Goal: Task Accomplishment & Management: Manage account settings

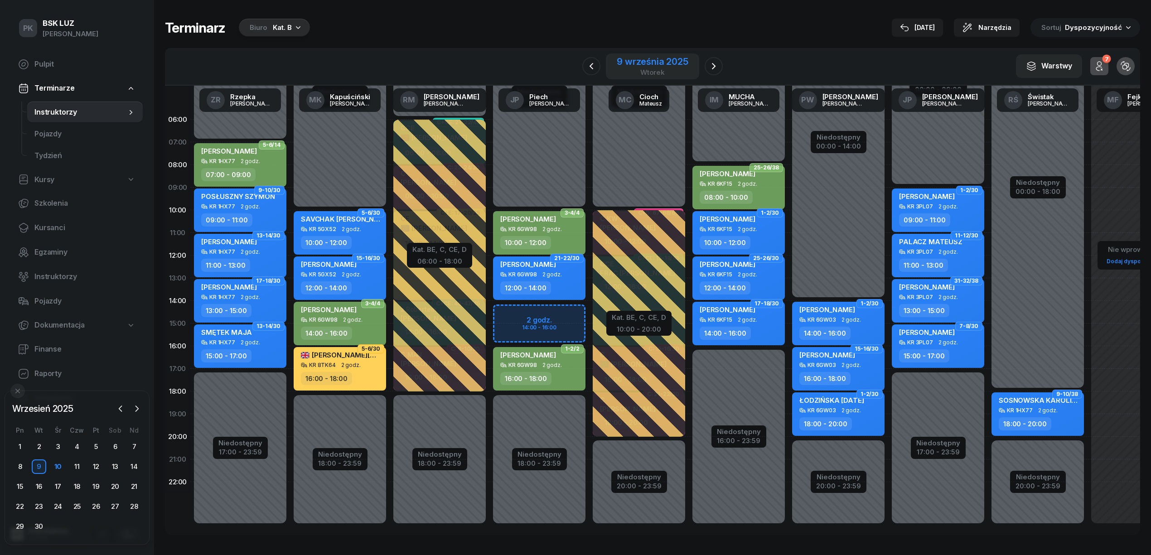
click at [678, 60] on div "9 września 2025" at bounding box center [652, 61] width 72 height 9
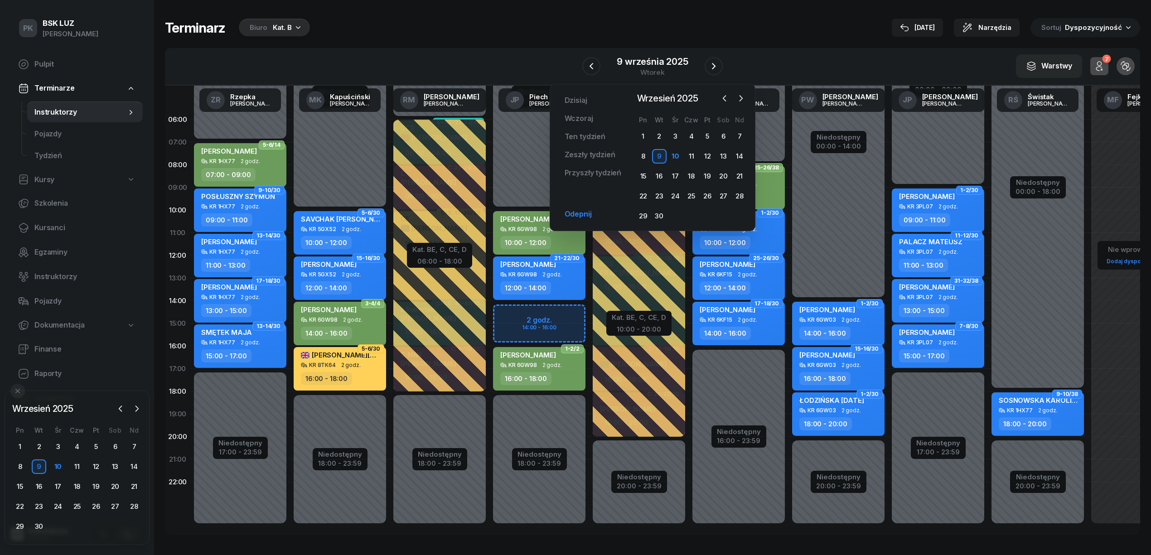
click at [294, 27] on icon "button" at bounding box center [298, 27] width 9 height 9
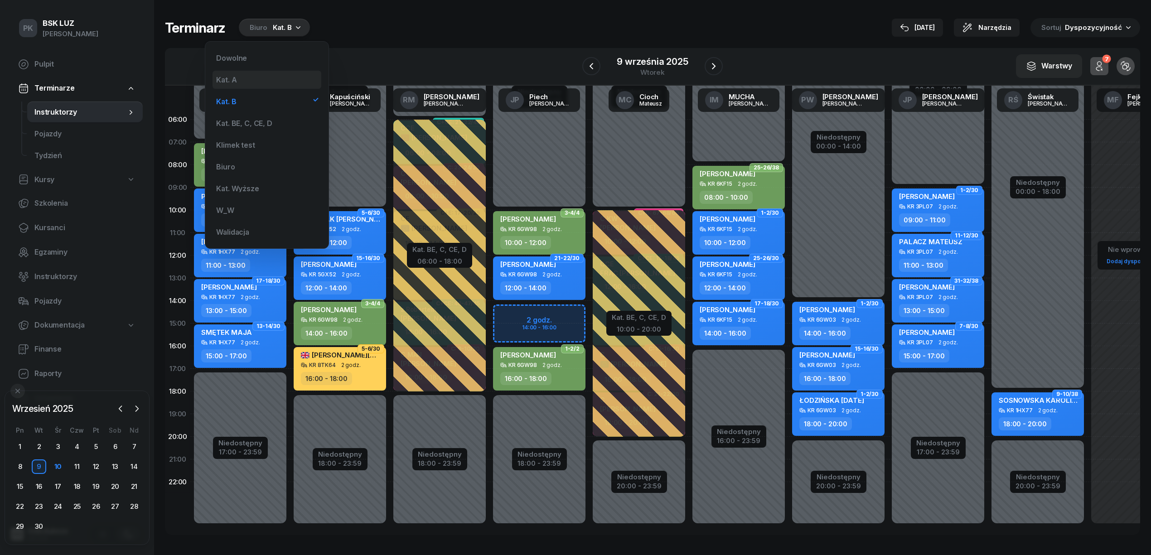
click at [266, 83] on div "Kat. A" at bounding box center [266, 80] width 109 height 18
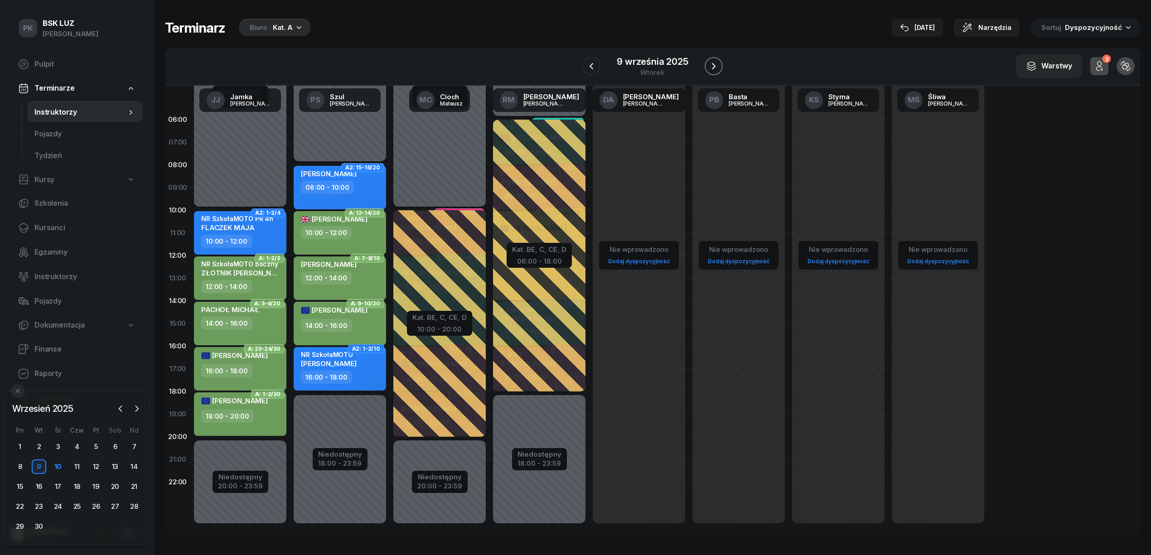
click at [708, 67] on icon "button" at bounding box center [713, 66] width 11 height 11
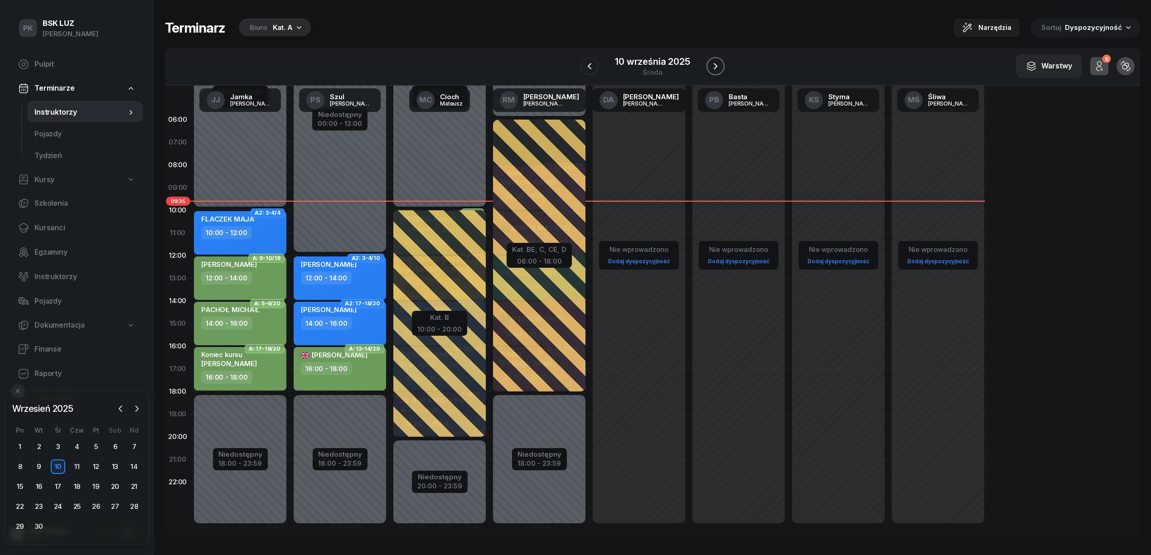
click at [708, 67] on button "button" at bounding box center [715, 66] width 18 height 18
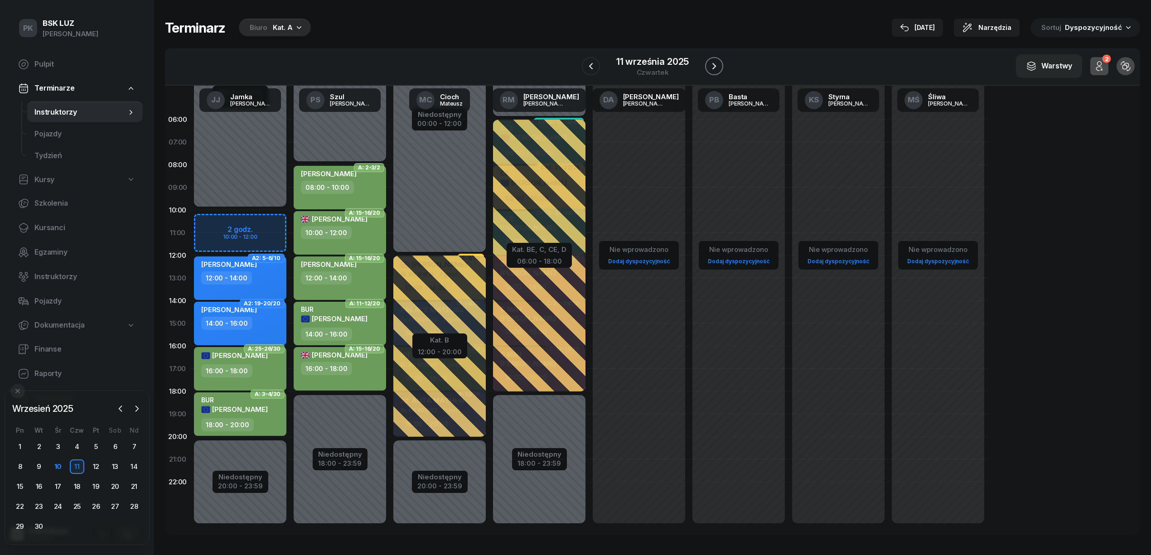
click at [708, 67] on icon "button" at bounding box center [713, 66] width 11 height 11
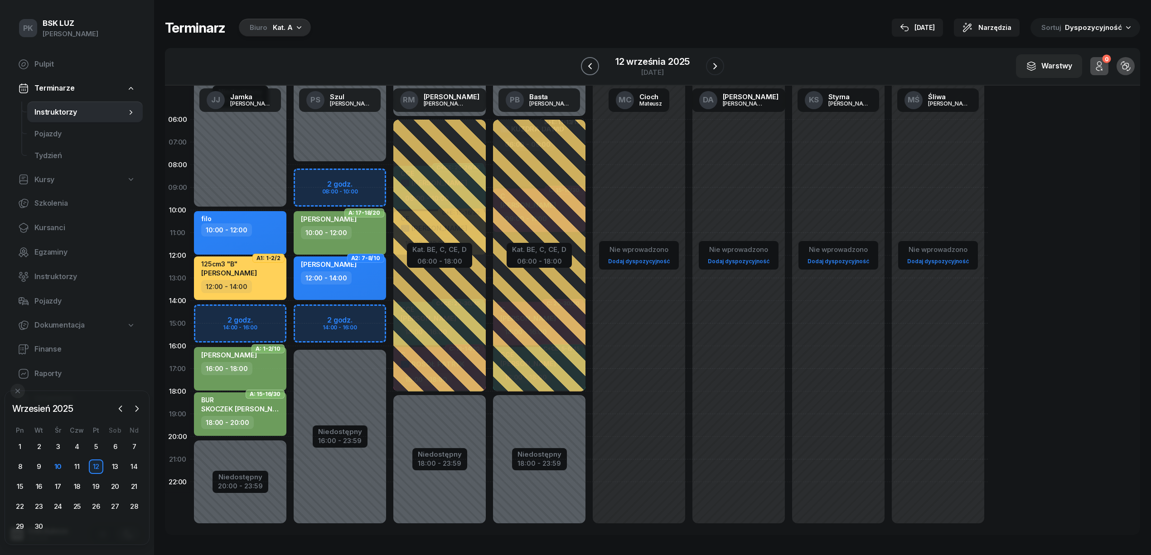
click at [592, 62] on icon "button" at bounding box center [589, 66] width 11 height 11
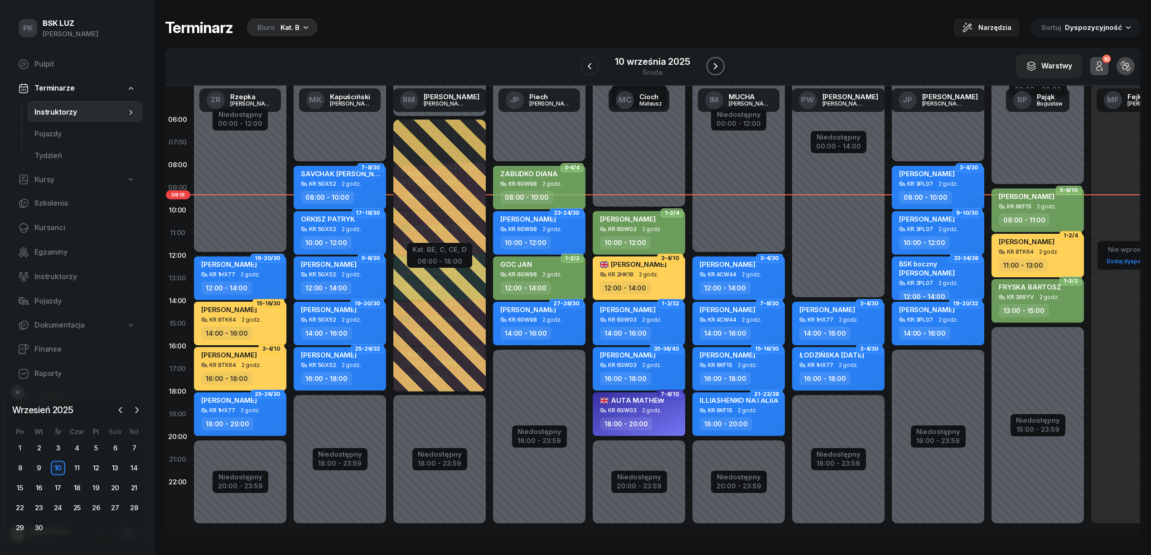
click at [711, 65] on icon "button" at bounding box center [715, 66] width 11 height 11
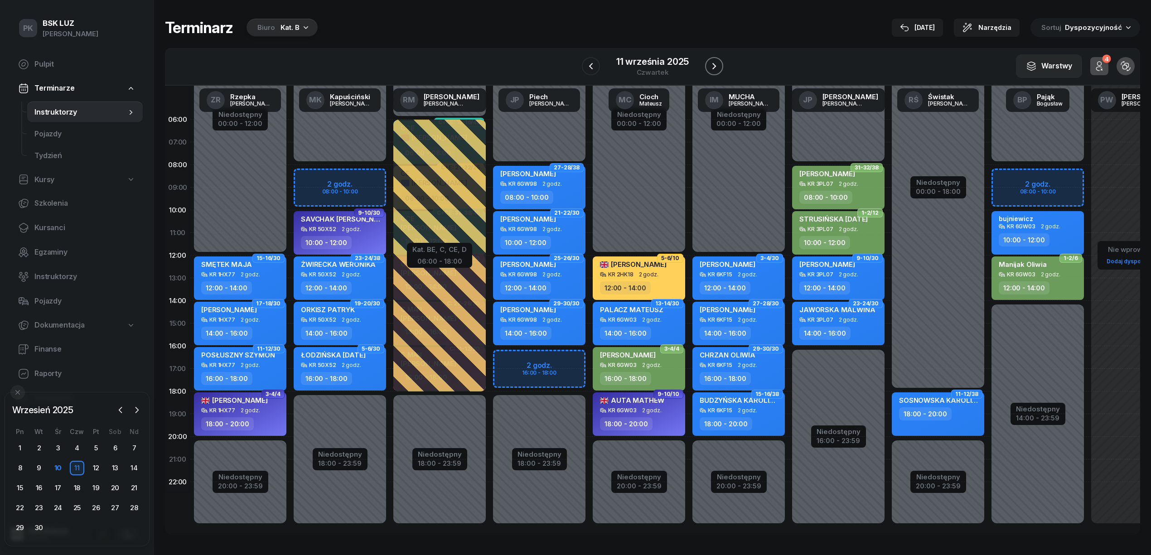
click at [716, 65] on icon "button" at bounding box center [713, 66] width 11 height 11
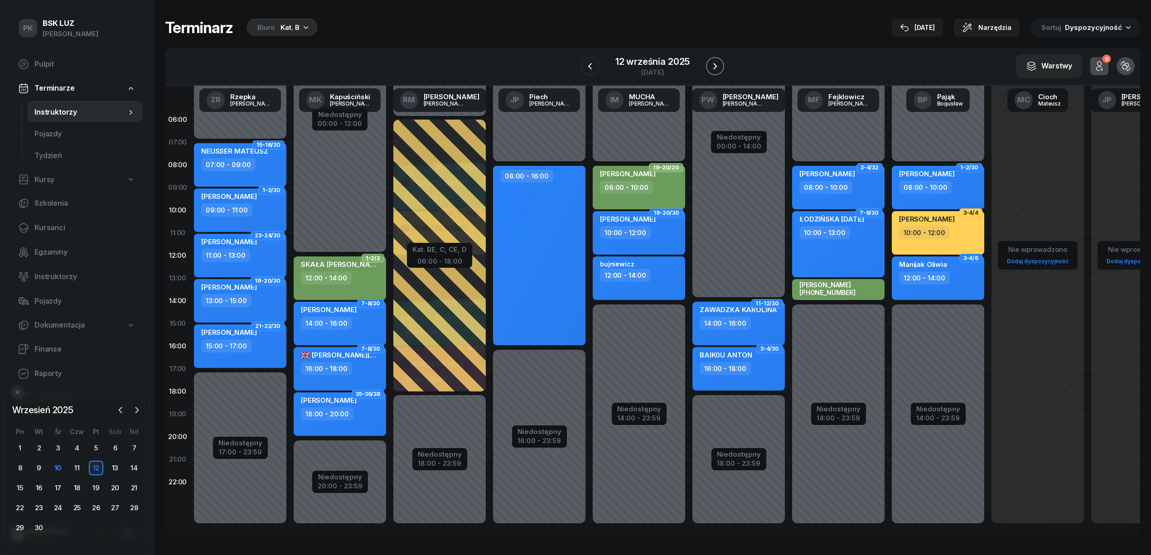
click at [716, 65] on icon "button" at bounding box center [714, 66] width 11 height 11
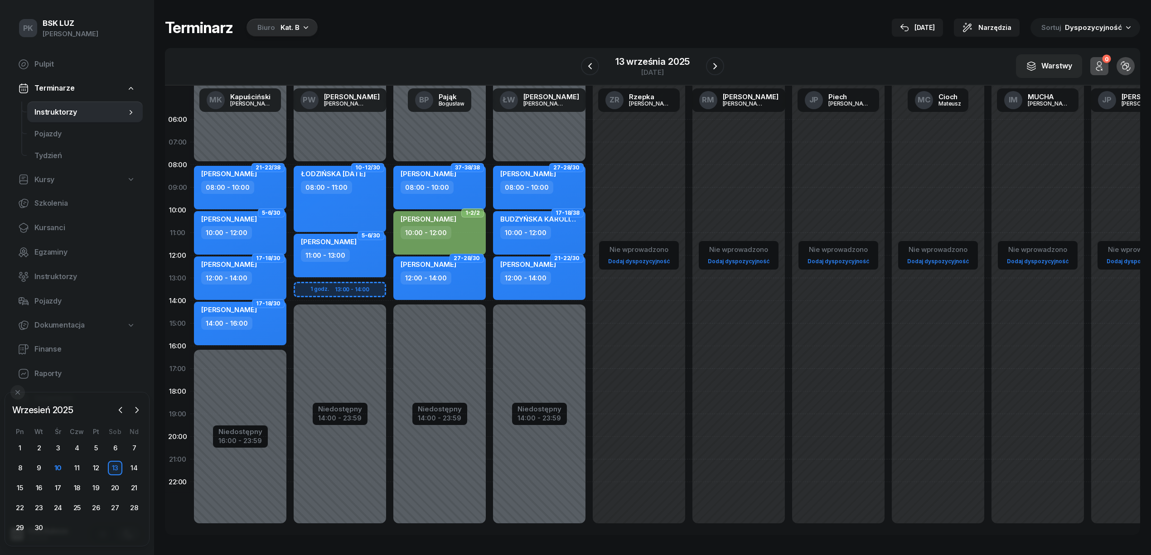
click at [576, 63] on div "W Wybierz AK Koryciński Artur BP Pająk Bogusław DA Arendarczyk Damian DP Pawłow…" at bounding box center [652, 67] width 975 height 38
click at [581, 64] on button "button" at bounding box center [590, 66] width 18 height 18
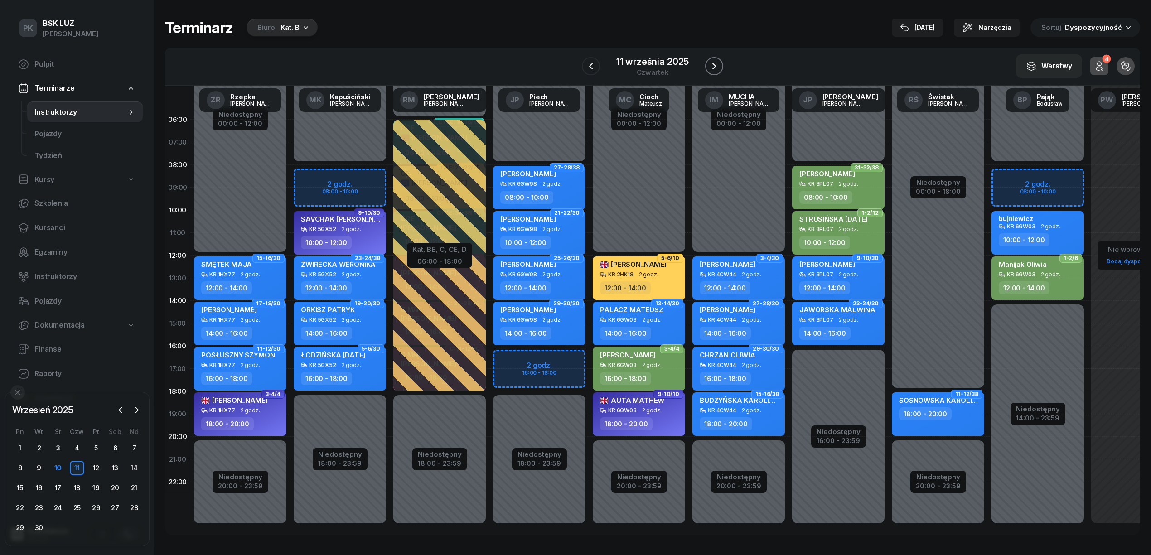
click at [707, 69] on button "button" at bounding box center [714, 66] width 18 height 18
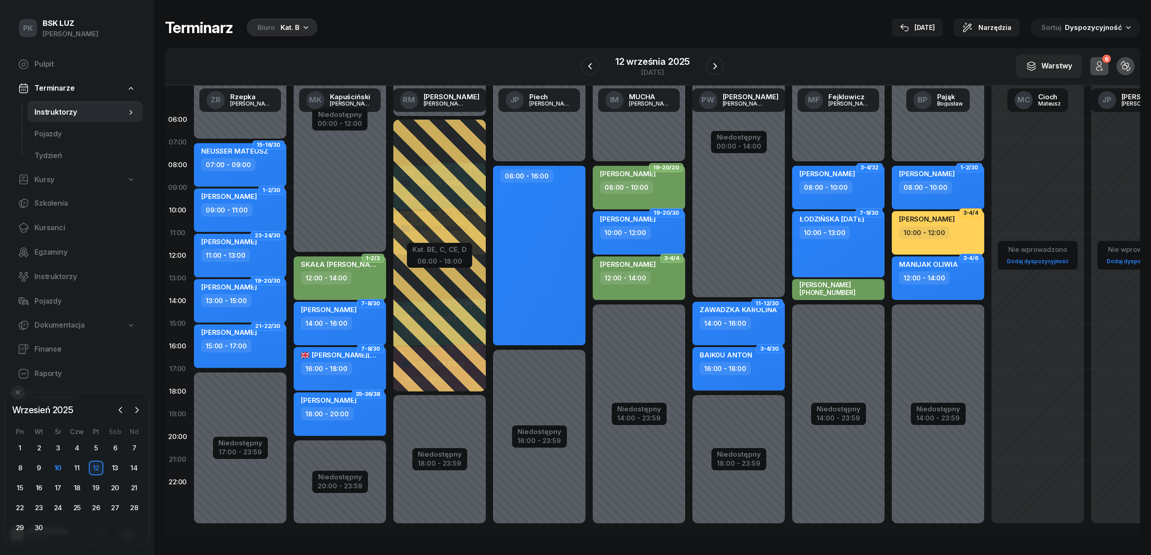
drag, startPoint x: 926, startPoint y: 25, endPoint x: 921, endPoint y: 28, distance: 6.1
click at [927, 28] on div "[DATE]" at bounding box center [917, 27] width 35 height 11
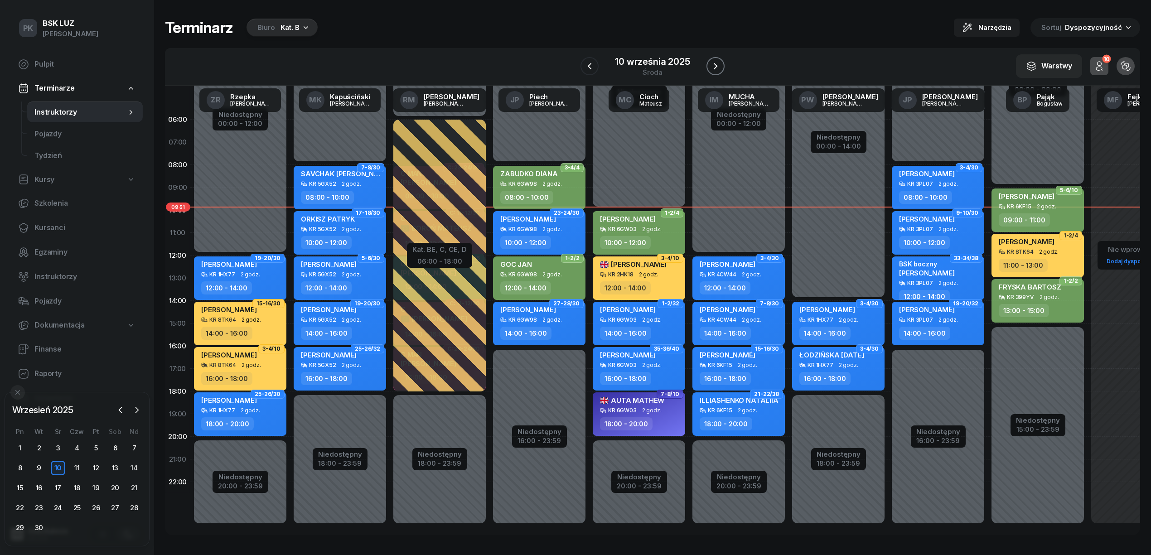
click at [714, 66] on icon "button" at bounding box center [715, 66] width 11 height 11
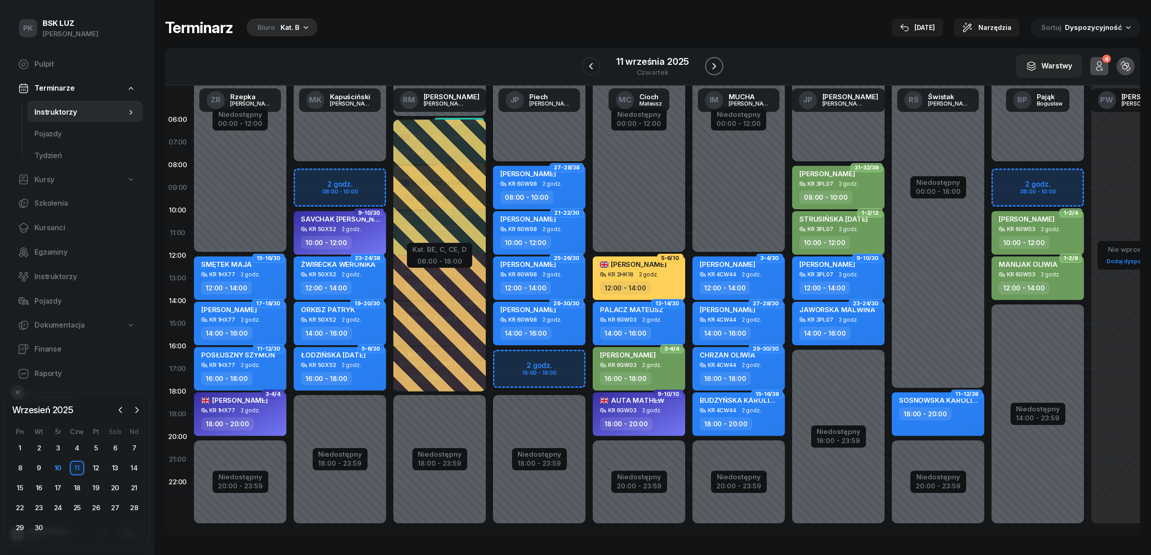
click at [714, 64] on icon "button" at bounding box center [713, 66] width 11 height 11
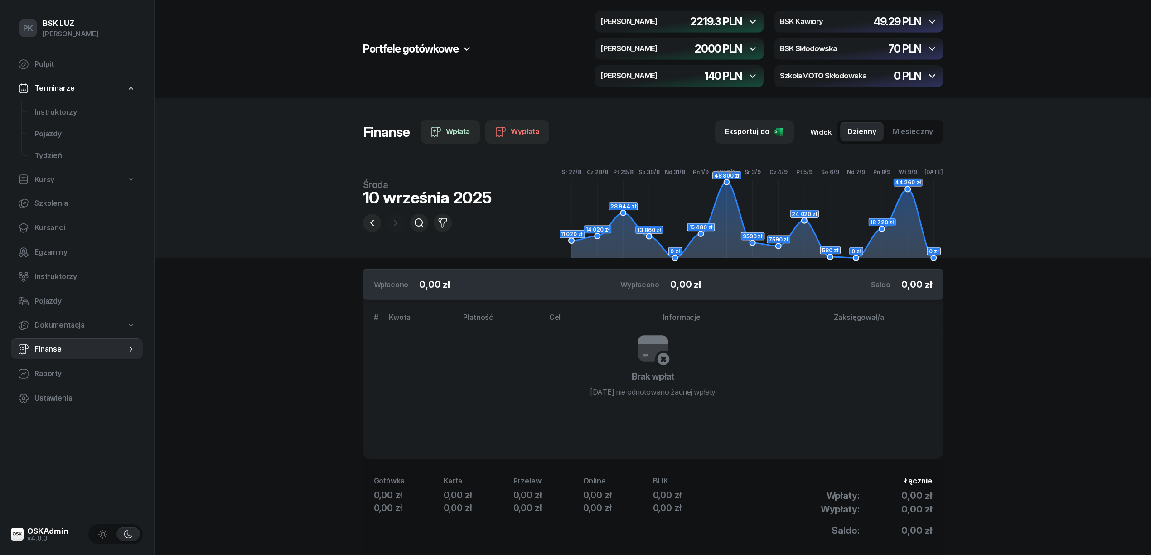
click at [66, 88] on span "Terminarze" at bounding box center [54, 88] width 40 height 12
click at [67, 82] on span "Terminarze" at bounding box center [54, 88] width 40 height 12
click at [63, 110] on span "Instruktorzy" at bounding box center [84, 112] width 101 height 12
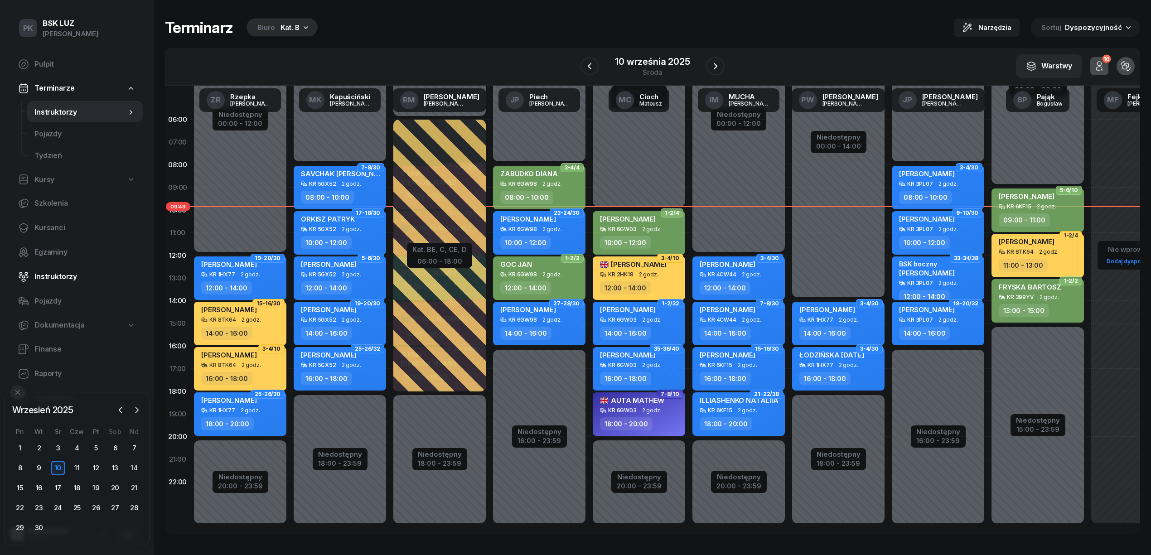
click at [65, 272] on span "Instruktorzy" at bounding box center [84, 277] width 101 height 12
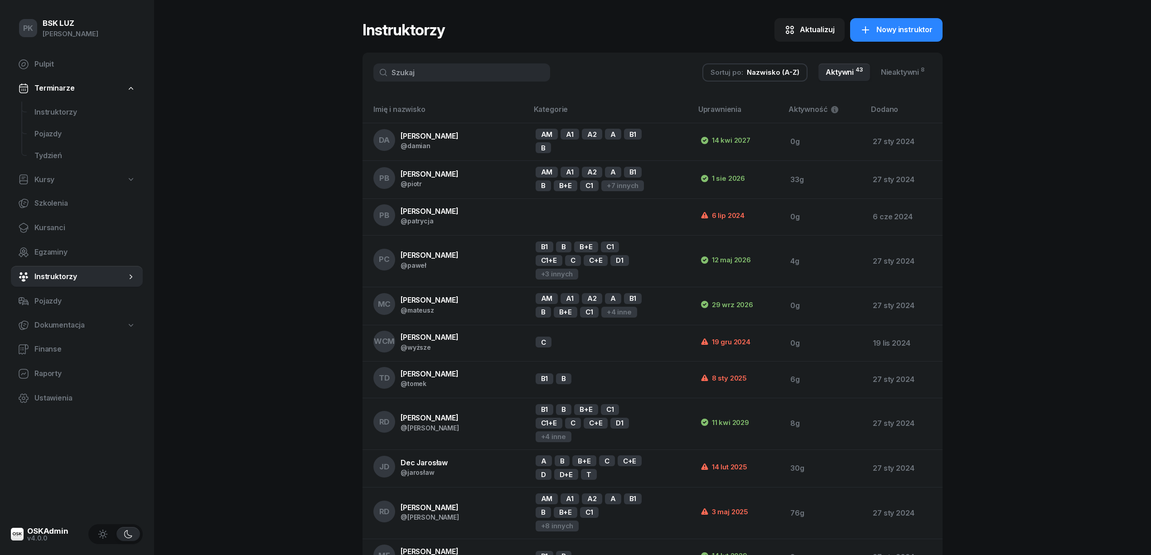
click at [453, 74] on input "text" at bounding box center [461, 72] width 177 height 18
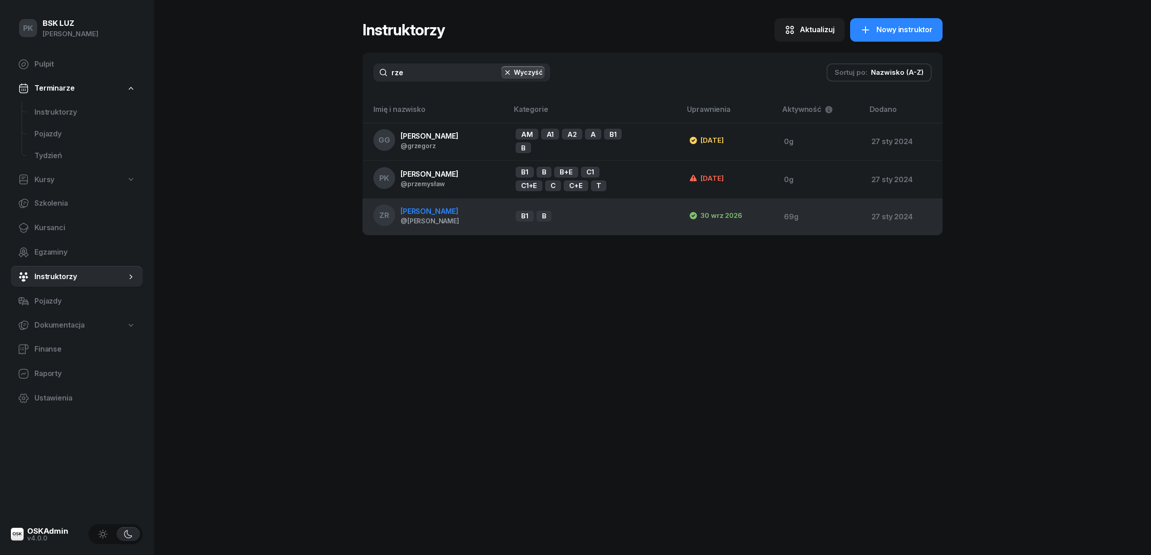
type input "rze"
click at [429, 214] on span "[PERSON_NAME]" at bounding box center [429, 211] width 58 height 9
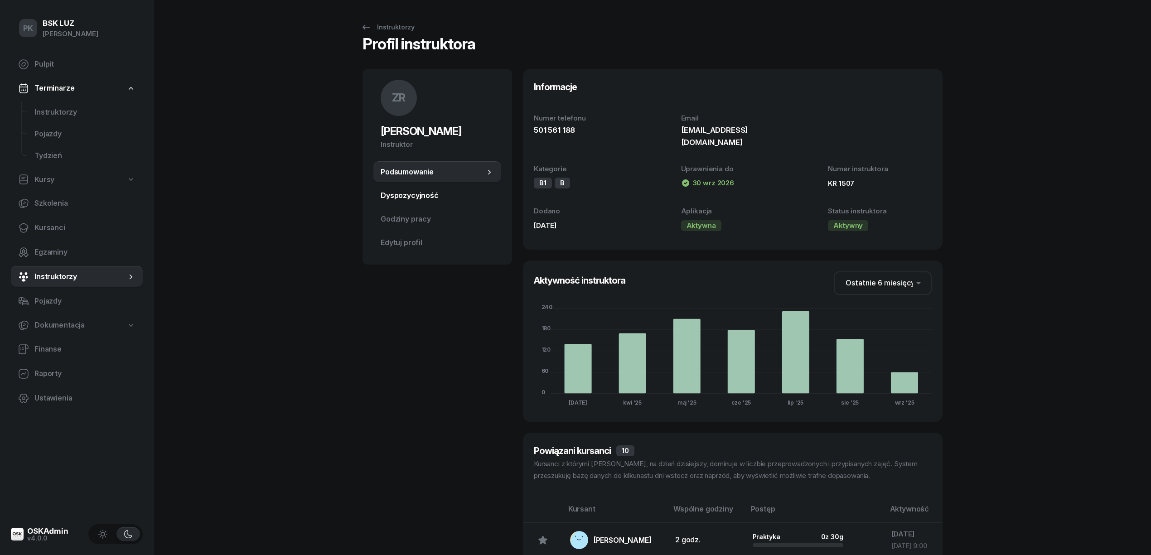
click at [415, 198] on span "Dyspozycyjność" at bounding box center [436, 196] width 113 height 12
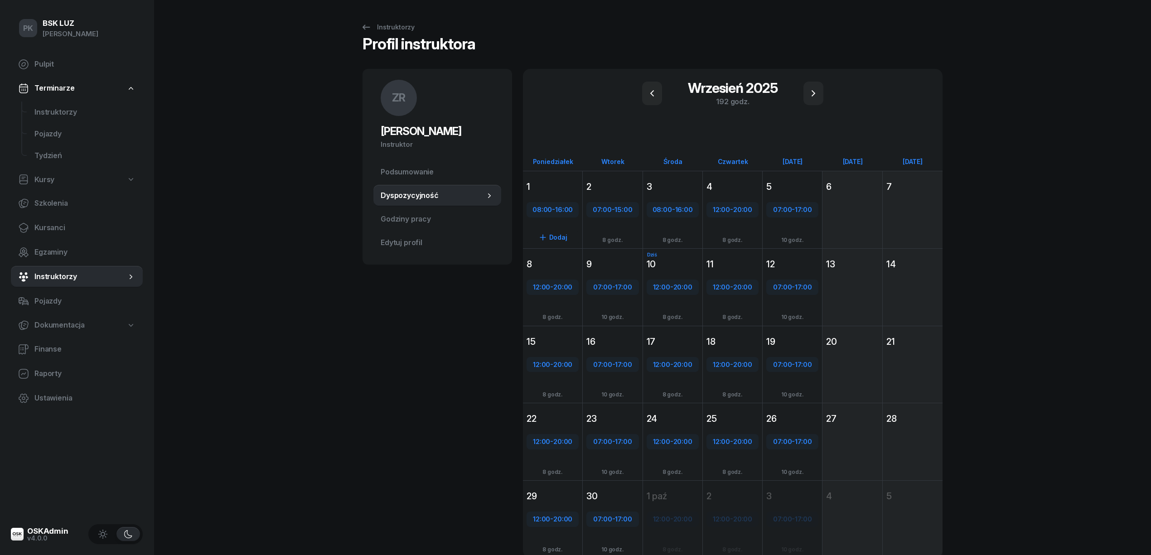
click at [557, 188] on div "1" at bounding box center [552, 186] width 52 height 13
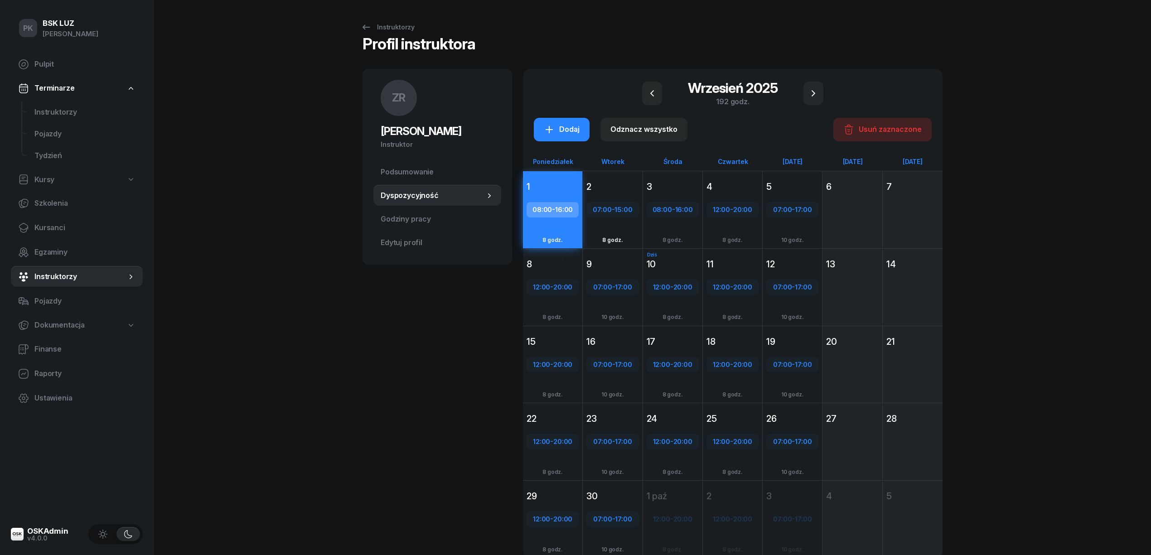
click at [615, 182] on div "2" at bounding box center [612, 186] width 52 height 13
click at [671, 182] on div "3" at bounding box center [672, 186] width 52 height 13
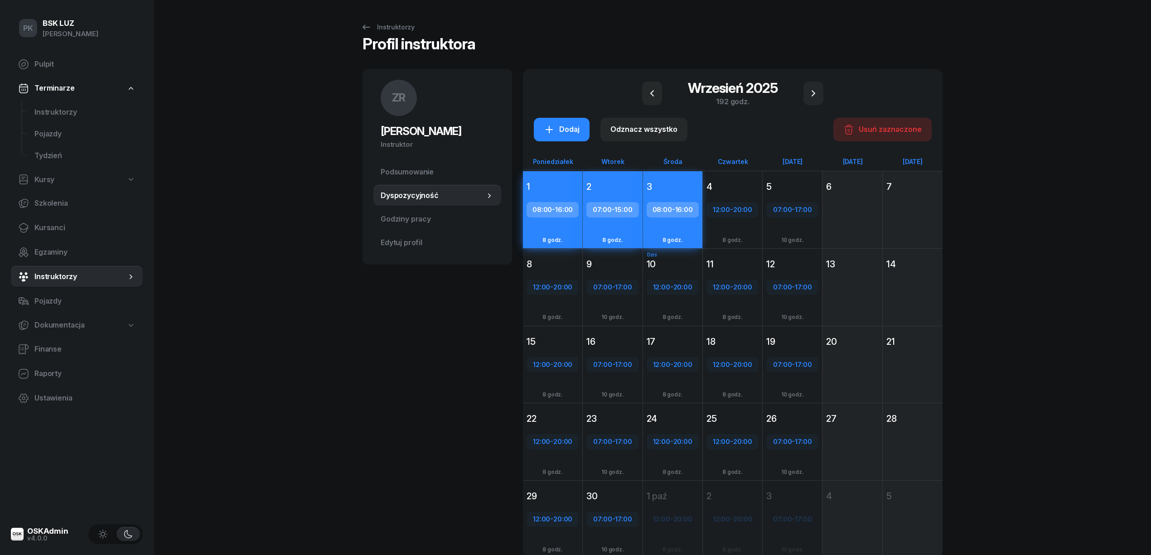
click at [563, 184] on div "1" at bounding box center [552, 186] width 52 height 13
click at [607, 182] on div "2" at bounding box center [612, 186] width 52 height 13
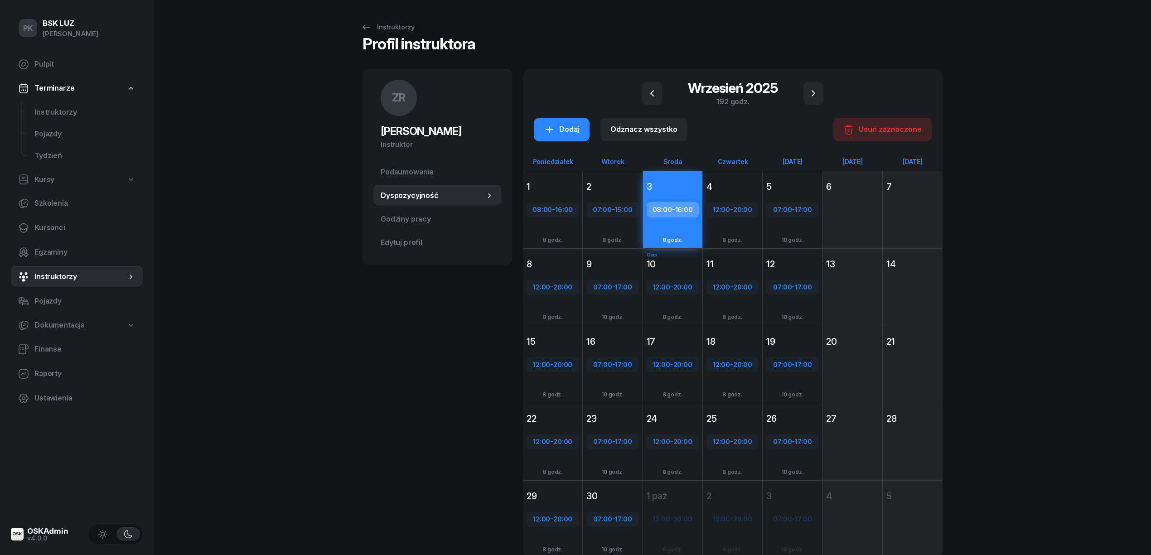
click at [669, 179] on div "3" at bounding box center [672, 186] width 59 height 16
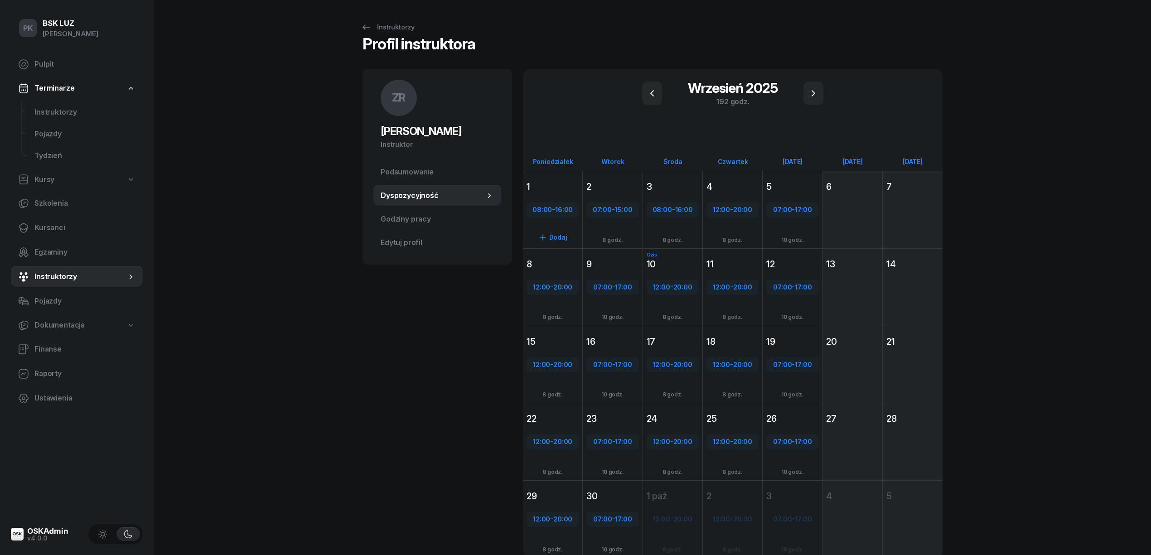
click at [549, 185] on div "1" at bounding box center [552, 186] width 52 height 13
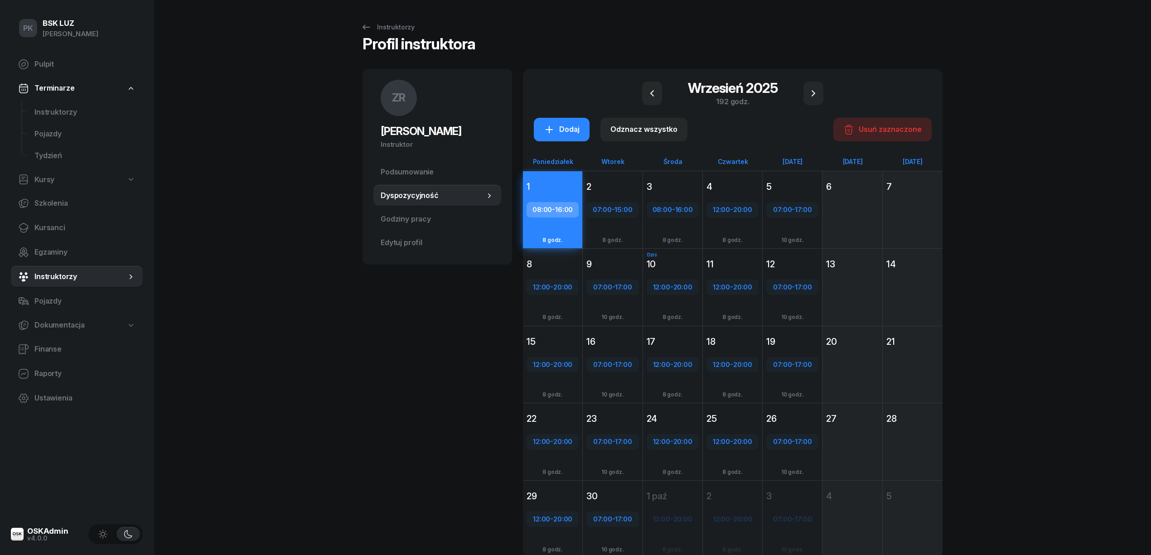
click at [552, 207] on div "08:00 - 16:00" at bounding box center [552, 210] width 50 height 12
select select "08"
select select "16"
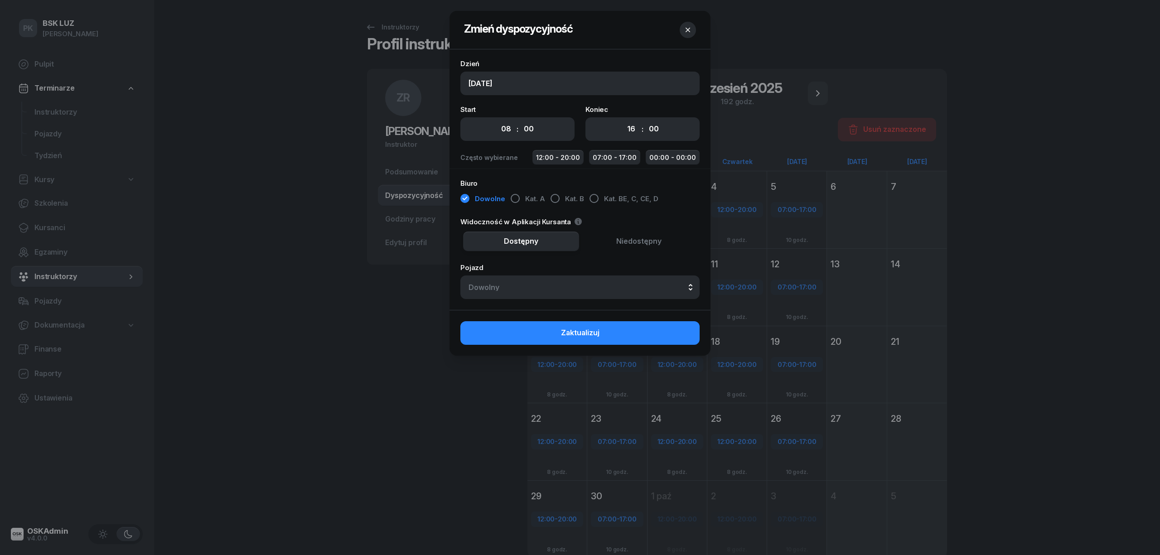
click at [685, 31] on icon "button" at bounding box center [687, 29] width 9 height 9
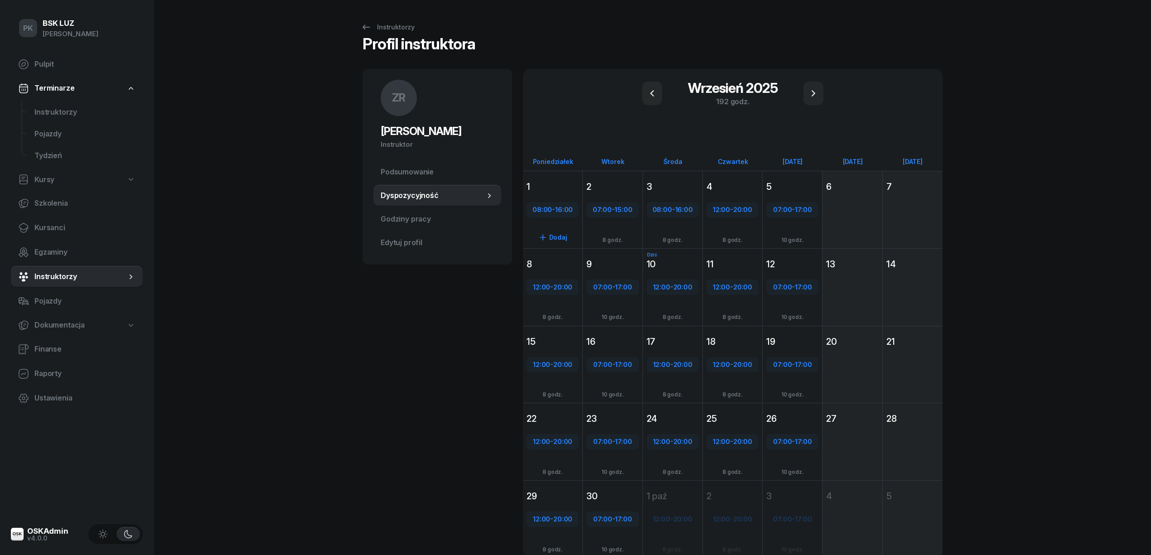
click at [565, 178] on div "1" at bounding box center [552, 186] width 59 height 16
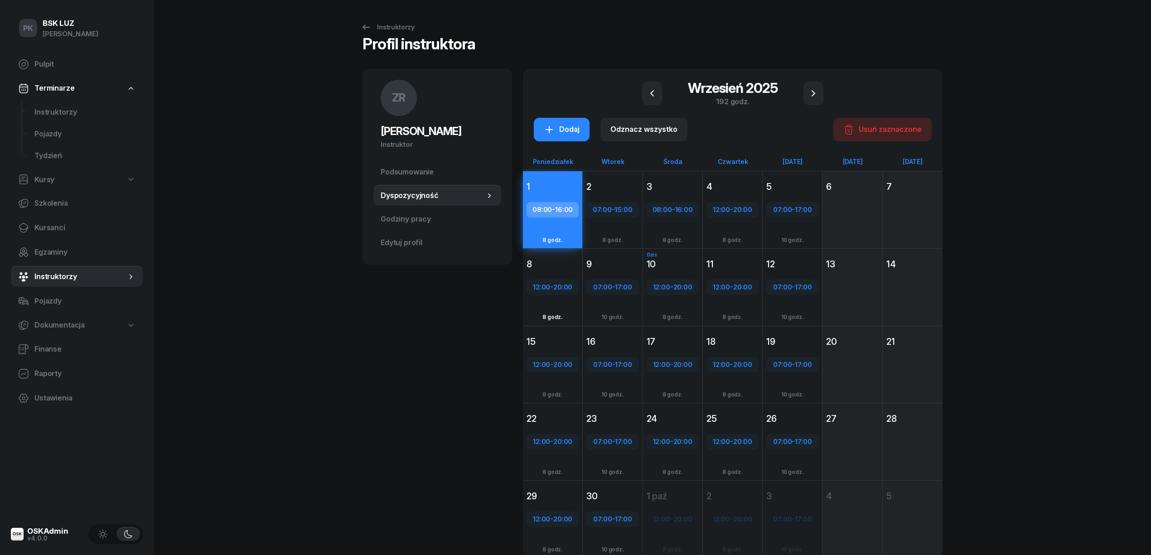
click at [555, 259] on div "8" at bounding box center [552, 264] width 52 height 13
click at [566, 343] on div "15" at bounding box center [552, 341] width 52 height 13
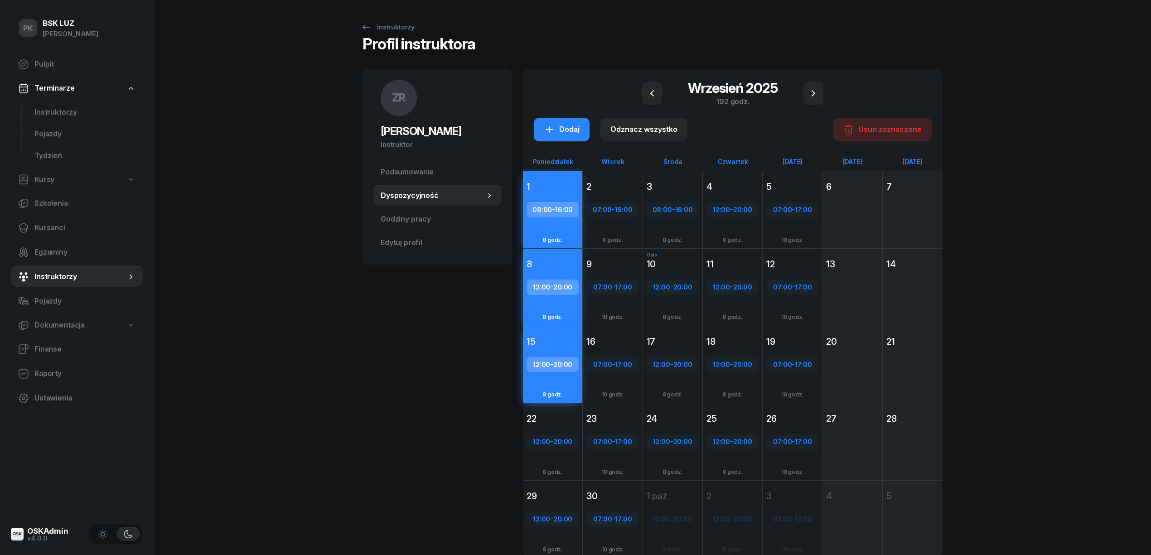
click at [563, 289] on span "20:00" at bounding box center [562, 287] width 19 height 9
select select "12"
select select "20"
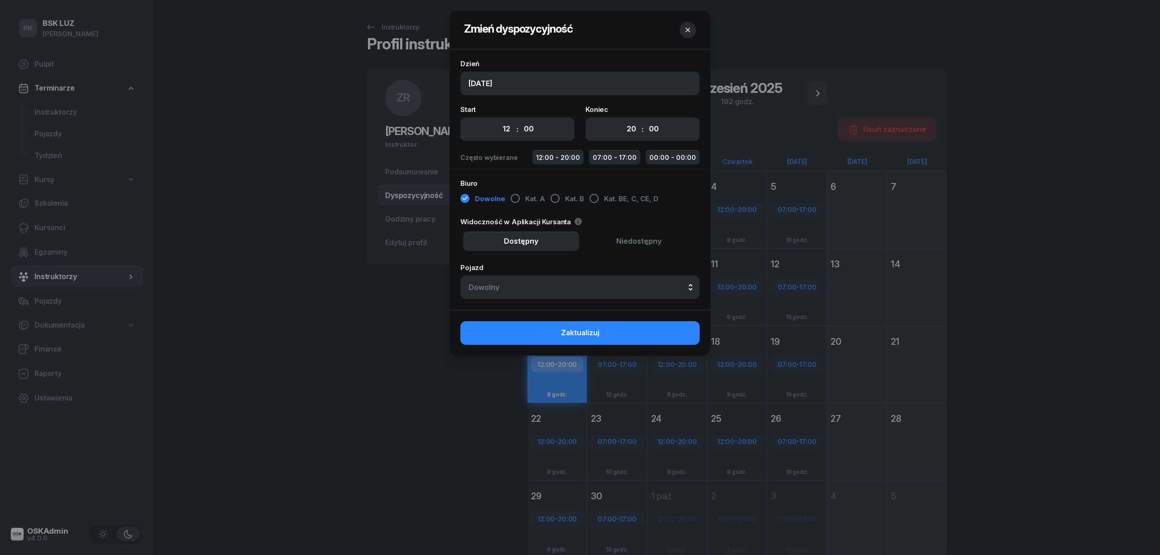
click at [679, 30] on header "Zmień dyspozycyjność" at bounding box center [579, 30] width 261 height 38
click at [683, 28] on icon "button" at bounding box center [687, 29] width 9 height 9
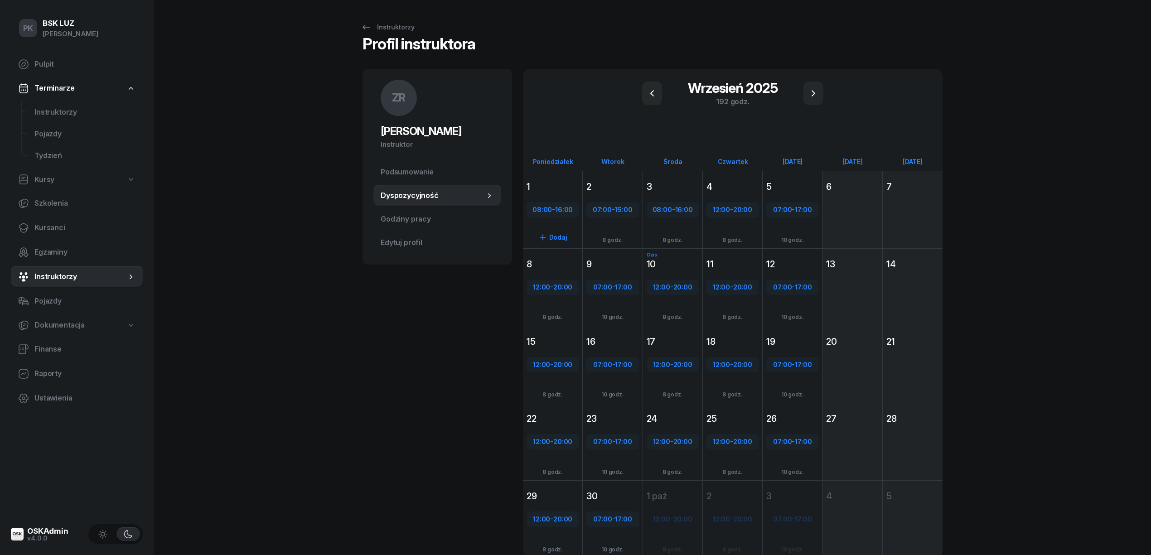
click at [557, 207] on span "16:00" at bounding box center [564, 209] width 18 height 9
select select "08"
select select "16"
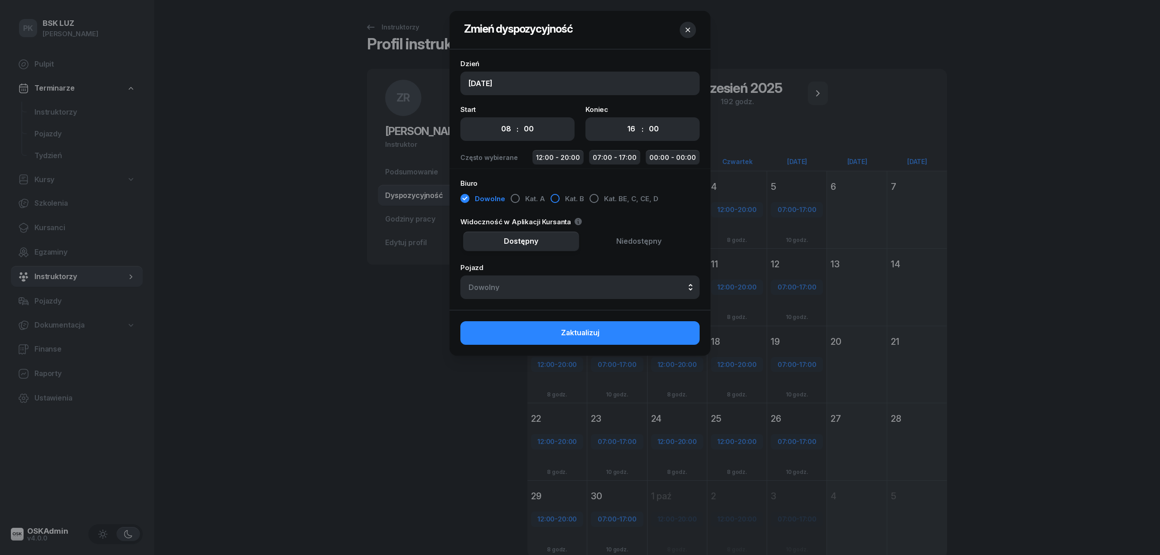
click at [554, 197] on div "button" at bounding box center [554, 198] width 9 height 9
click at [537, 284] on div "Dowolny" at bounding box center [579, 287] width 223 height 7
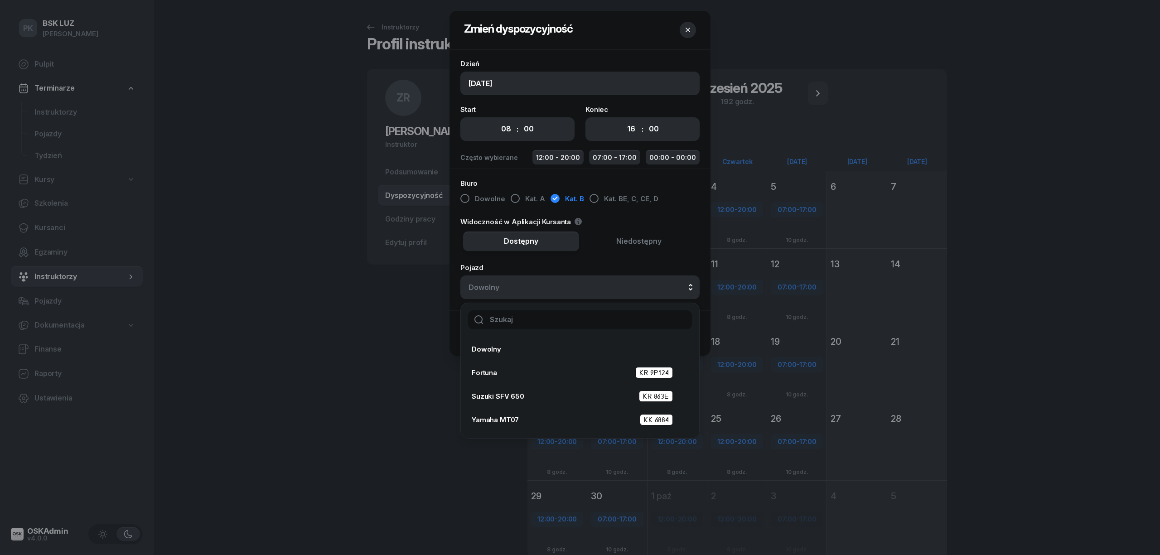
click at [496, 324] on input "text" at bounding box center [580, 319] width 224 height 19
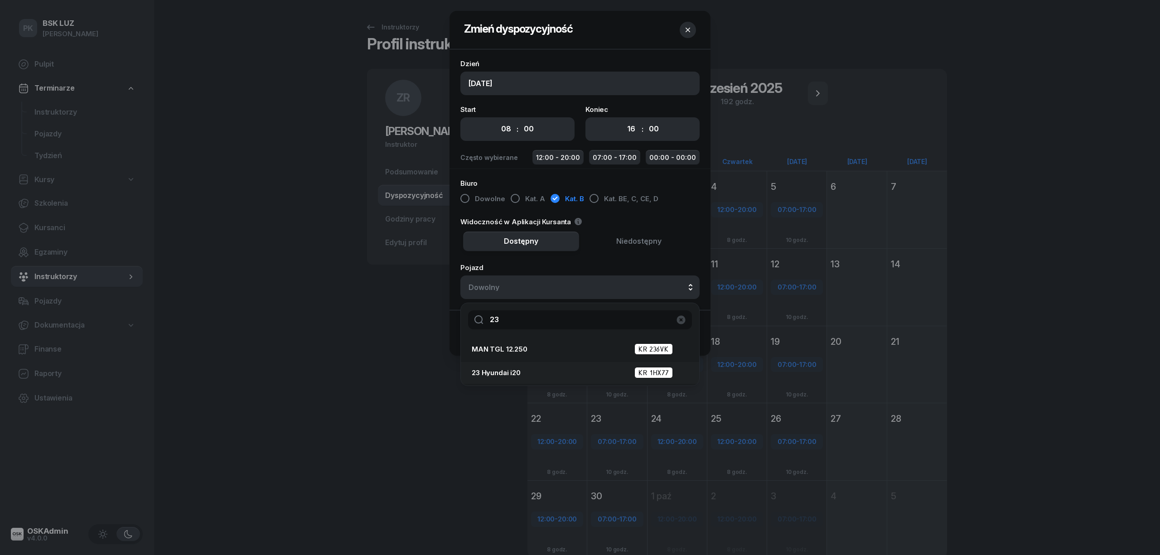
type input "23"
click at [514, 367] on div "23 Hyundai i20 KR 1HX77" at bounding box center [577, 372] width 211 height 11
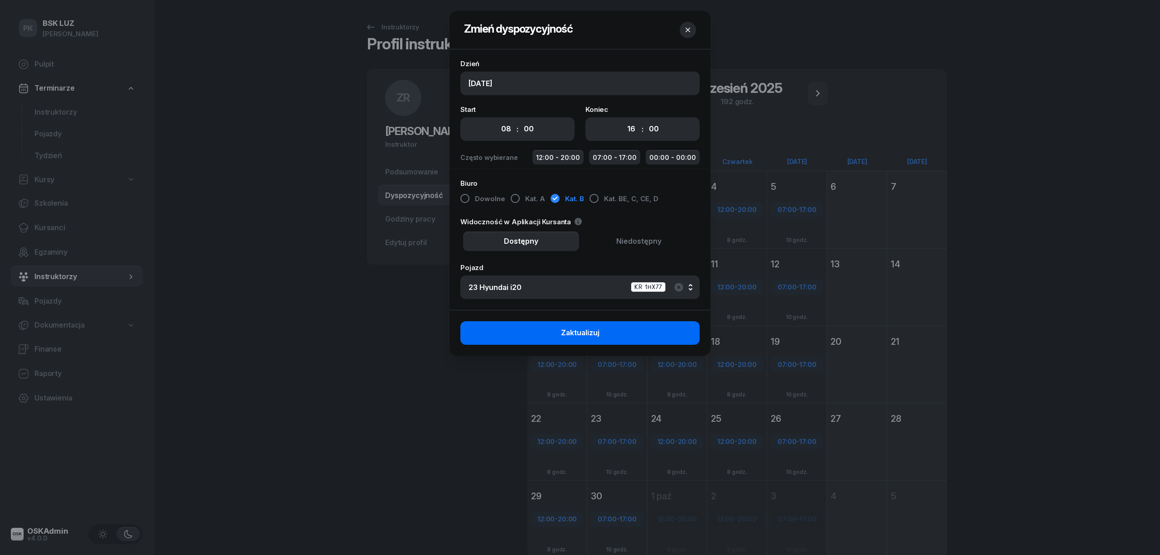
click at [636, 327] on button "Zaktualizuj" at bounding box center [579, 333] width 239 height 24
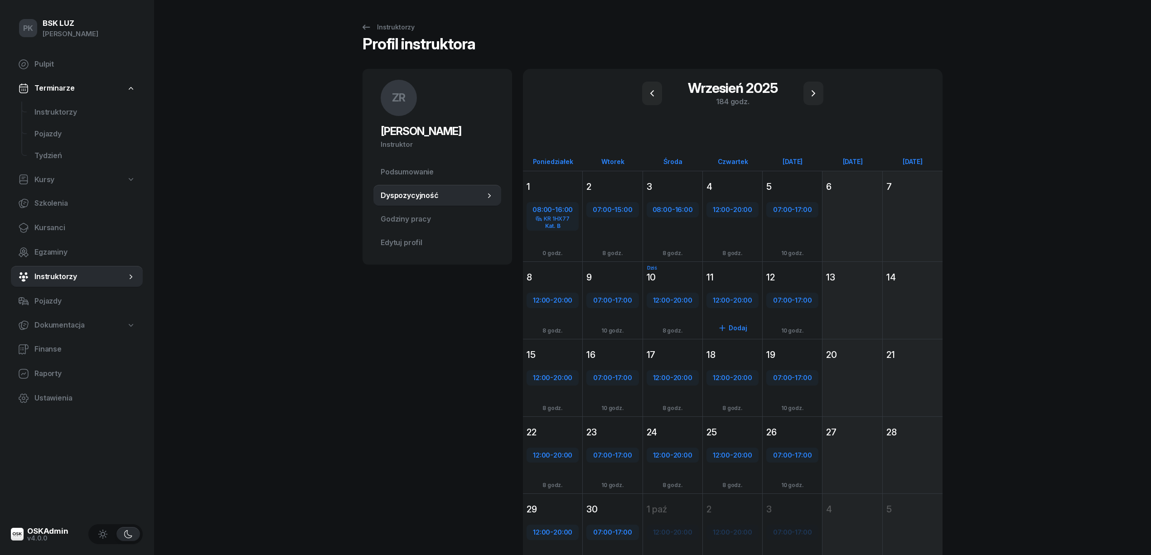
click at [737, 301] on span "20:00" at bounding box center [742, 300] width 19 height 9
select select "12"
select select "20"
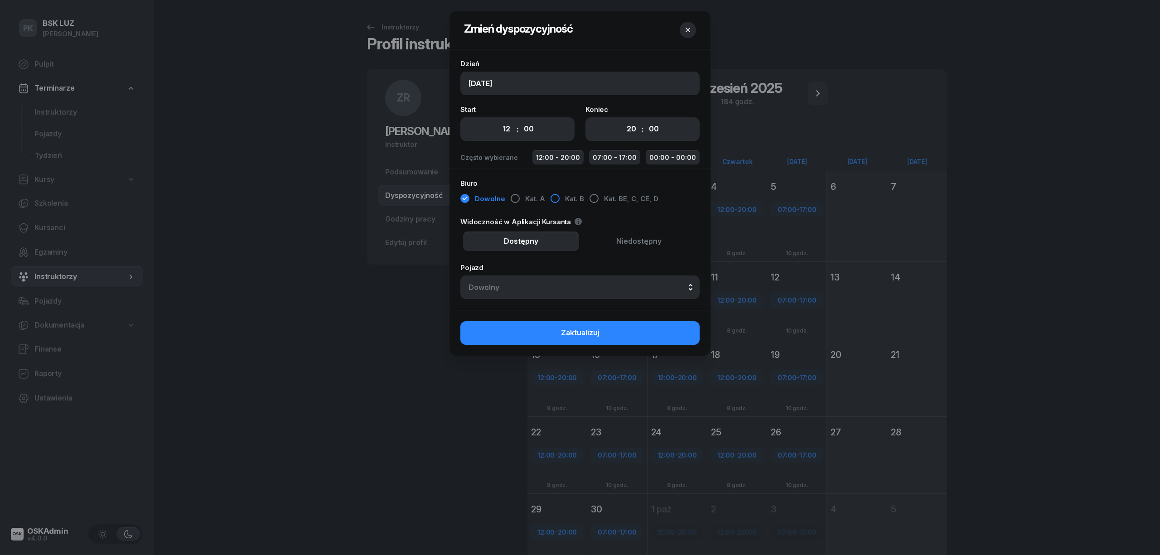
click at [550, 196] on div "button" at bounding box center [554, 198] width 9 height 9
click at [575, 293] on button "Dowolny" at bounding box center [579, 287] width 239 height 24
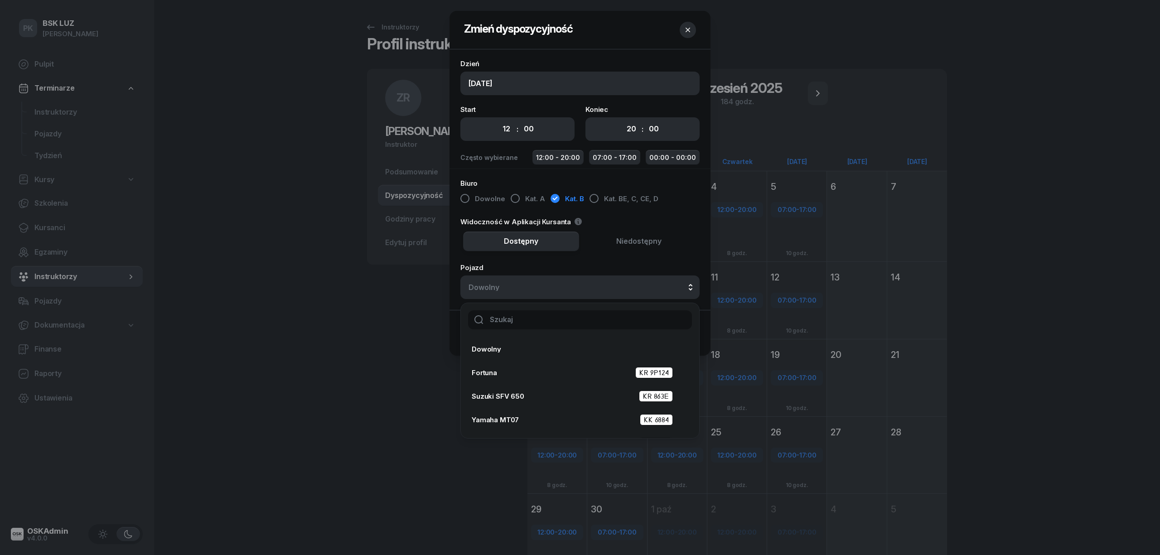
click at [598, 324] on input "text" at bounding box center [580, 319] width 224 height 19
type input "23"
click at [580, 368] on div "23 Hyundai i20 KR 1HX77" at bounding box center [577, 372] width 211 height 11
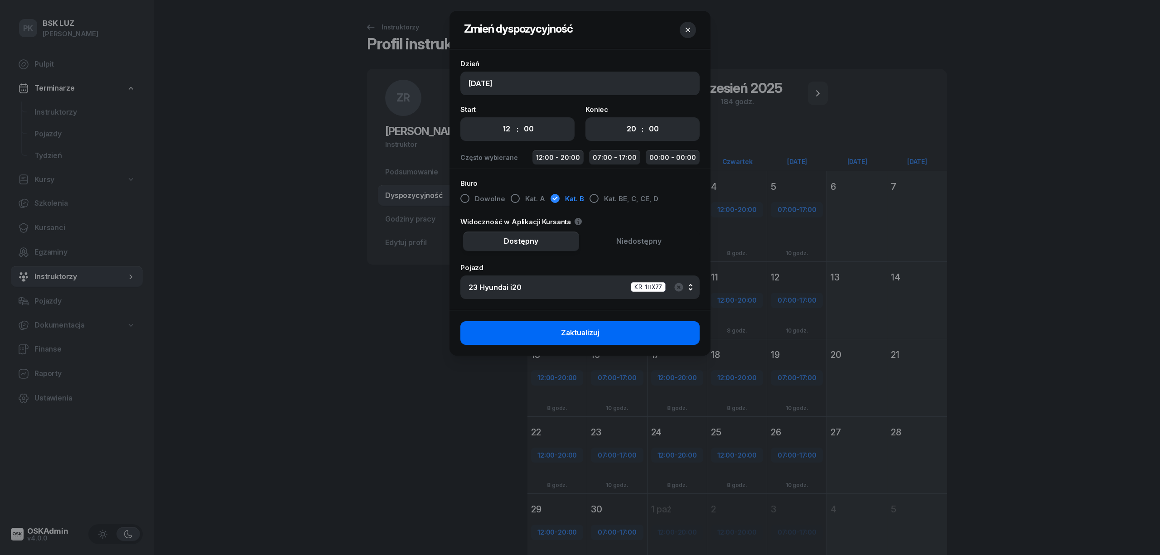
click at [638, 328] on button "Zaktualizuj" at bounding box center [579, 333] width 239 height 24
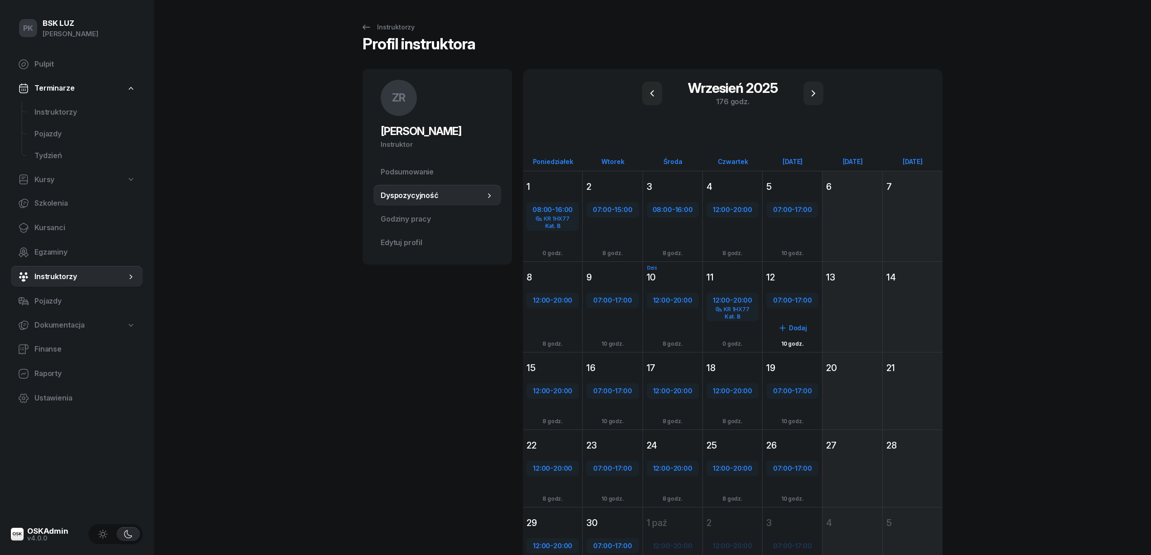
click at [786, 300] on span "07:00" at bounding box center [782, 300] width 19 height 9
select select "07"
select select "17"
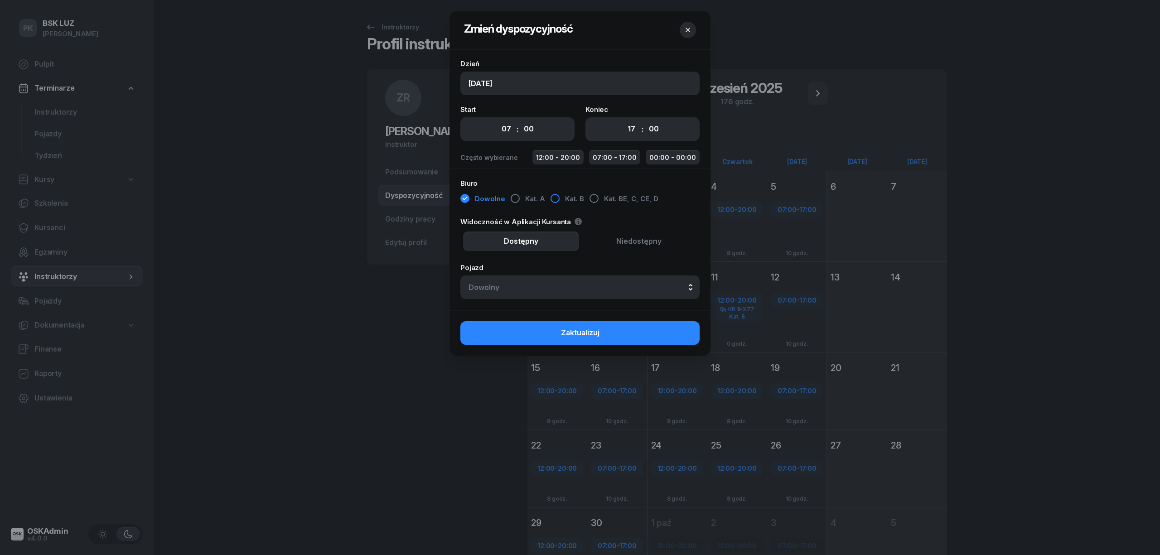
click at [551, 197] on div "button" at bounding box center [554, 198] width 9 height 9
click at [577, 290] on div "Dowolny" at bounding box center [579, 287] width 223 height 7
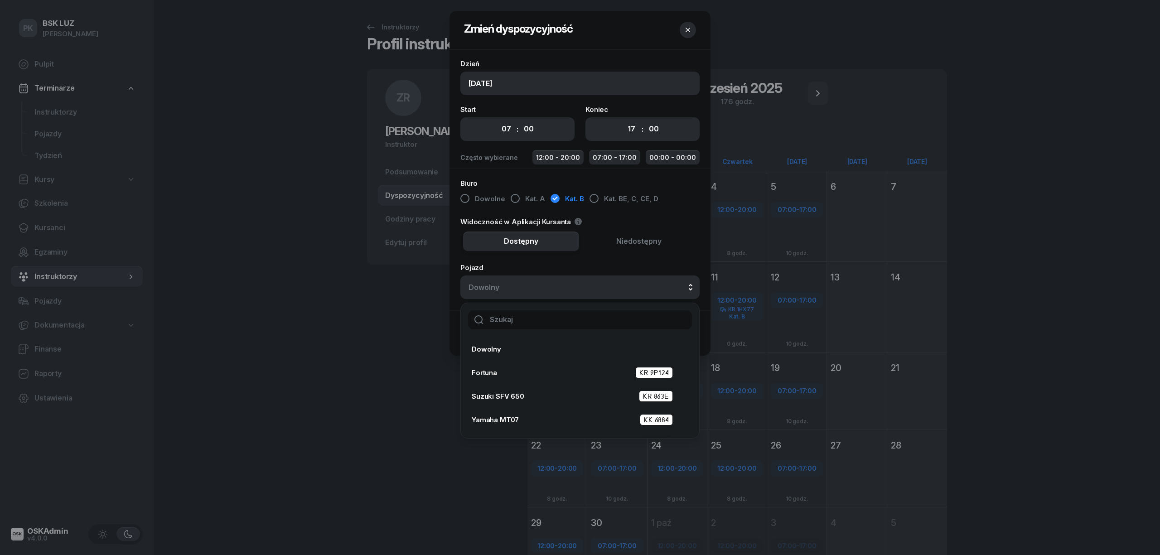
click at [578, 319] on input "text" at bounding box center [580, 319] width 224 height 19
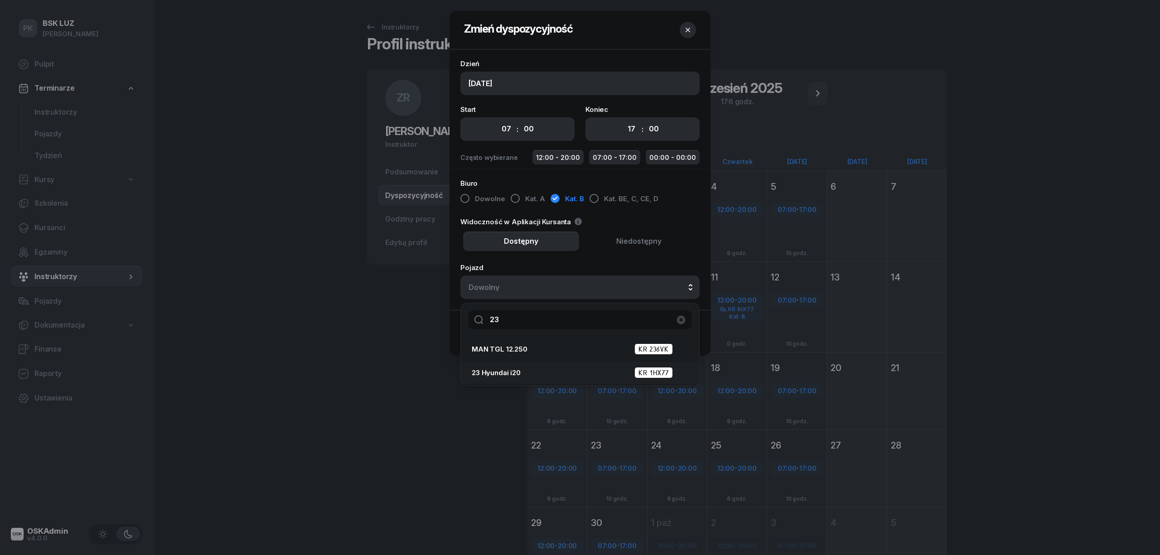
type input "23"
click at [573, 369] on div "23 Hyundai i20 KR 1HX77" at bounding box center [577, 373] width 211 height 14
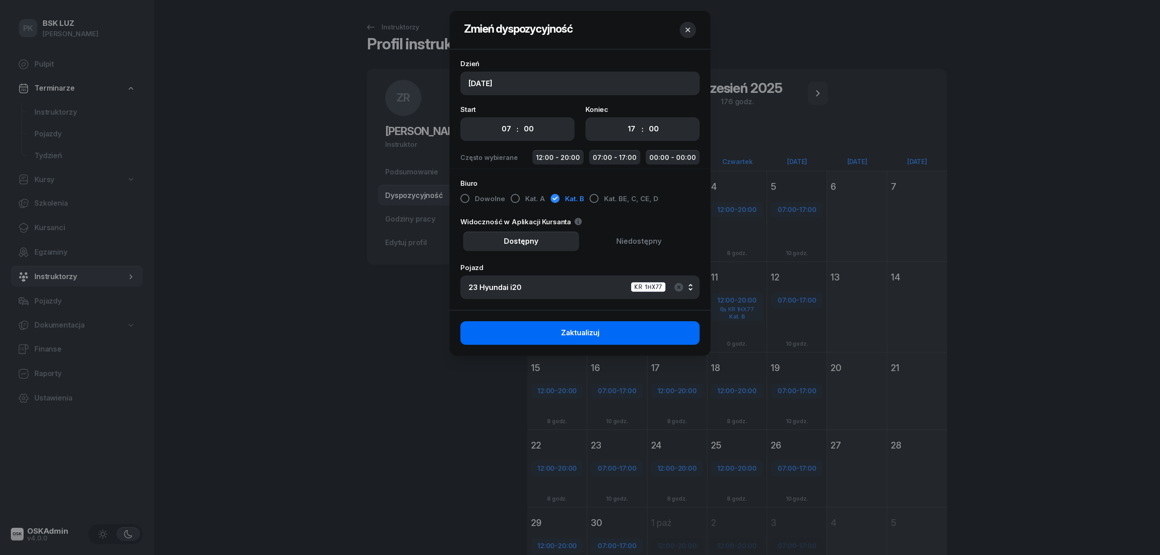
click at [613, 339] on button "Zaktualizuj" at bounding box center [579, 333] width 239 height 24
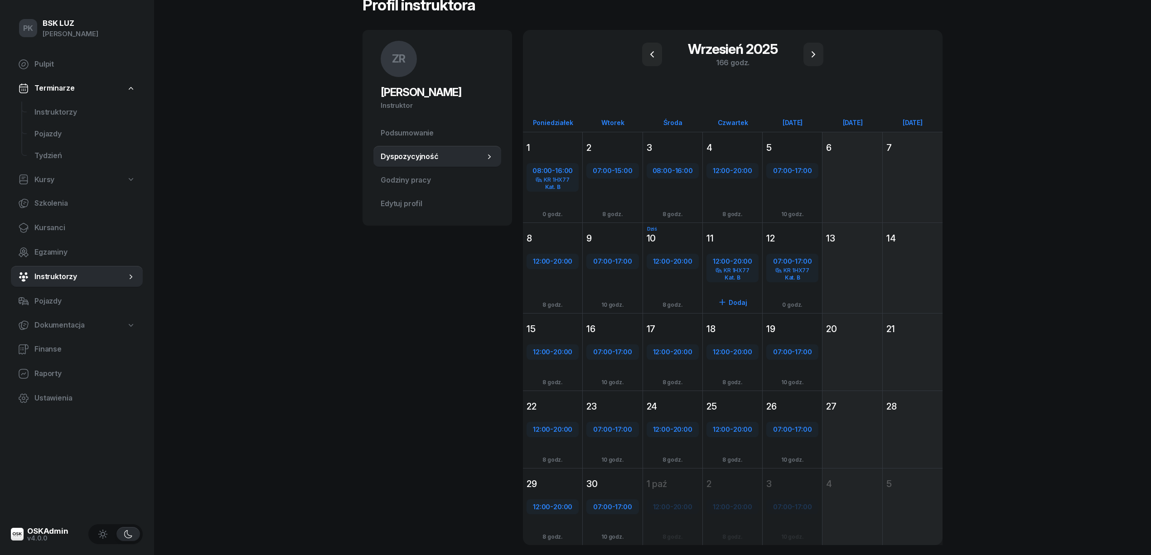
scroll to position [60, 0]
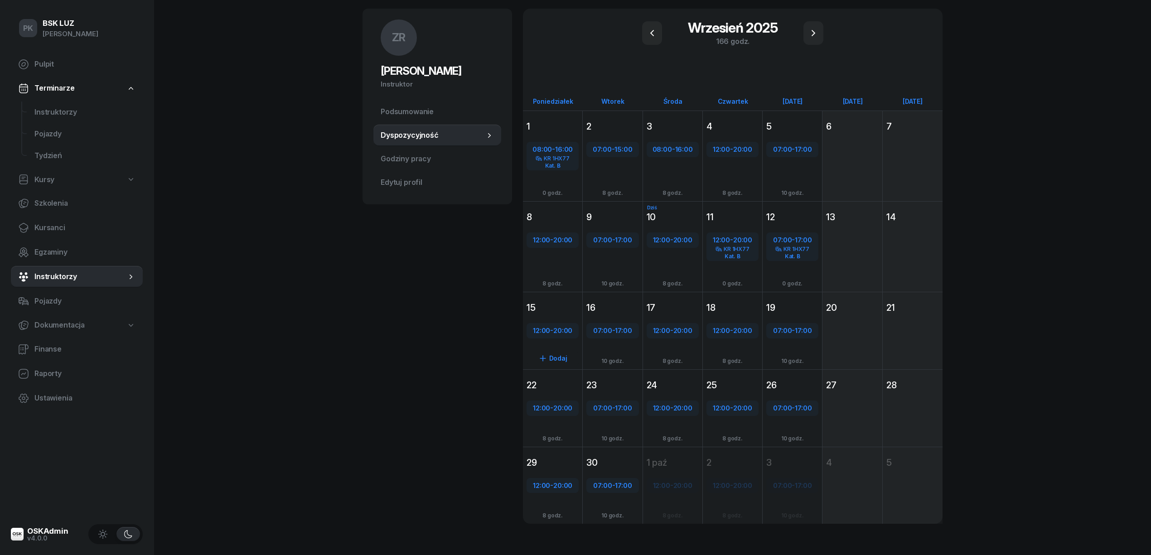
click at [559, 332] on span "20:00" at bounding box center [562, 330] width 19 height 9
select select "12"
select select "20"
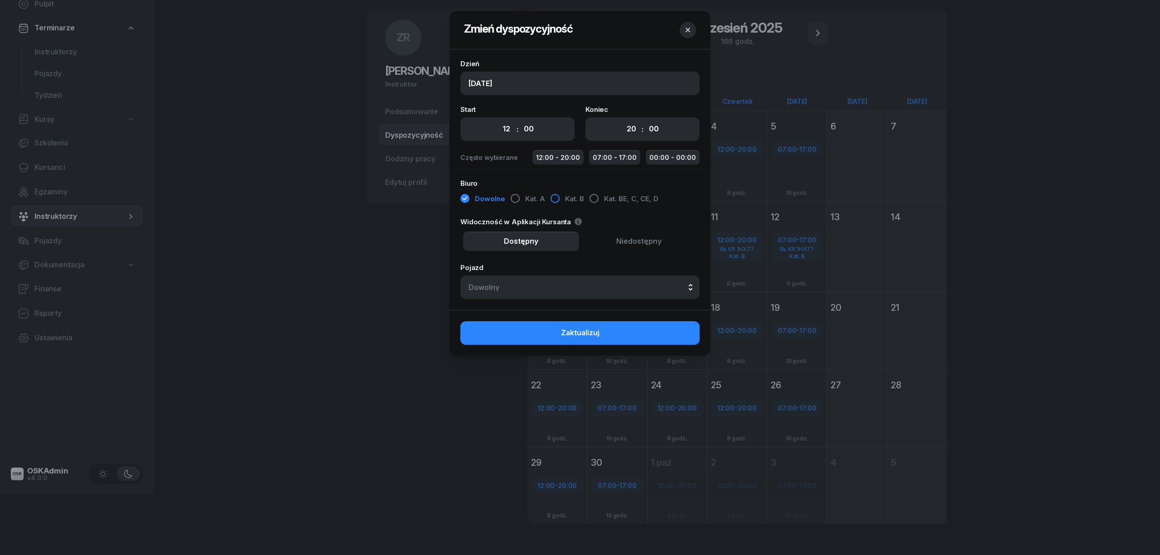
click at [557, 199] on div "button" at bounding box center [554, 198] width 9 height 9
click at [557, 287] on div "Dowolny" at bounding box center [579, 287] width 223 height 7
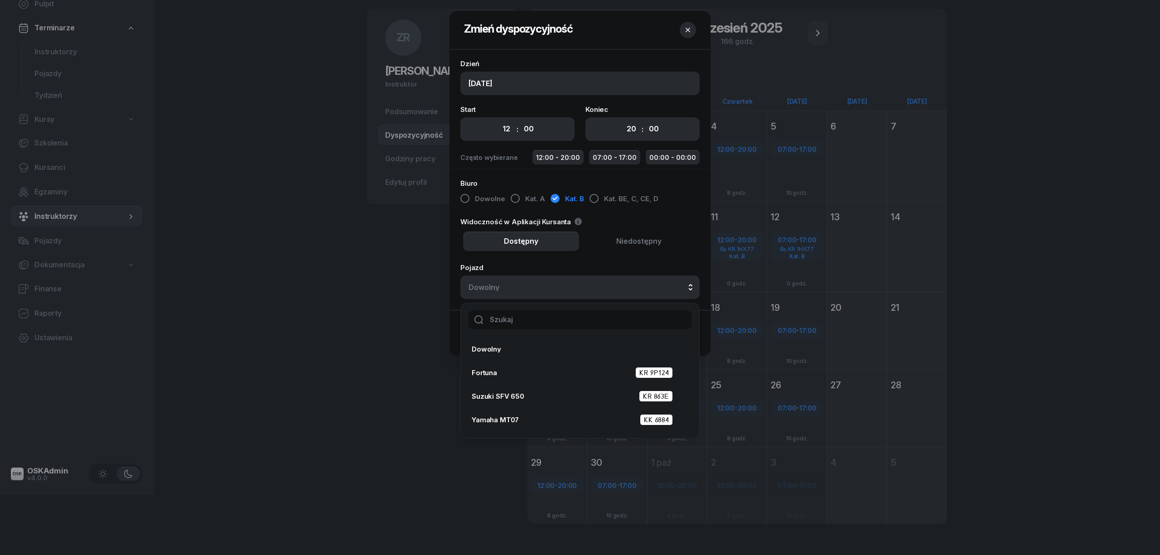
click at [562, 321] on input "text" at bounding box center [580, 319] width 224 height 19
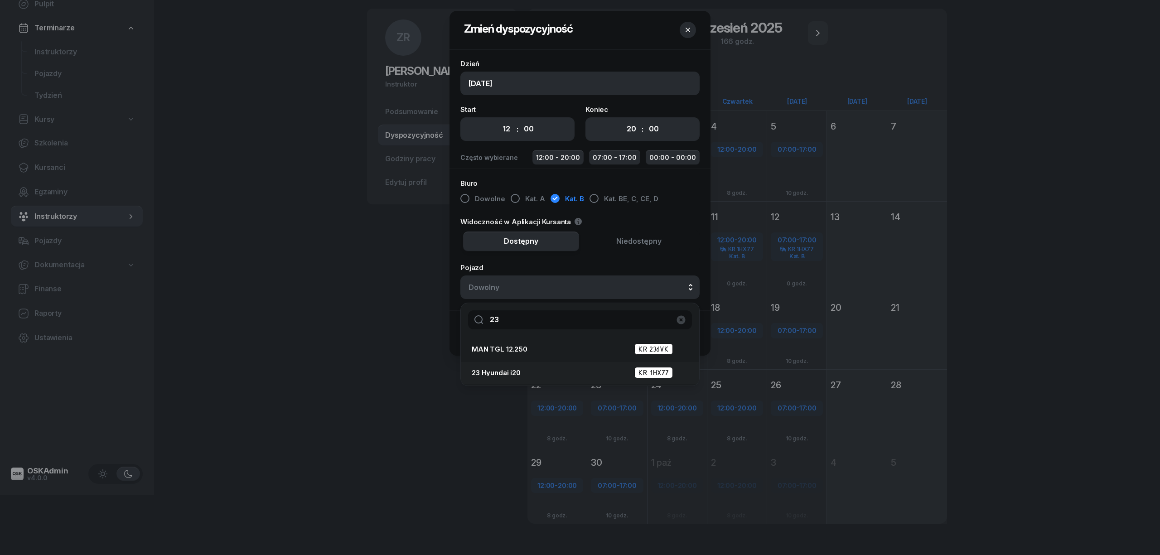
type input "23"
click at [562, 369] on div "23 Hyundai i20 KR 1HX77" at bounding box center [577, 372] width 211 height 11
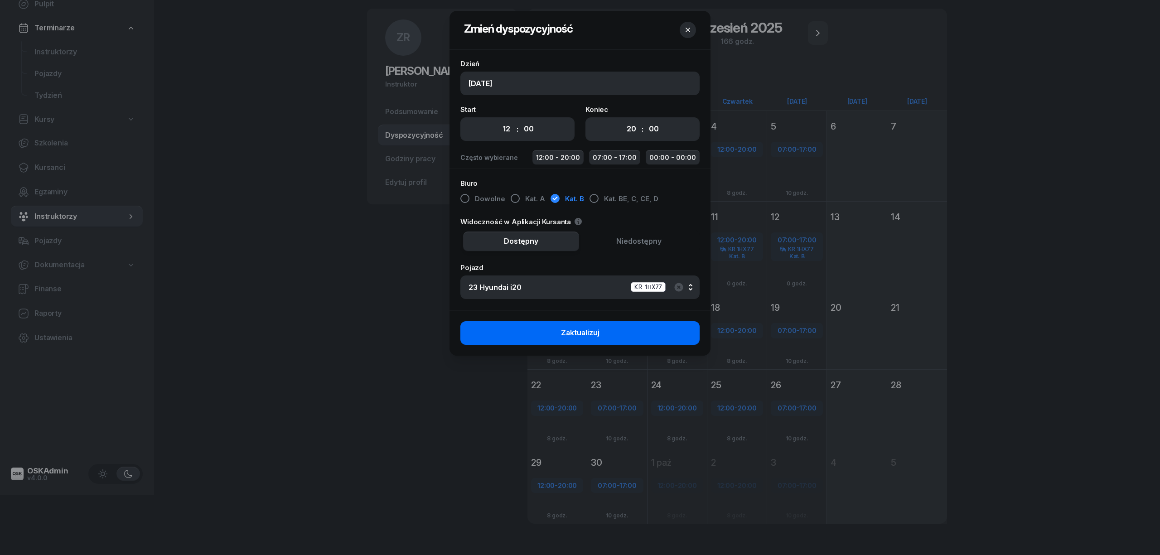
click at [576, 339] on span "Zaktualizuj" at bounding box center [580, 333] width 39 height 12
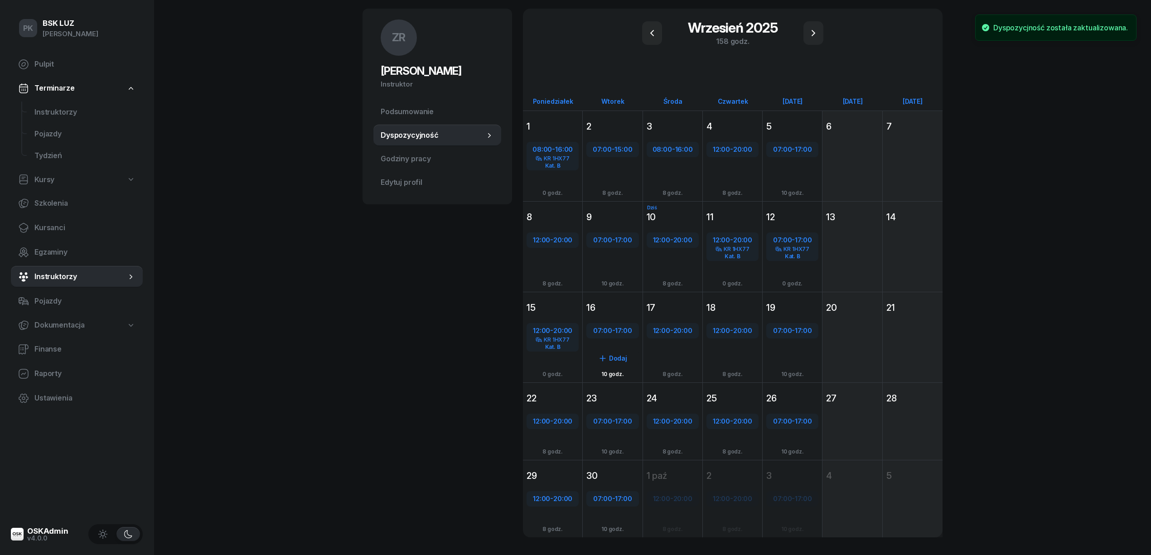
click at [614, 327] on div "07:00 - 17:00" at bounding box center [612, 331] width 50 height 12
select select "07"
select select "17"
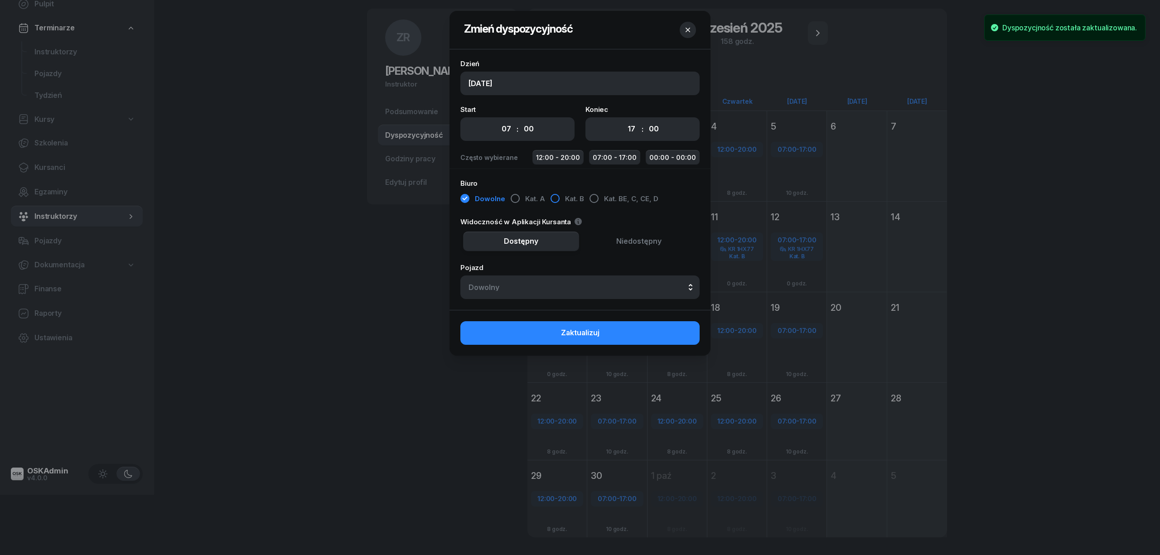
click at [551, 197] on div "button" at bounding box center [554, 198] width 9 height 9
click at [564, 291] on button "Dowolny" at bounding box center [579, 287] width 239 height 24
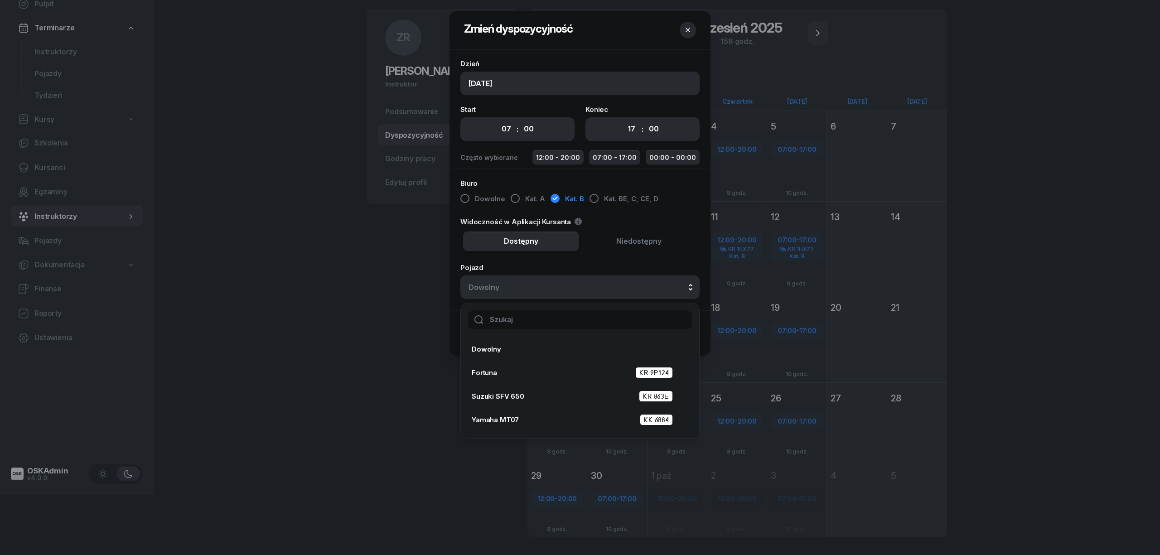
click at [567, 320] on input "text" at bounding box center [580, 319] width 224 height 19
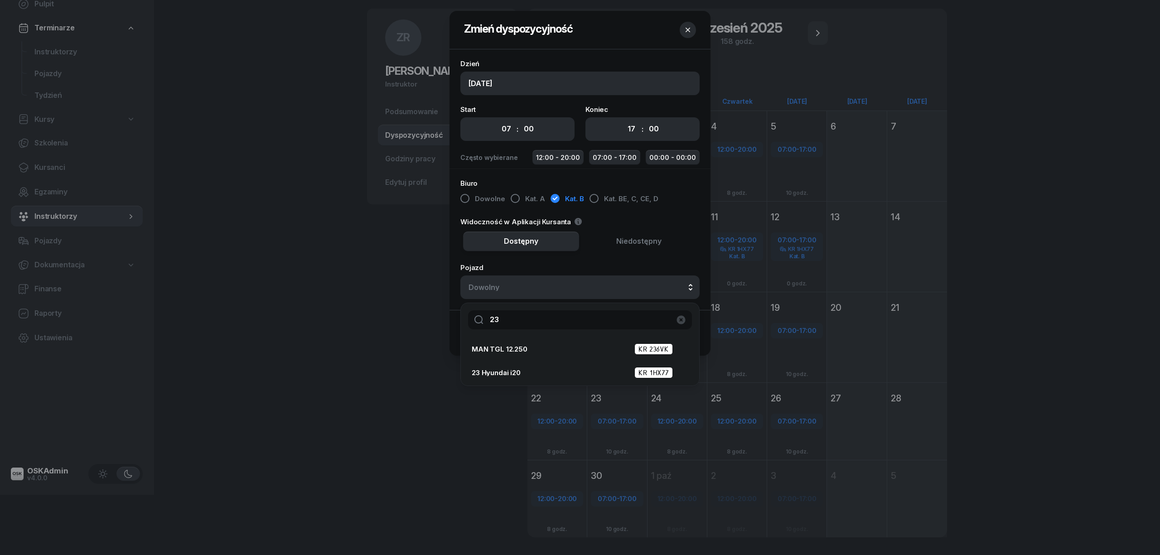
type input "23"
drag, startPoint x: 557, startPoint y: 385, endPoint x: 559, endPoint y: 380, distance: 4.9
click at [557, 385] on ul "MAN TGL 12.250 KR 236VK 23 Hyundai i20 KR 1HX77" at bounding box center [580, 361] width 238 height 49
click at [559, 374] on div "23 Hyundai i20 KR 1HX77" at bounding box center [577, 372] width 211 height 11
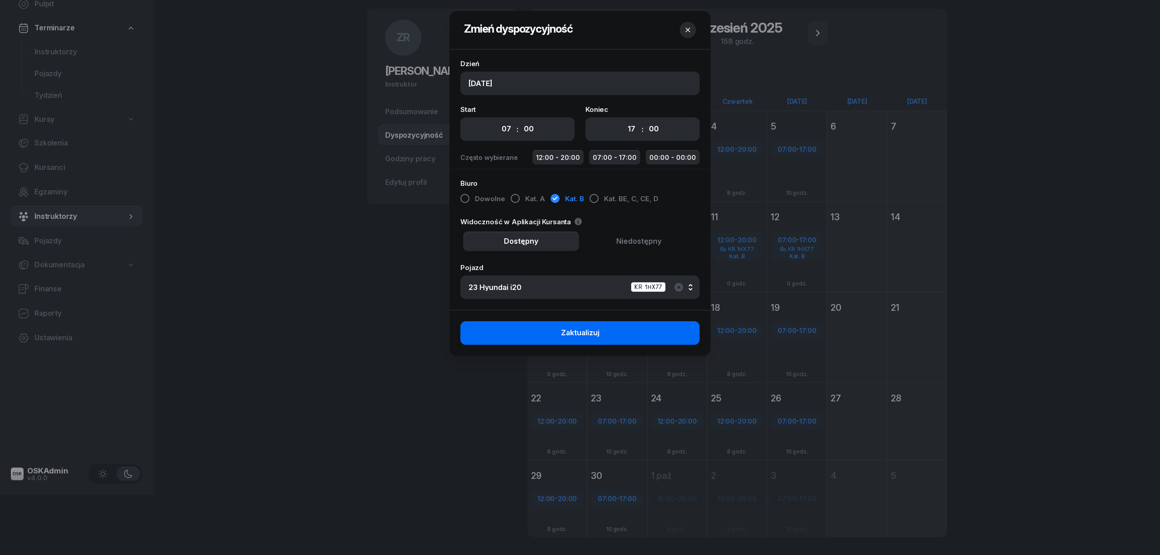
click at [648, 334] on button "Zaktualizuj" at bounding box center [579, 333] width 239 height 24
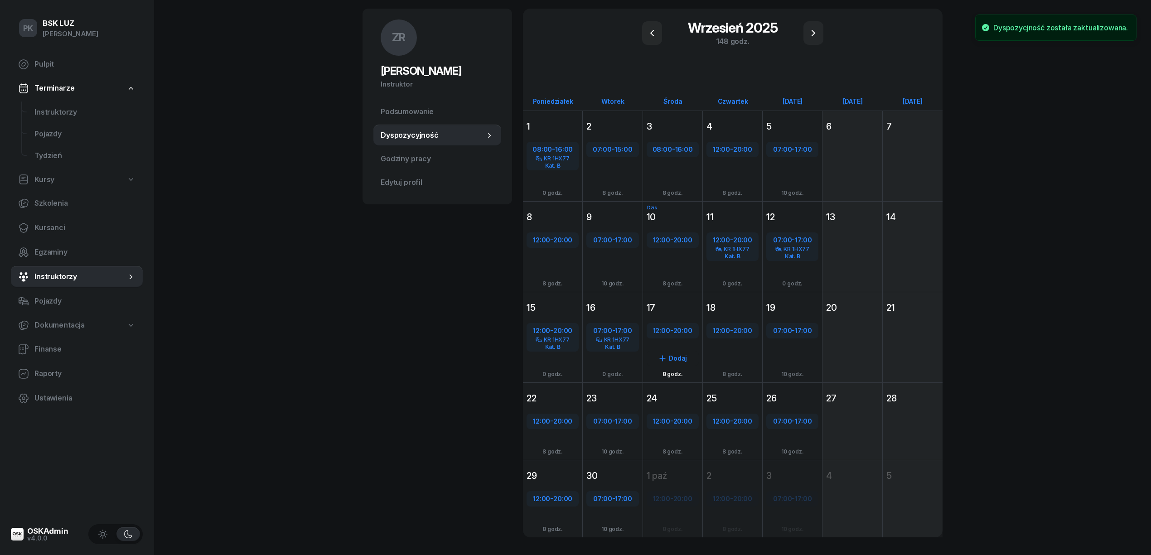
click at [671, 331] on div "12:00 - 20:00" at bounding box center [672, 331] width 50 height 12
select select "12"
select select "20"
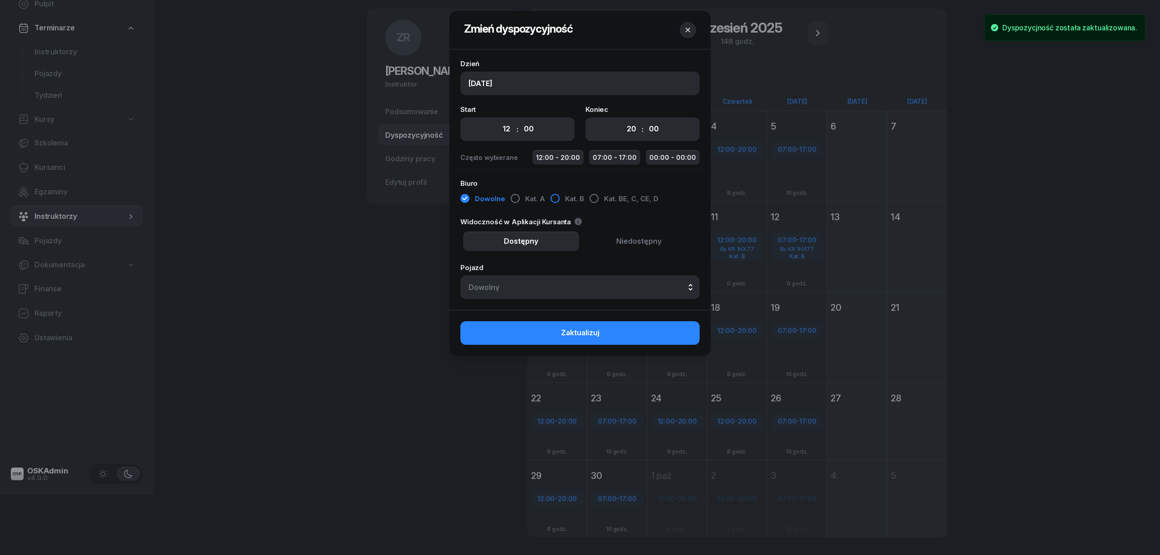
click at [557, 203] on button "Kat. B" at bounding box center [567, 199] width 34 height 16
click at [573, 294] on button "Dowolny" at bounding box center [579, 287] width 239 height 24
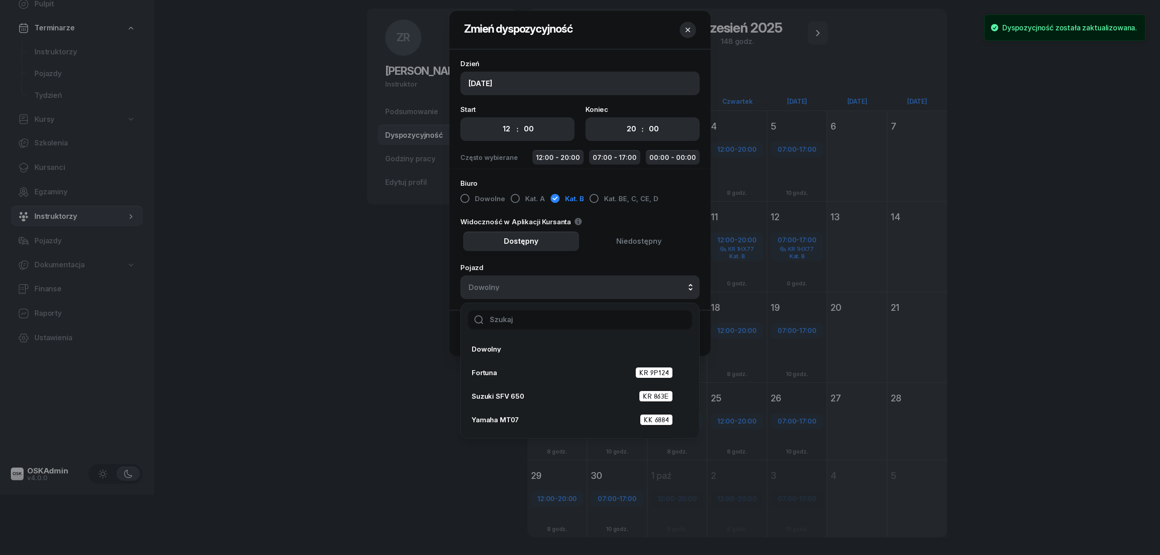
click at [584, 320] on input "text" at bounding box center [580, 319] width 224 height 19
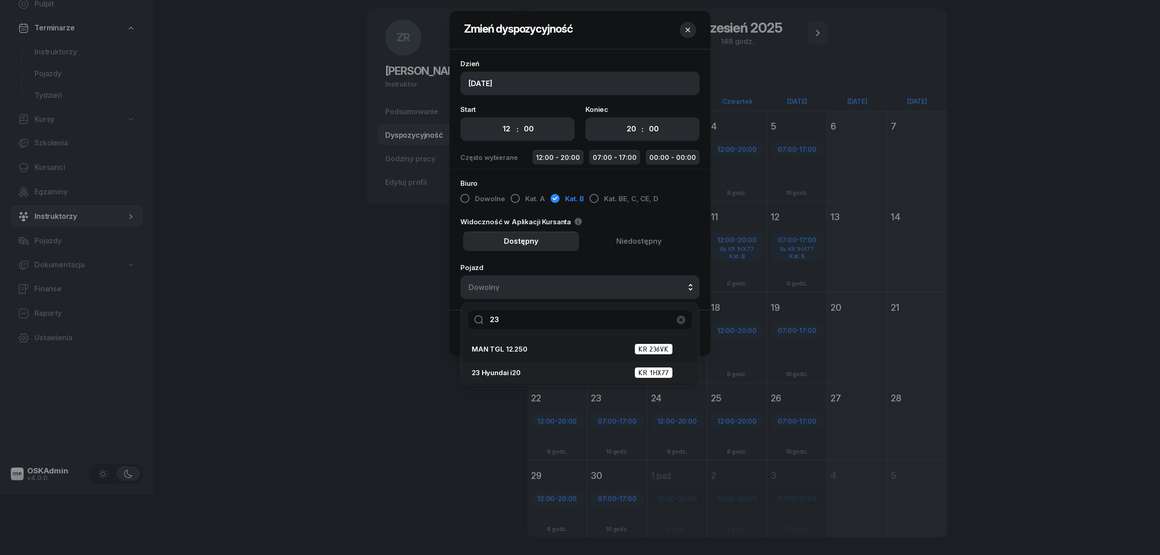
type input "23"
click at [582, 378] on div "23 Hyundai i20 KR 1HX77" at bounding box center [577, 372] width 211 height 11
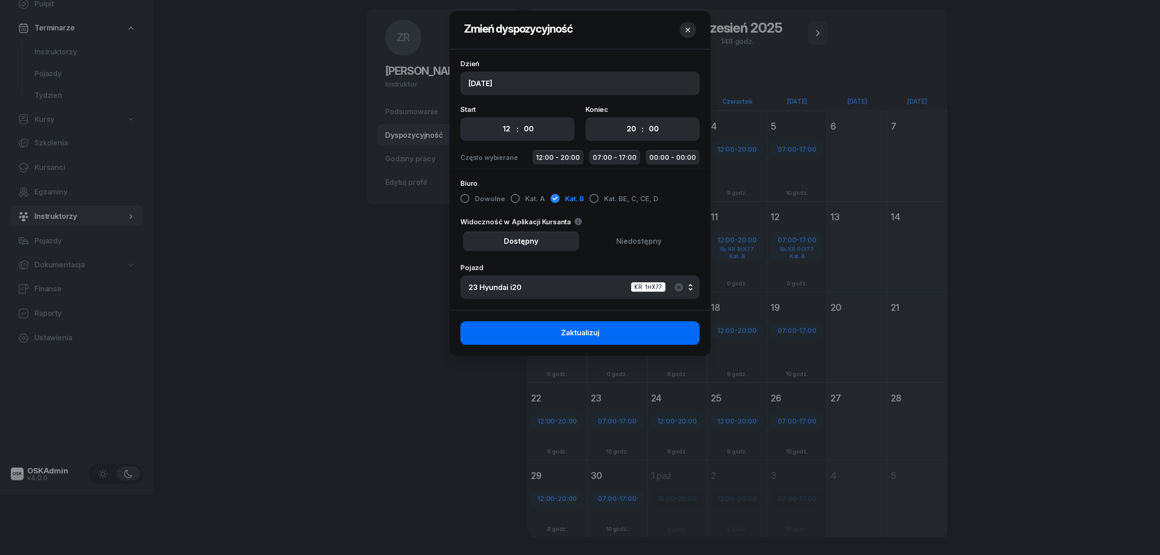
click at [635, 335] on button "Zaktualizuj" at bounding box center [579, 333] width 239 height 24
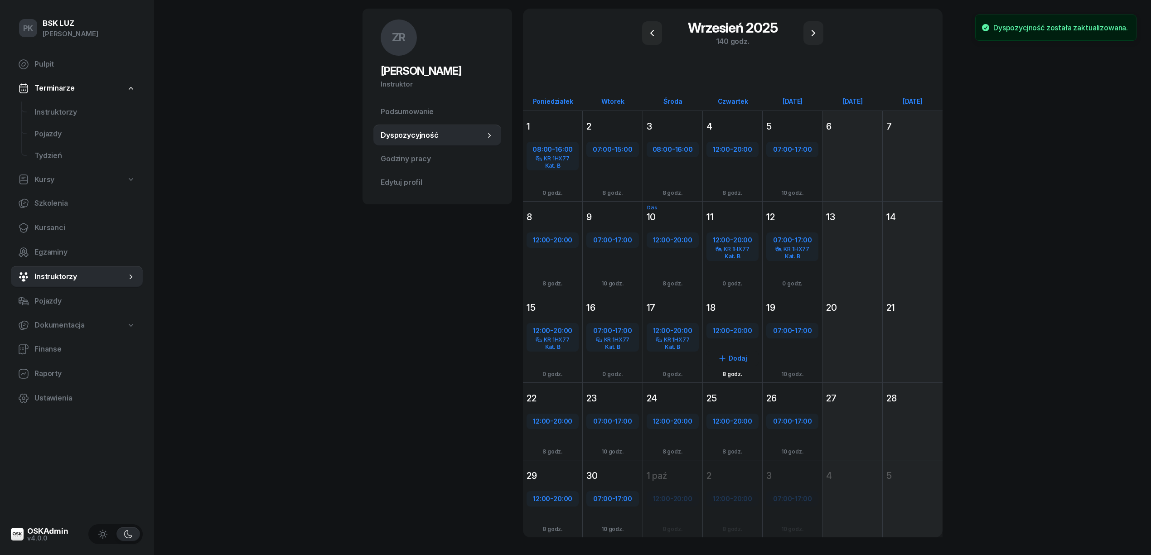
click at [737, 328] on span "20:00" at bounding box center [742, 330] width 19 height 9
select select "12"
select select "20"
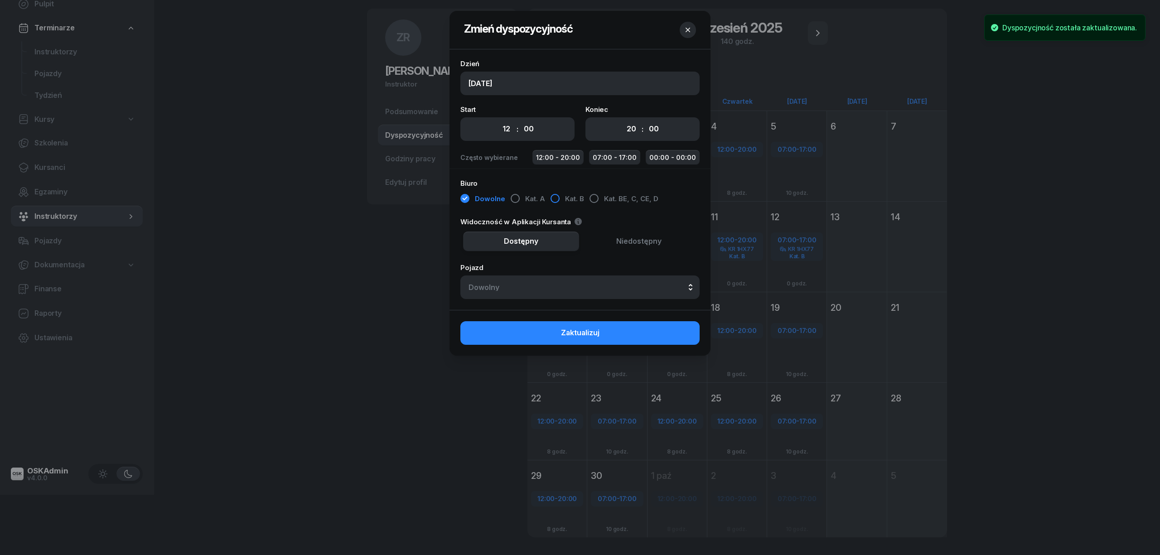
click at [559, 198] on button "Kat. B" at bounding box center [567, 199] width 34 height 16
click at [568, 292] on button "Dowolny" at bounding box center [579, 287] width 239 height 24
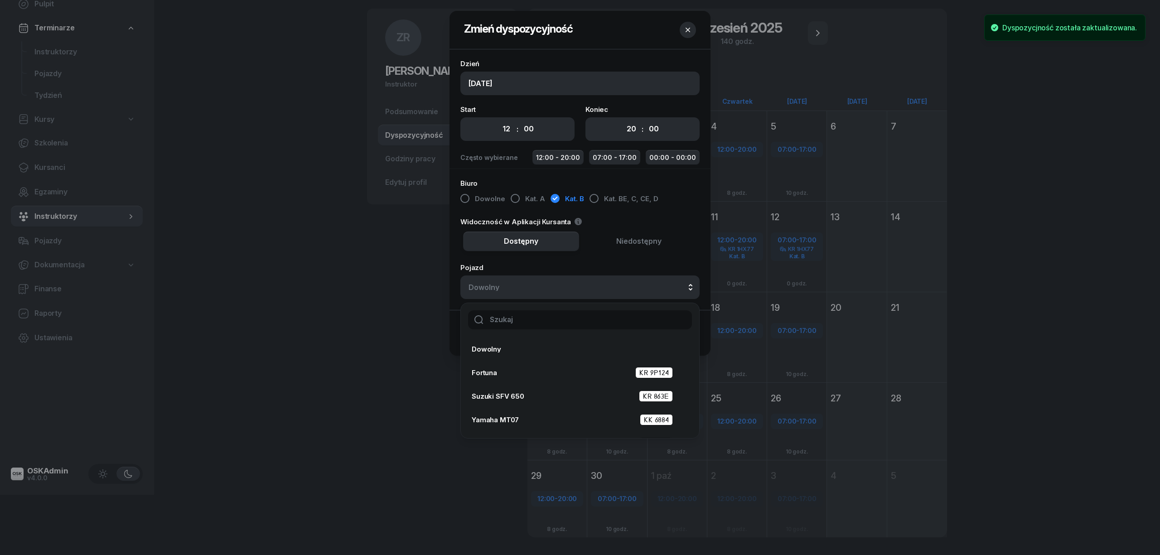
click at [570, 318] on input "text" at bounding box center [580, 319] width 224 height 19
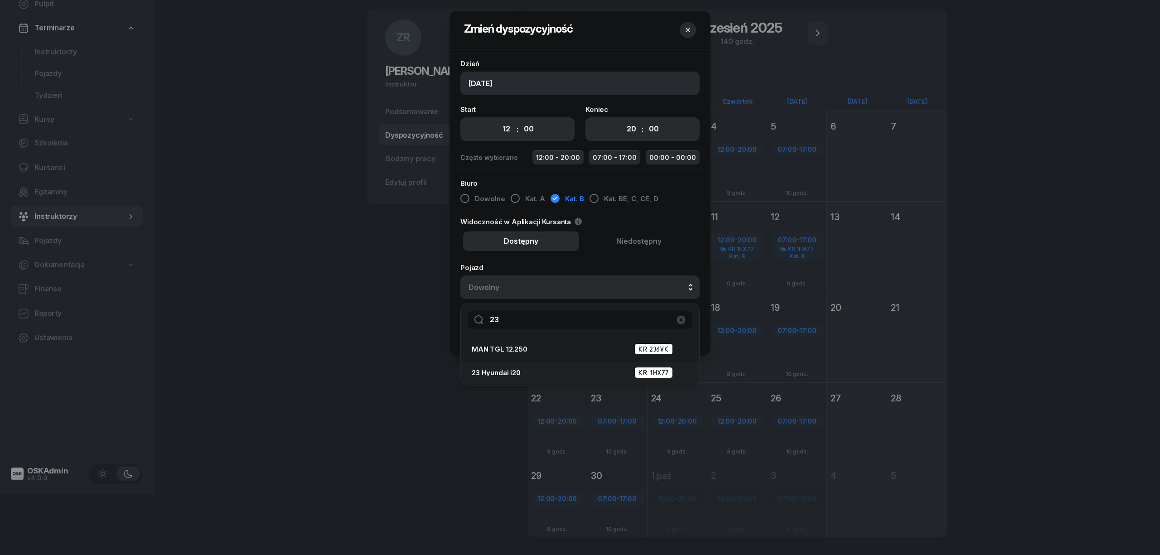
type input "23"
click at [570, 371] on div "23 Hyundai i20 KR 1HX77" at bounding box center [577, 372] width 211 height 11
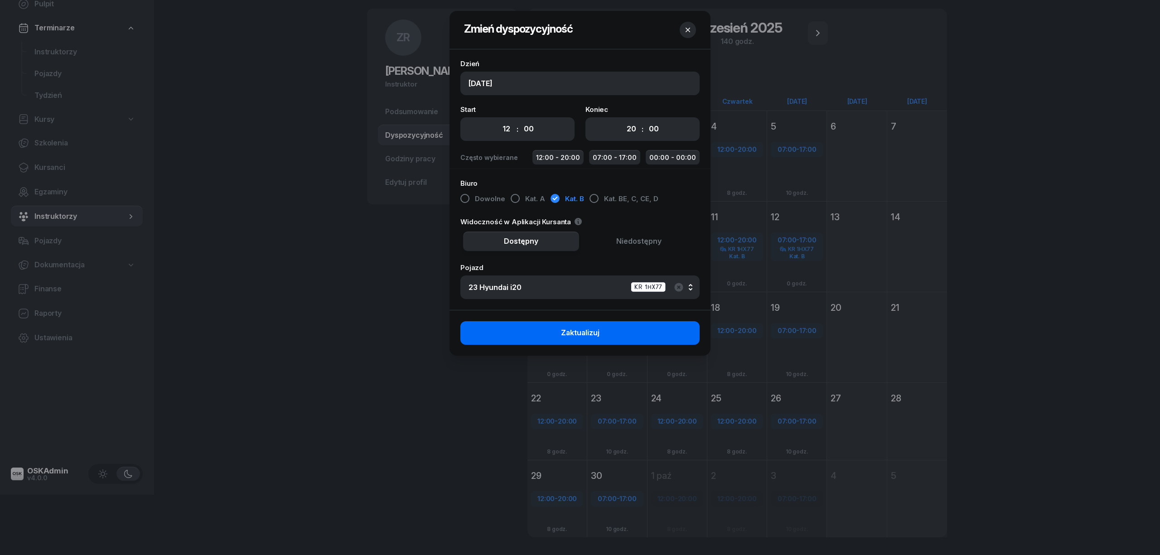
click at [615, 334] on button "Zaktualizuj" at bounding box center [579, 333] width 239 height 24
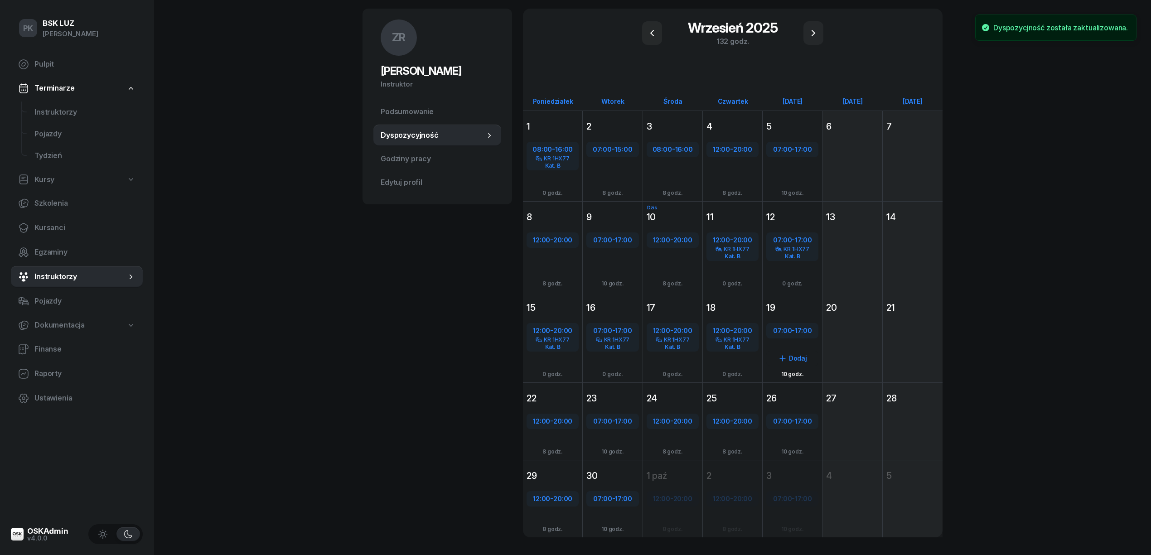
click at [797, 326] on span "17:00" at bounding box center [802, 330] width 17 height 9
select select "07"
select select "17"
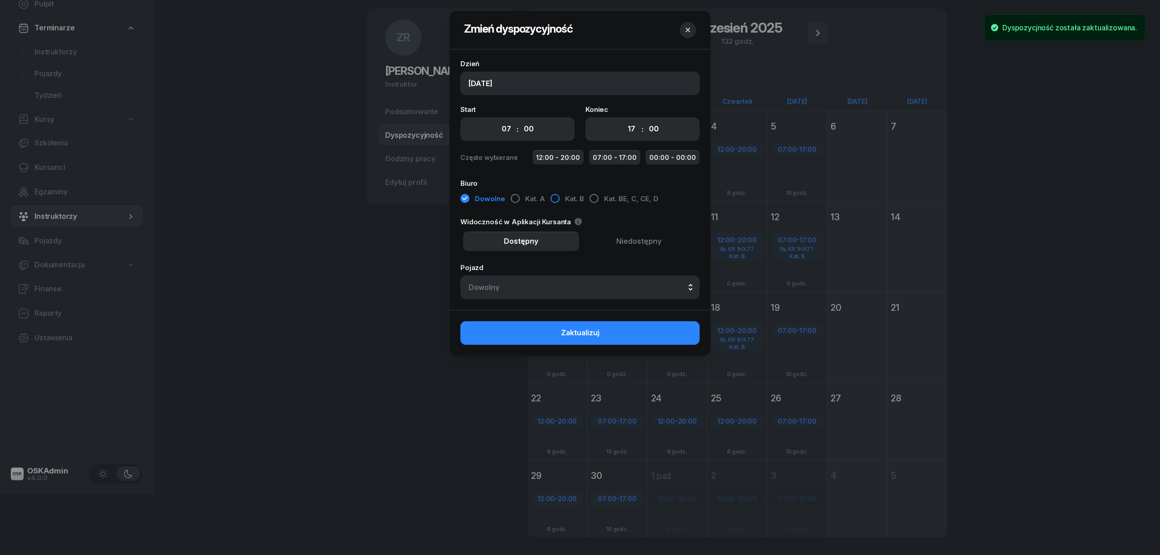
click at [554, 197] on div "button" at bounding box center [554, 198] width 9 height 9
click at [583, 294] on button "Dowolny" at bounding box center [579, 287] width 239 height 24
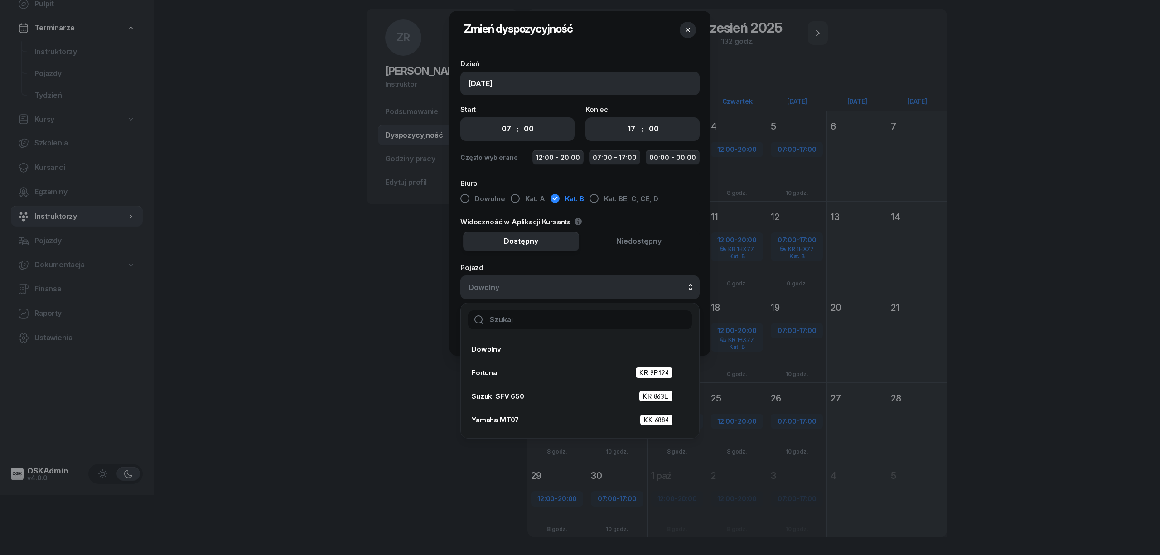
click at [559, 321] on input "text" at bounding box center [580, 319] width 224 height 19
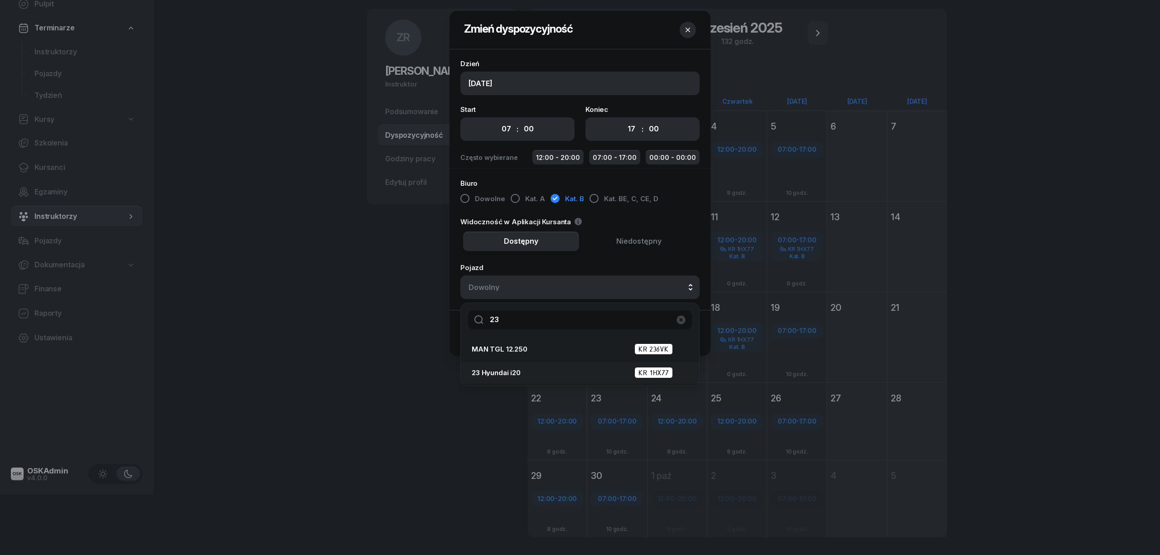
type input "23"
click at [565, 363] on li "23 Hyundai i20 KR 1HX77" at bounding box center [580, 373] width 238 height 22
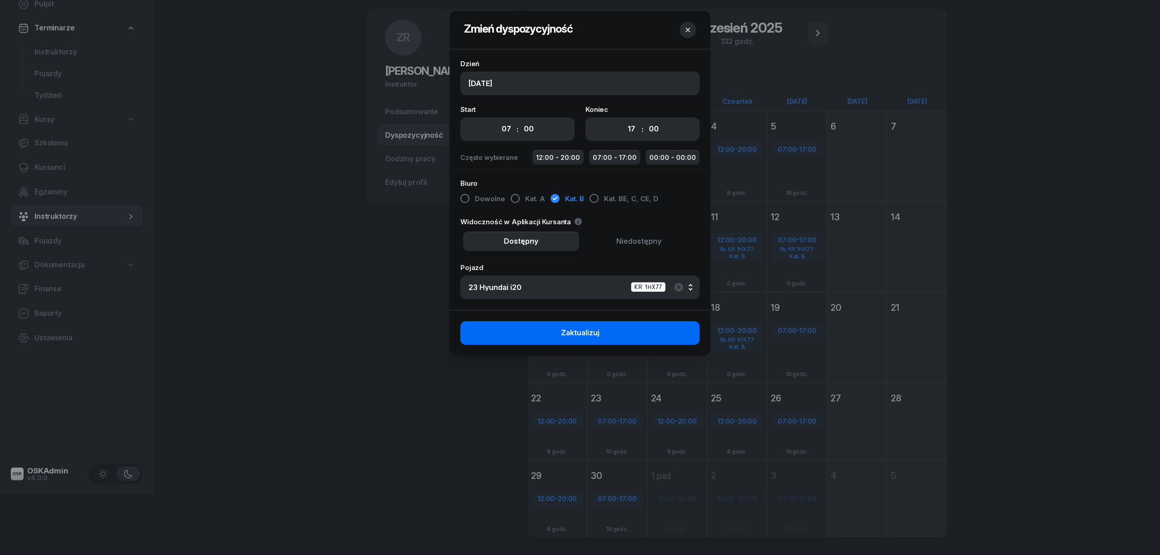
click at [631, 336] on button "Zaktualizuj" at bounding box center [579, 333] width 239 height 24
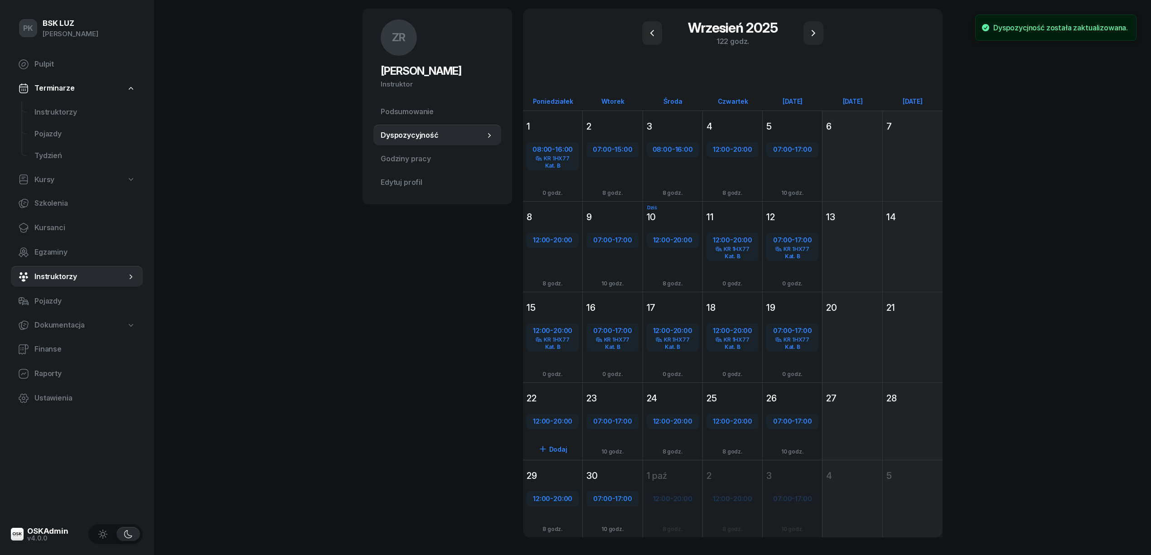
click at [553, 419] on div "12:00 - 20:00" at bounding box center [552, 421] width 50 height 12
select select "12"
select select "20"
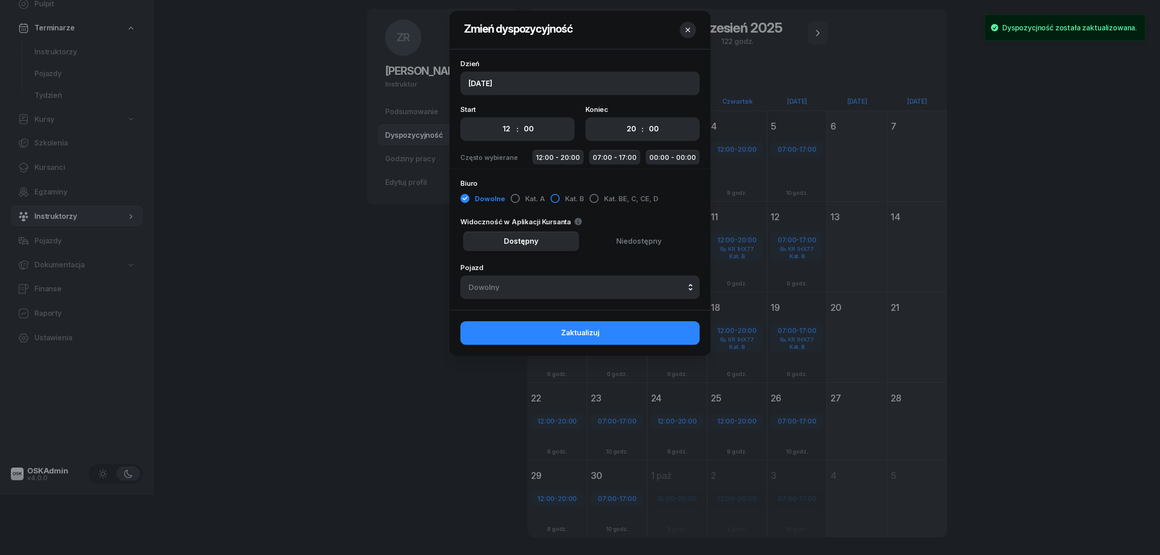
click at [554, 200] on div "button" at bounding box center [554, 198] width 9 height 9
click at [554, 290] on div "Dowolny" at bounding box center [579, 287] width 223 height 7
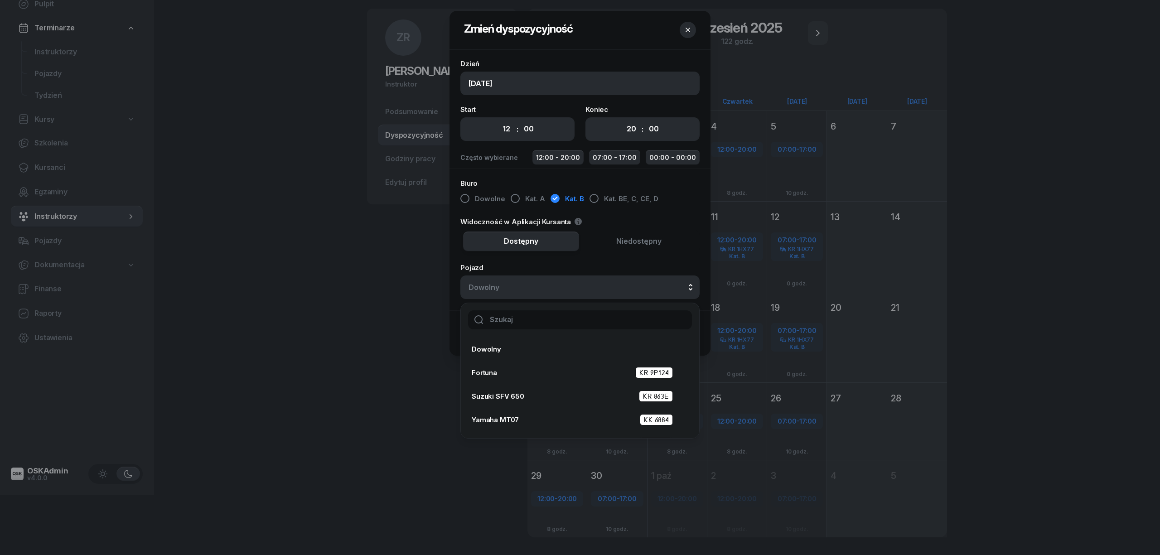
click at [557, 321] on input "text" at bounding box center [580, 319] width 224 height 19
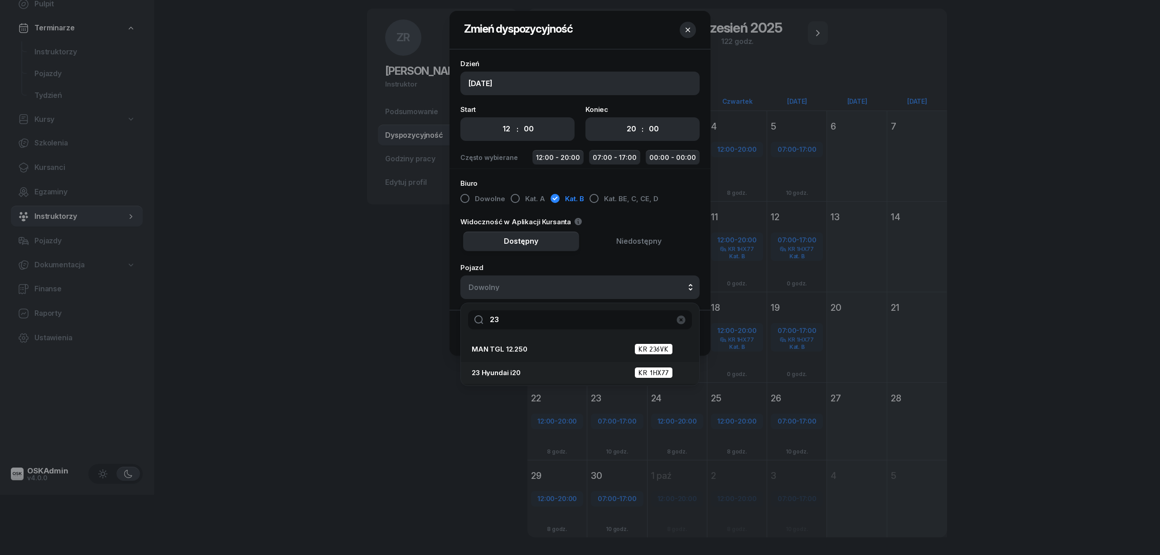
type input "23"
click at [502, 366] on div "23 Hyundai i20 KR 1HX77" at bounding box center [577, 373] width 211 height 14
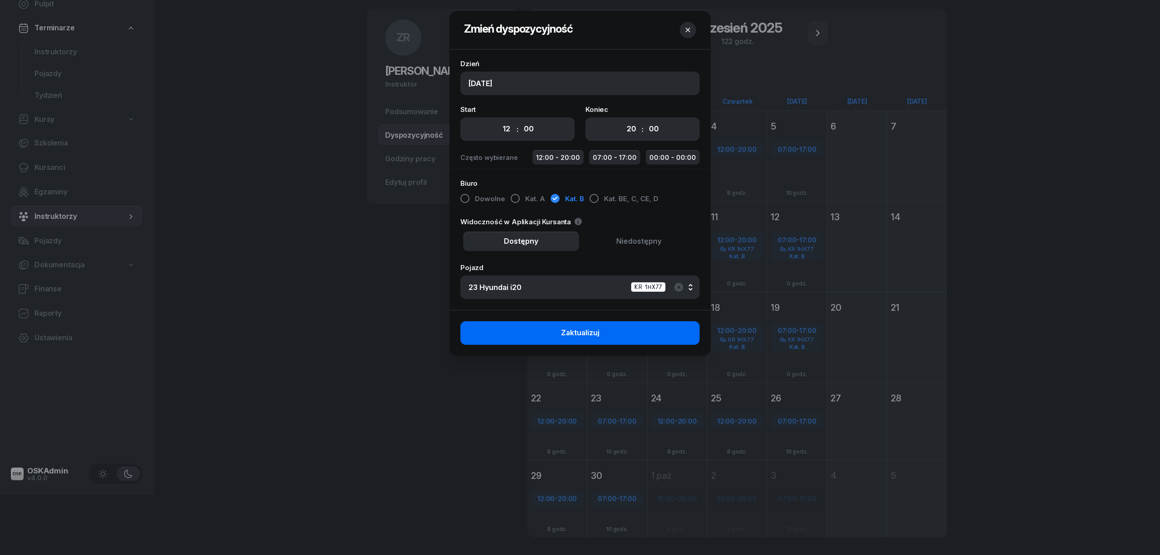
click at [611, 336] on button "Zaktualizuj" at bounding box center [579, 333] width 239 height 24
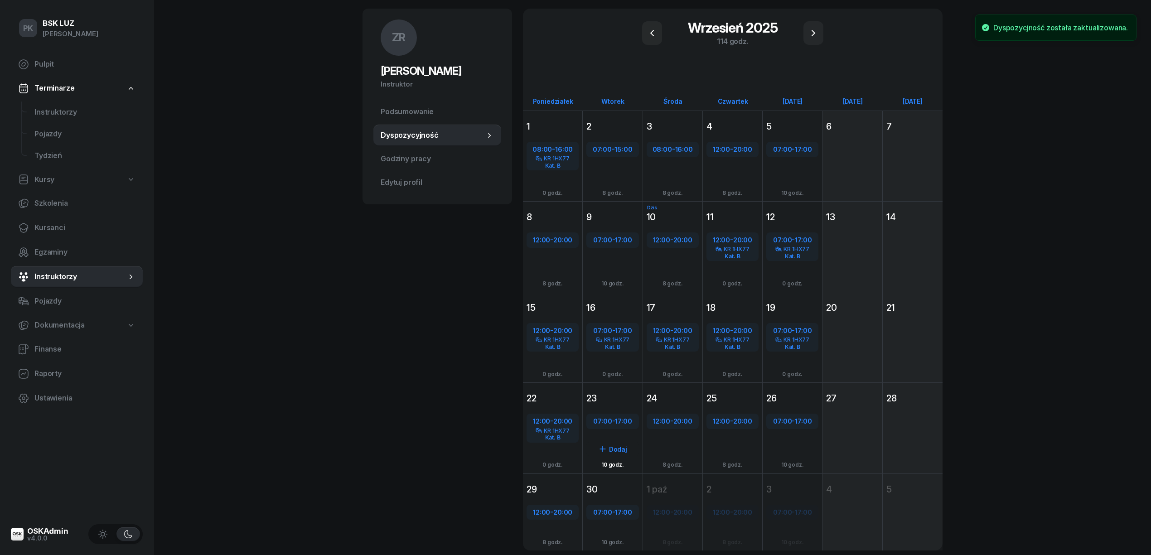
click at [609, 414] on div "07:00 - 17:00" at bounding box center [612, 421] width 52 height 15
select select "07"
select select "17"
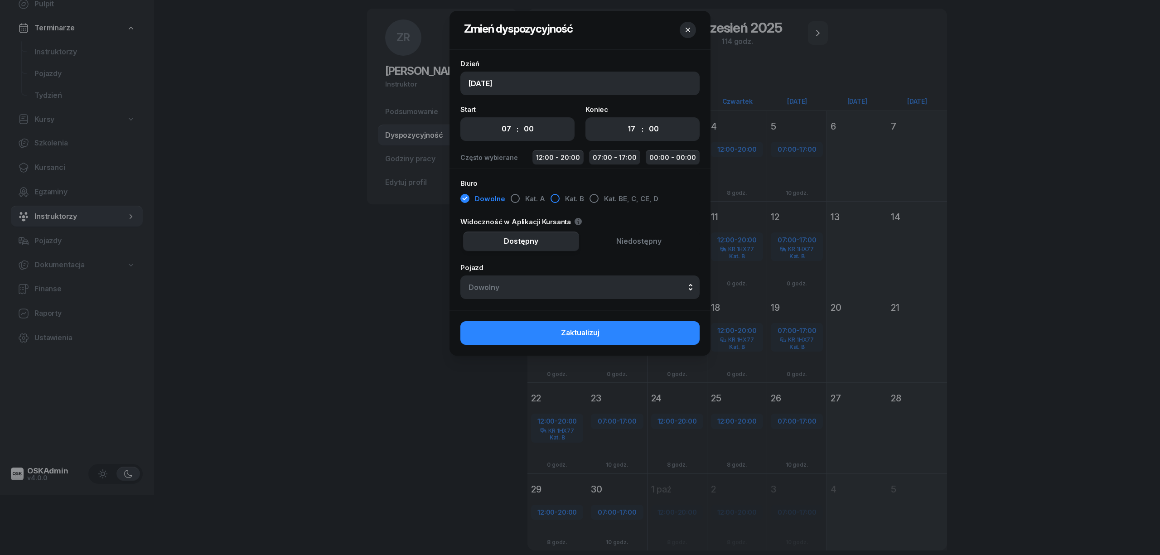
click at [560, 200] on button "Kat. B" at bounding box center [567, 199] width 34 height 16
click at [564, 292] on button "Dowolny" at bounding box center [579, 287] width 239 height 24
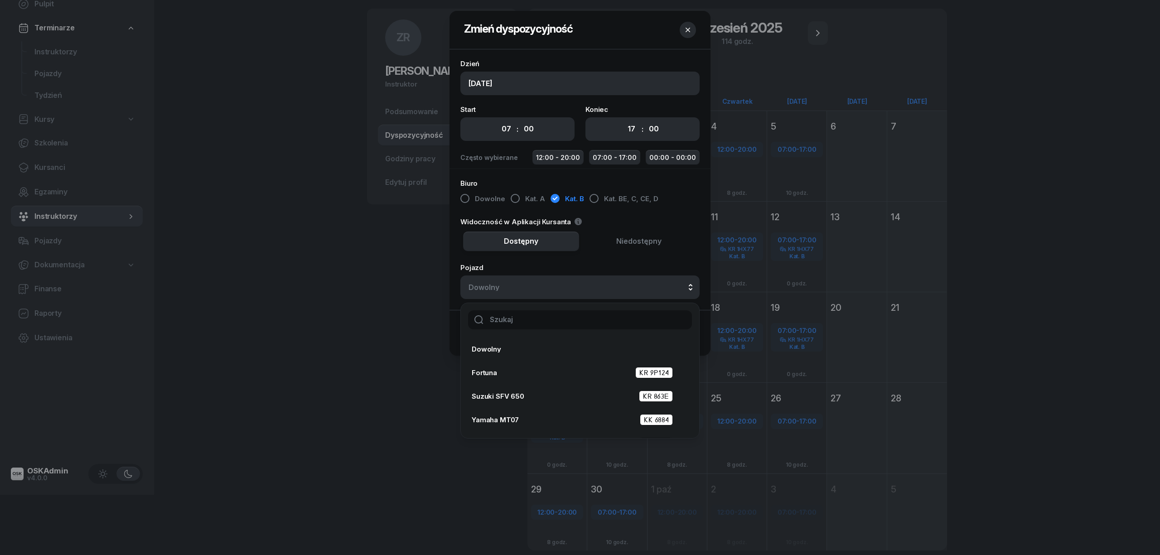
click at [568, 318] on input "text" at bounding box center [580, 319] width 224 height 19
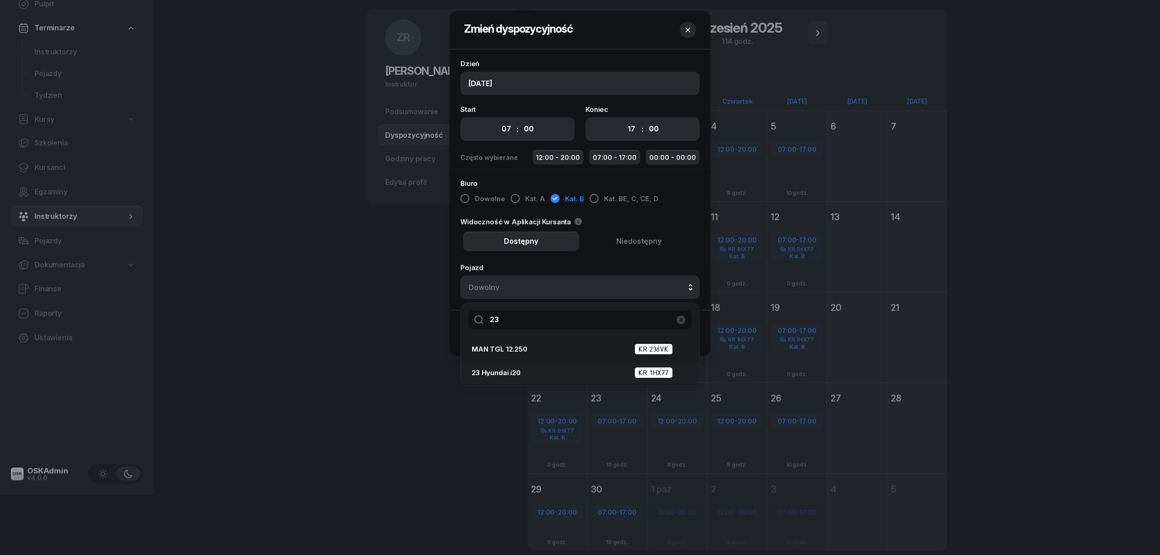
type input "23"
click at [533, 380] on li "23 Hyundai i20 KR 1HX77" at bounding box center [580, 373] width 238 height 22
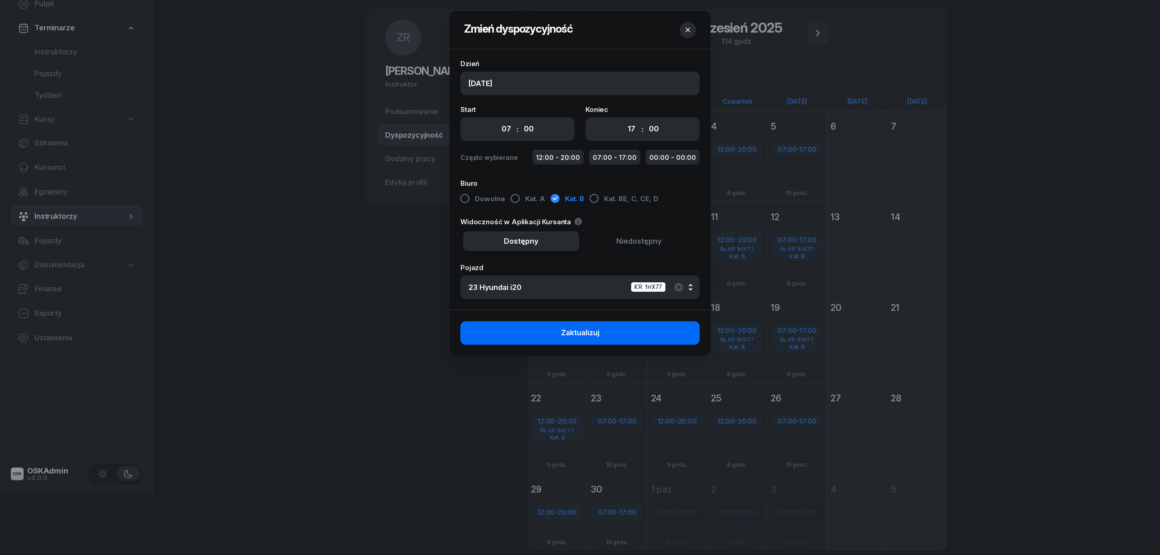
click at [611, 336] on button "Zaktualizuj" at bounding box center [579, 333] width 239 height 24
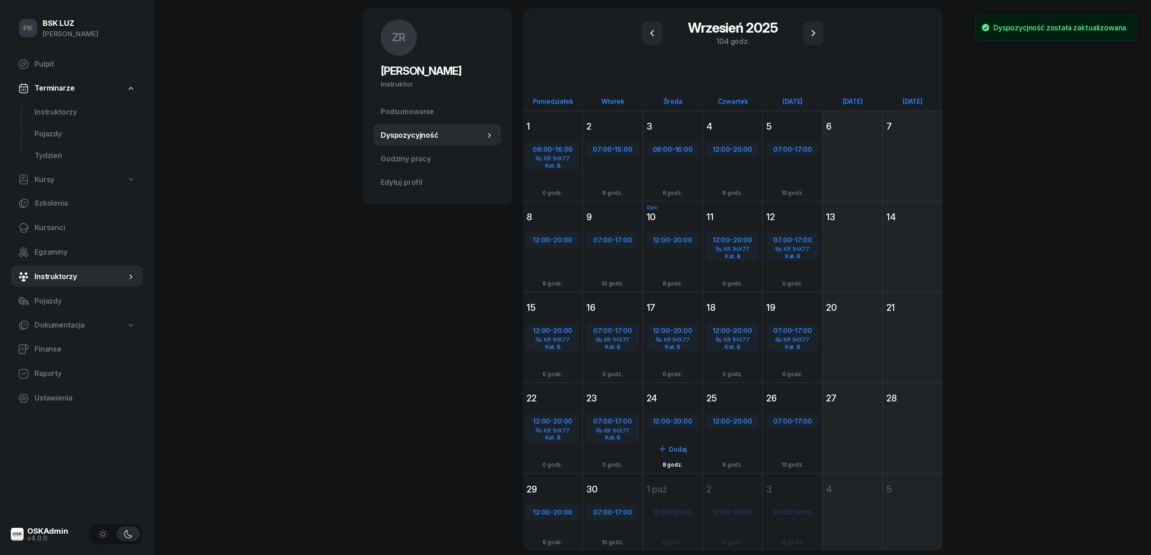
click at [678, 419] on span "20:00" at bounding box center [682, 421] width 19 height 9
select select "12"
select select "20"
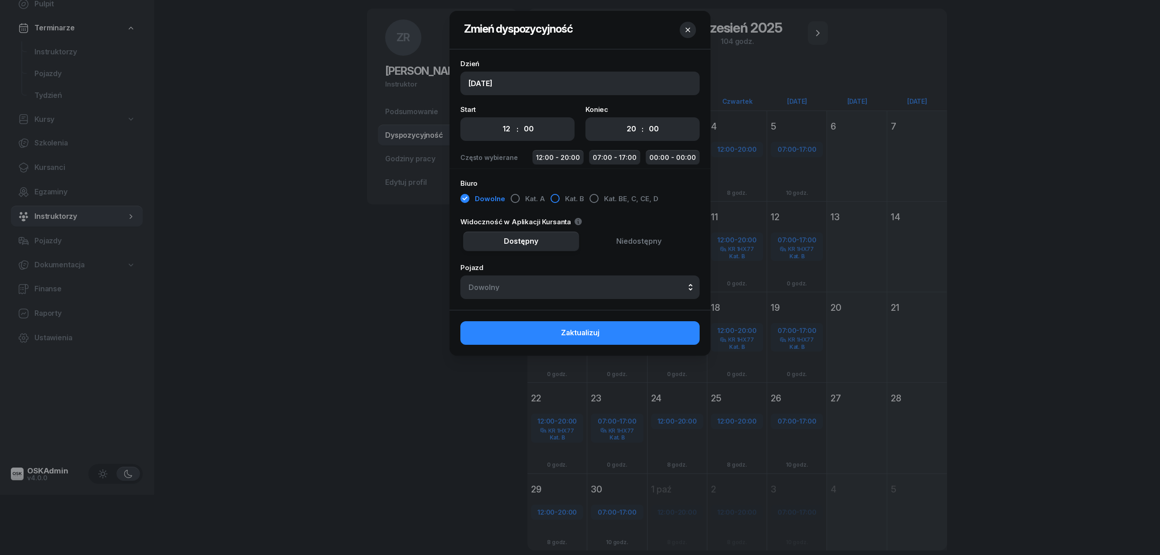
click at [555, 202] on div "button" at bounding box center [554, 198] width 9 height 9
click at [568, 287] on div "Dowolny" at bounding box center [579, 287] width 223 height 7
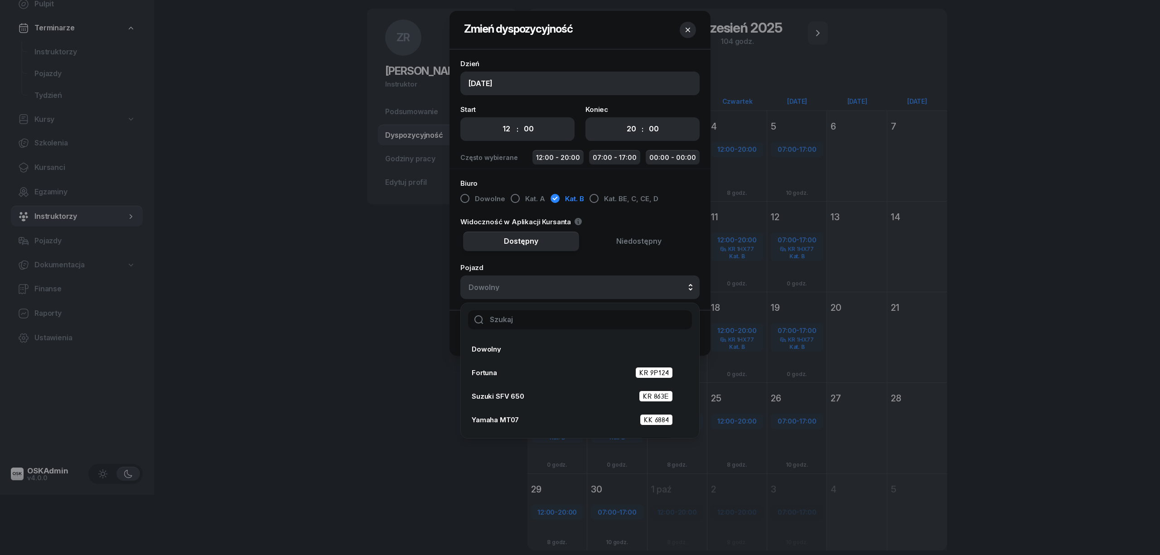
click at [592, 320] on input "text" at bounding box center [580, 319] width 224 height 19
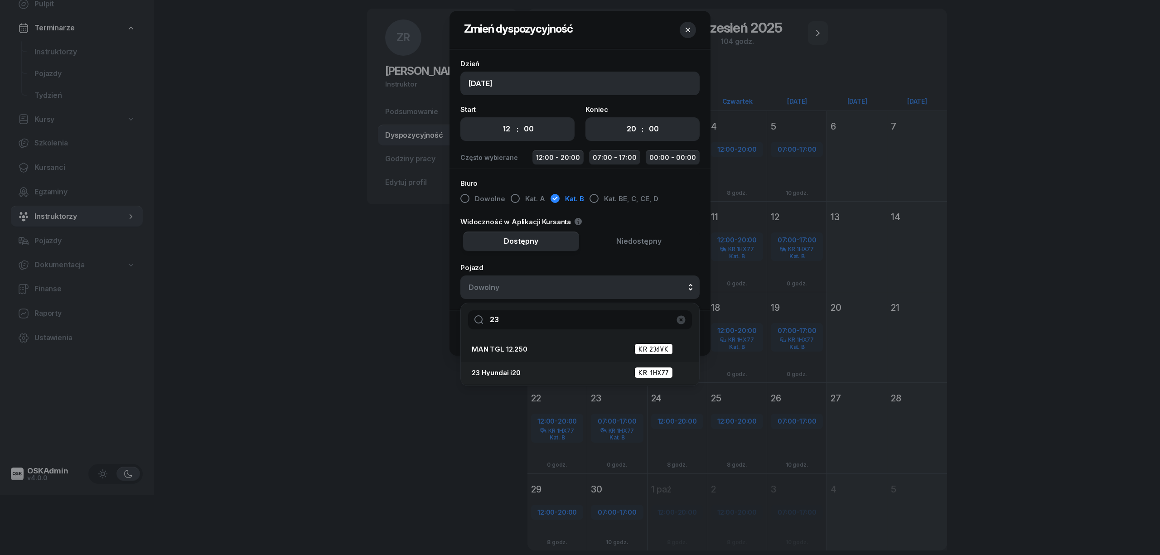
type input "23"
click at [573, 376] on div "23 Hyundai i20 KR 1HX77" at bounding box center [577, 372] width 211 height 11
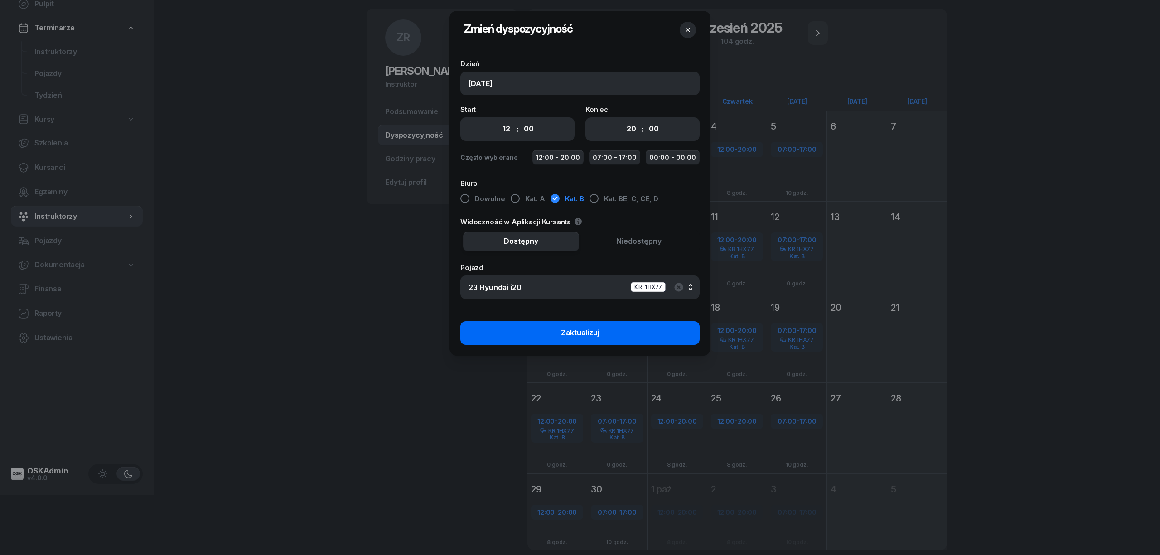
click at [619, 332] on button "Zaktualizuj" at bounding box center [579, 333] width 239 height 24
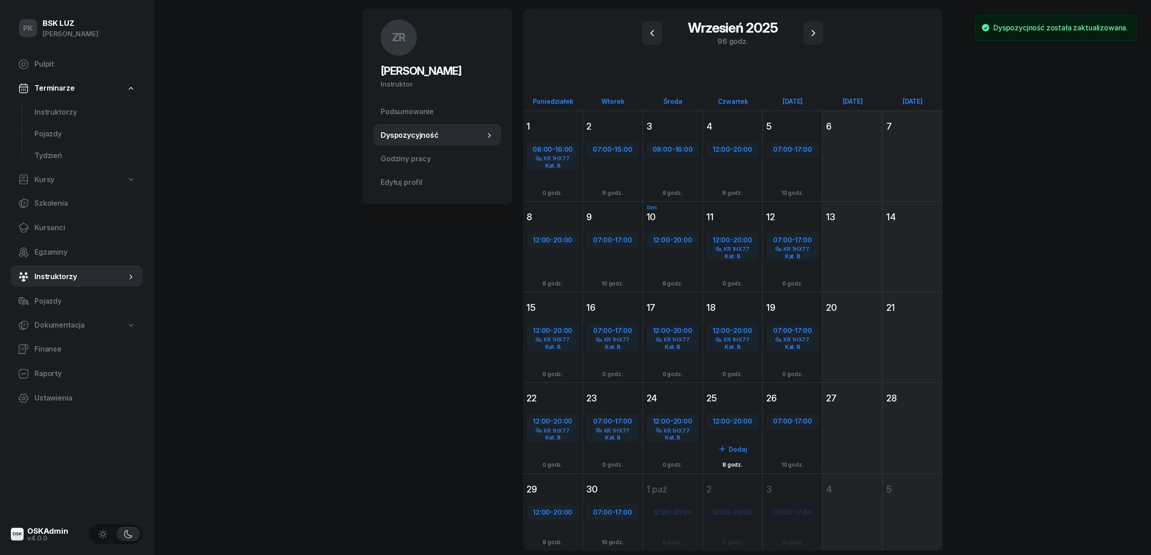
click at [725, 420] on span "12:00" at bounding box center [721, 421] width 17 height 9
select select "12"
select select "20"
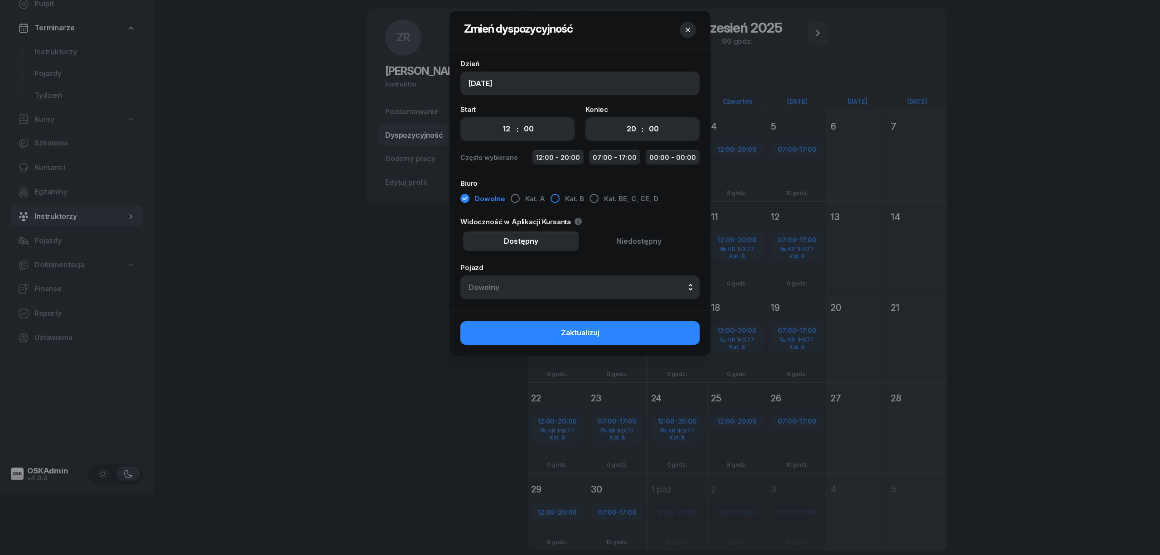
click at [550, 200] on div "button" at bounding box center [554, 198] width 9 height 9
click at [543, 287] on div "Dowolny" at bounding box center [579, 287] width 223 height 7
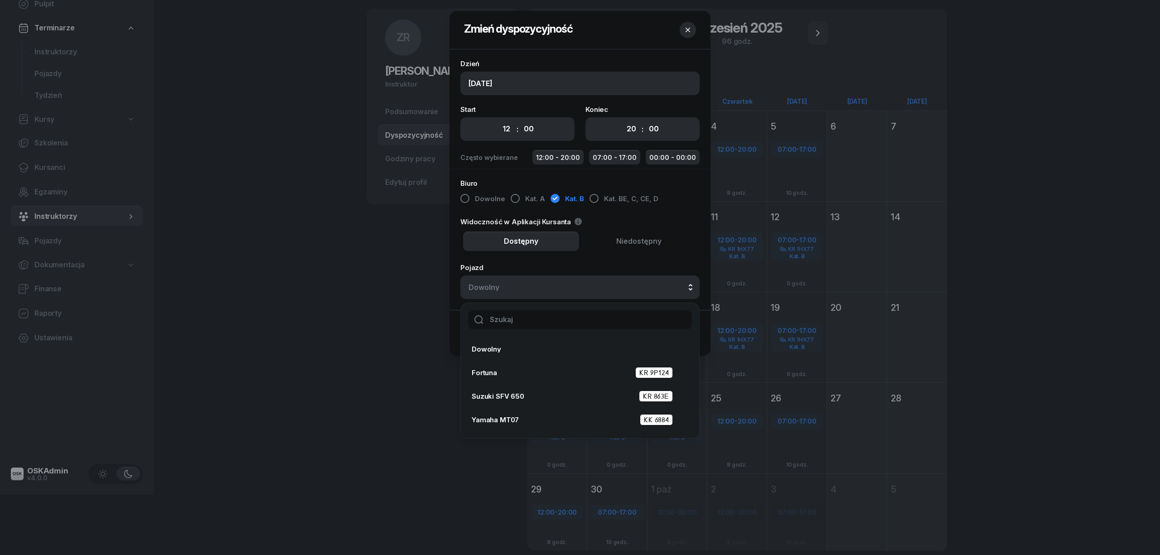
click at [561, 318] on input "text" at bounding box center [580, 319] width 224 height 19
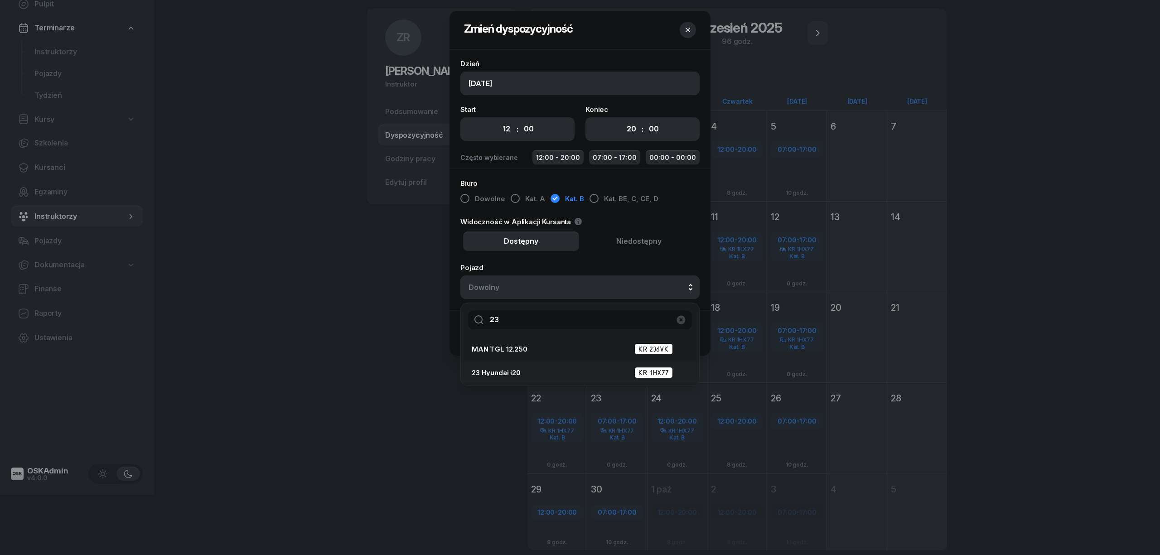
type input "23"
click at [553, 374] on div "23 Hyundai i20 KR 1HX77" at bounding box center [577, 372] width 211 height 11
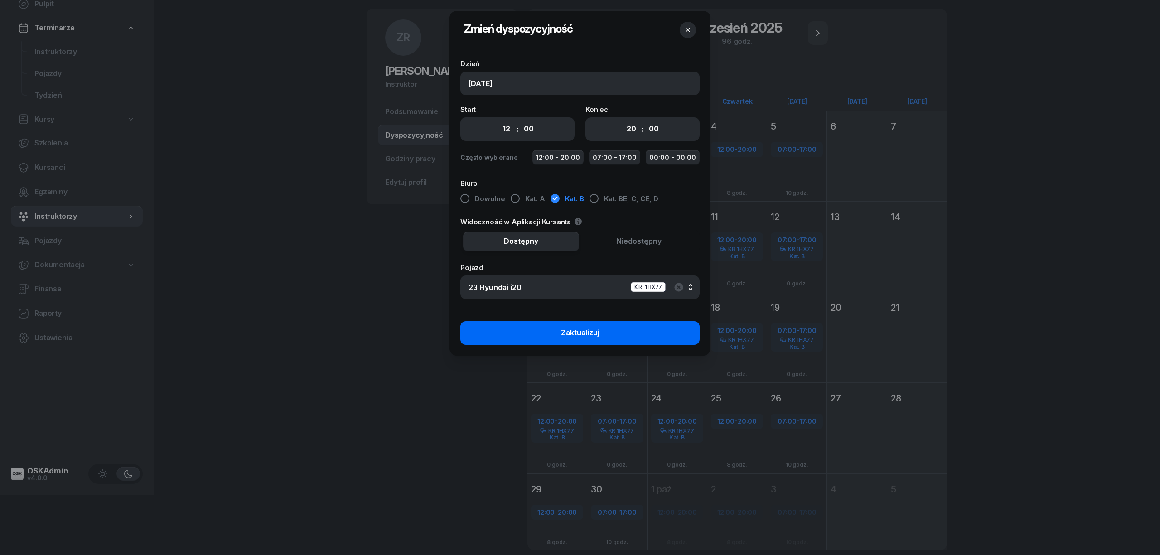
click at [580, 337] on span "Zaktualizuj" at bounding box center [580, 333] width 39 height 12
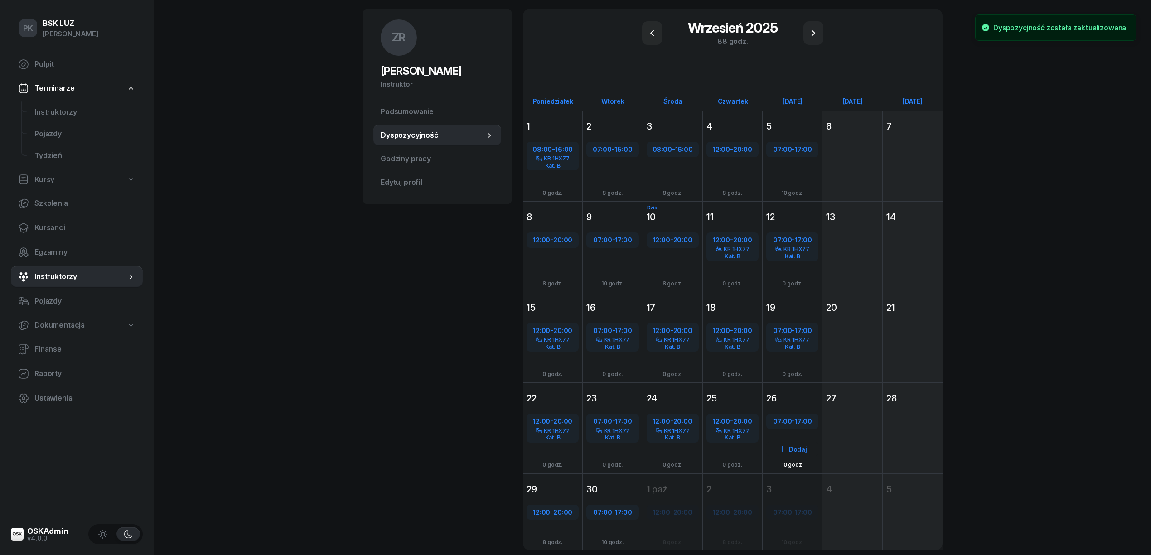
click at [780, 423] on span "07:00" at bounding box center [782, 421] width 19 height 9
select select "07"
select select "17"
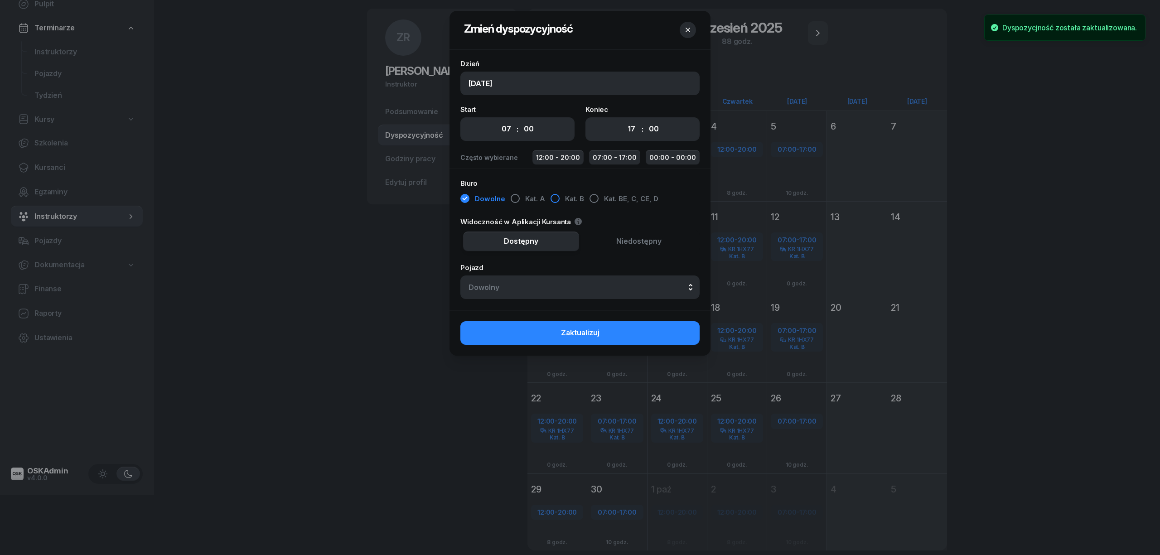
click at [550, 198] on div "button" at bounding box center [554, 198] width 9 height 9
click at [548, 291] on button "Dowolny" at bounding box center [579, 287] width 239 height 24
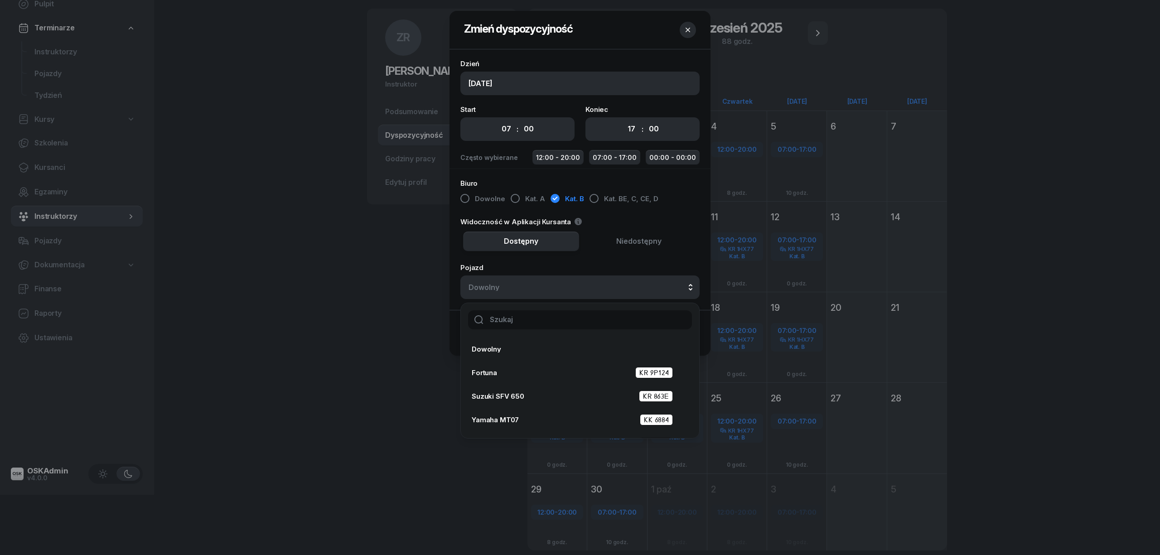
click at [556, 323] on input "text" at bounding box center [580, 319] width 224 height 19
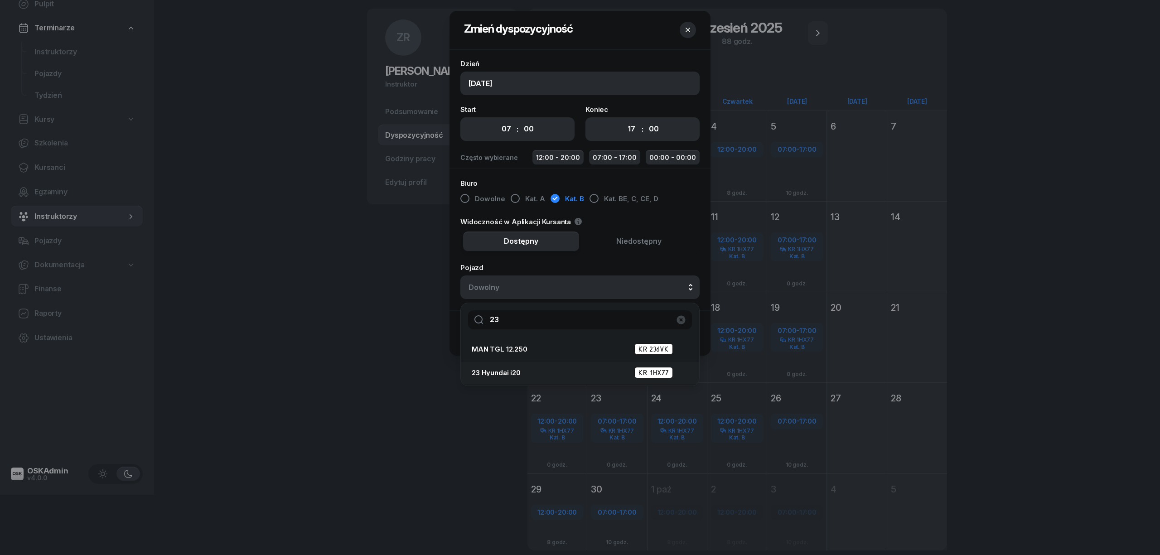
type input "23"
click at [563, 369] on div "23 Hyundai i20 KR 1HX77" at bounding box center [577, 372] width 211 height 11
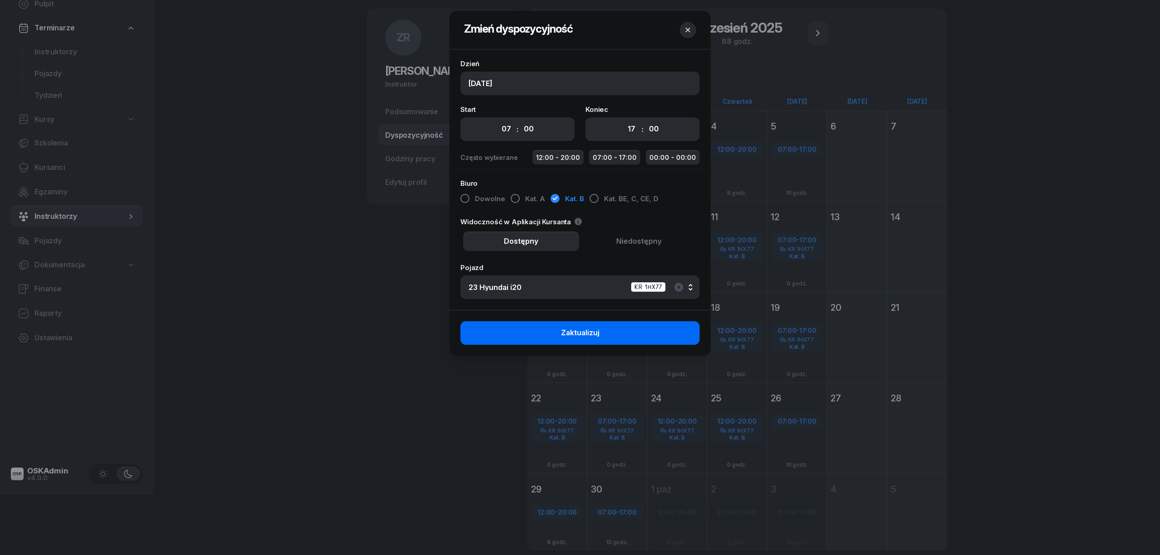
click at [594, 332] on span "Zaktualizuj" at bounding box center [580, 333] width 39 height 12
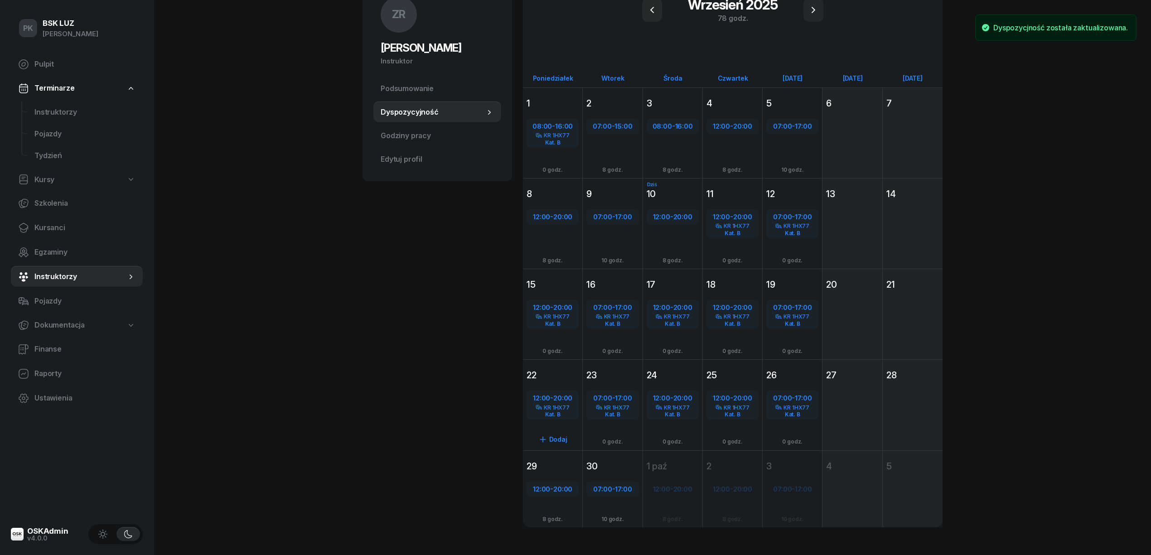
scroll to position [93, 0]
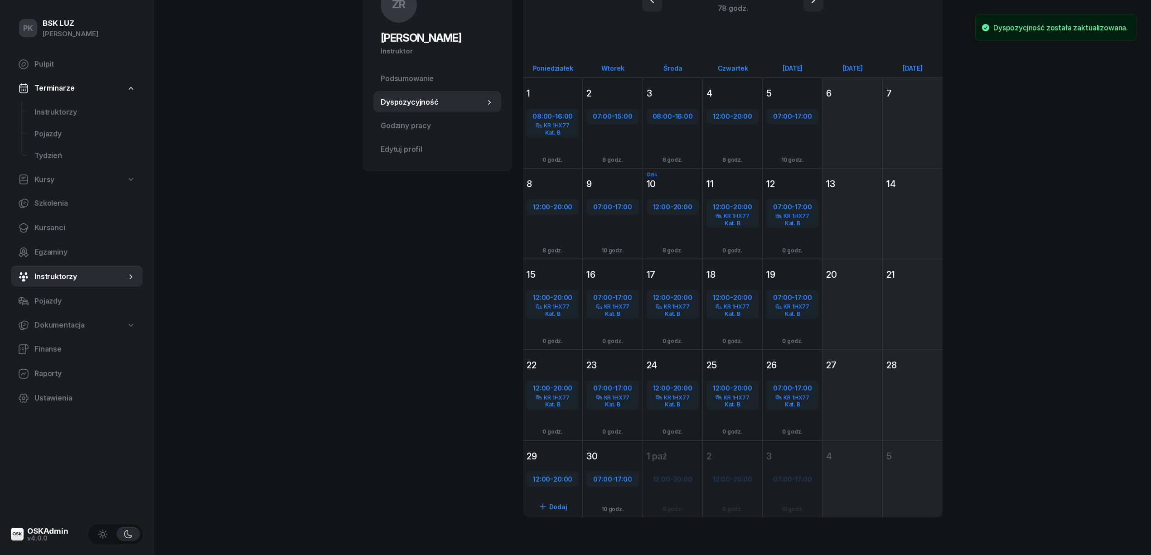
click at [561, 477] on span "20:00" at bounding box center [562, 479] width 19 height 9
select select "12"
select select "20"
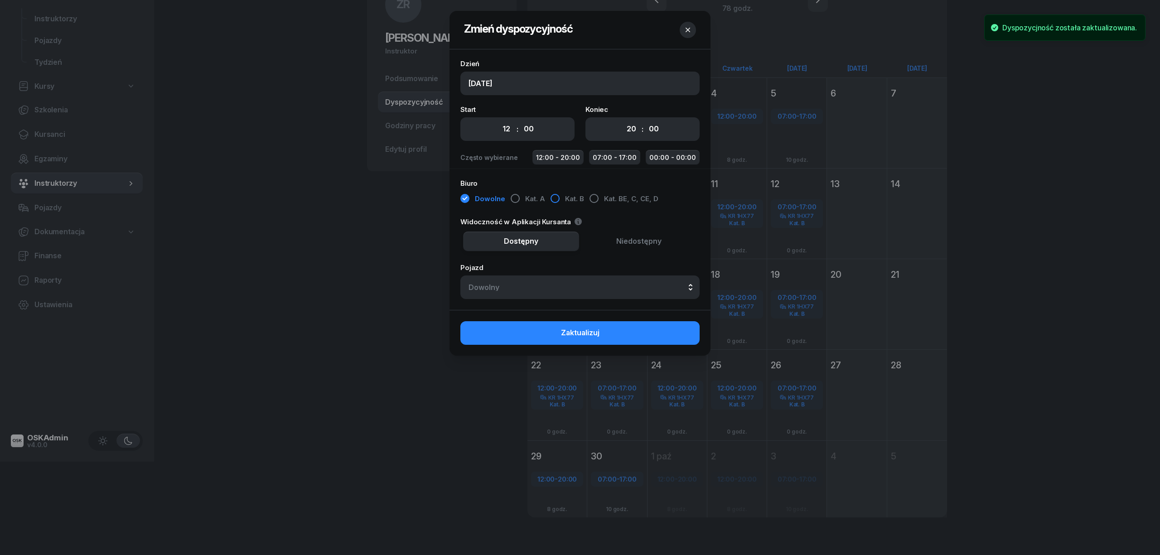
click at [560, 198] on button "Kat. B" at bounding box center [567, 199] width 34 height 16
click at [575, 286] on div "Dowolny" at bounding box center [579, 287] width 223 height 7
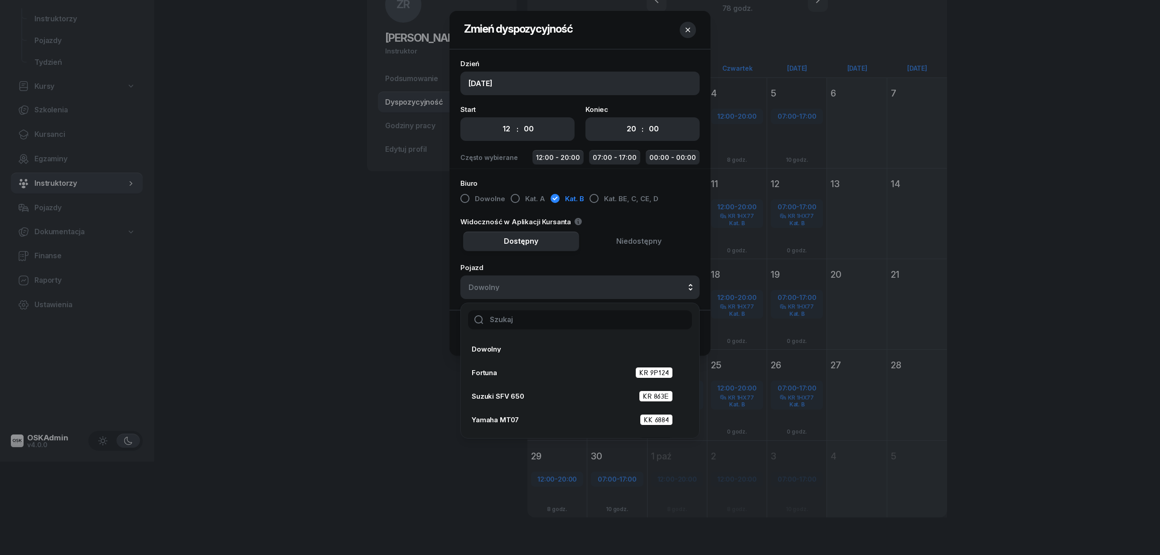
click at [575, 318] on input "text" at bounding box center [580, 319] width 224 height 19
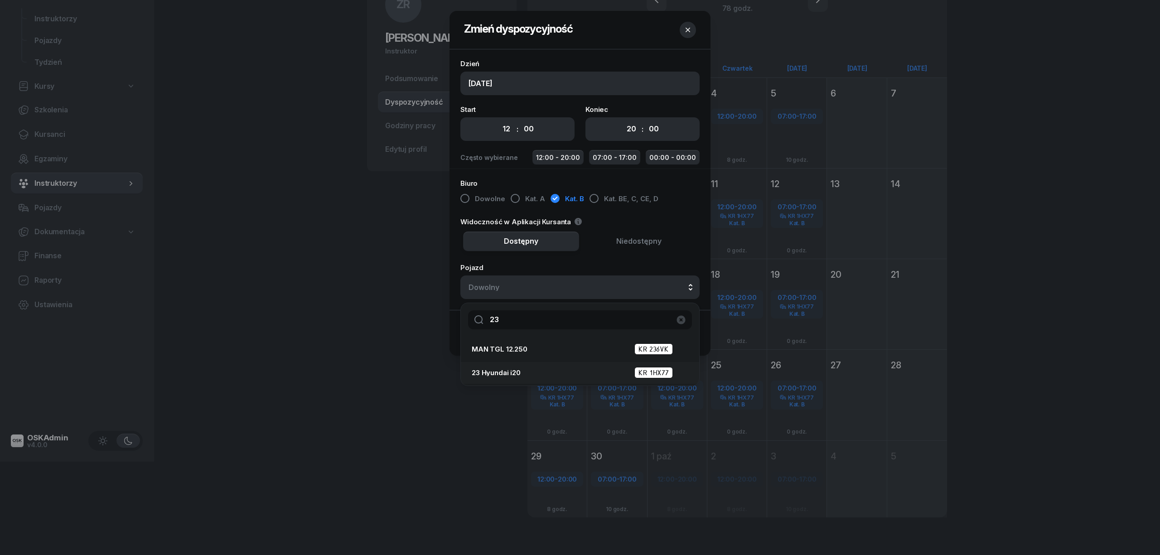
type input "23"
click at [557, 376] on div "23 Hyundai i20 KR 1HX77" at bounding box center [577, 372] width 211 height 11
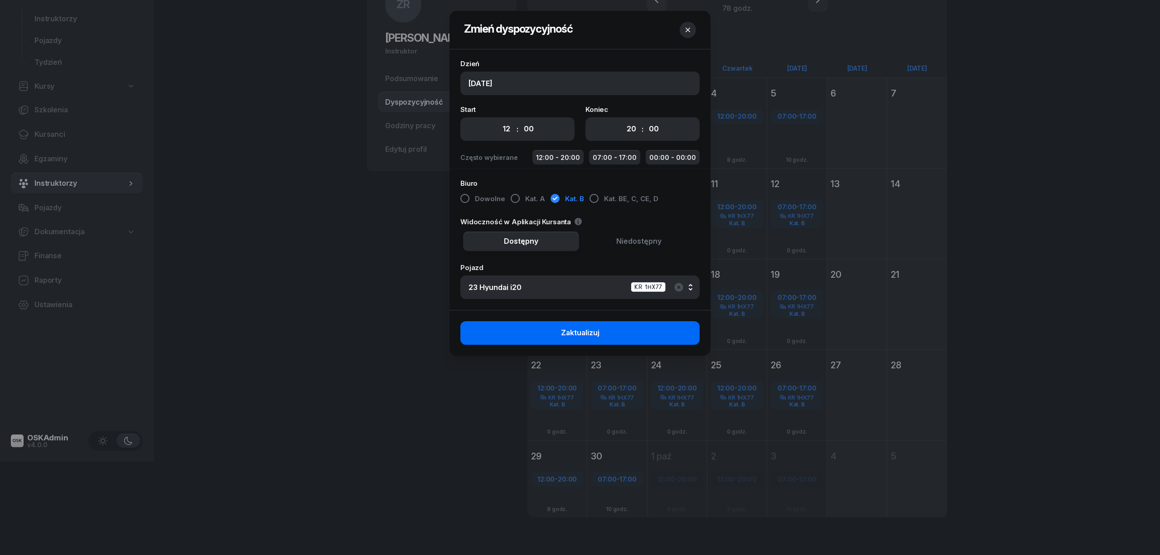
click at [580, 333] on span "Zaktualizuj" at bounding box center [580, 333] width 39 height 12
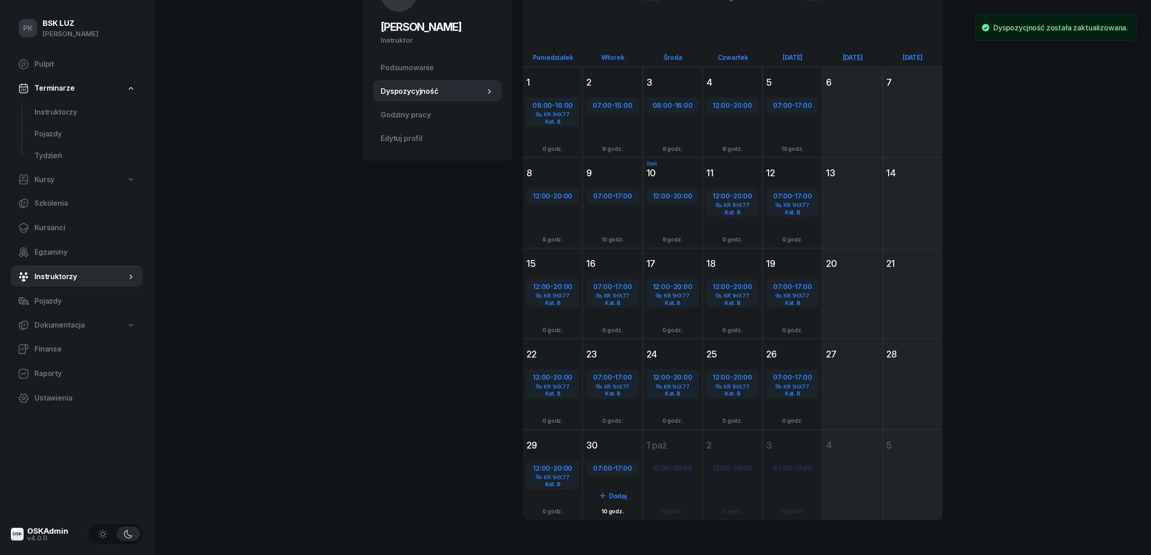
scroll to position [107, 0]
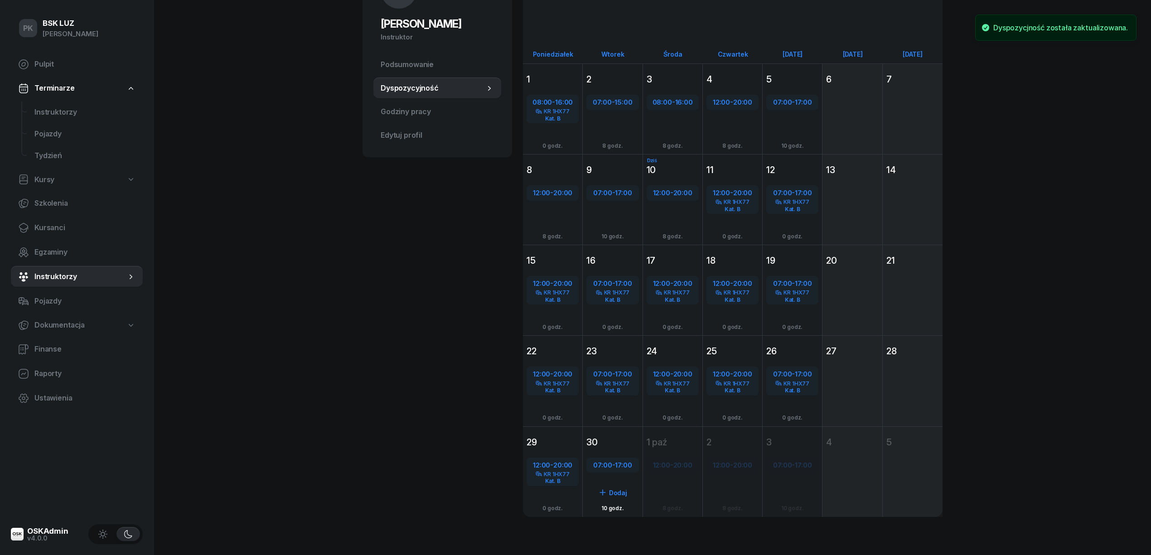
click at [615, 461] on div "07:00 - 17:00" at bounding box center [612, 465] width 50 height 12
select select "07"
select select "17"
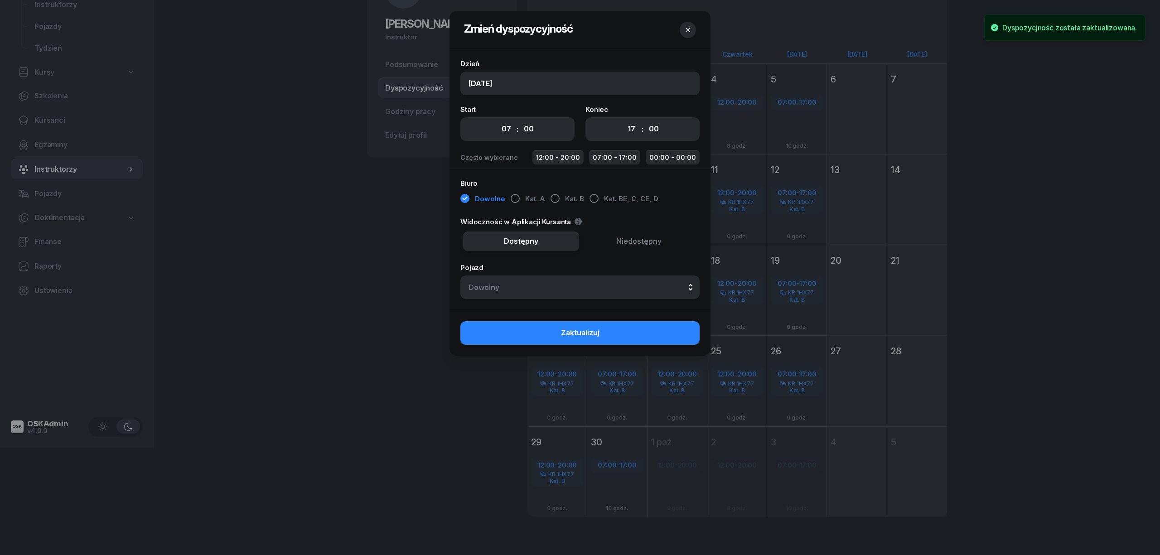
drag, startPoint x: 551, startPoint y: 201, endPoint x: 553, endPoint y: 216, distance: 15.1
click at [551, 202] on div "button" at bounding box center [554, 198] width 9 height 9
click at [579, 292] on button "Dowolny" at bounding box center [579, 287] width 239 height 24
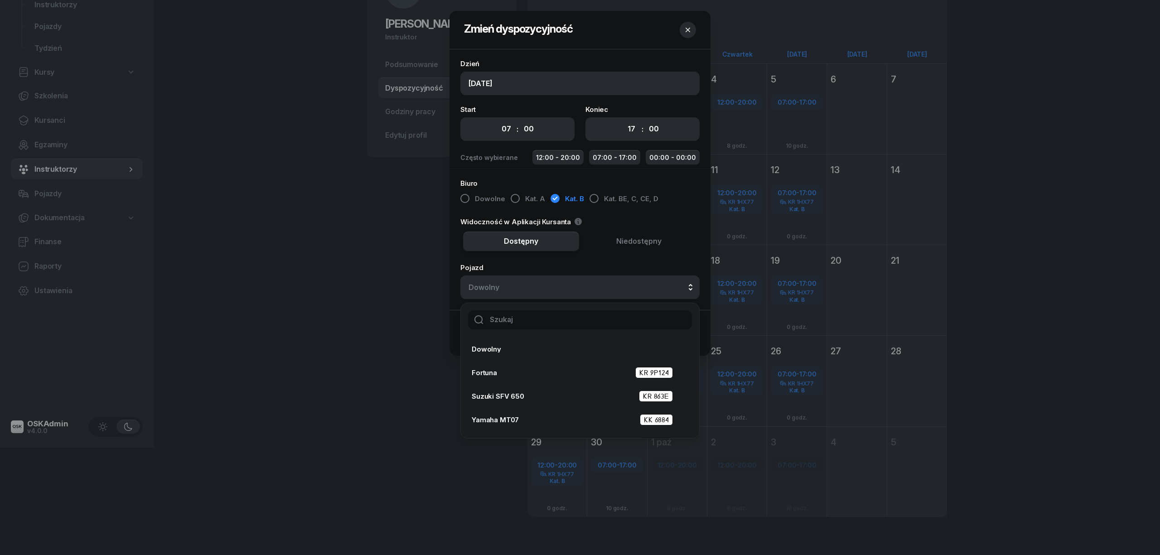
click at [561, 318] on input "text" at bounding box center [580, 319] width 224 height 19
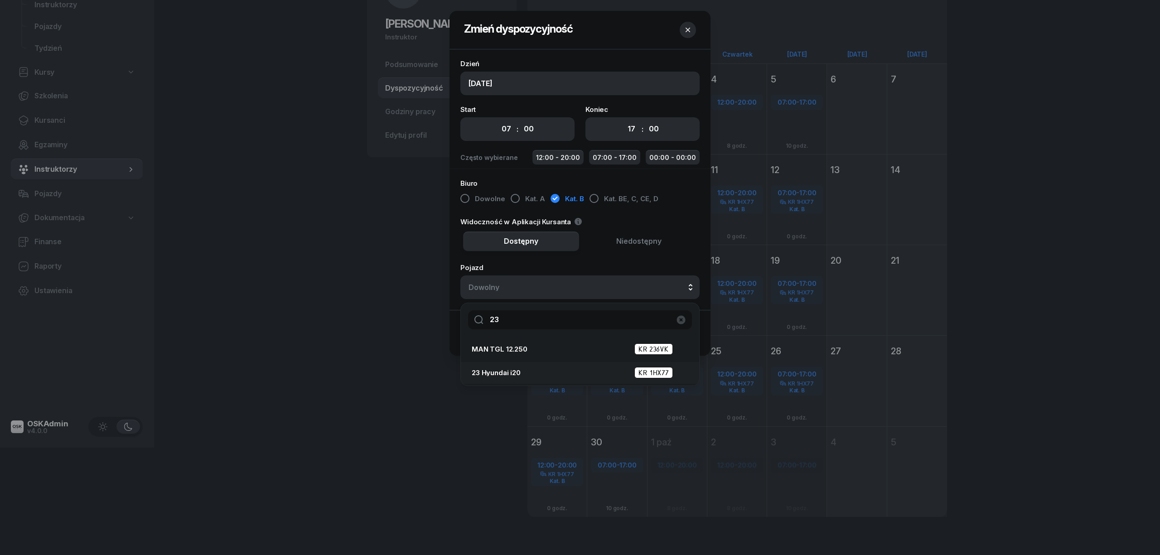
type input "23"
click at [556, 369] on div "23 Hyundai i20 KR 1HX77" at bounding box center [577, 372] width 211 height 11
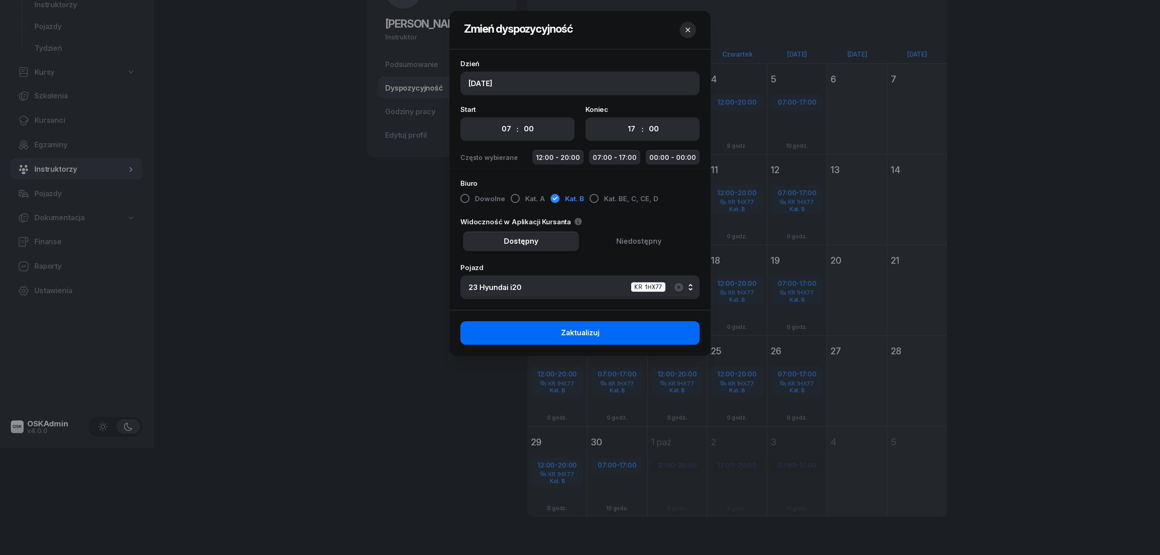
click at [621, 337] on button "Zaktualizuj" at bounding box center [579, 333] width 239 height 24
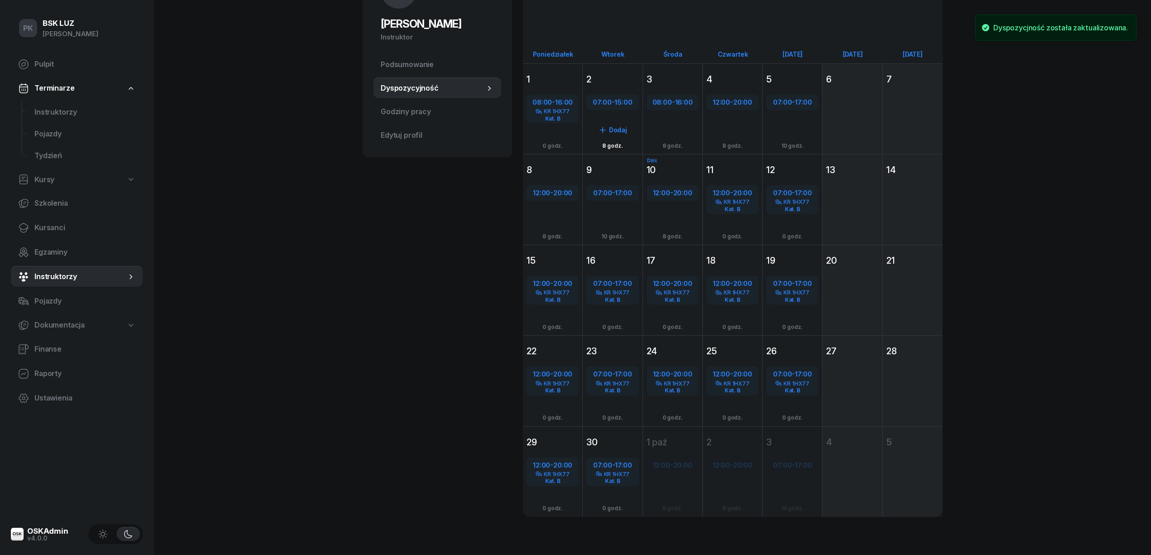
click at [611, 105] on div "07:00 - 15:00" at bounding box center [612, 102] width 50 height 12
select select "07"
select select "15"
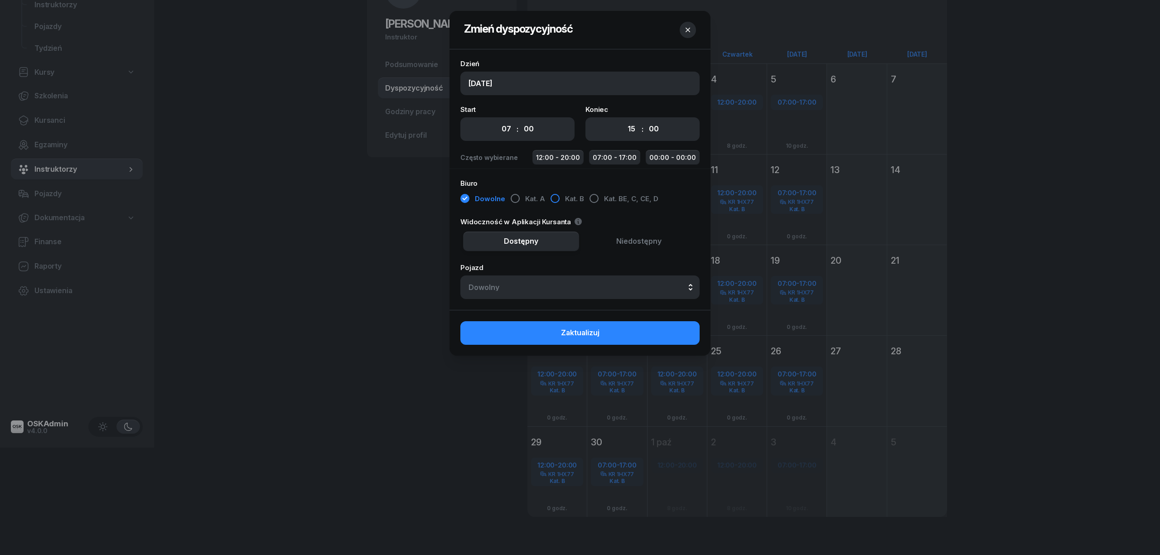
click at [555, 199] on div "button" at bounding box center [554, 198] width 9 height 9
click at [566, 289] on div "Dowolny" at bounding box center [579, 287] width 223 height 7
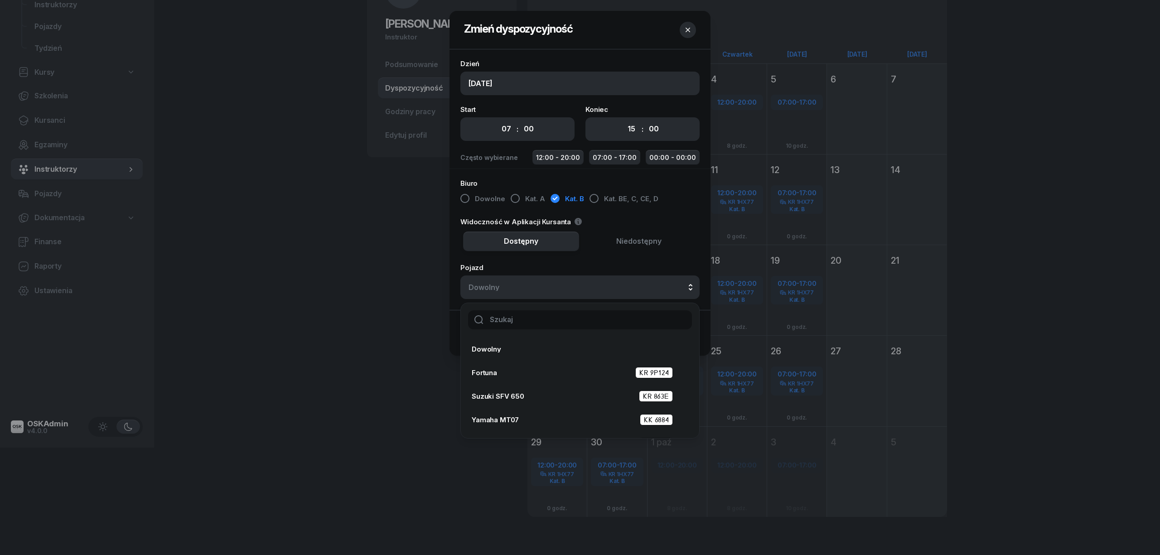
click at [575, 323] on input "text" at bounding box center [580, 319] width 224 height 19
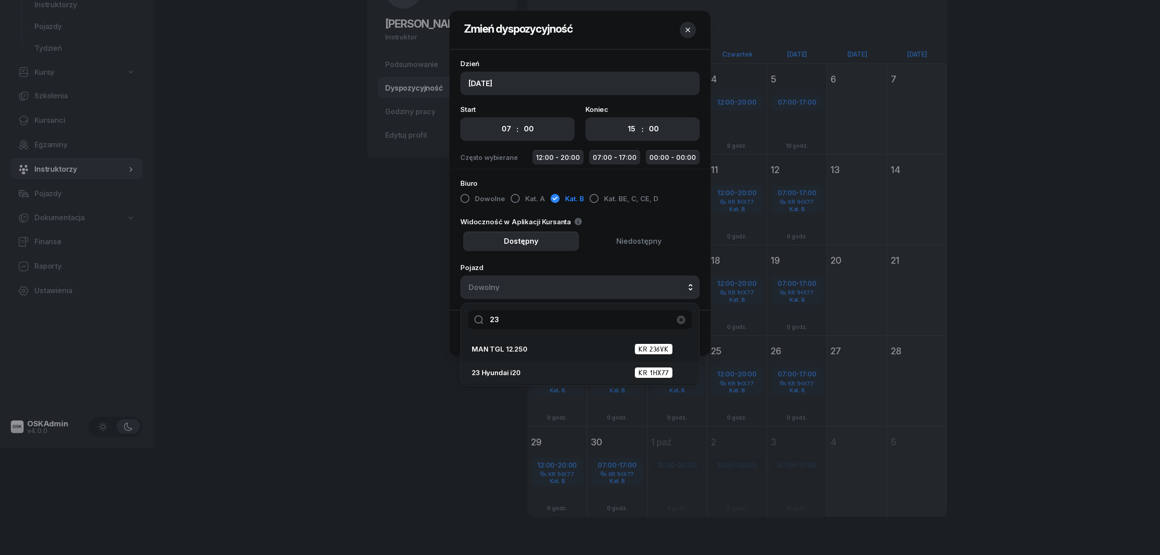
type input "23"
click at [602, 368] on div "23 Hyundai i20 KR 1HX77" at bounding box center [577, 372] width 211 height 11
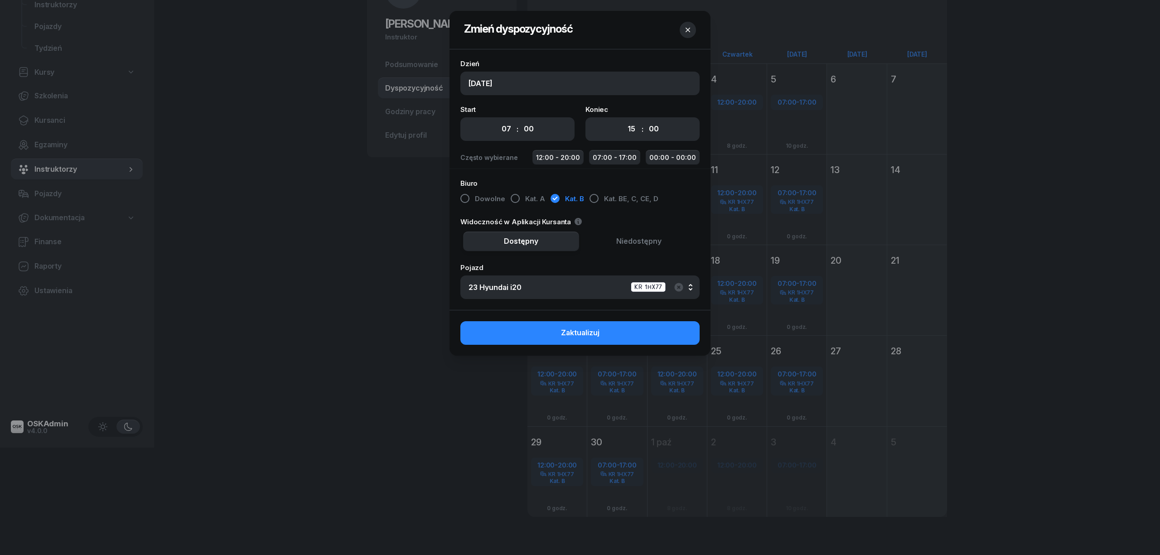
click at [606, 332] on button "Zaktualizuj" at bounding box center [579, 333] width 239 height 24
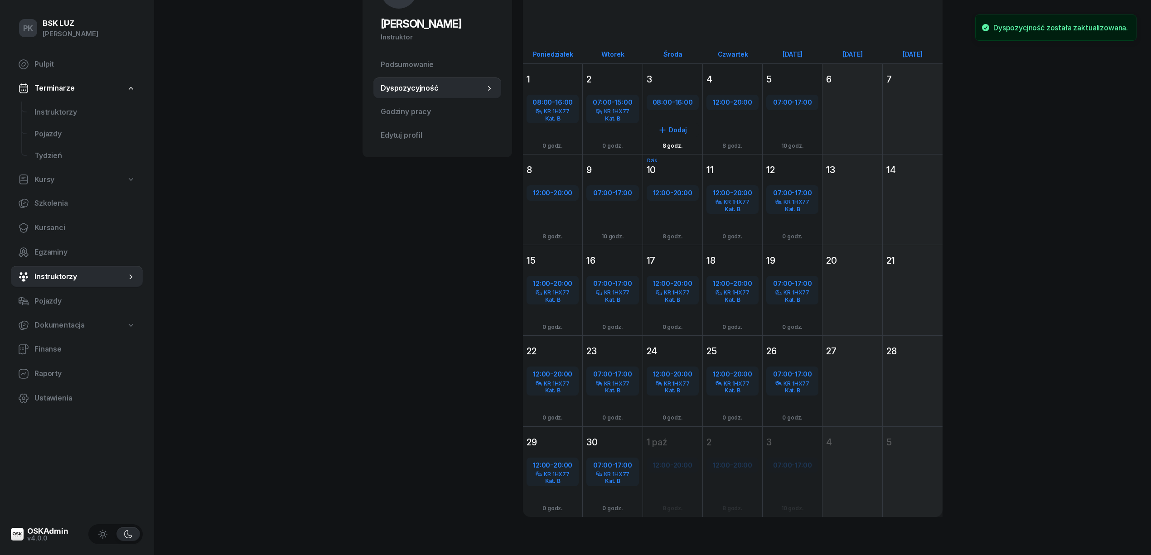
click at [677, 104] on span "16:00" at bounding box center [684, 102] width 18 height 9
select select "08"
select select "16"
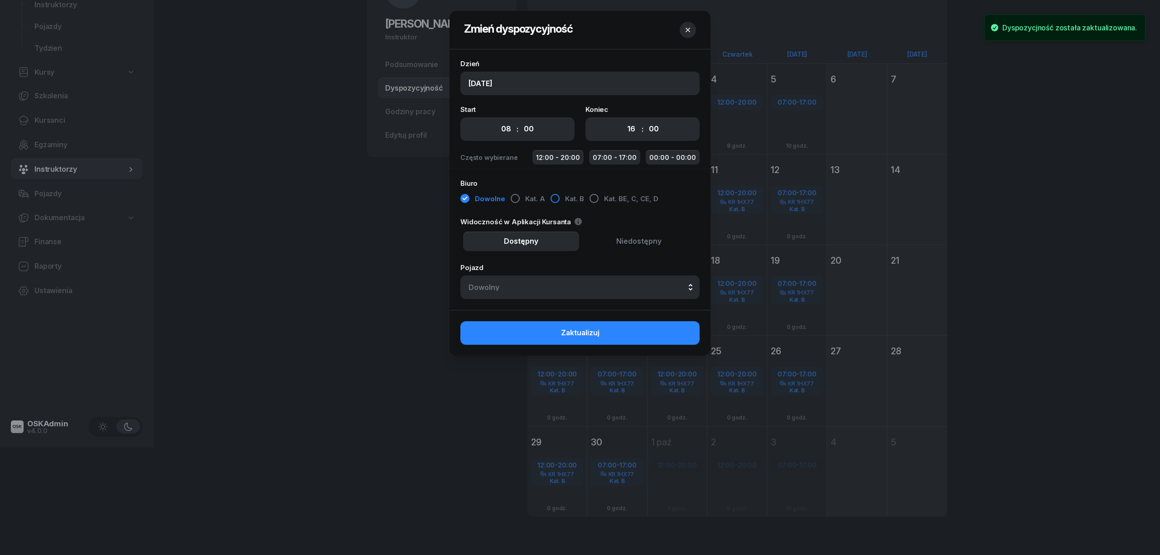
click at [552, 200] on div "button" at bounding box center [554, 198] width 9 height 9
click at [564, 286] on div "Dowolny" at bounding box center [579, 287] width 223 height 7
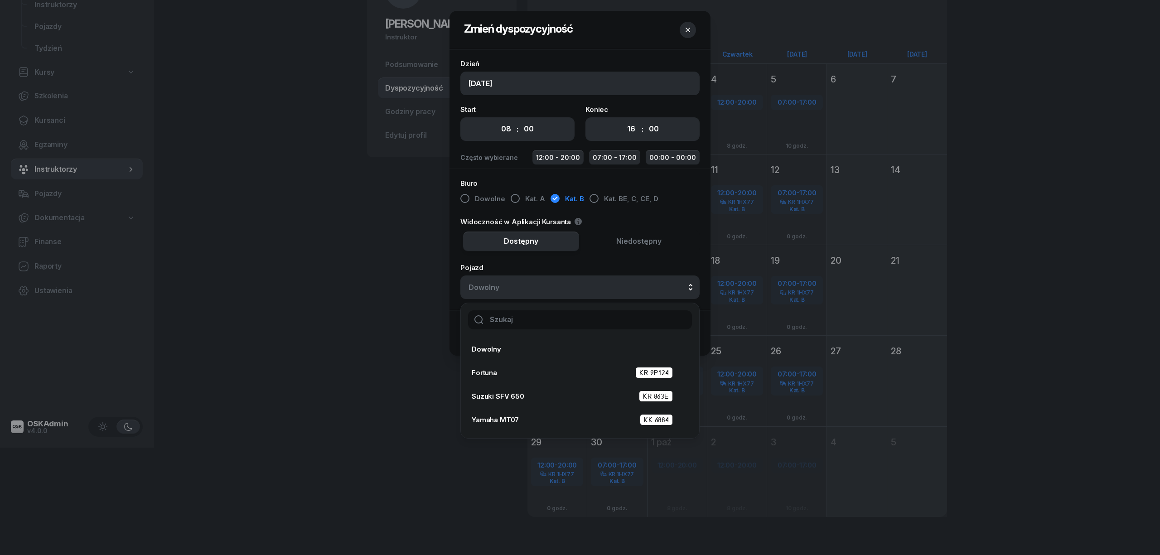
click at [565, 307] on div at bounding box center [580, 320] width 238 height 34
click at [566, 317] on input "text" at bounding box center [580, 319] width 224 height 19
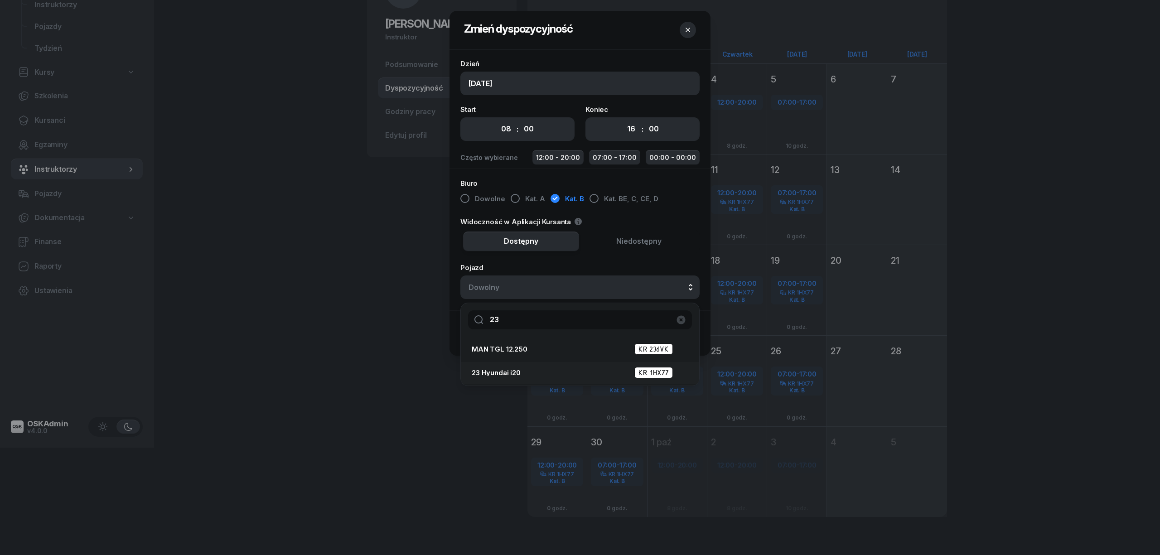
type input "23"
click at [571, 371] on div "23 Hyundai i20 KR 1HX77" at bounding box center [577, 372] width 211 height 11
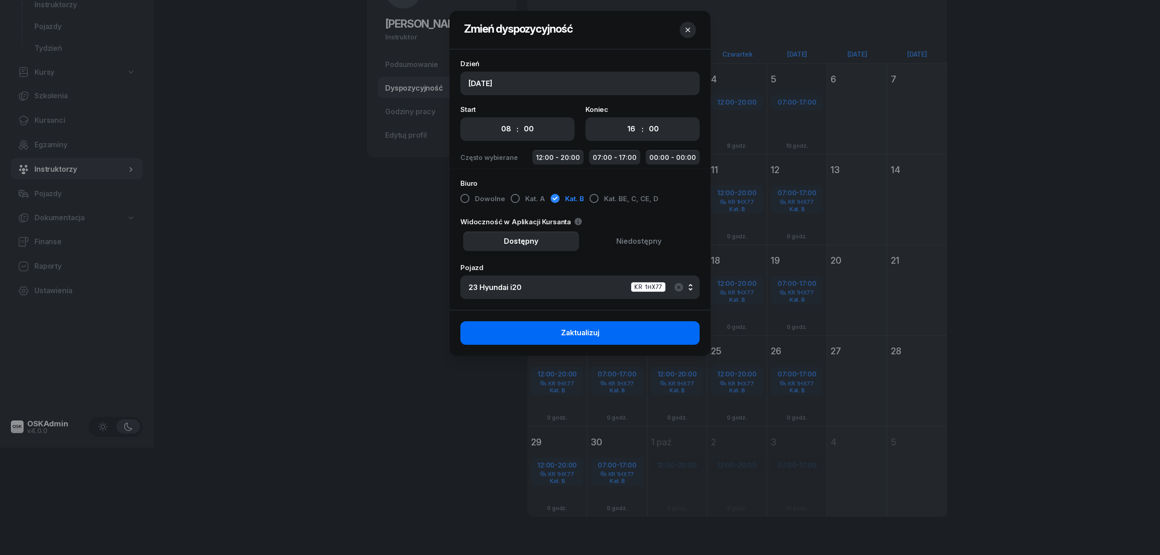
click at [600, 341] on button "Zaktualizuj" at bounding box center [579, 333] width 239 height 24
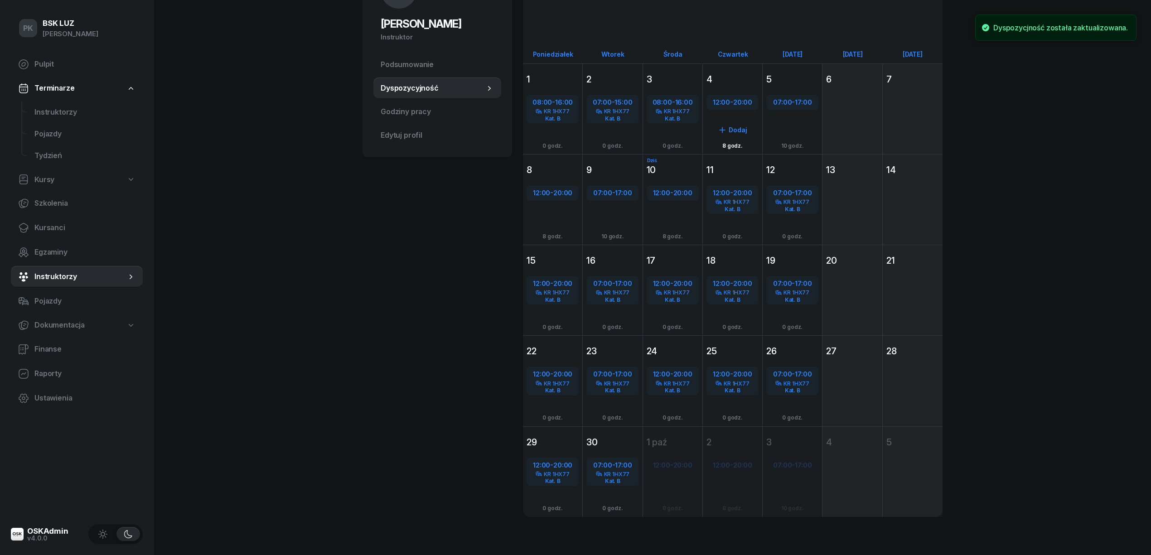
click at [737, 104] on span "20:00" at bounding box center [742, 102] width 19 height 9
select select "12"
select select "20"
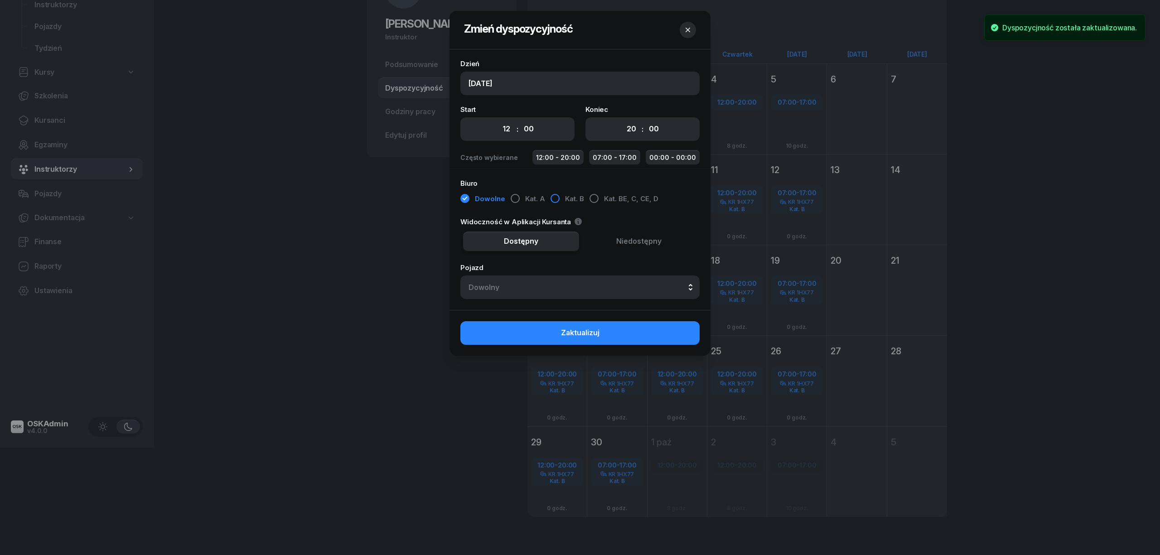
click at [556, 198] on div "button" at bounding box center [554, 198] width 9 height 9
click at [565, 280] on button "Dowolny" at bounding box center [579, 287] width 239 height 24
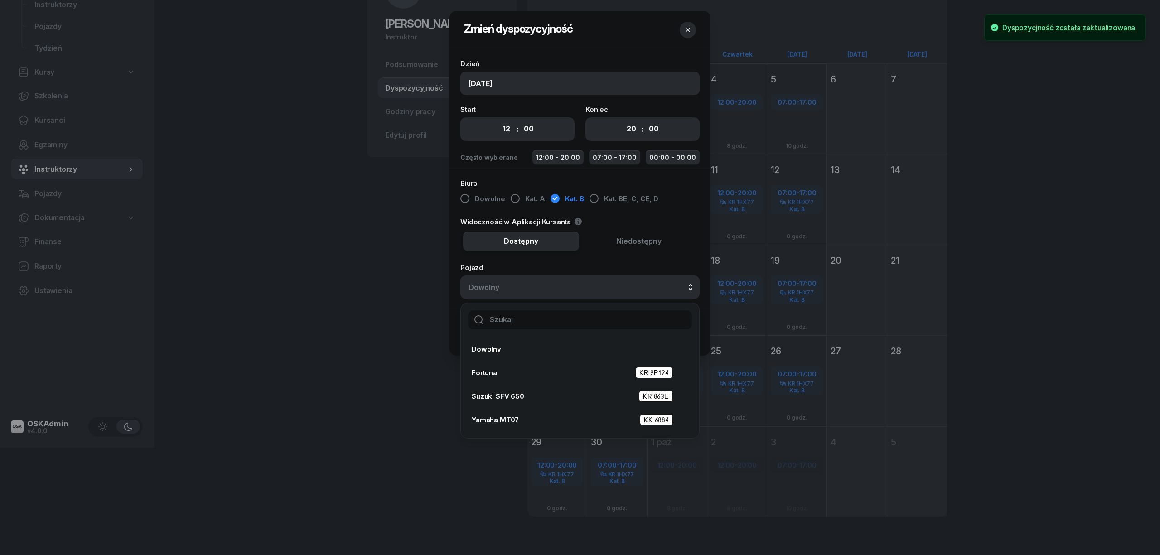
click at [583, 321] on input "text" at bounding box center [580, 319] width 224 height 19
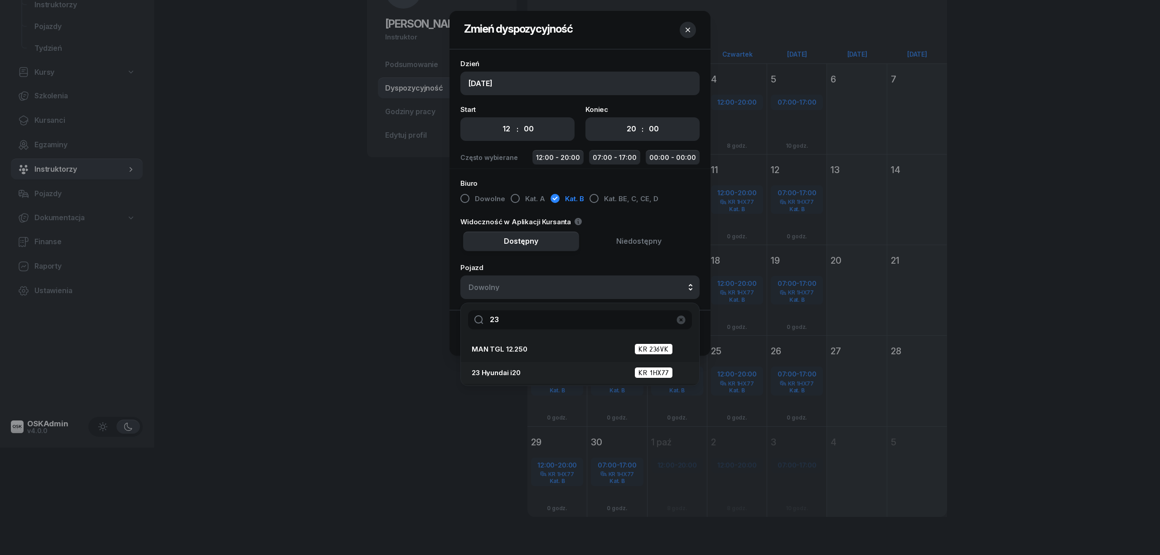
type input "23"
click at [562, 372] on div "23 Hyundai i20 KR 1HX77" at bounding box center [577, 372] width 211 height 11
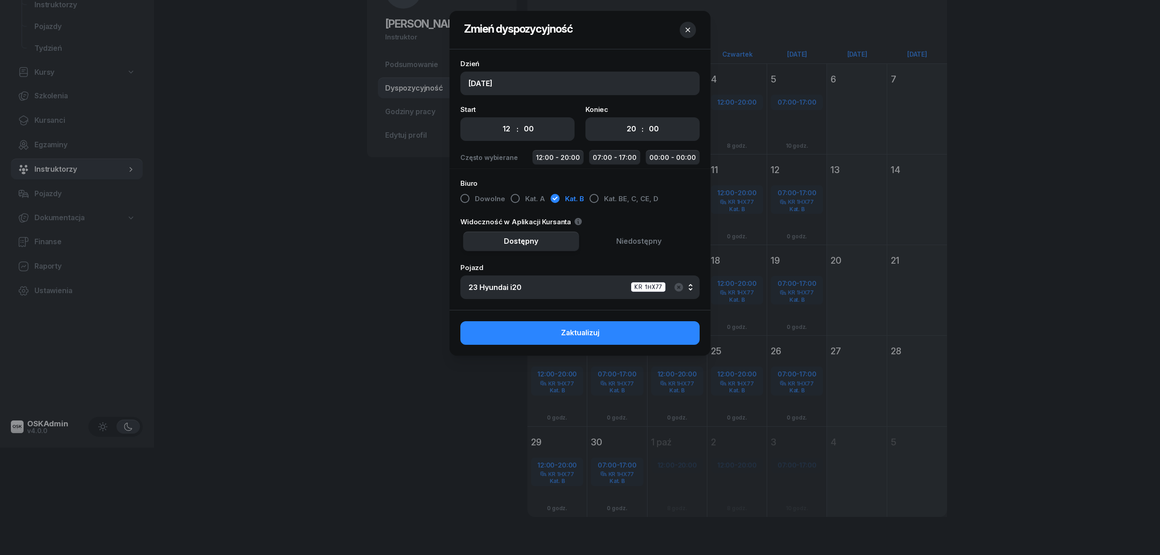
click at [631, 331] on button "Zaktualizuj" at bounding box center [579, 333] width 239 height 24
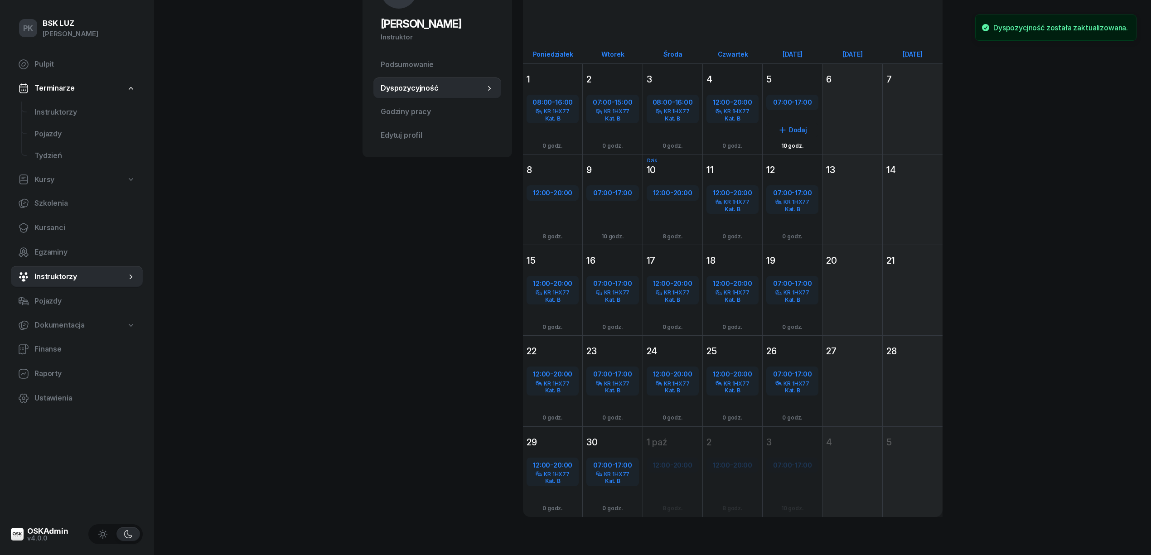
click at [797, 98] on span "17:00" at bounding box center [802, 102] width 17 height 9
select select "07"
select select "17"
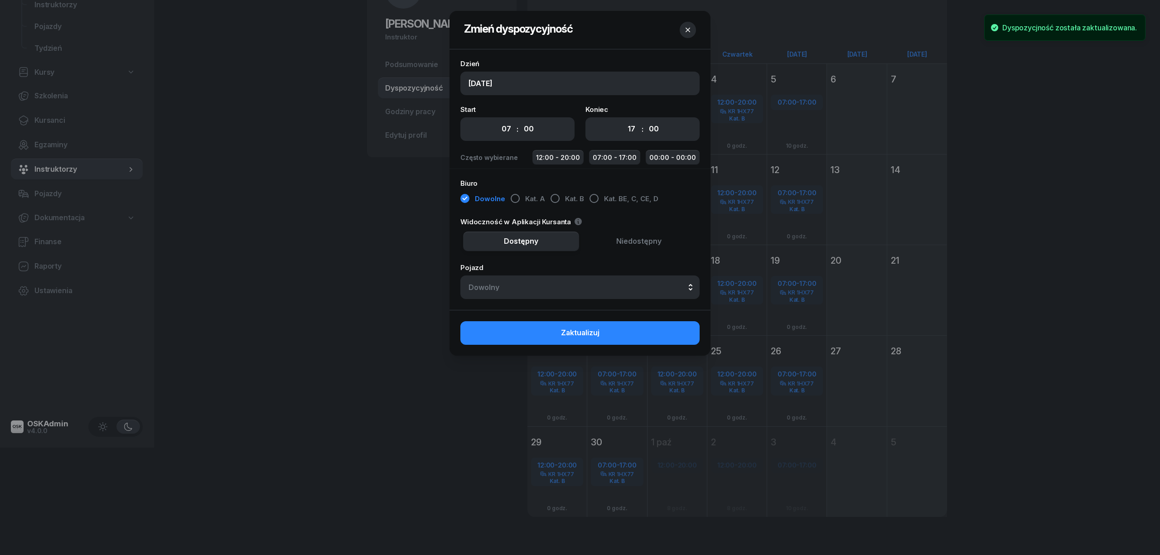
click at [589, 289] on div "Dowolny" at bounding box center [579, 287] width 223 height 7
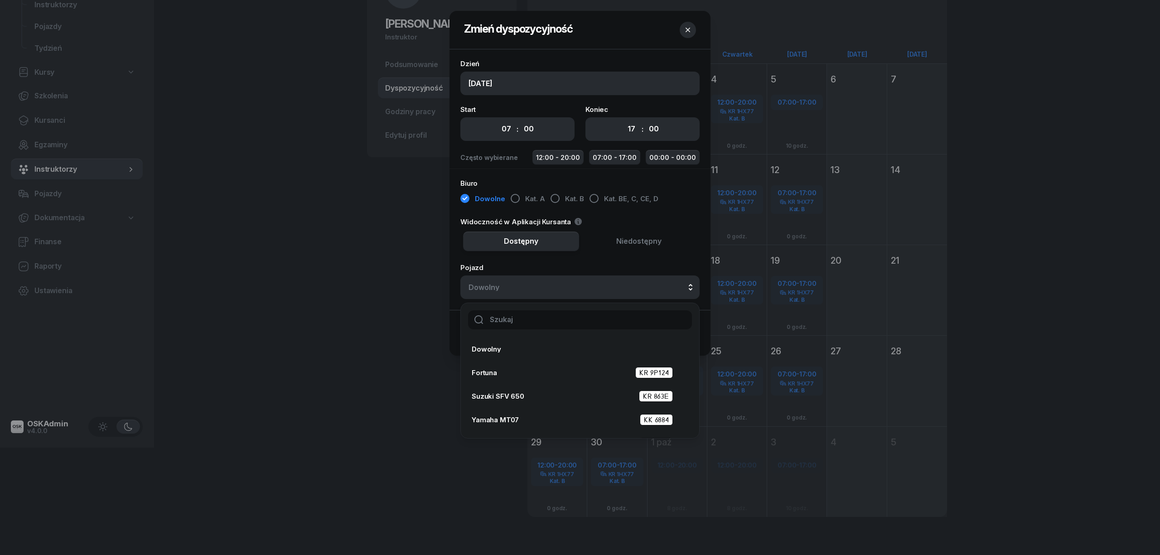
click at [586, 329] on input "text" at bounding box center [580, 319] width 224 height 19
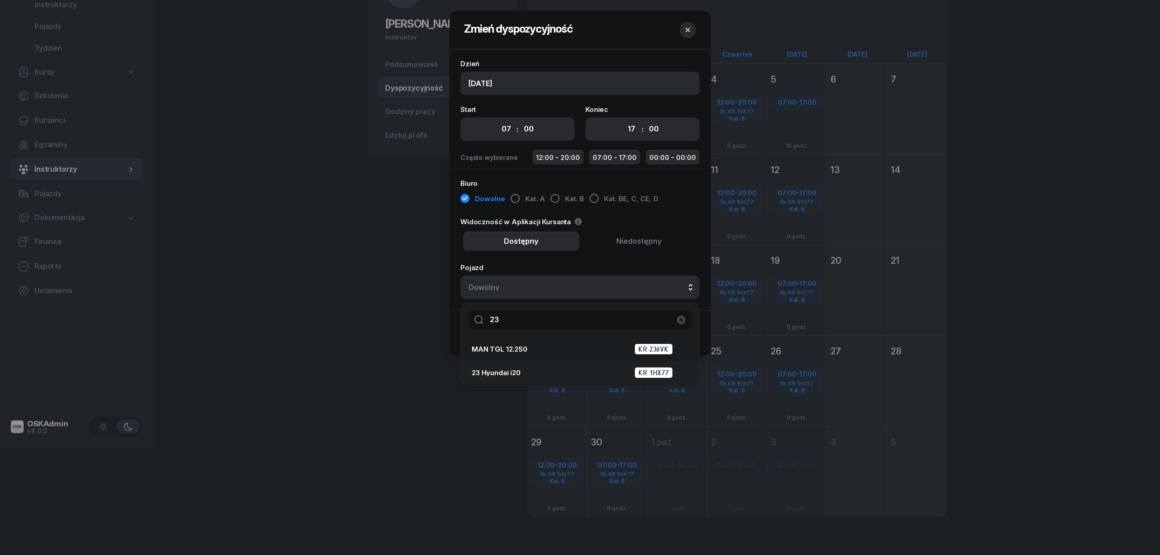
type input "23"
click at [592, 372] on div "23 Hyundai i20 KR 1HX77" at bounding box center [577, 372] width 211 height 11
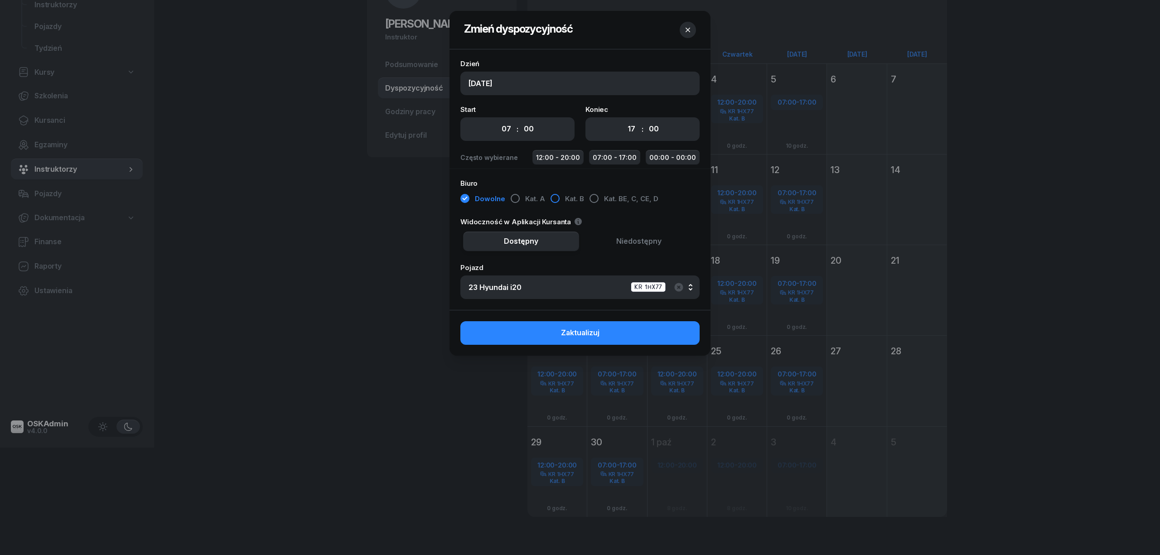
click at [565, 201] on span "Kat. B" at bounding box center [574, 199] width 19 height 12
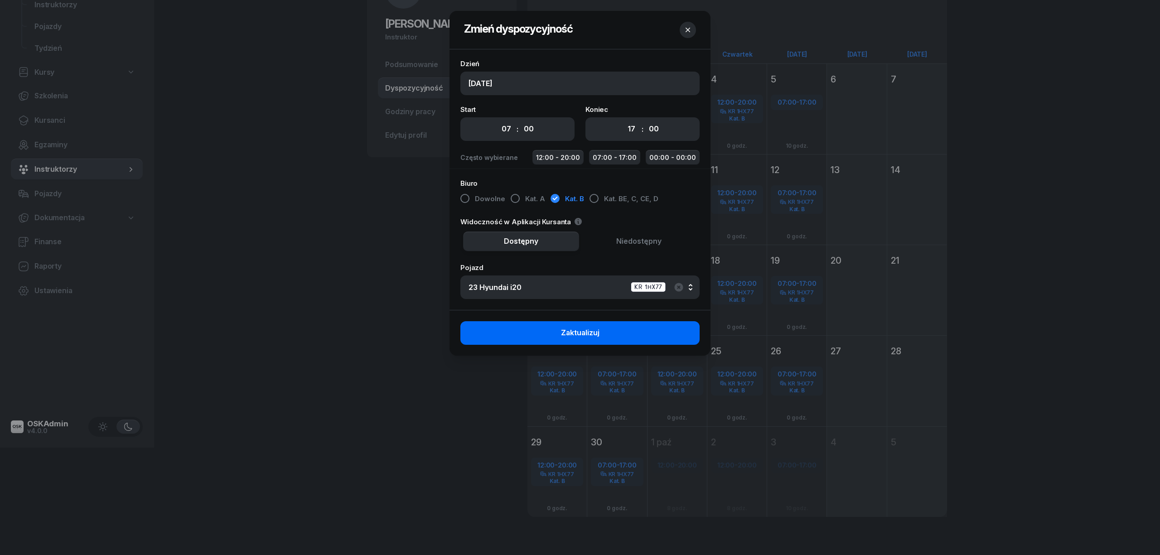
click at [602, 337] on button "Zaktualizuj" at bounding box center [579, 333] width 239 height 24
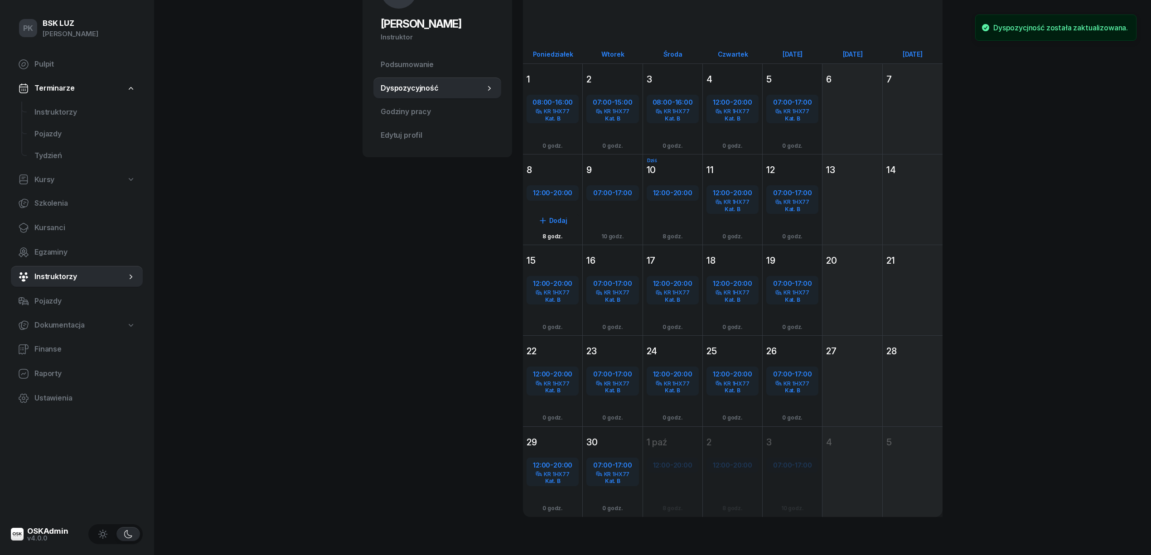
click at [545, 198] on div "12:00 - 20:00" at bounding box center [552, 193] width 50 height 12
select select "12"
select select "20"
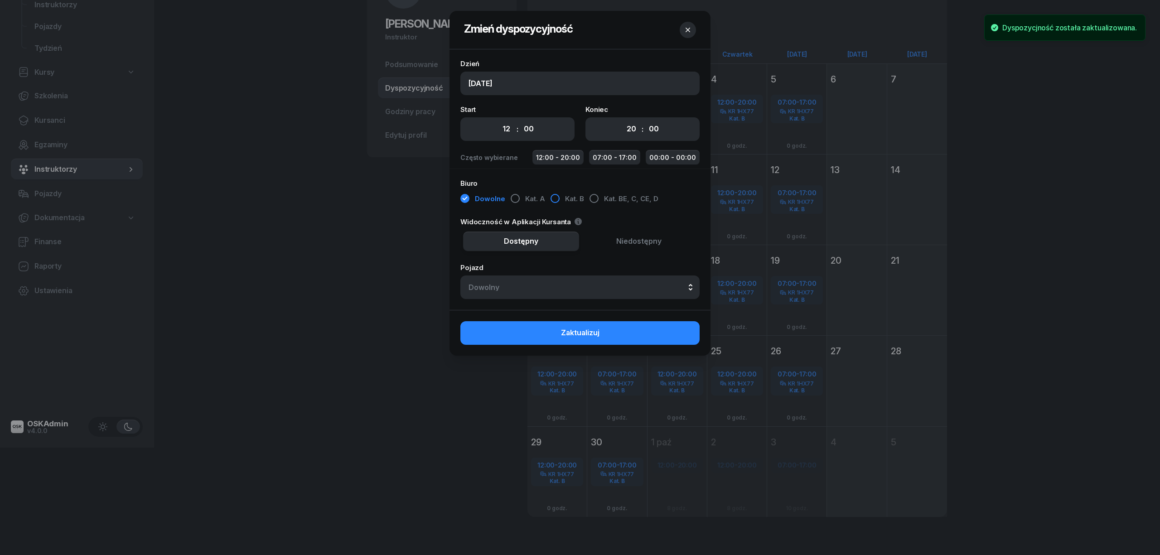
click at [559, 198] on button "Kat. B" at bounding box center [567, 199] width 34 height 16
drag, startPoint x: 576, startPoint y: 279, endPoint x: 580, endPoint y: 284, distance: 6.1
click at [578, 281] on button "Dowolny" at bounding box center [579, 287] width 239 height 24
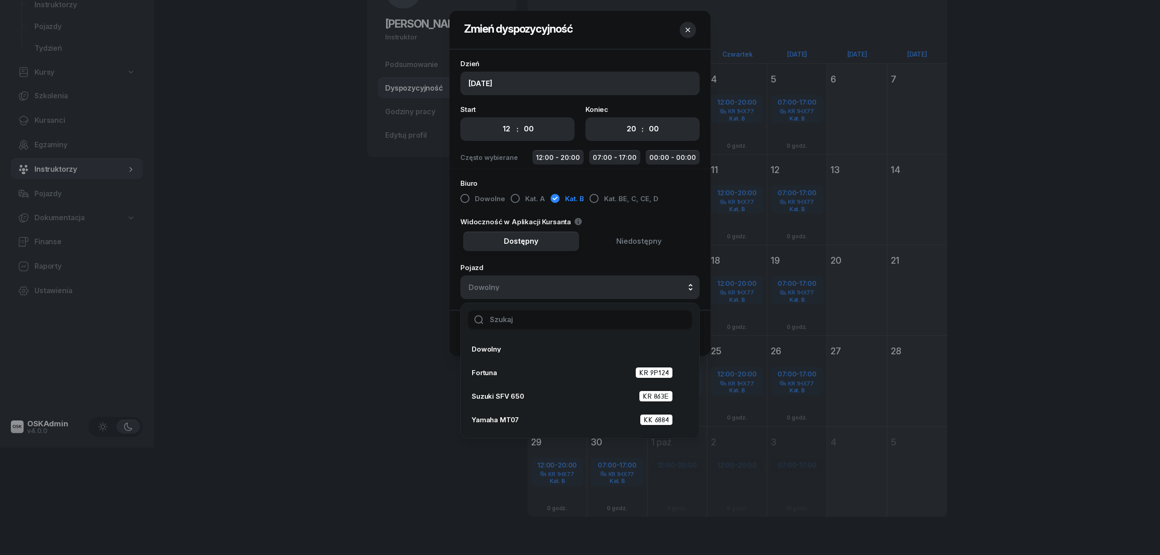
drag, startPoint x: 584, startPoint y: 313, endPoint x: 587, endPoint y: 319, distance: 7.5
click at [585, 316] on input "text" at bounding box center [580, 319] width 224 height 19
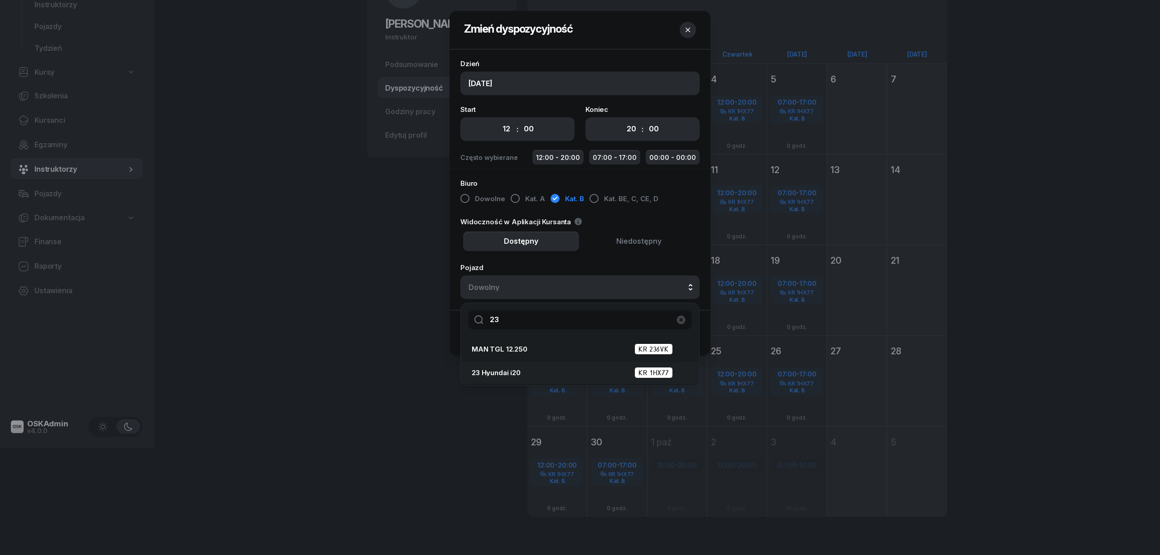
type input "23"
click at [558, 370] on div "23 Hyundai i20 KR 1HX77" at bounding box center [577, 372] width 211 height 11
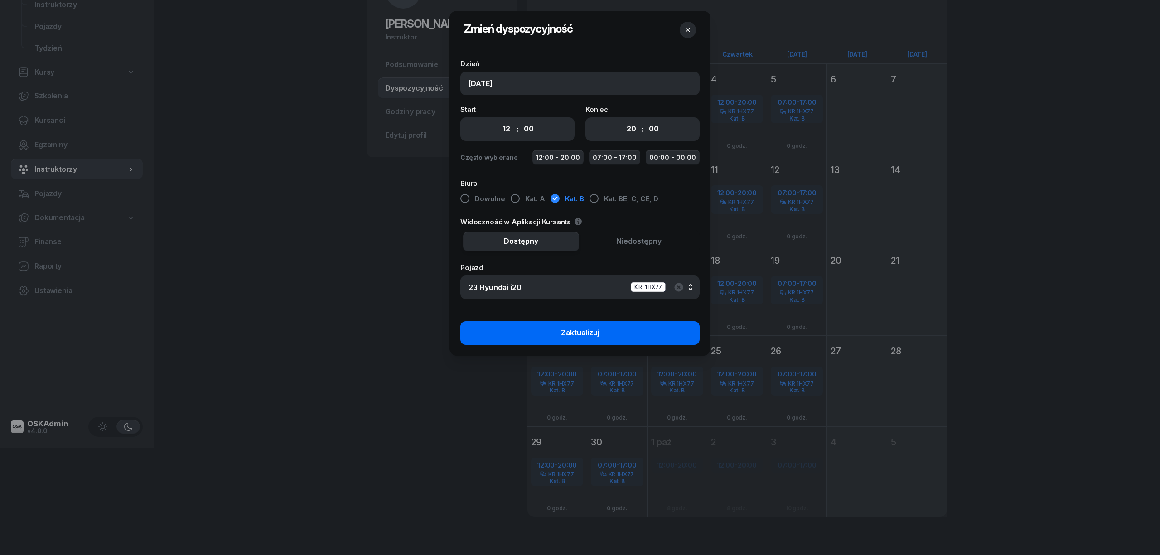
click at [573, 340] on button "Zaktualizuj" at bounding box center [579, 333] width 239 height 24
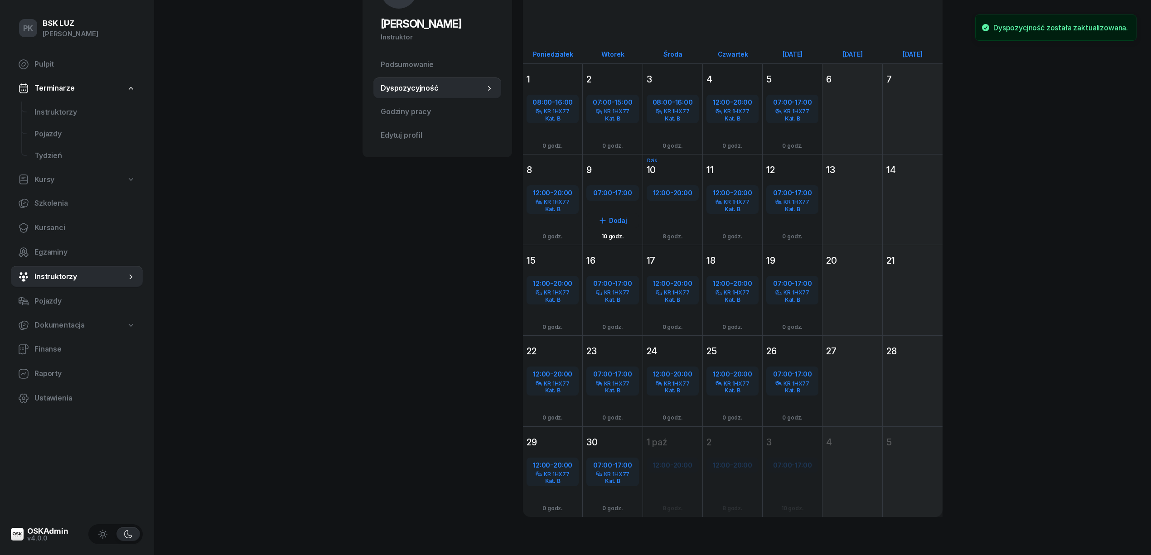
click at [609, 197] on div "07:00 - 17:00" at bounding box center [612, 193] width 50 height 12
select select "07"
select select "17"
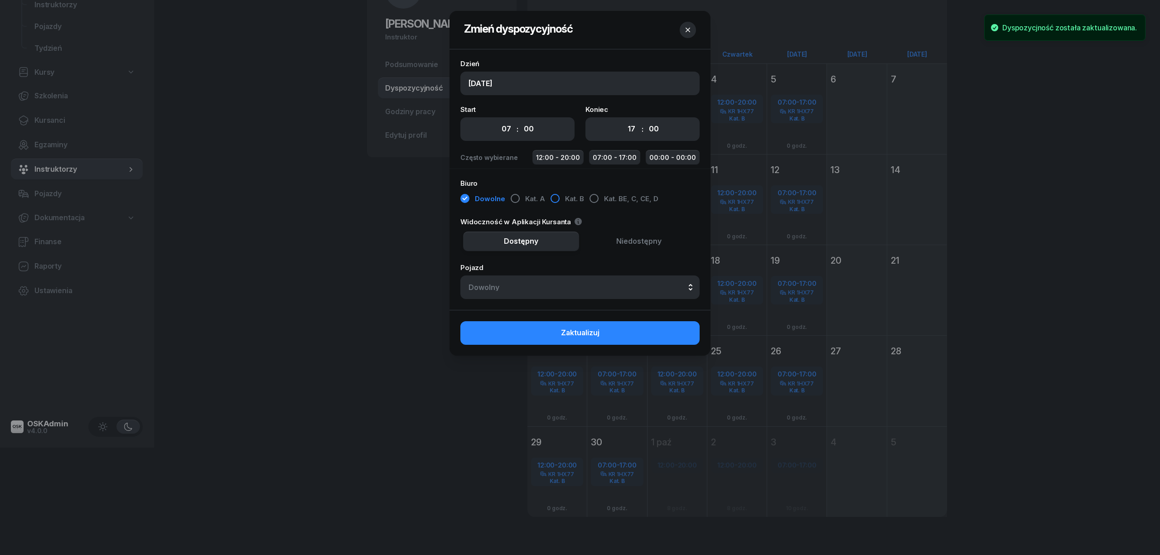
click at [559, 198] on button "Kat. B" at bounding box center [567, 199] width 34 height 16
click at [567, 290] on button "Dowolny" at bounding box center [579, 287] width 239 height 24
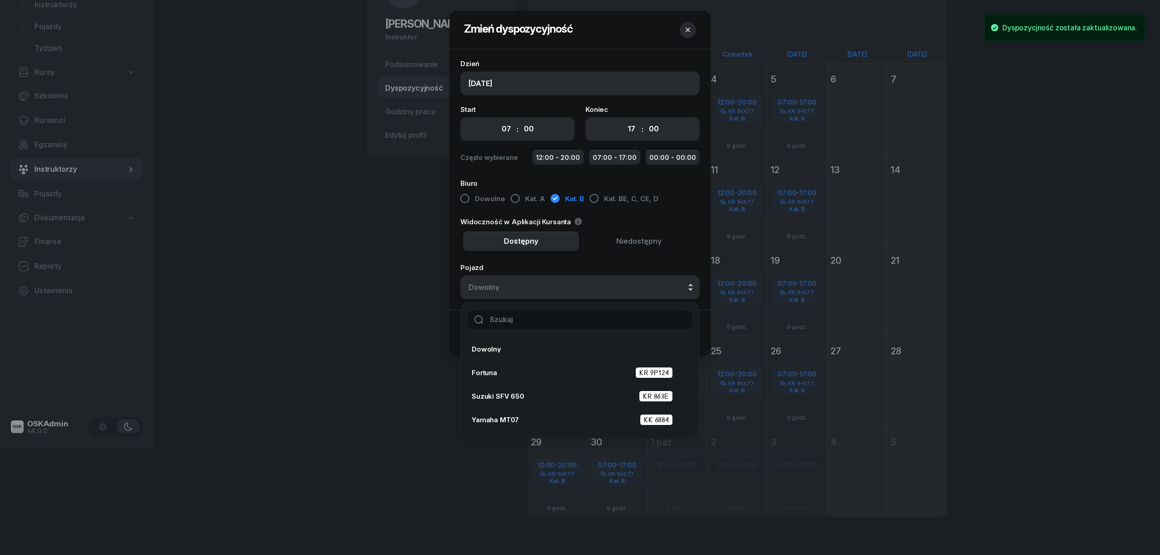
click at [571, 319] on input "text" at bounding box center [580, 319] width 224 height 19
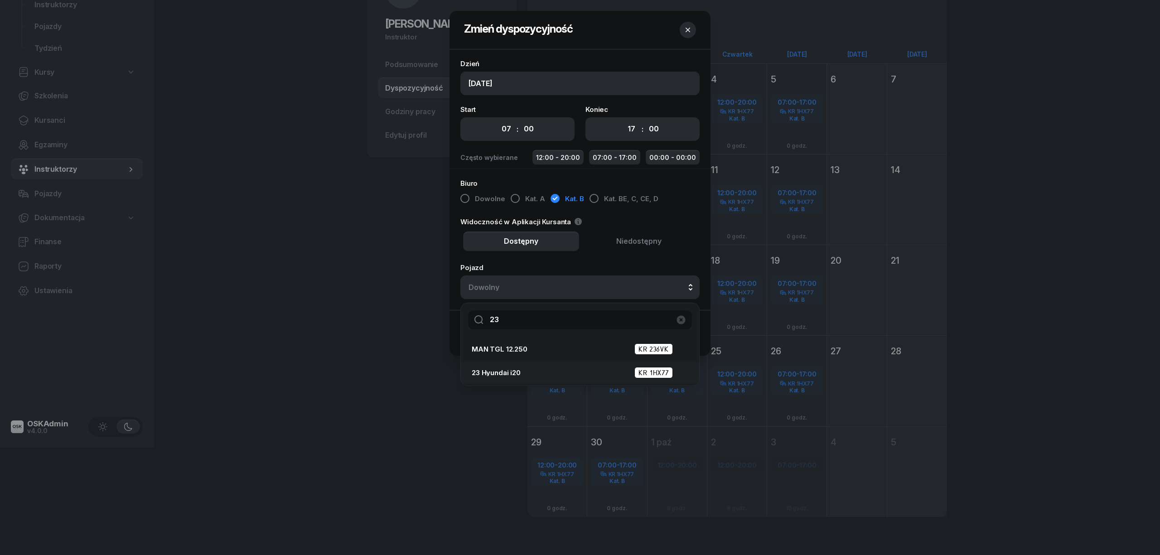
type input "23"
click at [540, 373] on div "23 Hyundai i20 KR 1HX77" at bounding box center [577, 372] width 211 height 11
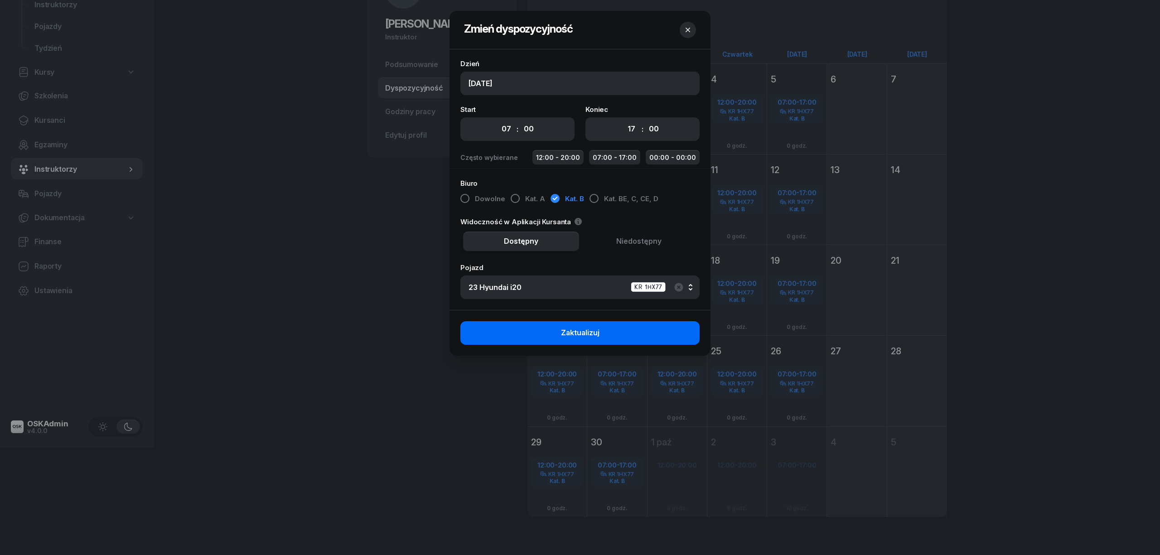
click at [597, 332] on span "Zaktualizuj" at bounding box center [580, 333] width 39 height 12
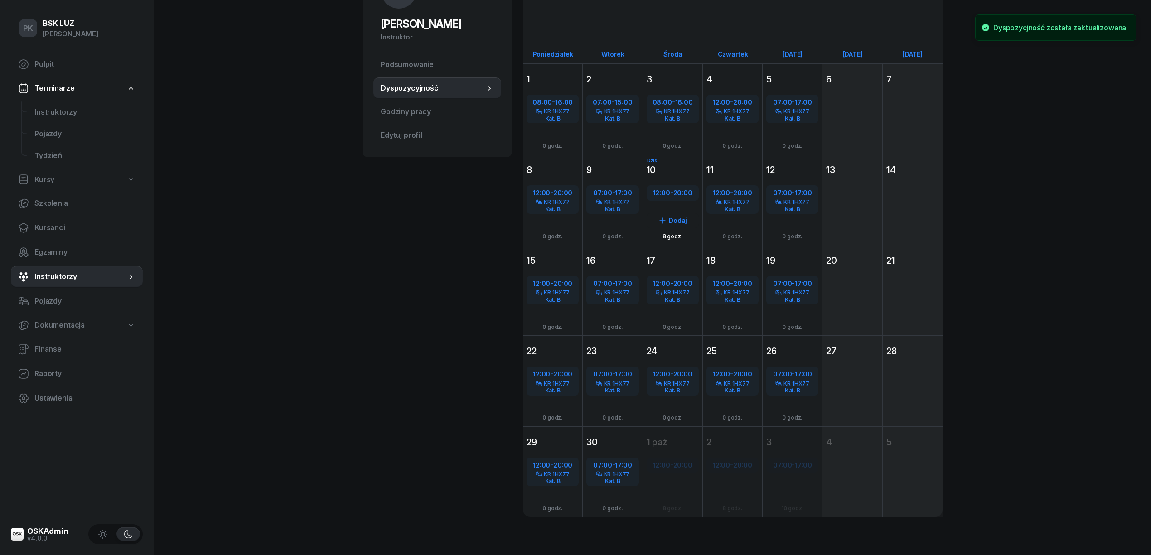
click at [675, 191] on span "20:00" at bounding box center [682, 192] width 19 height 9
select select "12"
select select "20"
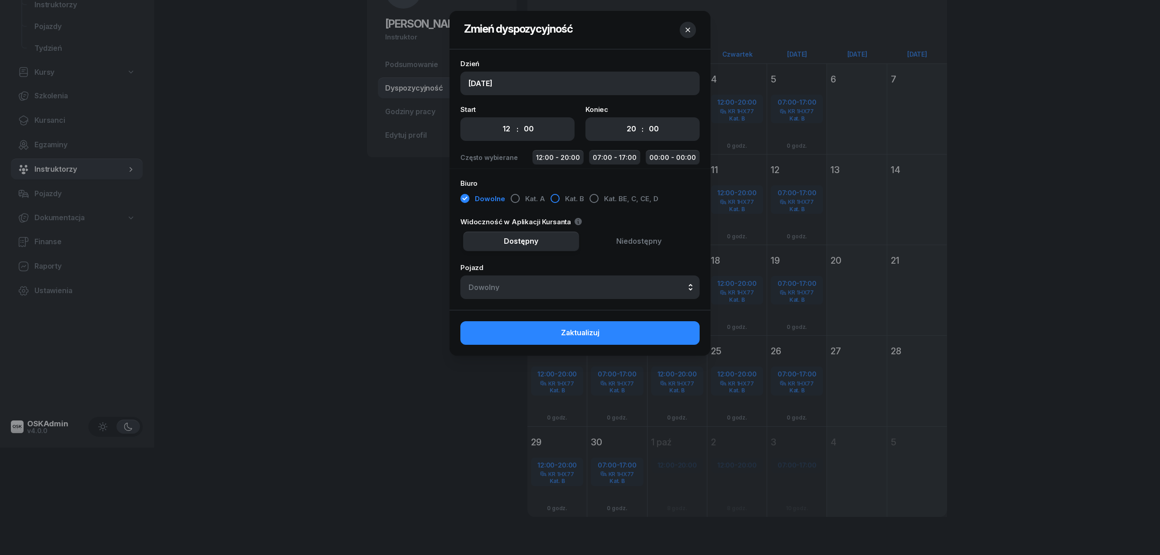
click at [565, 202] on span "Kat. B" at bounding box center [574, 199] width 19 height 12
click at [565, 287] on div "Dowolny" at bounding box center [579, 287] width 223 height 7
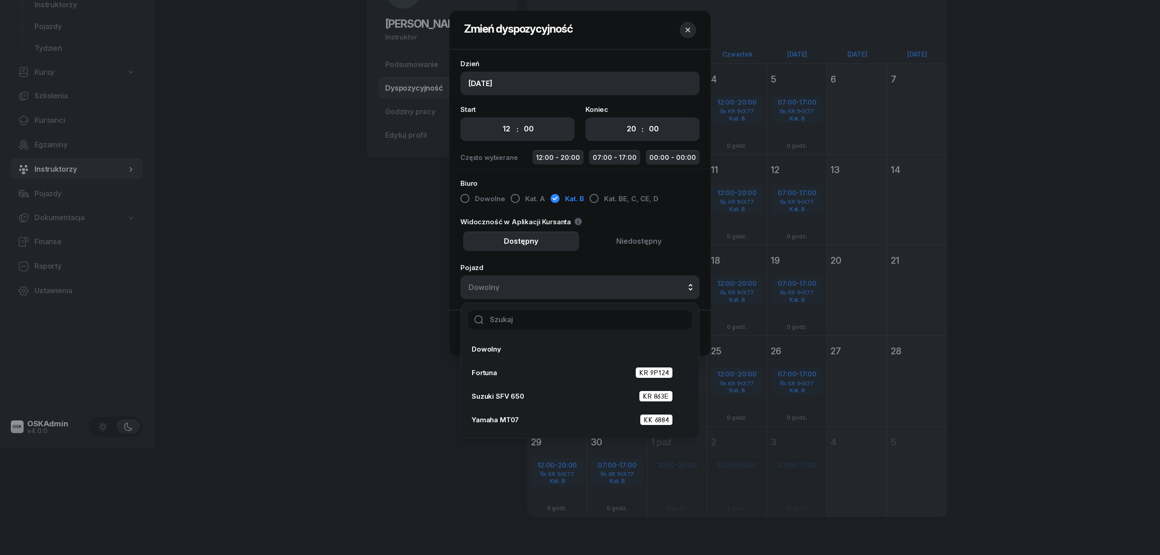
click at [538, 323] on input "text" at bounding box center [580, 319] width 224 height 19
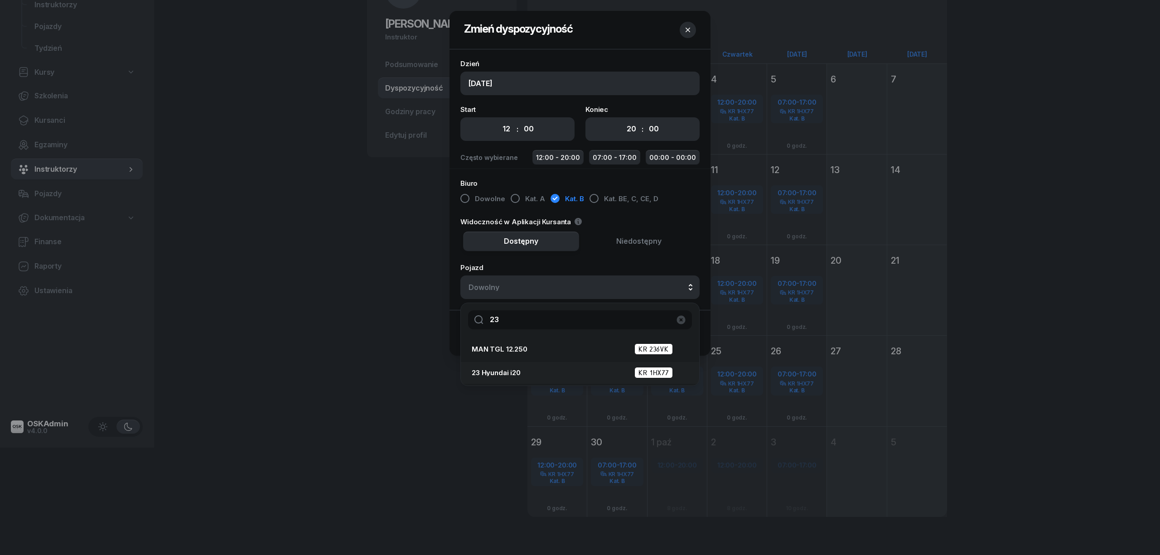
type input "23"
click at [553, 379] on div "23 Hyundai i20 KR 1HX77" at bounding box center [577, 373] width 211 height 14
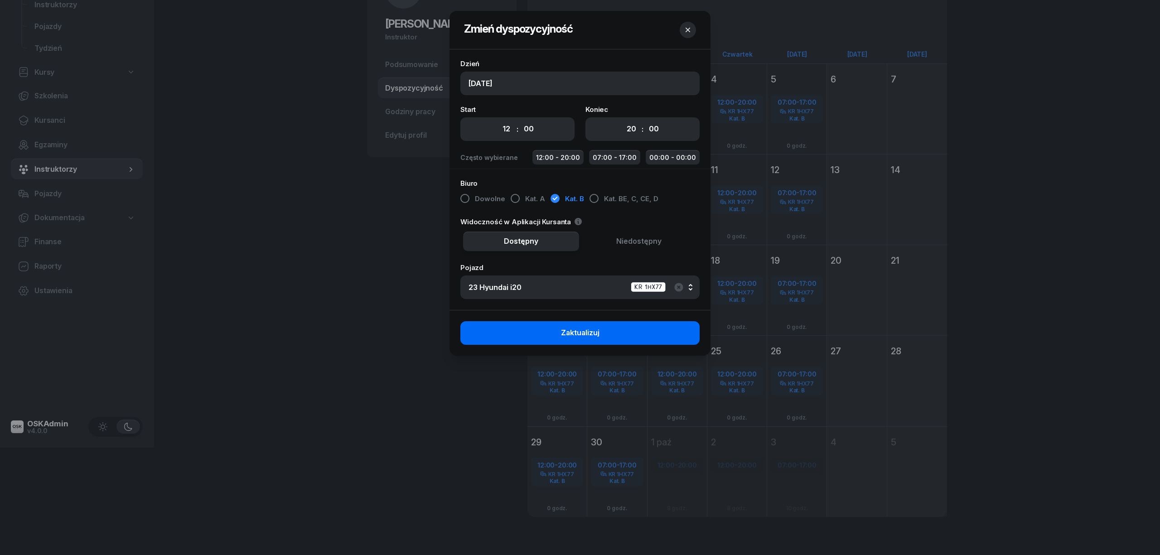
click at [611, 332] on button "Zaktualizuj" at bounding box center [579, 333] width 239 height 24
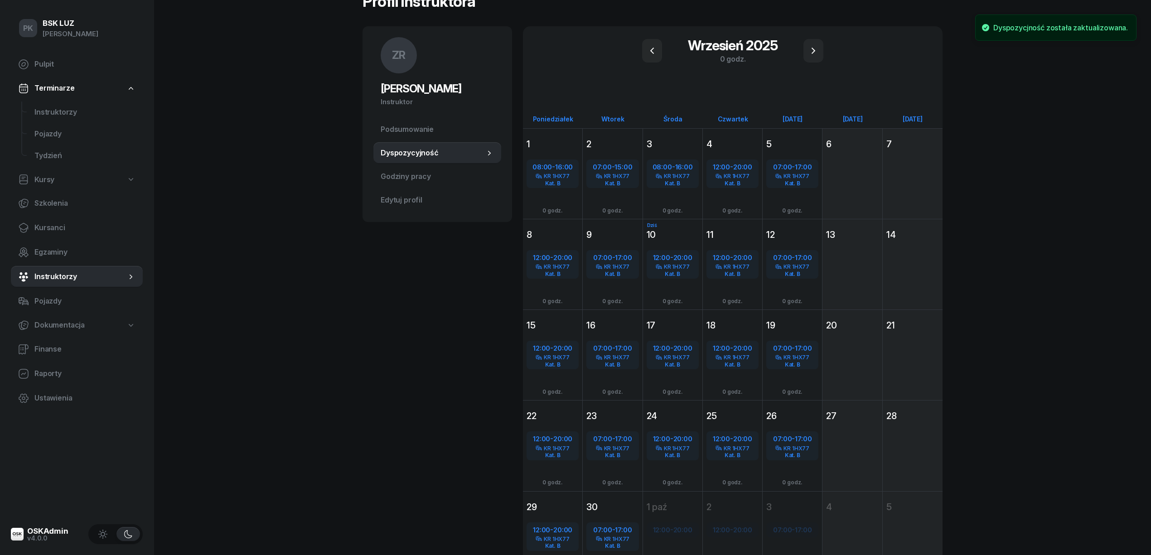
scroll to position [0, 0]
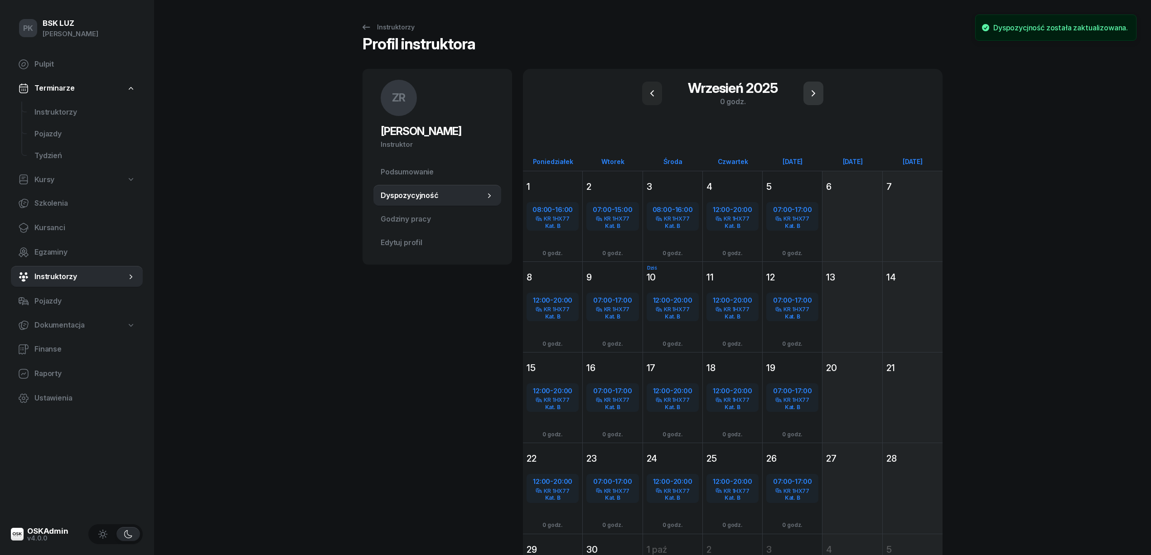
click at [812, 93] on icon "button" at bounding box center [813, 93] width 11 height 11
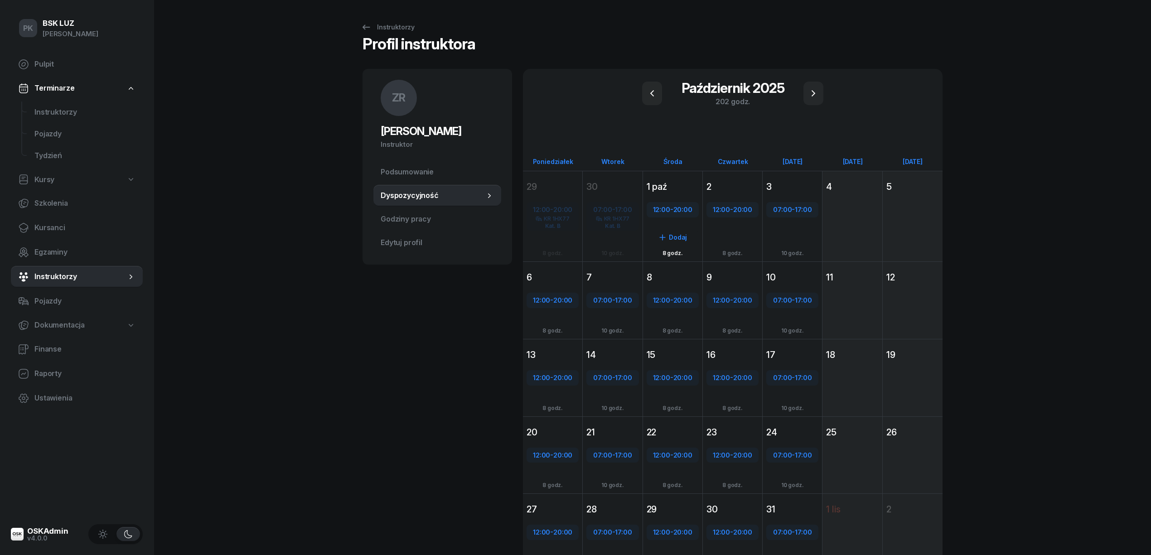
click at [671, 209] on div "12:00 - 20:00" at bounding box center [672, 210] width 50 height 12
select select "12"
select select "20"
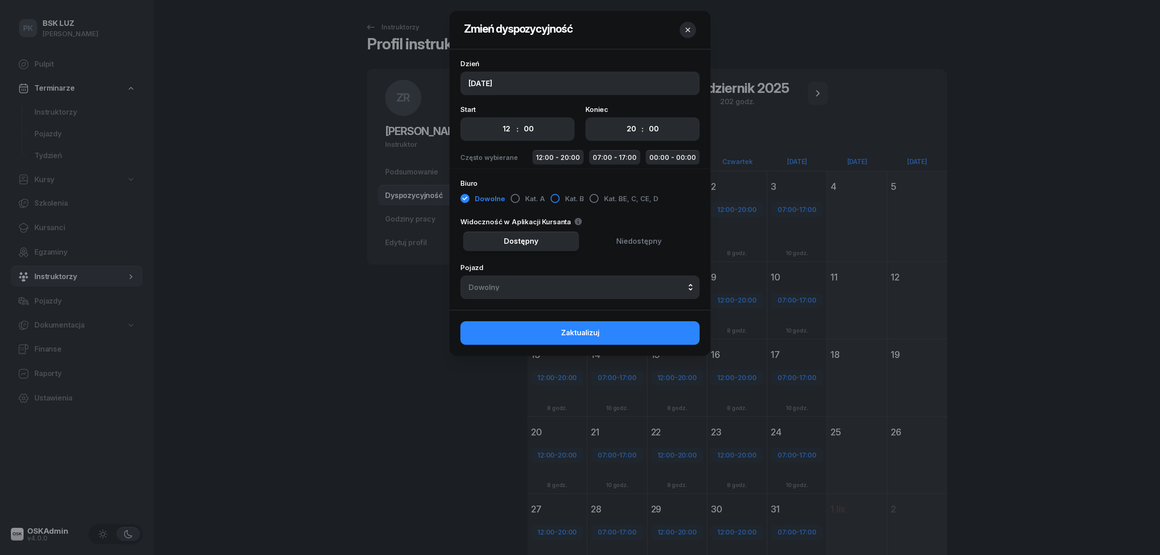
click at [555, 200] on div "button" at bounding box center [554, 198] width 9 height 9
click at [594, 293] on button "Dowolny" at bounding box center [579, 287] width 239 height 24
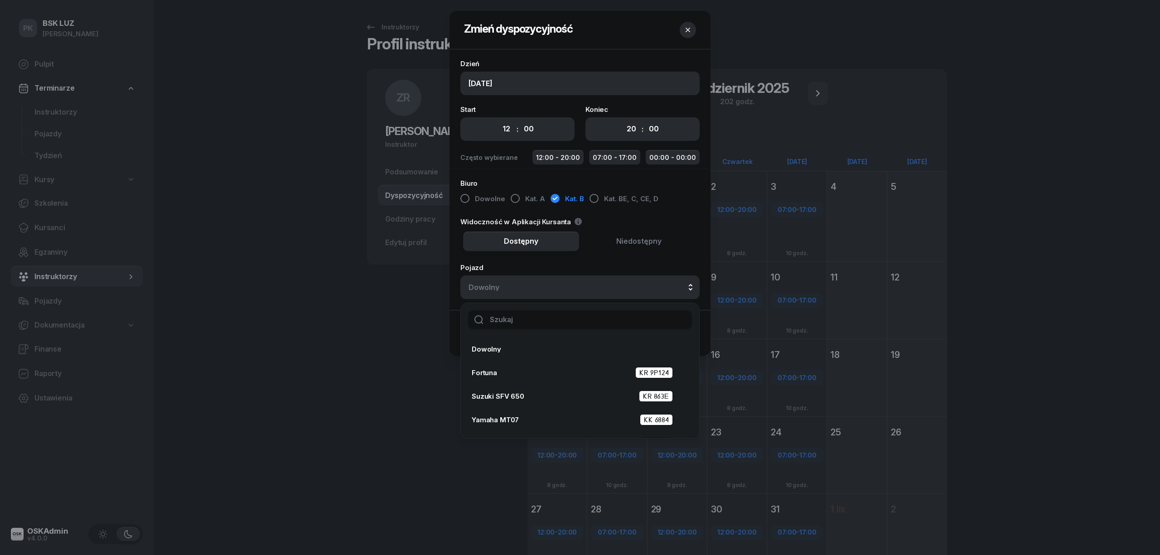
click at [555, 311] on input "text" at bounding box center [580, 319] width 224 height 19
type input "23"
click at [568, 366] on div "23 Hyundai i20 KR 1HX77" at bounding box center [577, 373] width 211 height 14
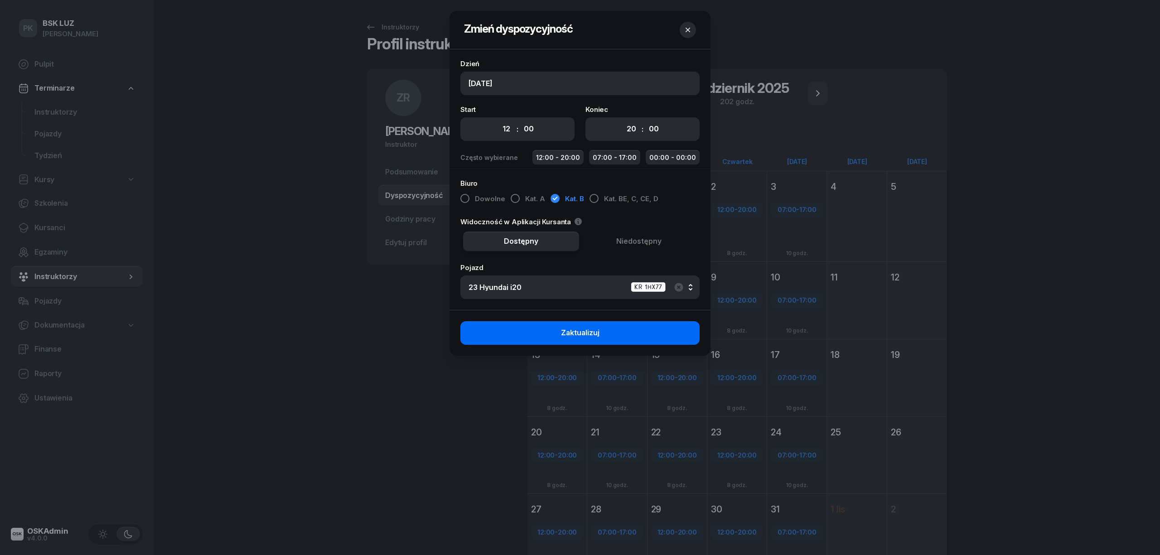
click at [620, 334] on button "Zaktualizuj" at bounding box center [579, 333] width 239 height 24
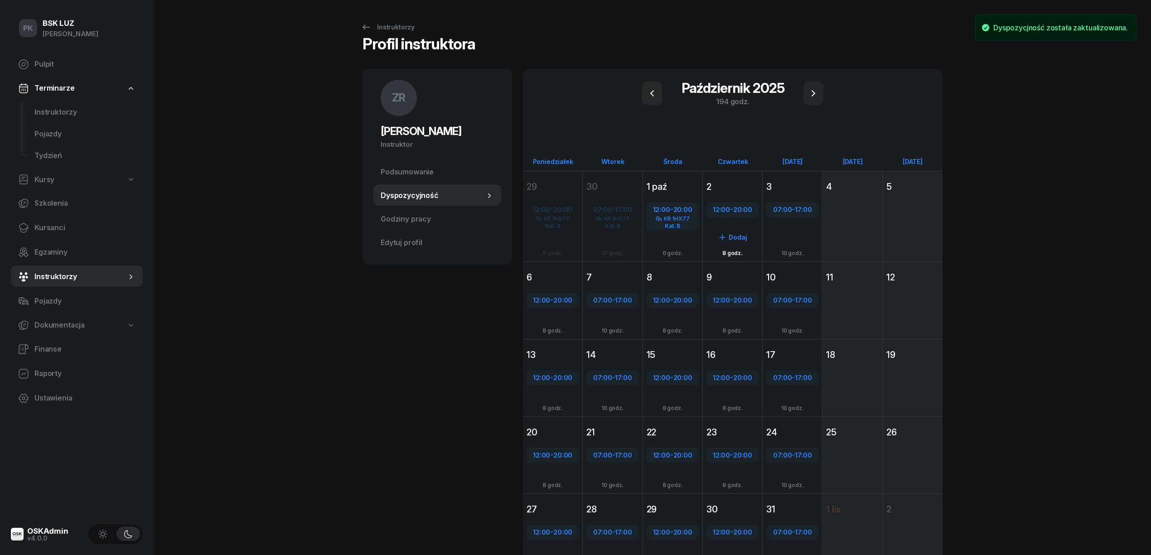
click at [733, 207] on div "12:00 - 20:00" at bounding box center [732, 210] width 50 height 12
select select "12"
select select "20"
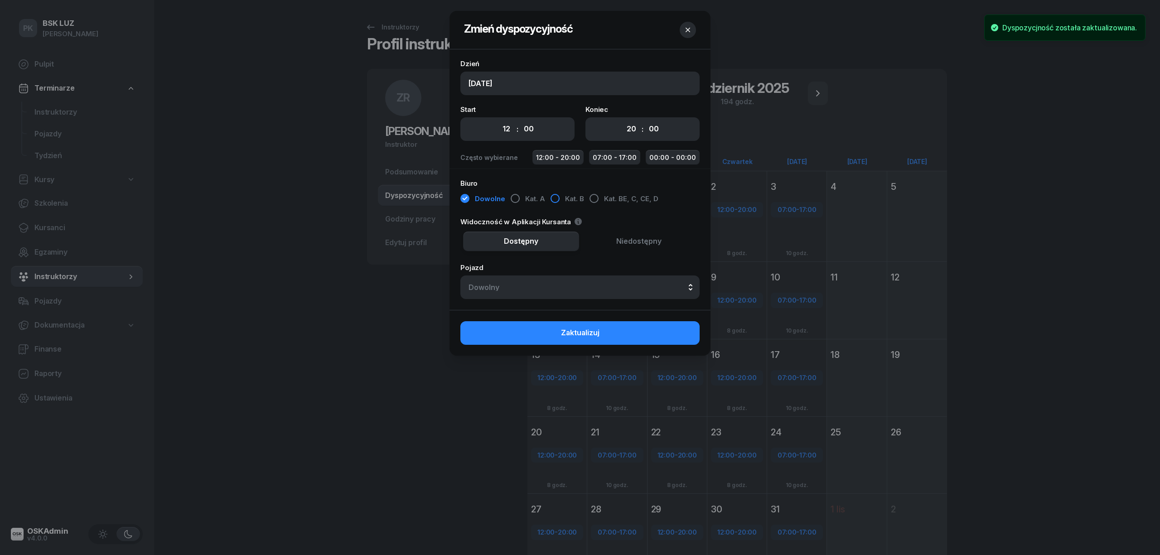
click at [552, 198] on div "button" at bounding box center [554, 198] width 9 height 9
click at [553, 284] on div "Dowolny" at bounding box center [579, 287] width 223 height 7
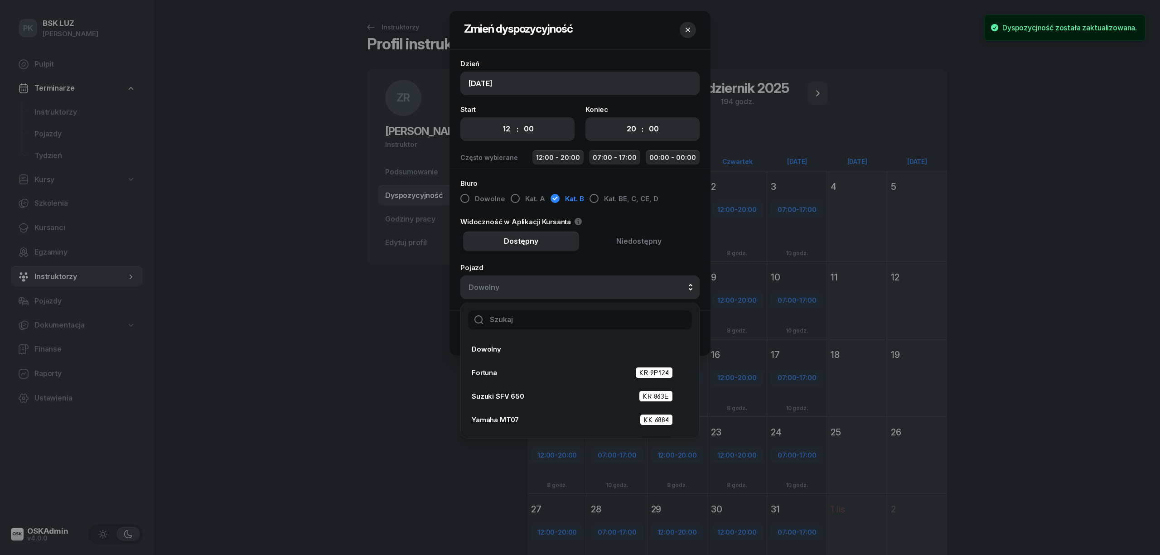
click at [562, 321] on input "text" at bounding box center [580, 319] width 224 height 19
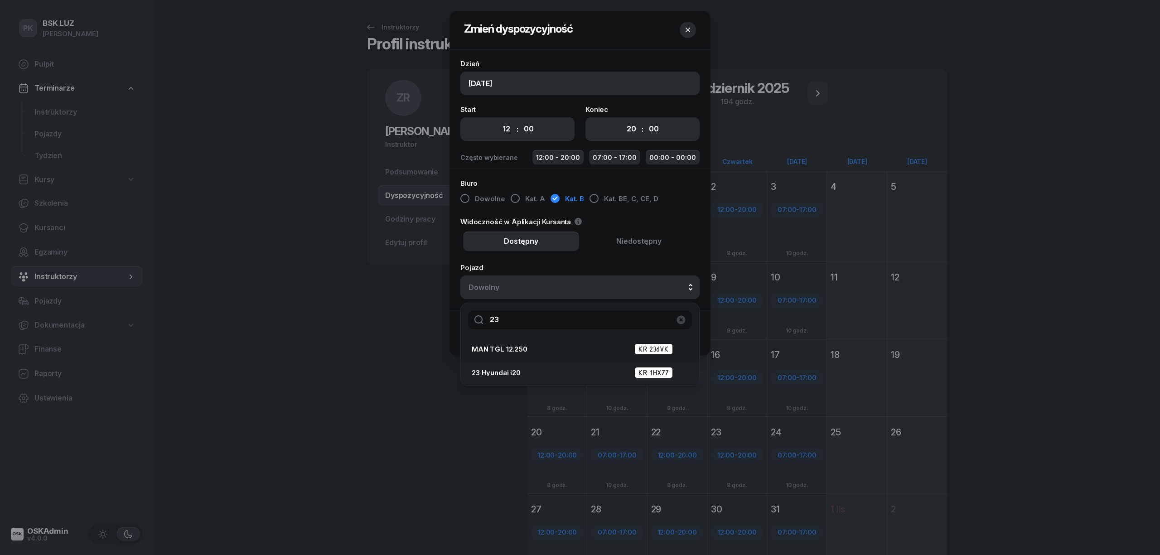
type input "23"
click at [585, 376] on div "23 Hyundai i20 KR 1HX77" at bounding box center [577, 372] width 211 height 11
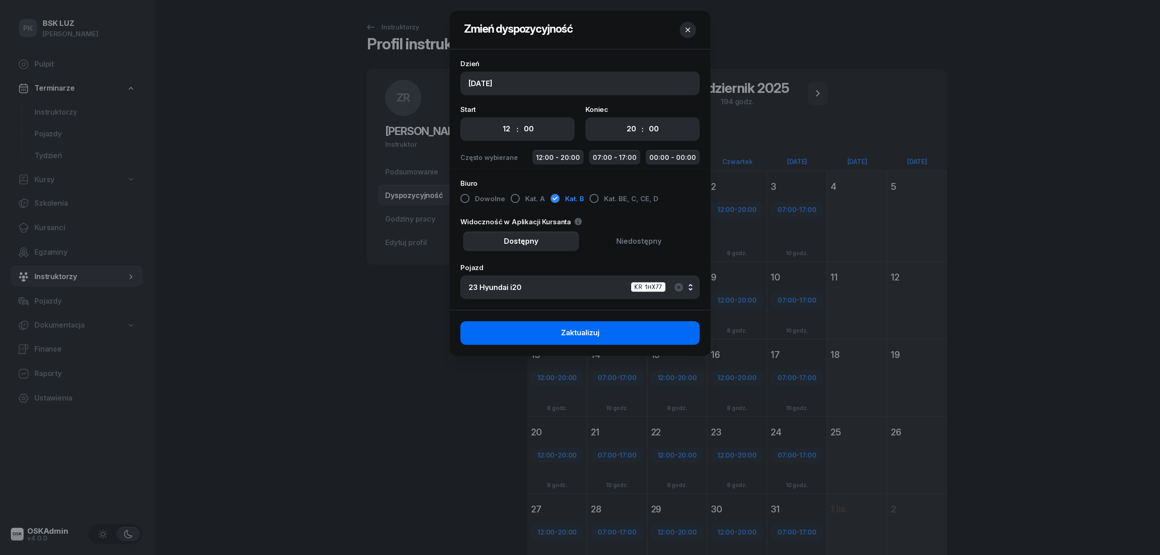
click at [629, 336] on button "Zaktualizuj" at bounding box center [579, 333] width 239 height 24
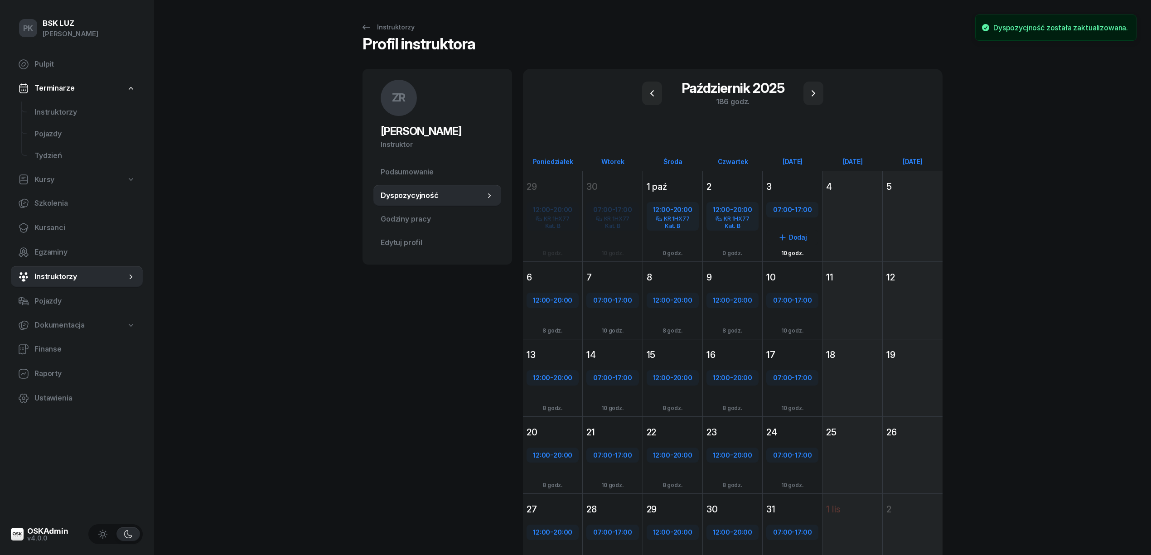
click at [787, 208] on span "07:00" at bounding box center [782, 209] width 19 height 9
select select "07"
select select "17"
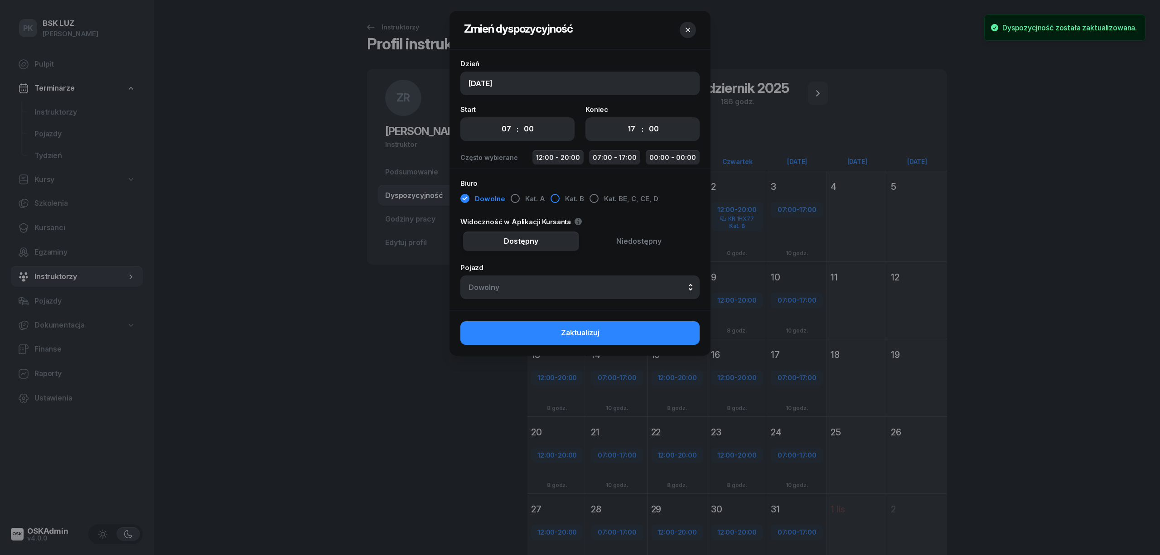
click at [556, 200] on div "button" at bounding box center [554, 198] width 9 height 9
click at [573, 285] on div "Dowolny" at bounding box center [579, 287] width 223 height 7
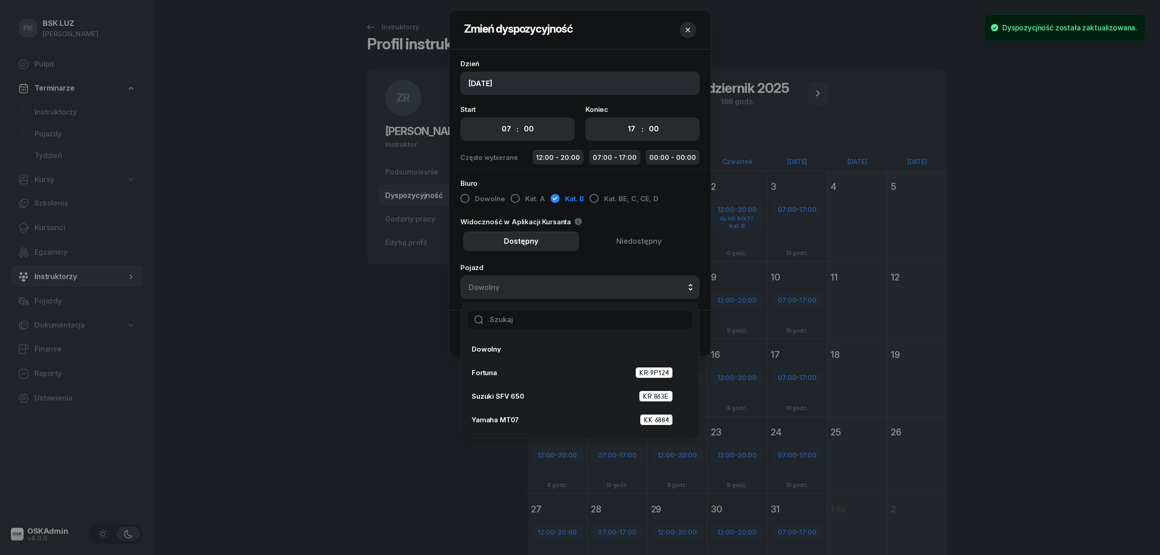
click at [575, 321] on input "text" at bounding box center [580, 319] width 224 height 19
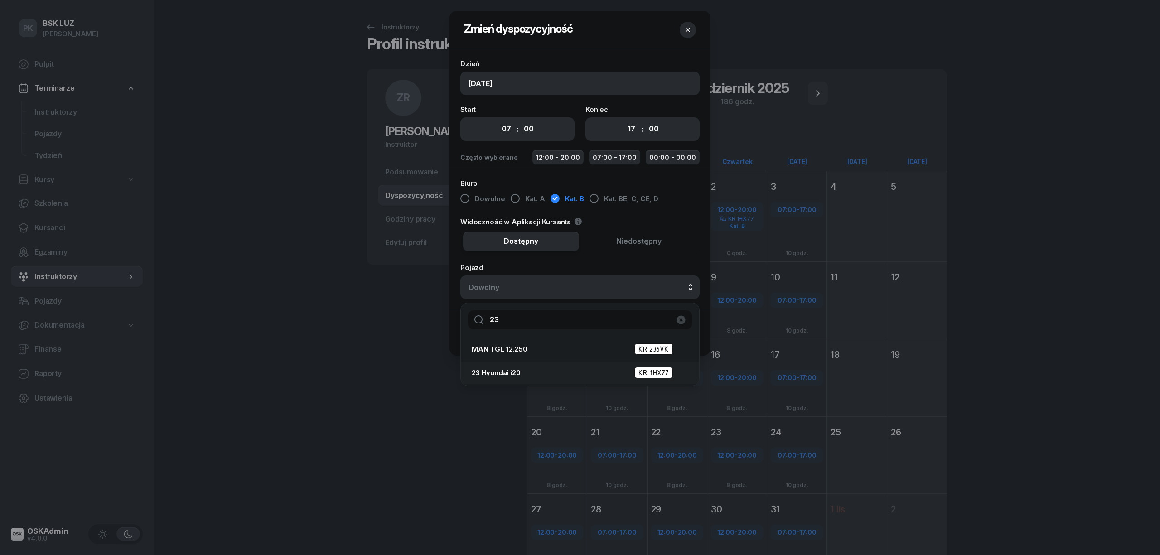
type input "23"
click at [534, 375] on div "23 Hyundai i20 KR 1HX77" at bounding box center [577, 372] width 211 height 11
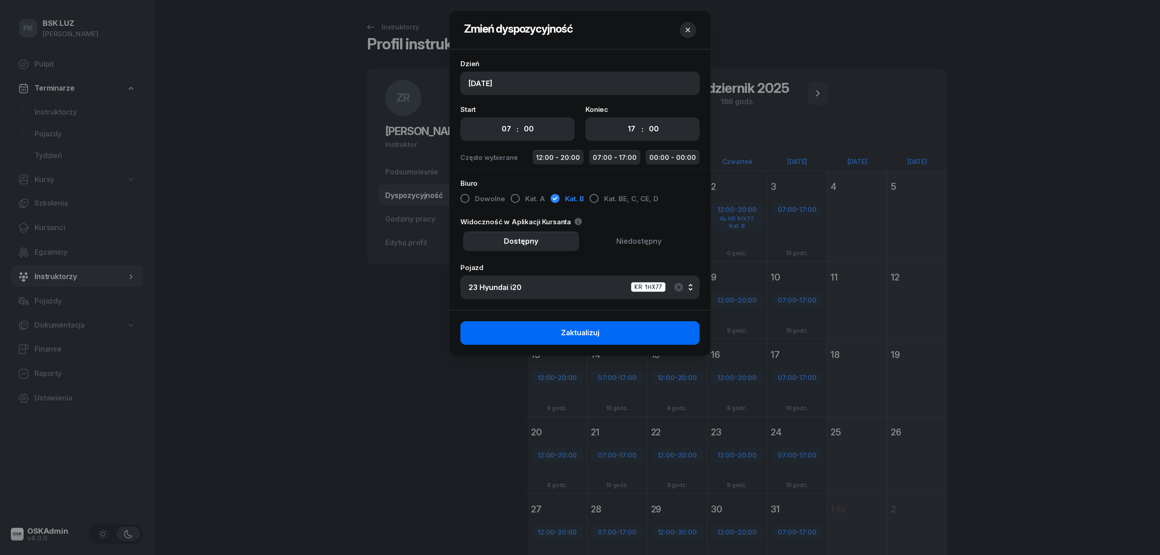
click at [570, 337] on span "Zaktualizuj" at bounding box center [580, 333] width 39 height 12
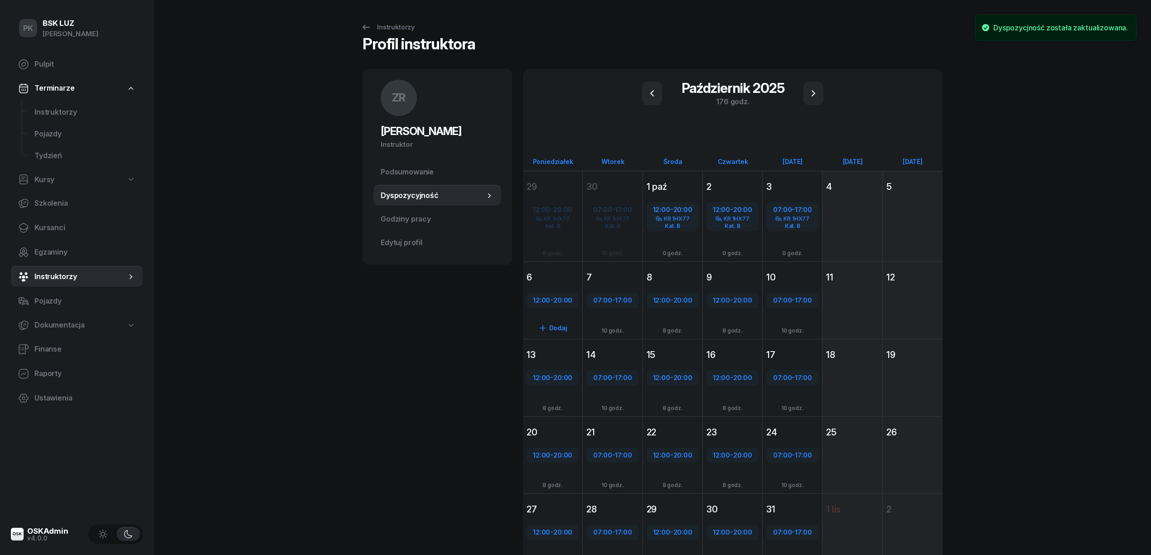
click at [547, 301] on span "12:00" at bounding box center [541, 300] width 17 height 9
select select "12"
select select "20"
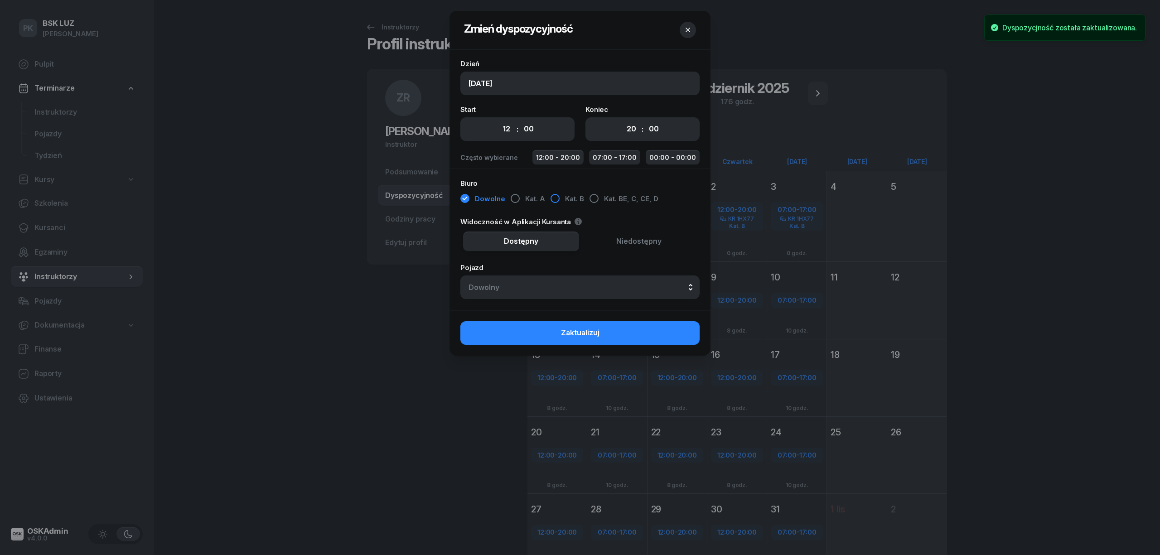
click at [565, 200] on span "Kat. B" at bounding box center [574, 199] width 19 height 12
click at [567, 281] on button "Dowolny" at bounding box center [579, 287] width 239 height 24
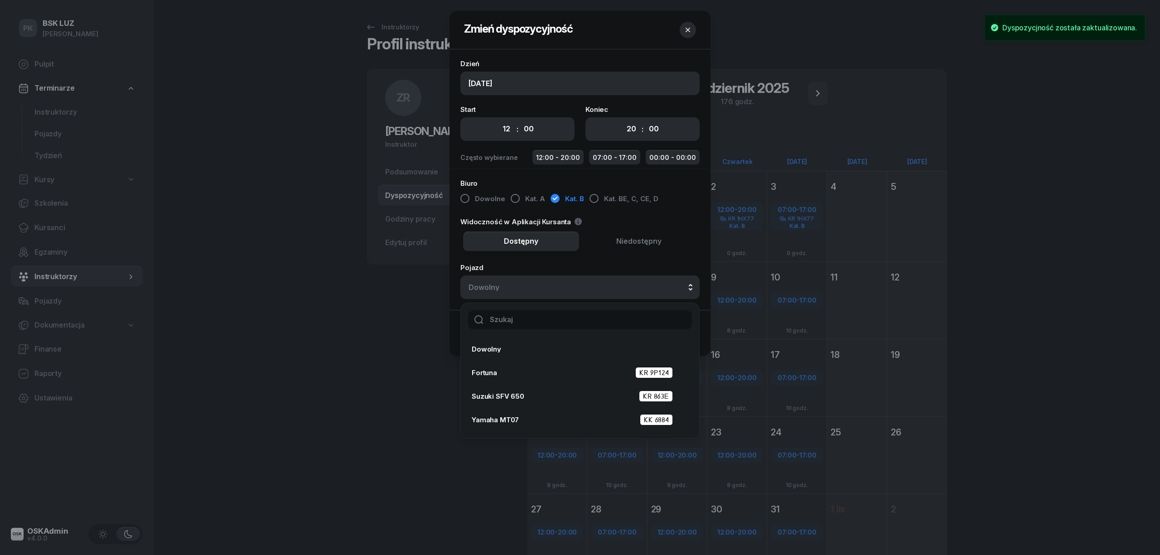
click at [577, 325] on input "text" at bounding box center [580, 319] width 224 height 19
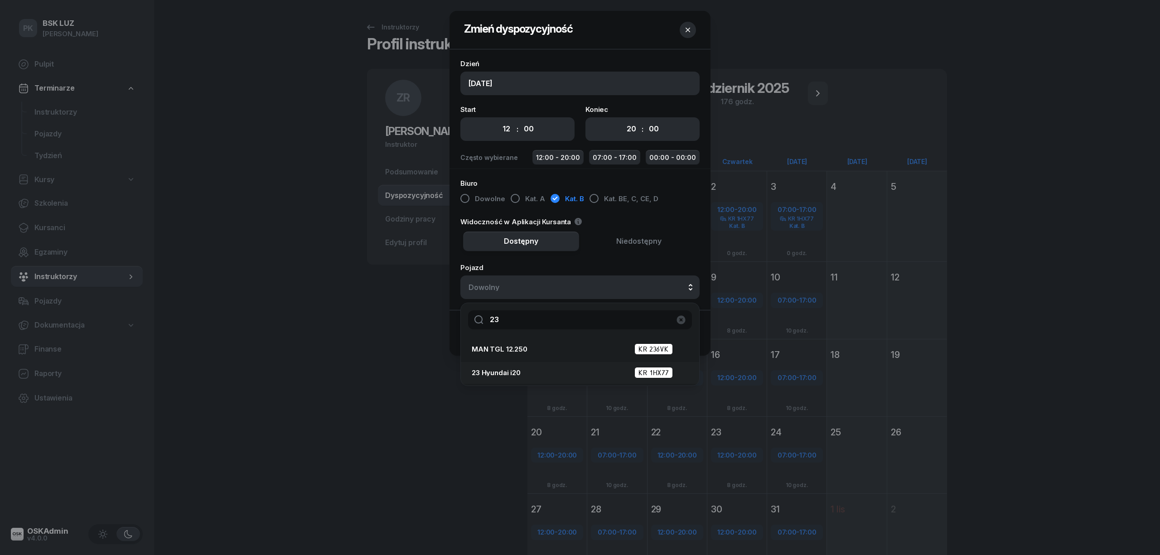
type input "23"
drag, startPoint x: 503, startPoint y: 375, endPoint x: 513, endPoint y: 370, distance: 11.4
click at [504, 375] on span "23 Hyundai i20" at bounding box center [496, 372] width 49 height 7
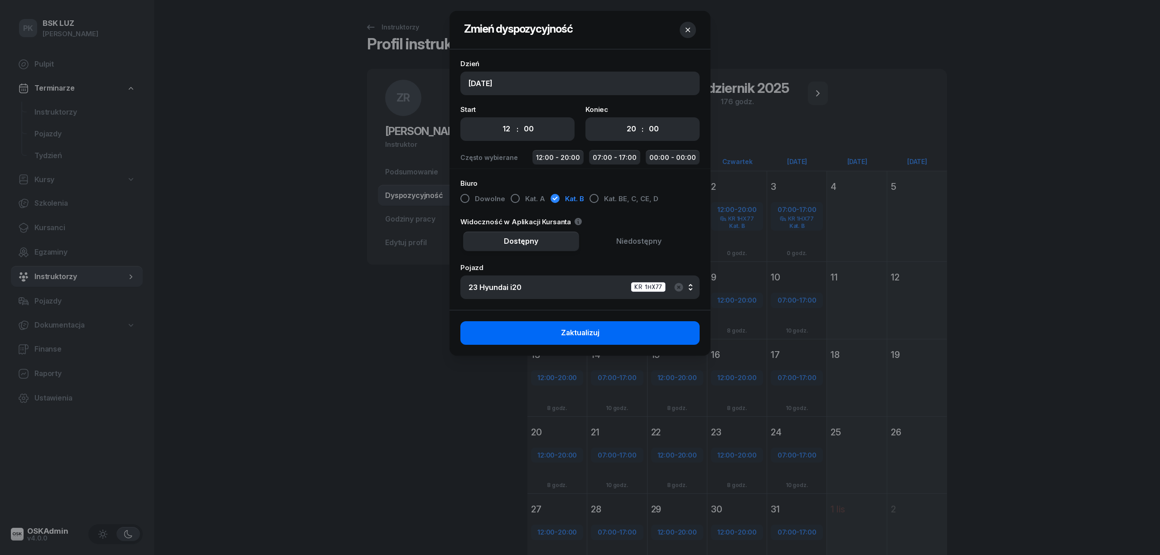
click at [592, 323] on button "Zaktualizuj" at bounding box center [579, 333] width 239 height 24
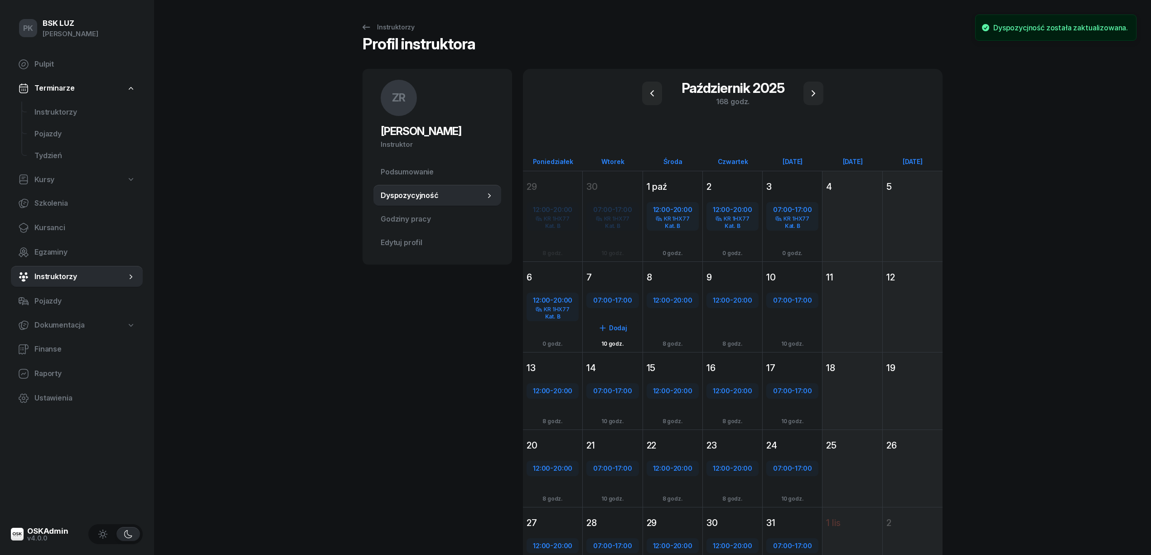
click at [627, 303] on span "17:00" at bounding box center [623, 300] width 17 height 9
select select "07"
select select "17"
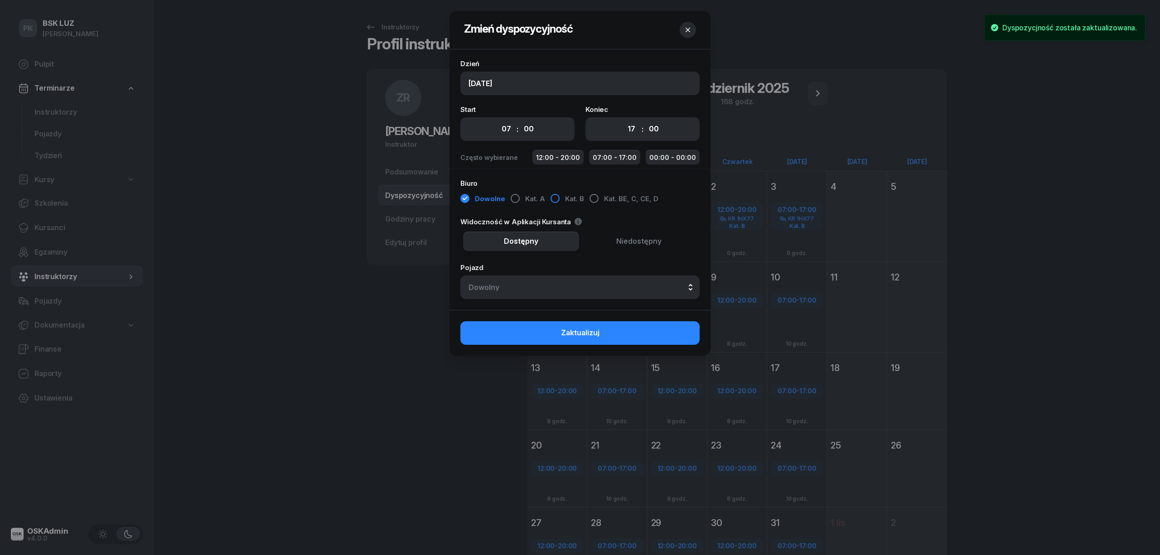
click at [570, 200] on span "Kat. B" at bounding box center [574, 199] width 19 height 12
drag, startPoint x: 592, startPoint y: 276, endPoint x: 595, endPoint y: 283, distance: 7.3
click at [592, 276] on button "Dowolny" at bounding box center [579, 287] width 239 height 24
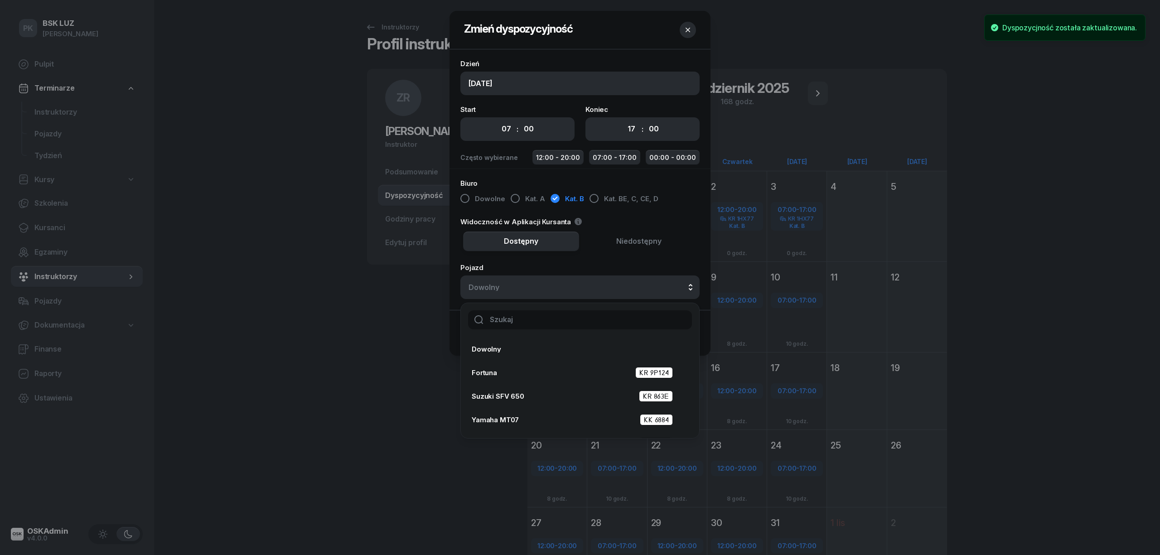
drag, startPoint x: 602, startPoint y: 314, endPoint x: 602, endPoint y: 319, distance: 5.4
click at [602, 319] on input "text" at bounding box center [580, 319] width 224 height 19
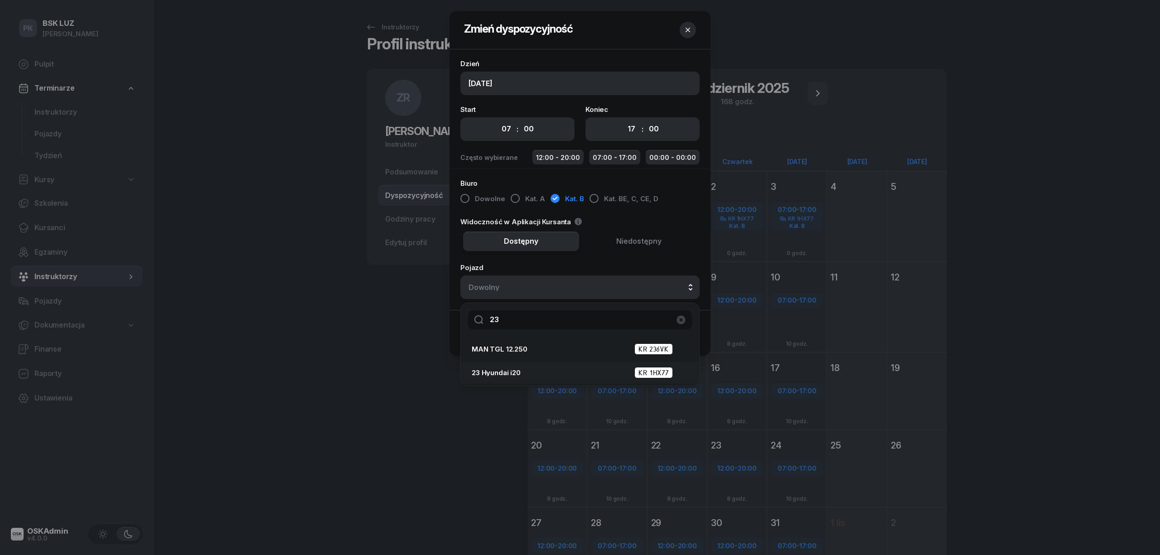
type input "23"
click at [600, 373] on div "23 Hyundai i20 KR 1HX77" at bounding box center [577, 372] width 211 height 11
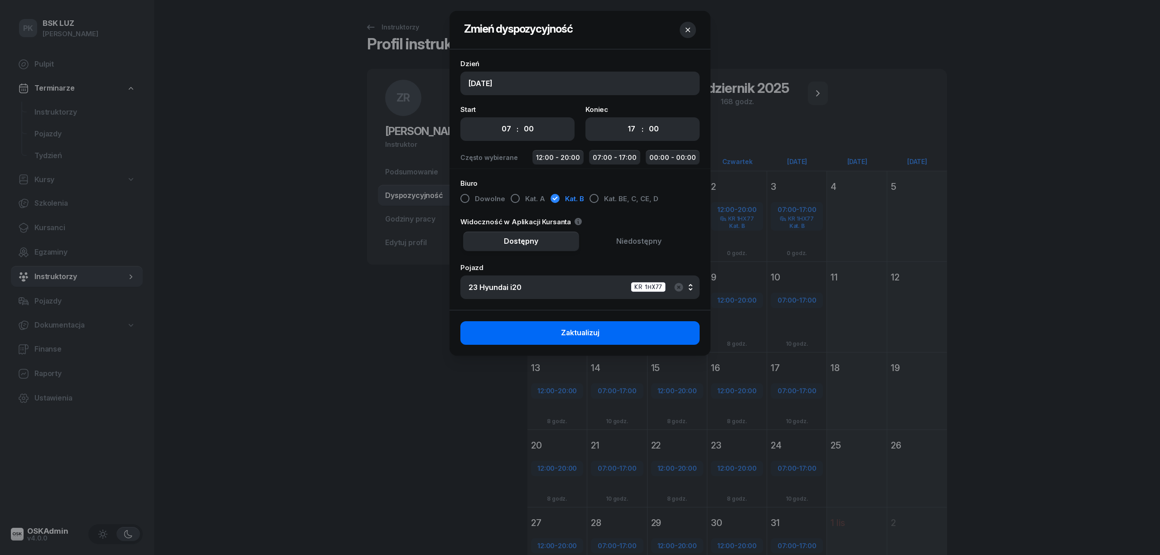
click at [631, 336] on button "Zaktualizuj" at bounding box center [579, 333] width 239 height 24
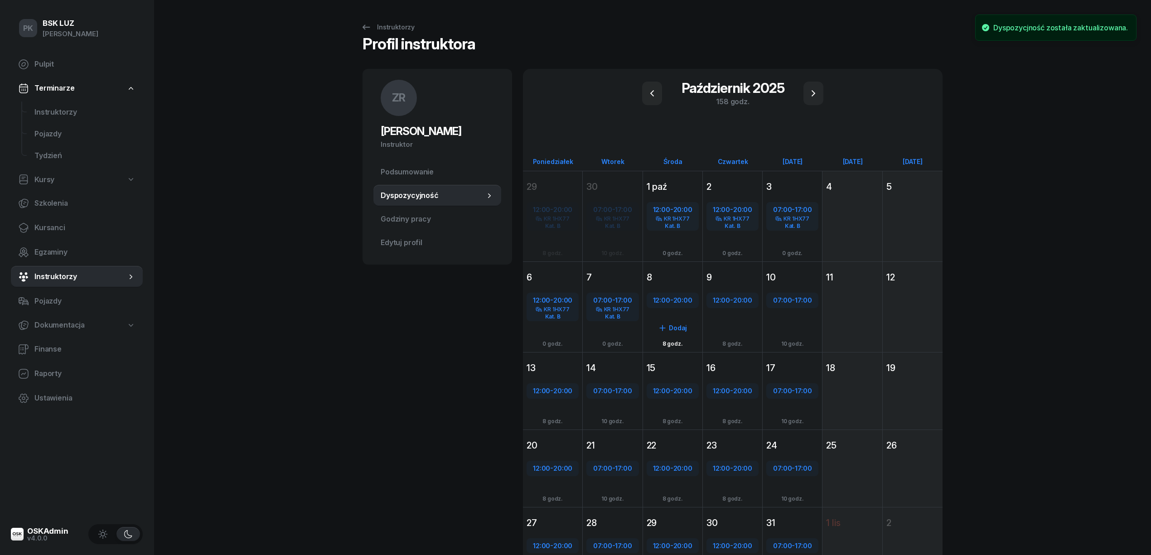
click at [663, 299] on span "12:00" at bounding box center [661, 300] width 17 height 9
select select "12"
select select "20"
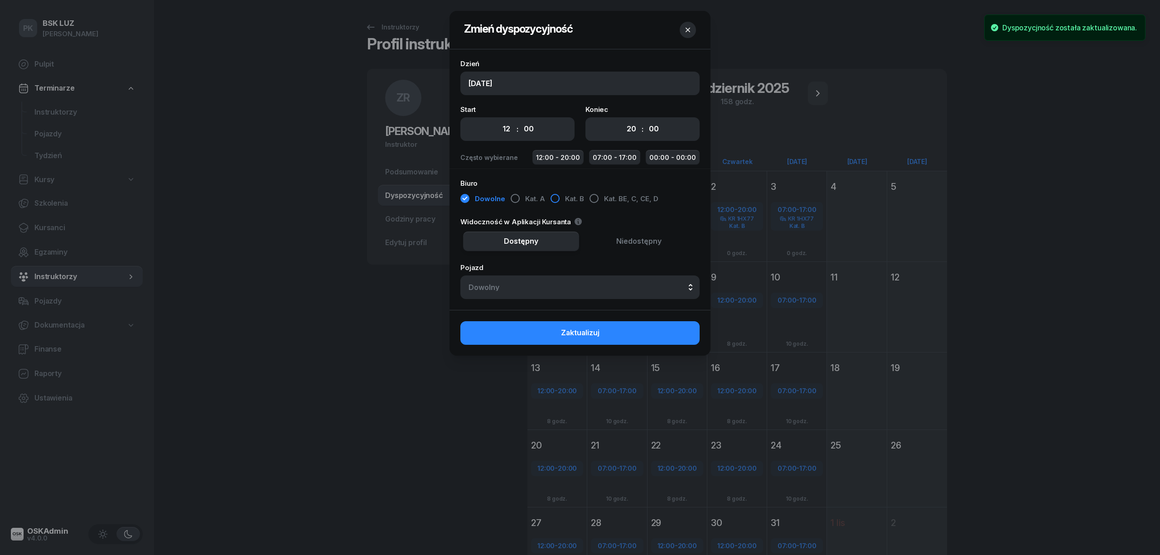
click at [558, 197] on button "Kat. B" at bounding box center [567, 199] width 34 height 16
click at [564, 289] on div "Dowolny" at bounding box center [579, 287] width 223 height 7
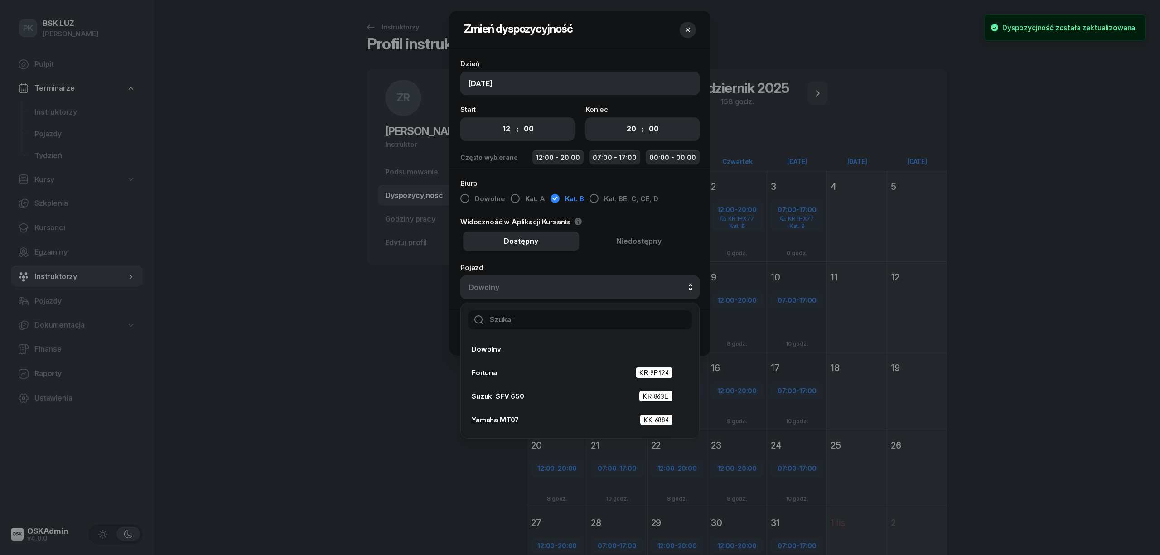
click at [579, 314] on input "text" at bounding box center [580, 319] width 224 height 19
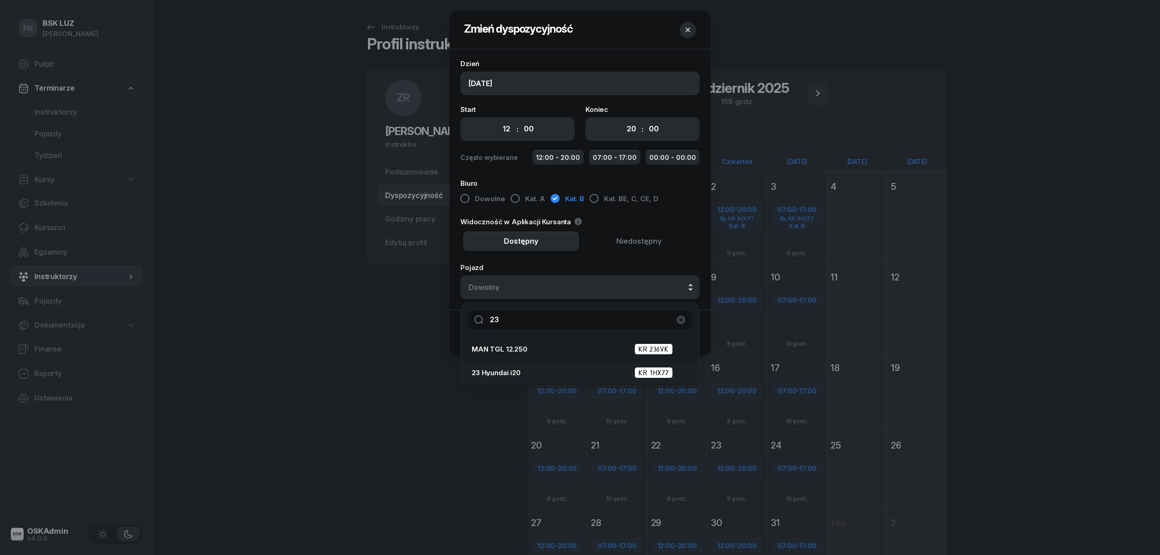
type input "23"
click at [568, 375] on div "23 Hyundai i20 KR 1HX77" at bounding box center [577, 372] width 211 height 11
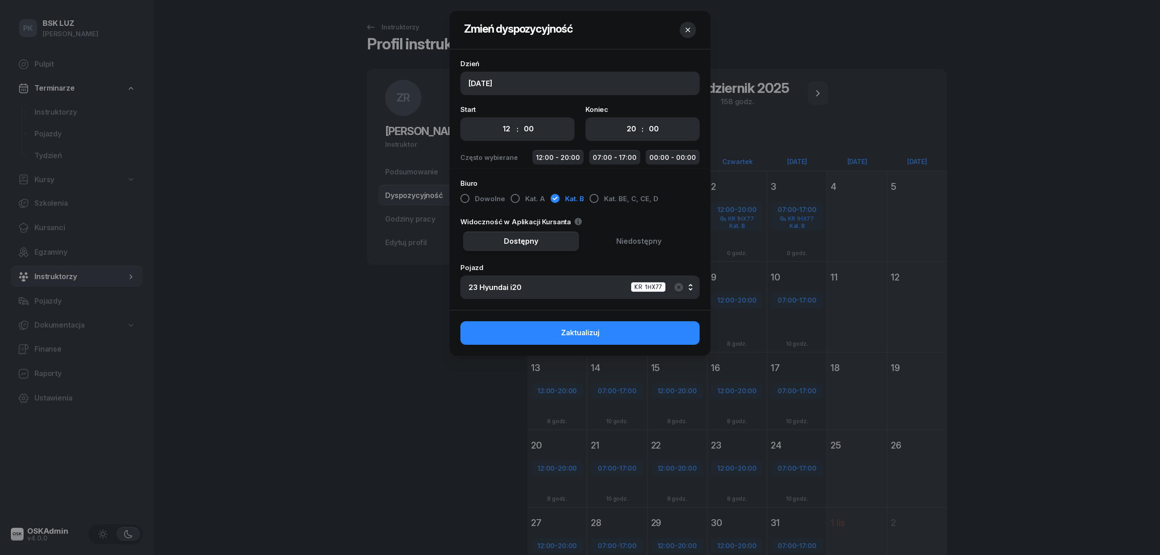
click at [590, 340] on button "Zaktualizuj" at bounding box center [579, 333] width 239 height 24
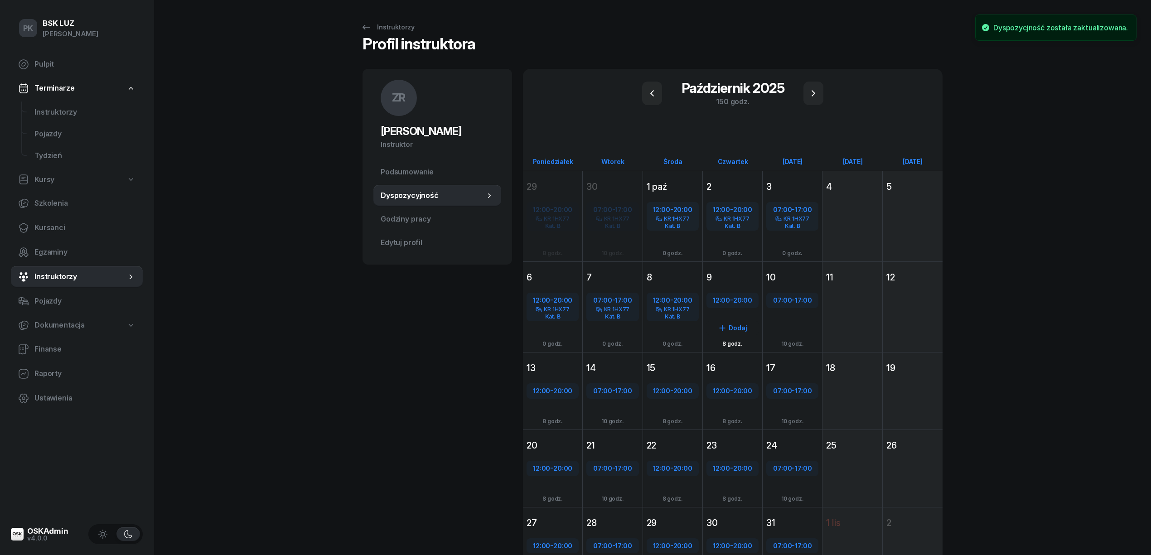
click at [720, 301] on span "12:00" at bounding box center [721, 300] width 17 height 9
select select "12"
select select "20"
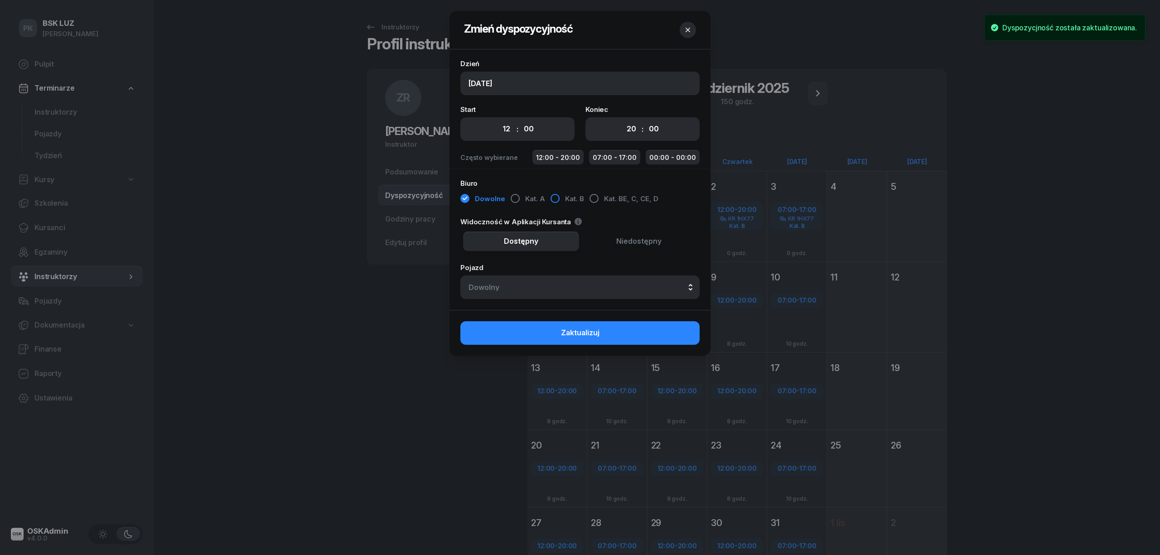
click at [569, 199] on span "Kat. B" at bounding box center [574, 199] width 19 height 12
click at [578, 284] on div "Dowolny" at bounding box center [579, 287] width 223 height 7
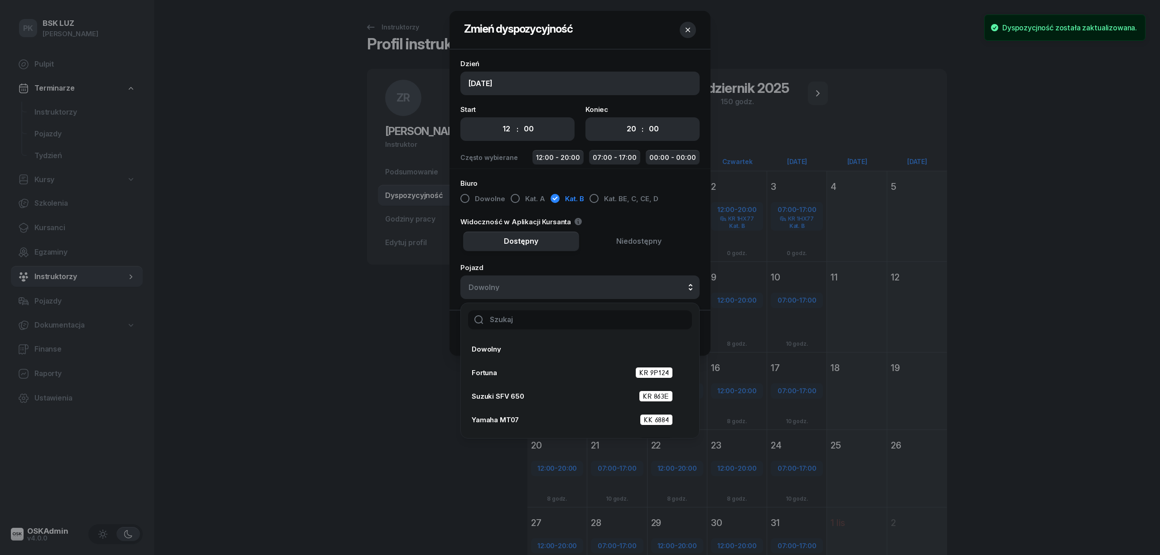
click at [609, 318] on input "text" at bounding box center [580, 319] width 224 height 19
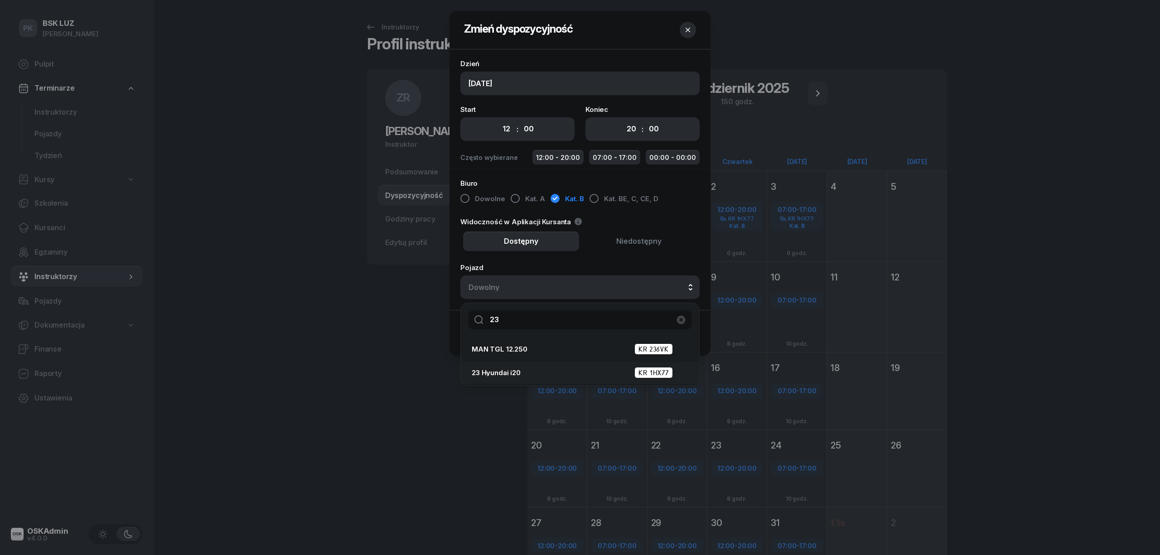
type input "23"
click at [508, 372] on span "23 Hyundai i20" at bounding box center [496, 372] width 49 height 7
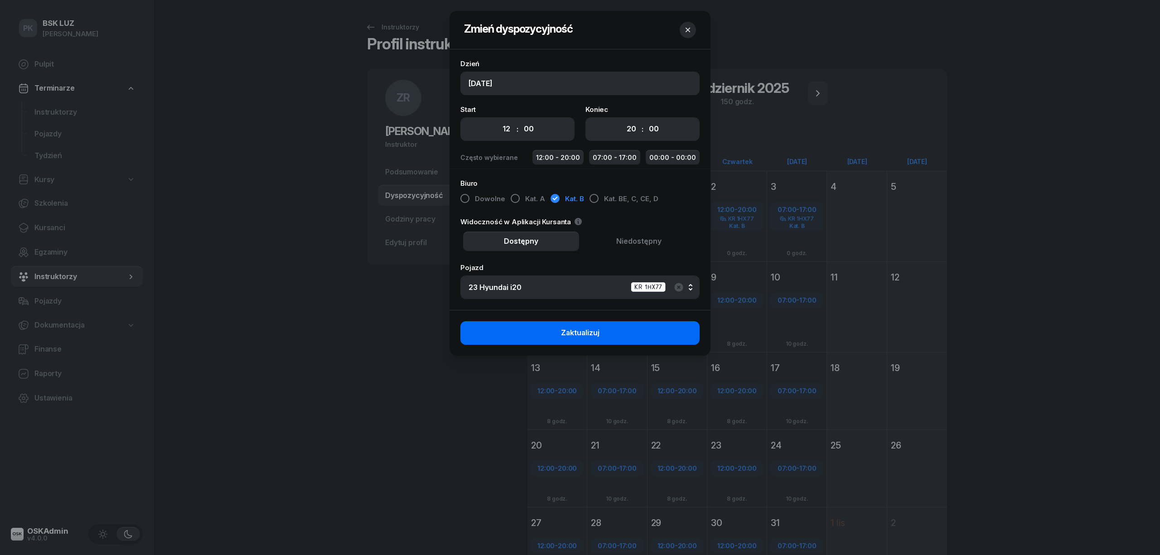
click at [605, 336] on button "Zaktualizuj" at bounding box center [579, 333] width 239 height 24
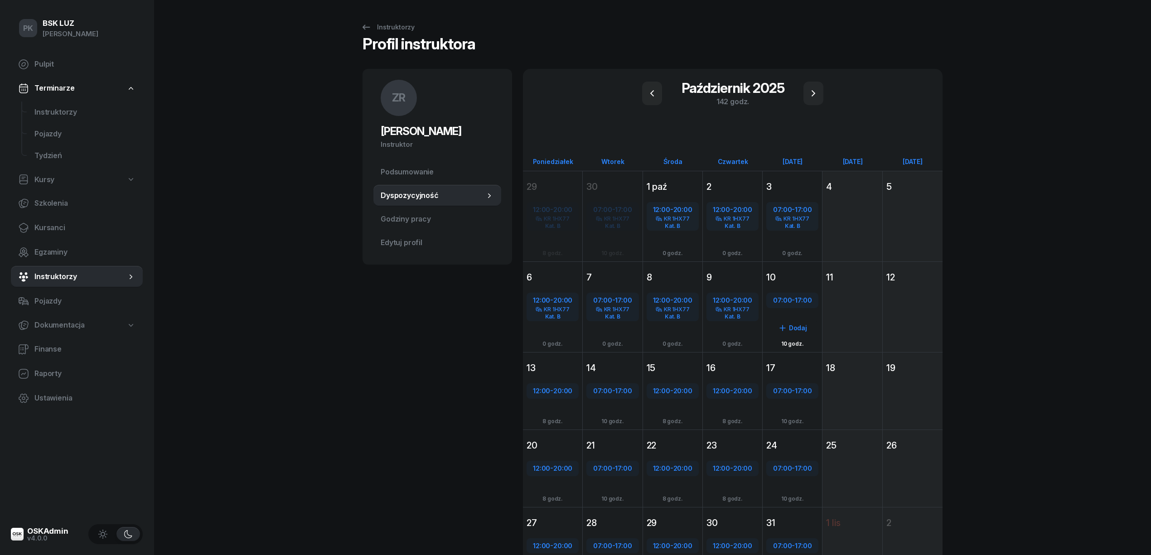
click at [784, 299] on span "07:00" at bounding box center [782, 300] width 19 height 9
select select "07"
select select "17"
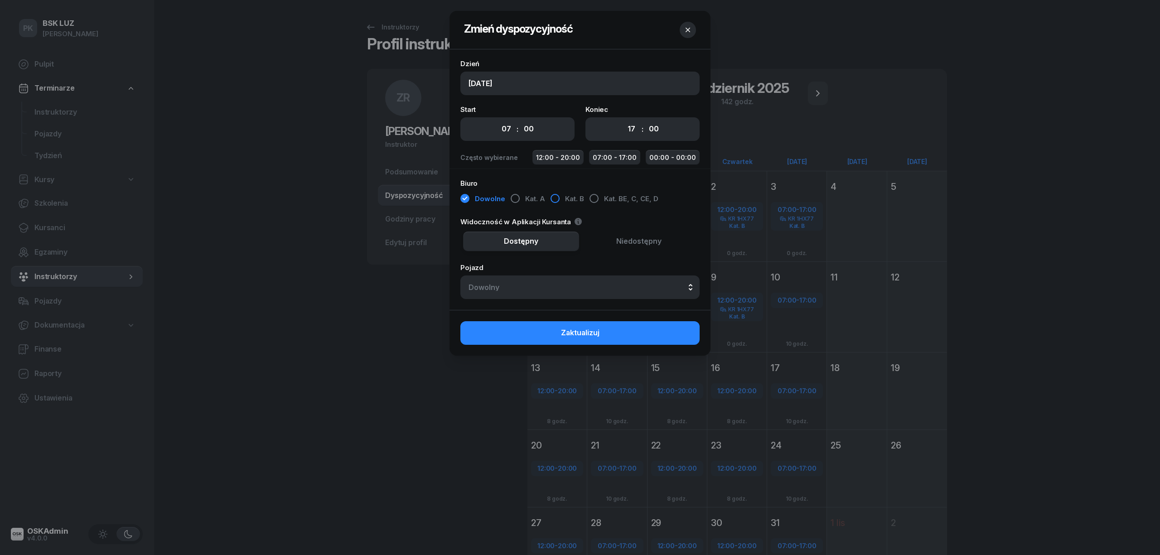
click at [573, 203] on span "Kat. B" at bounding box center [574, 199] width 19 height 12
click at [579, 289] on div "Dowolny" at bounding box center [579, 287] width 223 height 7
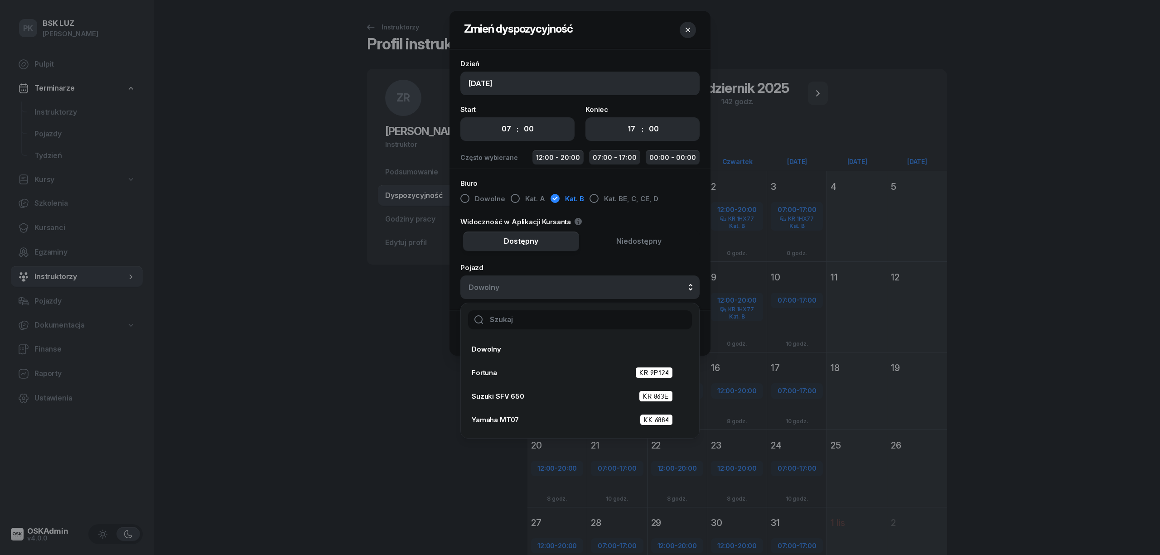
click at [602, 324] on input "text" at bounding box center [580, 319] width 224 height 19
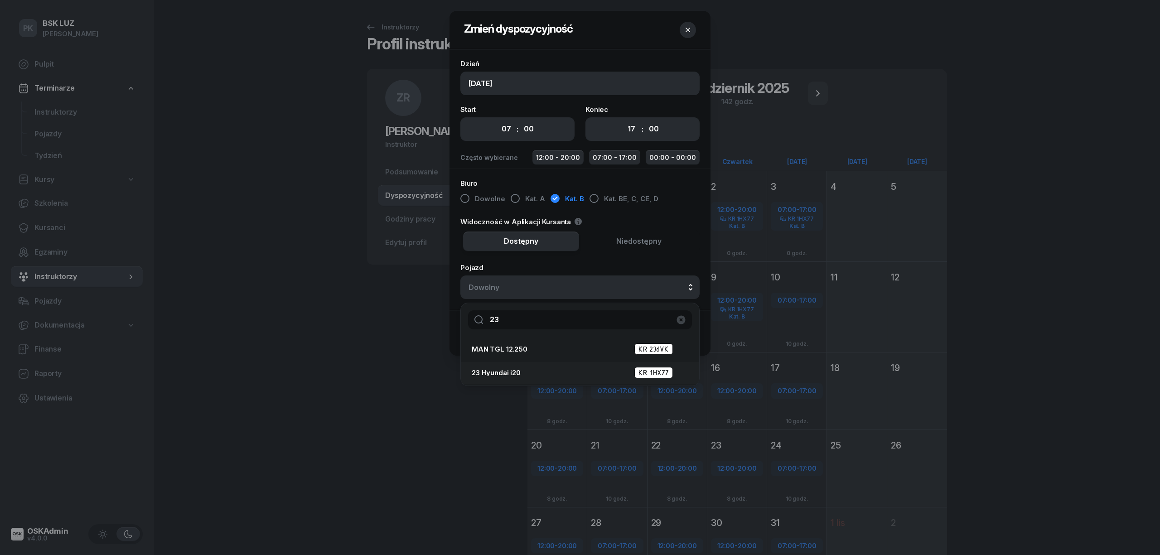
type input "23"
click at [566, 370] on div "23 Hyundai i20 KR 1HX77" at bounding box center [577, 372] width 211 height 11
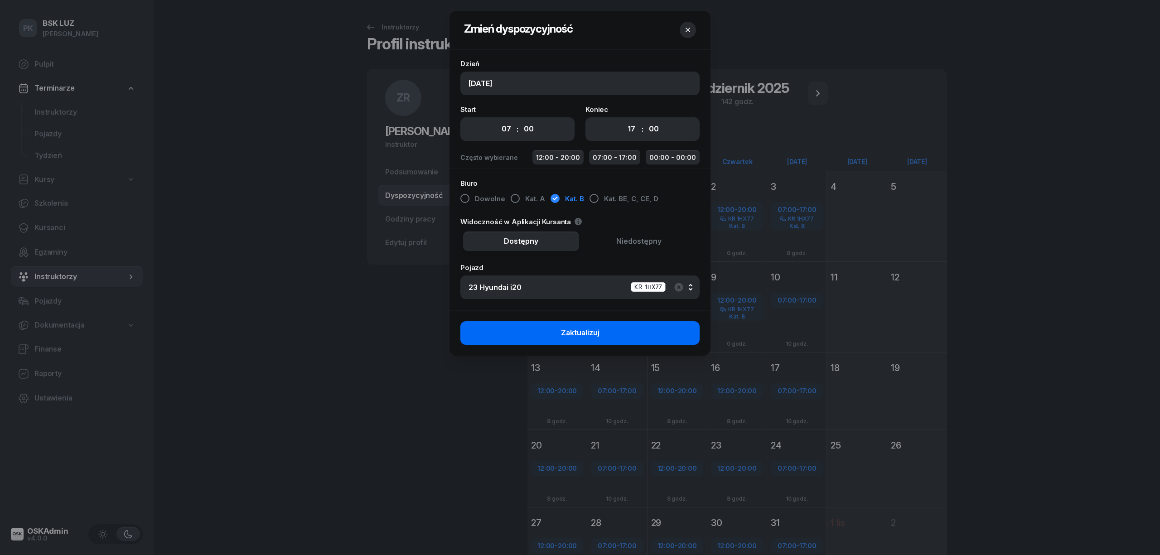
click at [597, 335] on span "Zaktualizuj" at bounding box center [580, 333] width 39 height 12
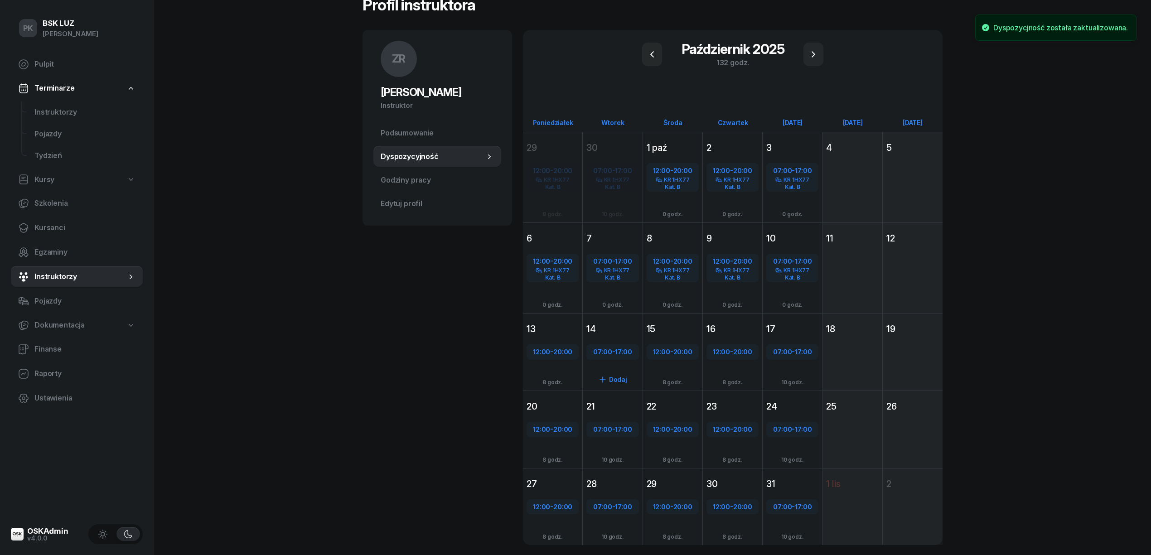
scroll to position [60, 0]
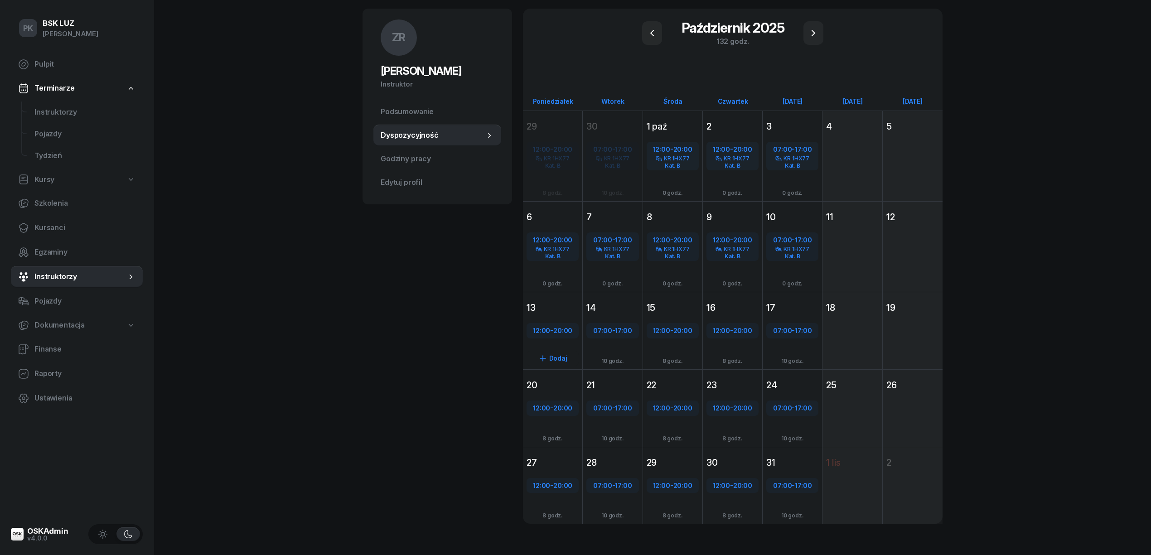
click at [559, 332] on span "20:00" at bounding box center [562, 330] width 19 height 9
select select "12"
select select "20"
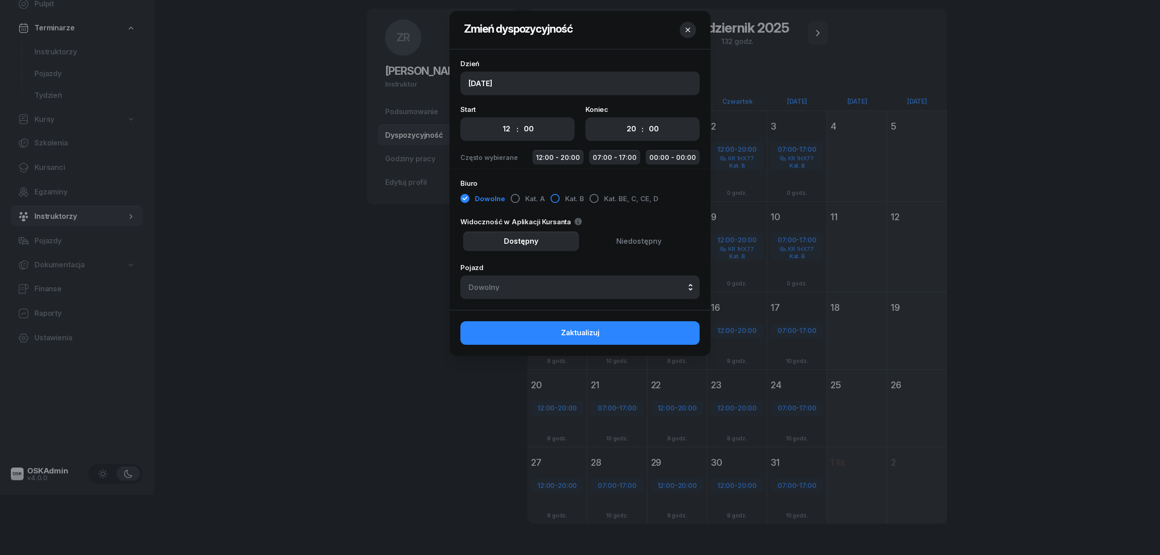
click at [551, 201] on div "button" at bounding box center [554, 198] width 9 height 9
click at [577, 281] on button "Dowolny" at bounding box center [579, 287] width 239 height 24
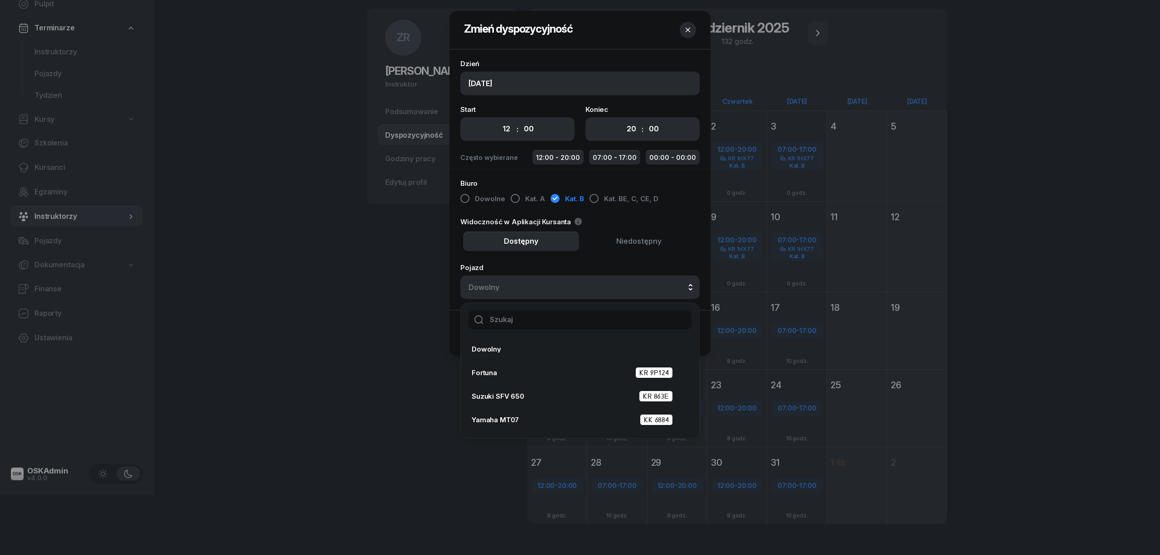
click at [586, 320] on input "text" at bounding box center [580, 319] width 224 height 19
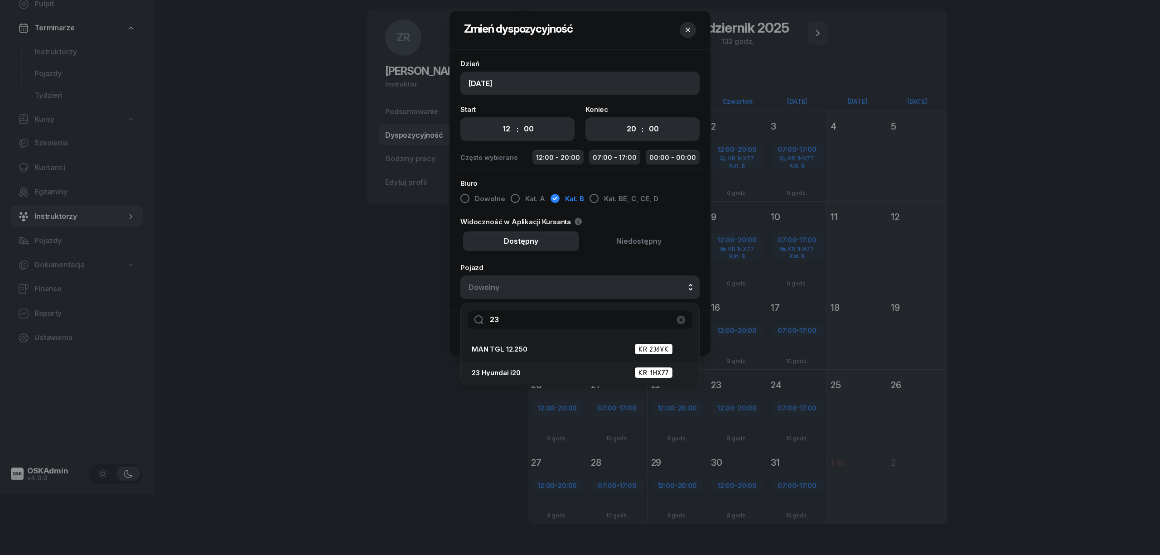
type input "23"
click at [548, 372] on div "23 Hyundai i20 KR 1HX77" at bounding box center [577, 372] width 211 height 11
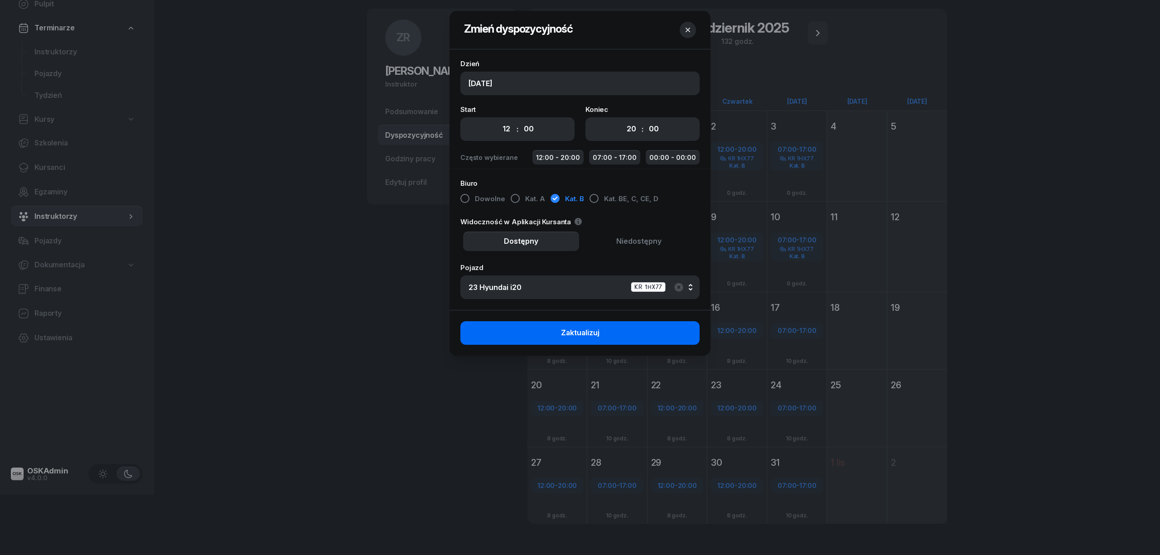
click at [590, 332] on span "Zaktualizuj" at bounding box center [580, 333] width 39 height 12
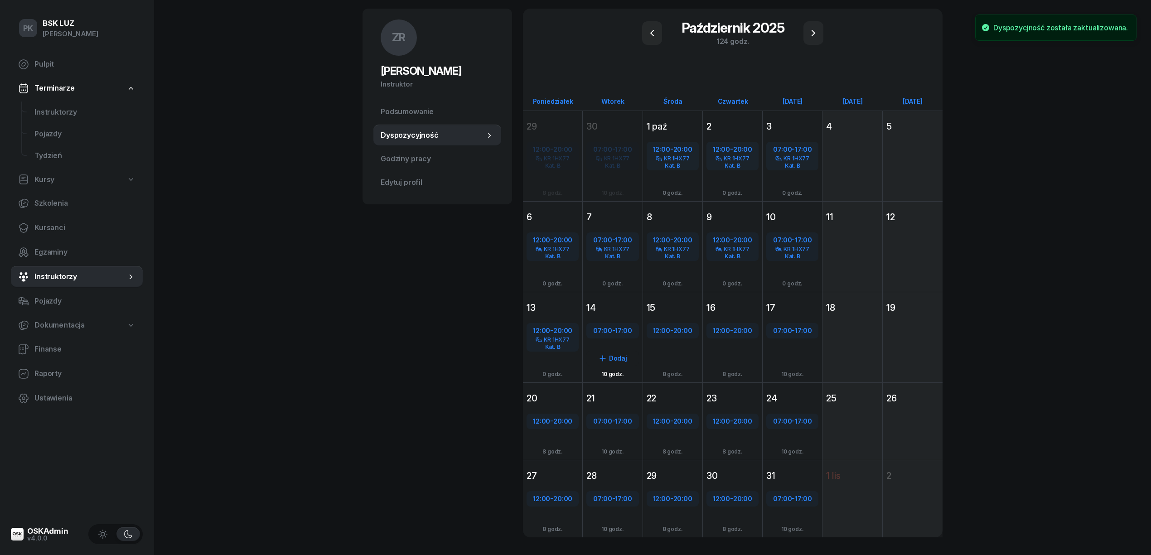
click at [629, 331] on span "17:00" at bounding box center [623, 330] width 17 height 9
select select "07"
select select "17"
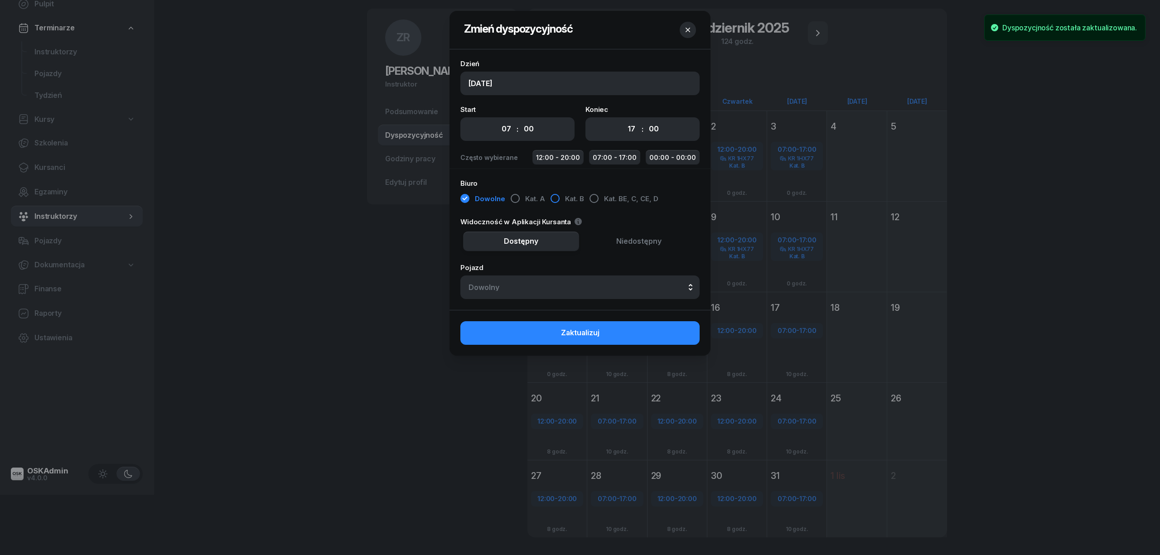
click at [555, 199] on div "button" at bounding box center [554, 198] width 9 height 9
click at [556, 286] on div "Dowolny" at bounding box center [579, 287] width 223 height 7
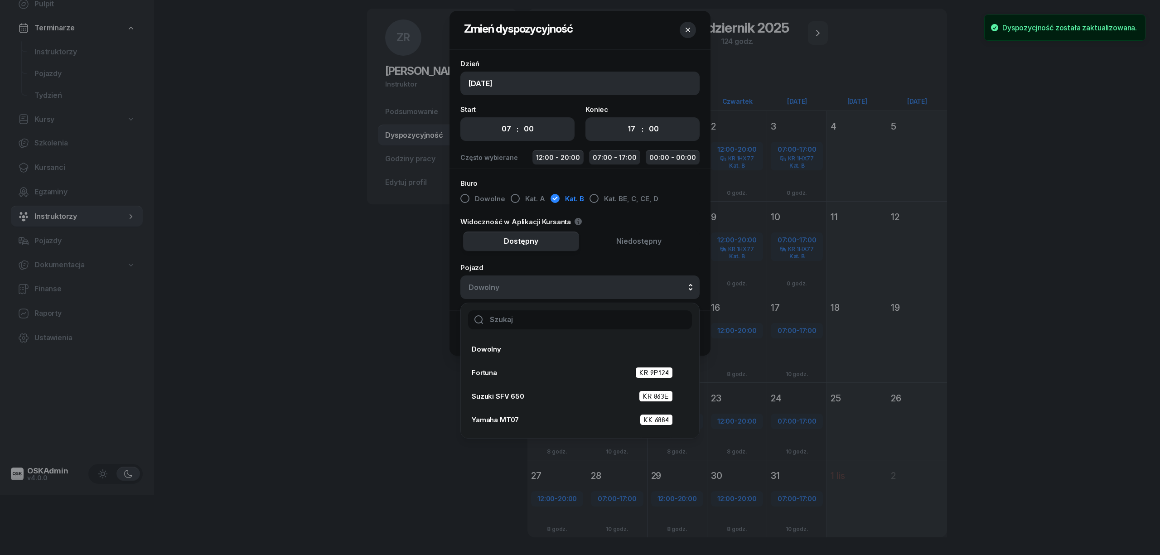
click at [574, 328] on input "text" at bounding box center [580, 319] width 224 height 19
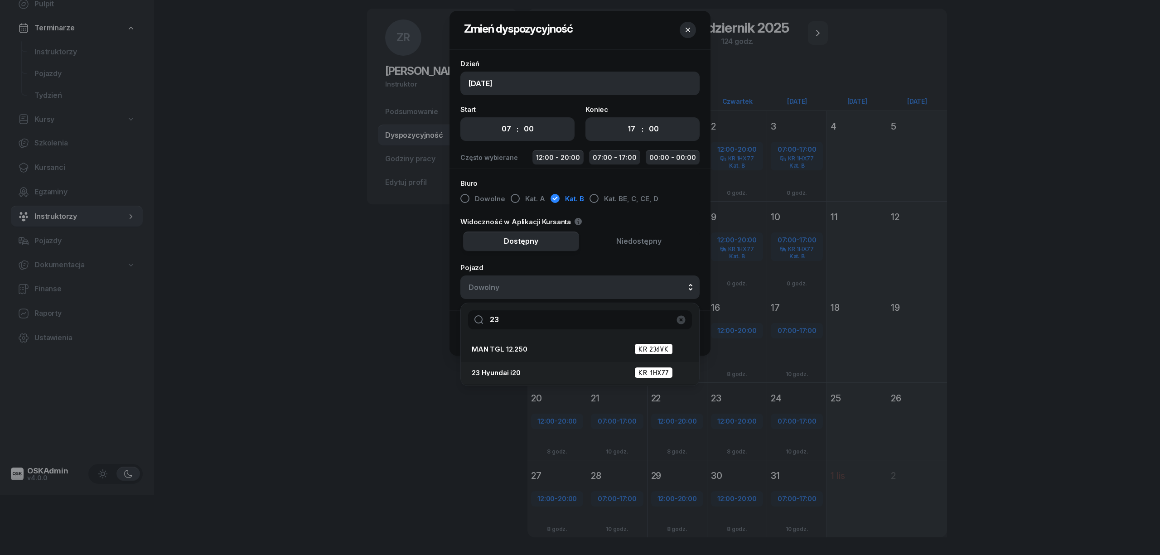
type input "23"
click at [583, 374] on div "23 Hyundai i20 KR 1HX77" at bounding box center [577, 372] width 211 height 11
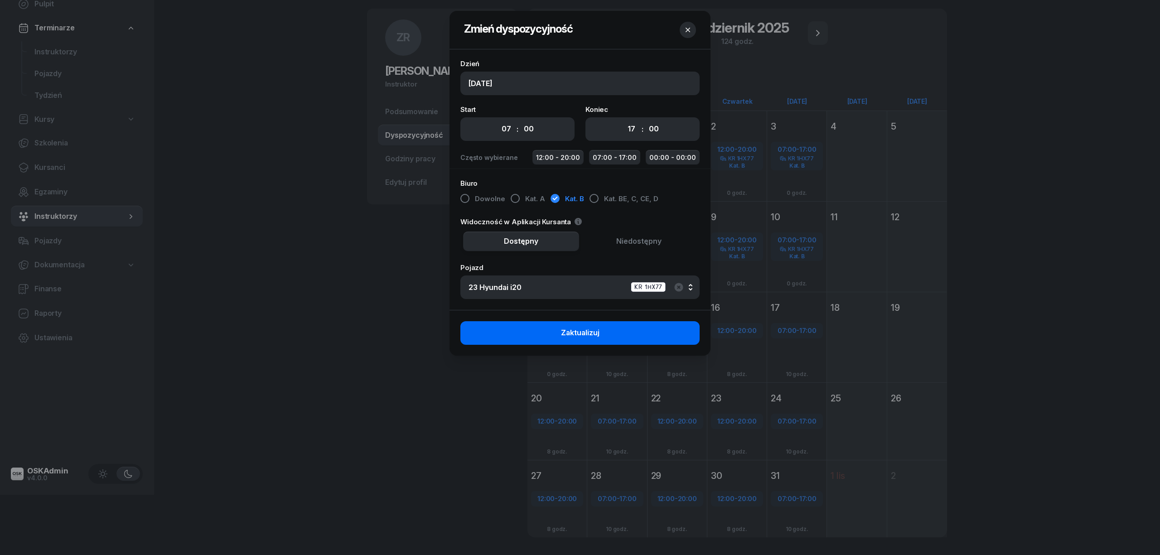
click at [615, 331] on button "Zaktualizuj" at bounding box center [579, 333] width 239 height 24
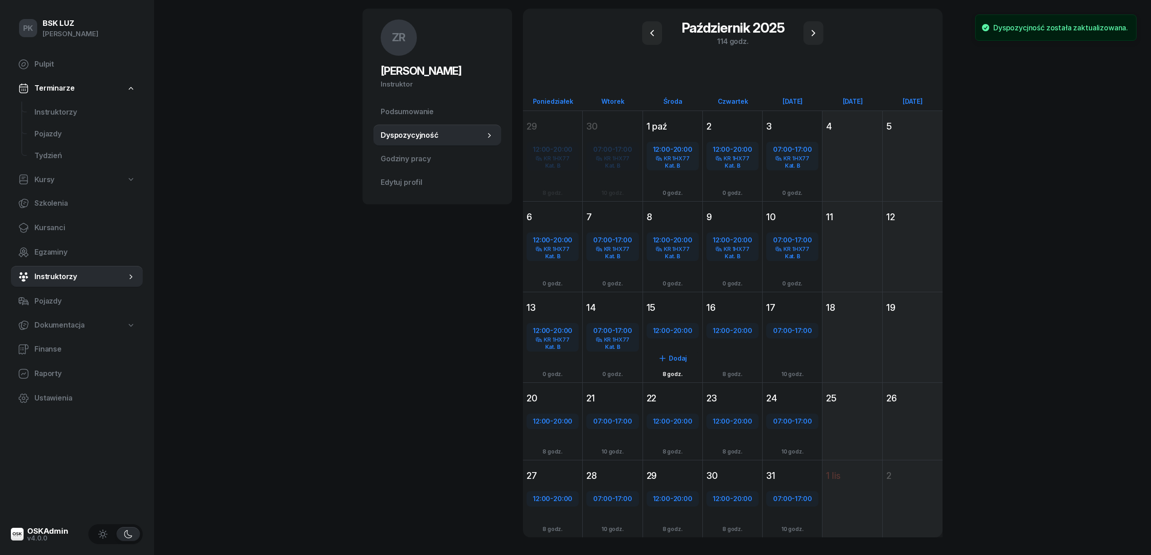
click at [678, 330] on span "20:00" at bounding box center [682, 330] width 19 height 9
select select "12"
select select "20"
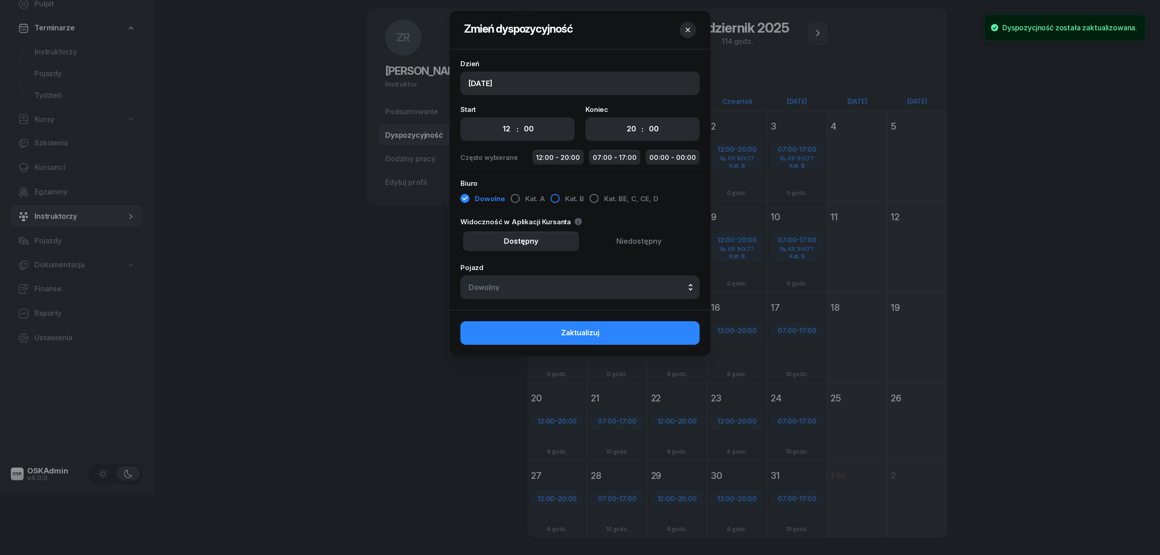
click at [554, 194] on div "button" at bounding box center [554, 198] width 9 height 9
click at [578, 292] on button "Dowolny" at bounding box center [579, 287] width 239 height 24
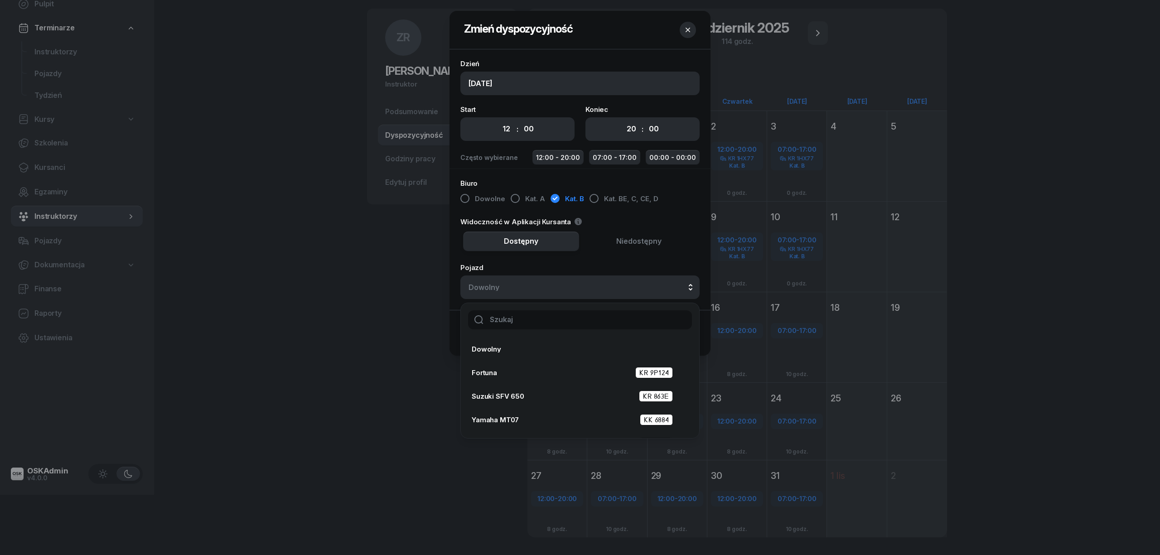
click at [553, 325] on input "text" at bounding box center [580, 319] width 224 height 19
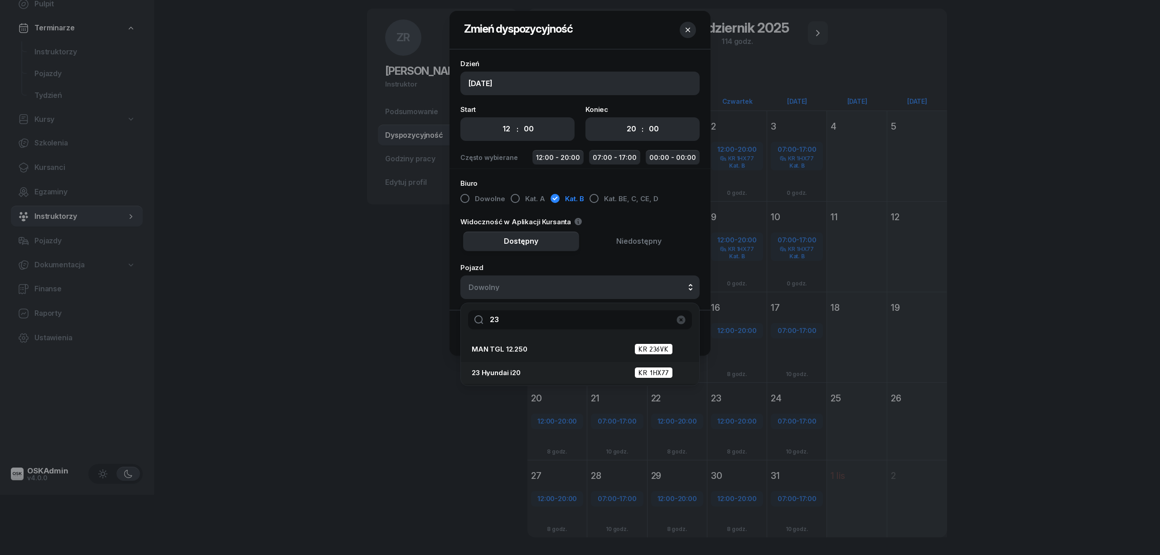
type input "23"
click at [567, 372] on div "23 Hyundai i20 KR 1HX77" at bounding box center [577, 372] width 211 height 11
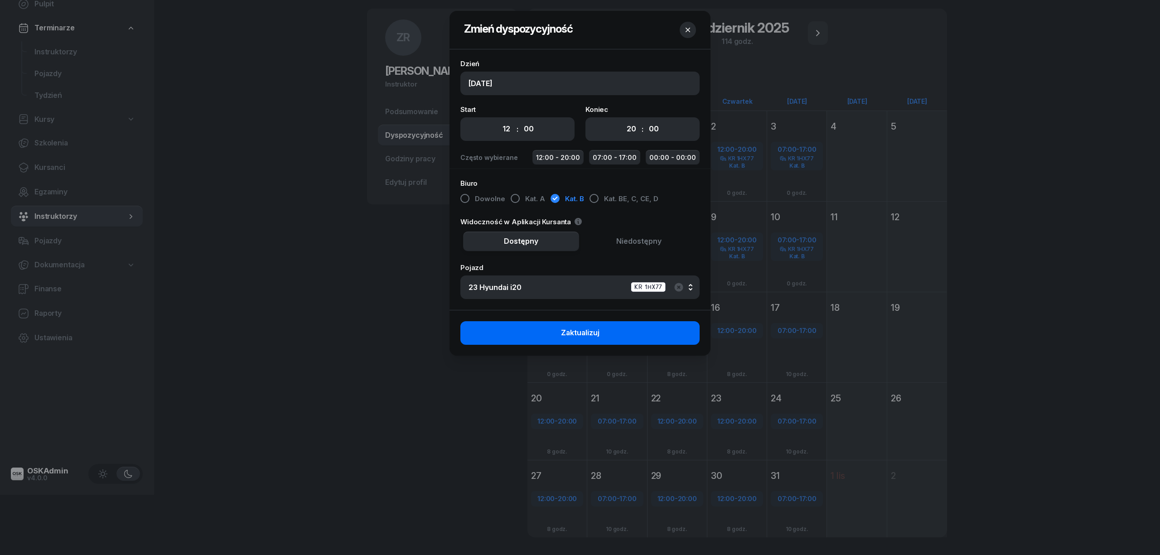
click at [605, 331] on button "Zaktualizuj" at bounding box center [579, 333] width 239 height 24
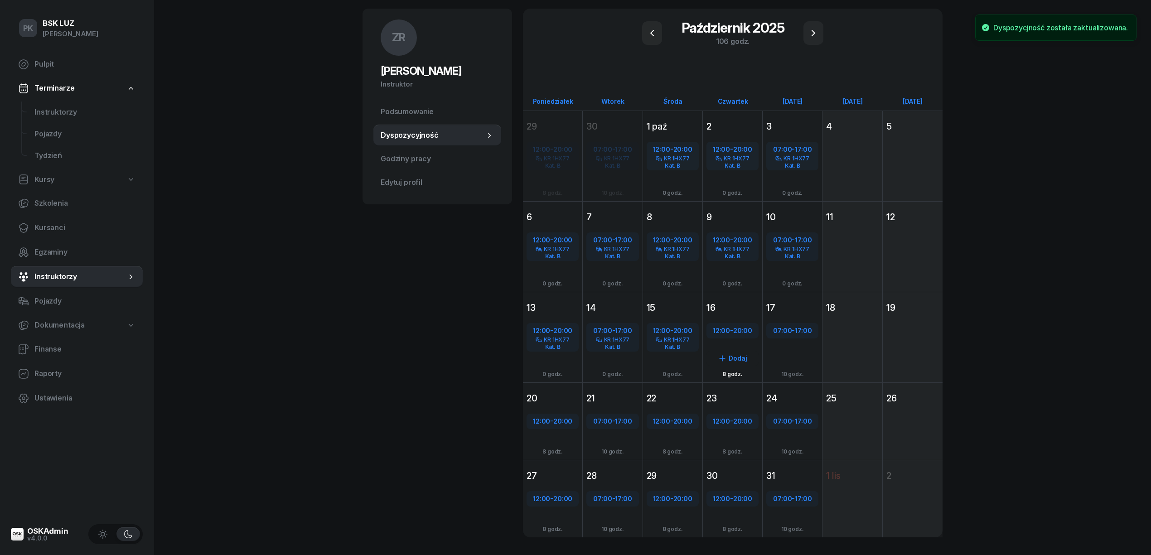
click at [721, 330] on span "12:00" at bounding box center [721, 330] width 17 height 9
select select "12"
select select "20"
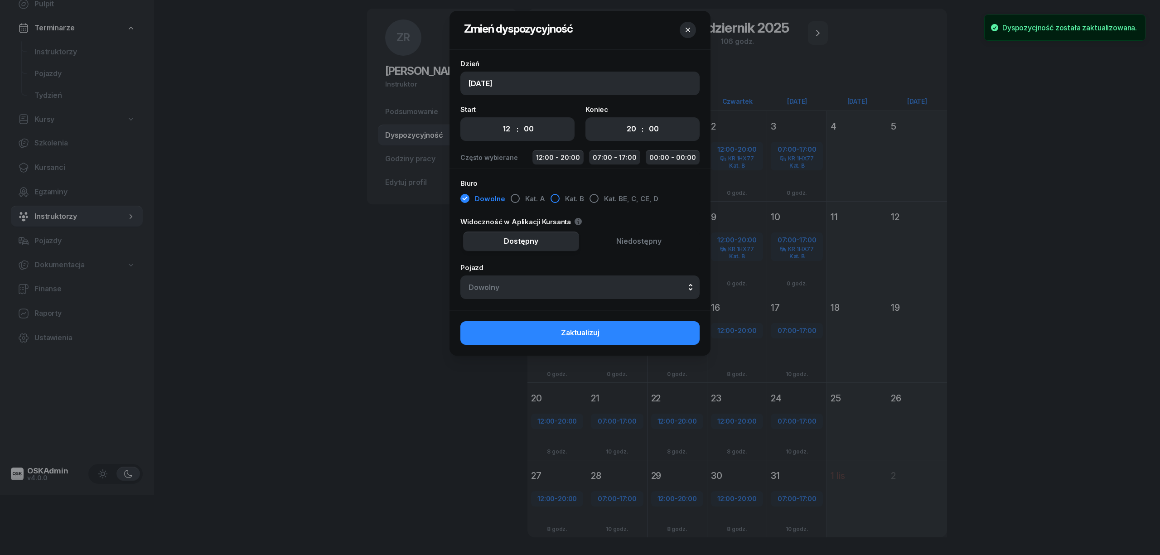
click at [555, 200] on div "button" at bounding box center [554, 198] width 9 height 9
click at [585, 287] on div "Dowolny" at bounding box center [579, 287] width 223 height 7
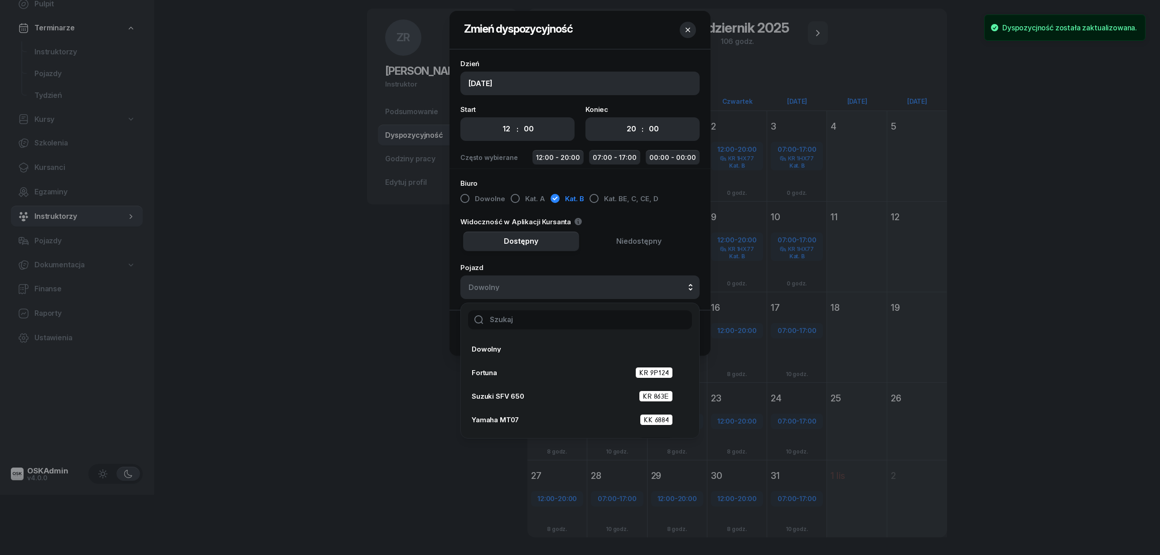
click at [593, 319] on input "text" at bounding box center [580, 319] width 224 height 19
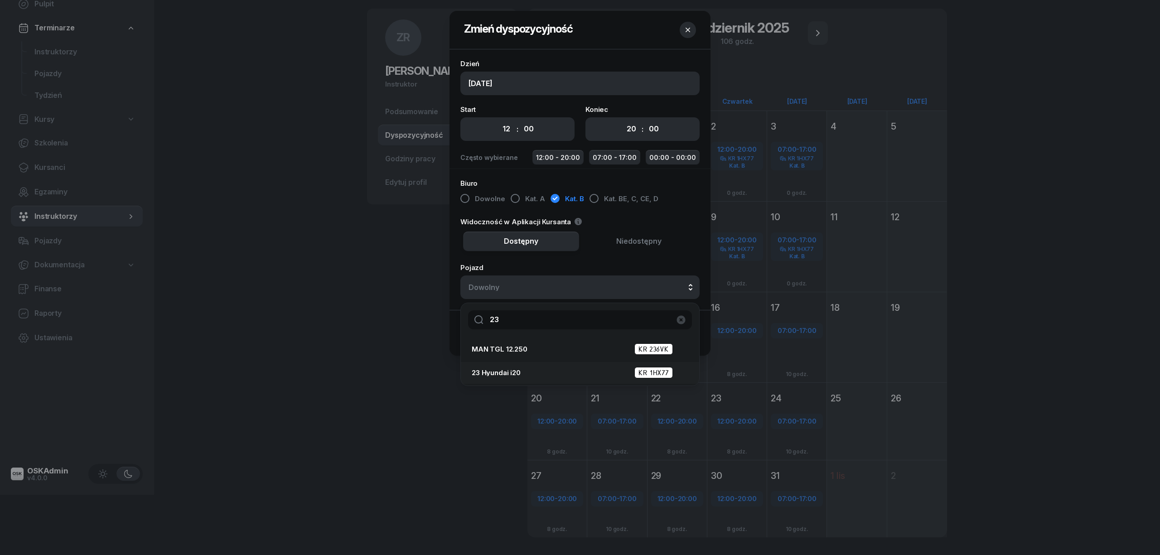
type input "23"
click at [566, 368] on div "23 Hyundai i20 KR 1HX77" at bounding box center [577, 372] width 211 height 11
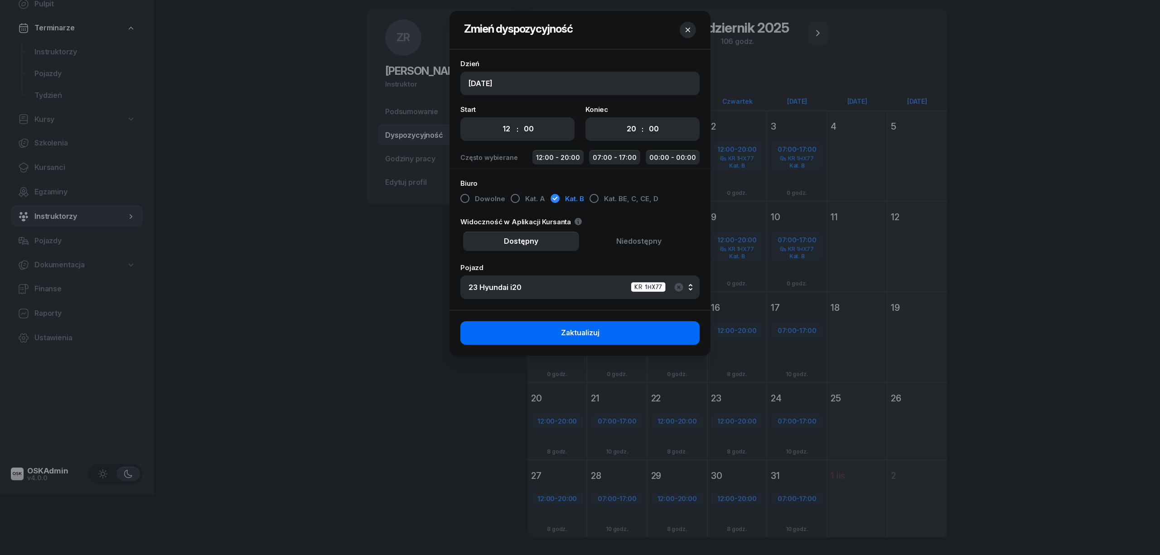
click at [583, 334] on span "Zaktualizuj" at bounding box center [580, 333] width 39 height 12
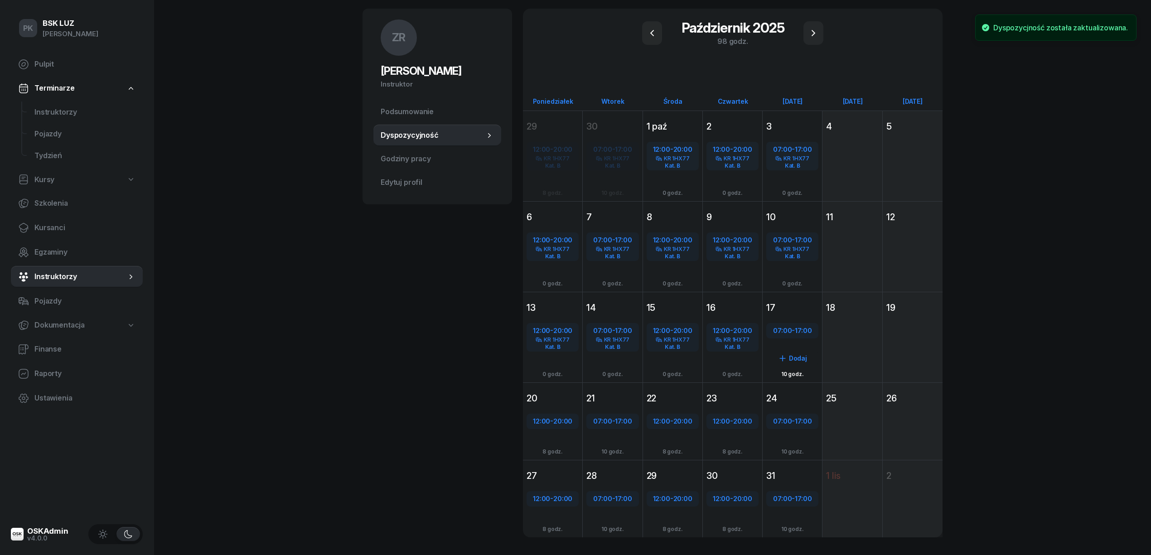
click at [780, 326] on span "07:00" at bounding box center [782, 330] width 19 height 9
select select "07"
select select "17"
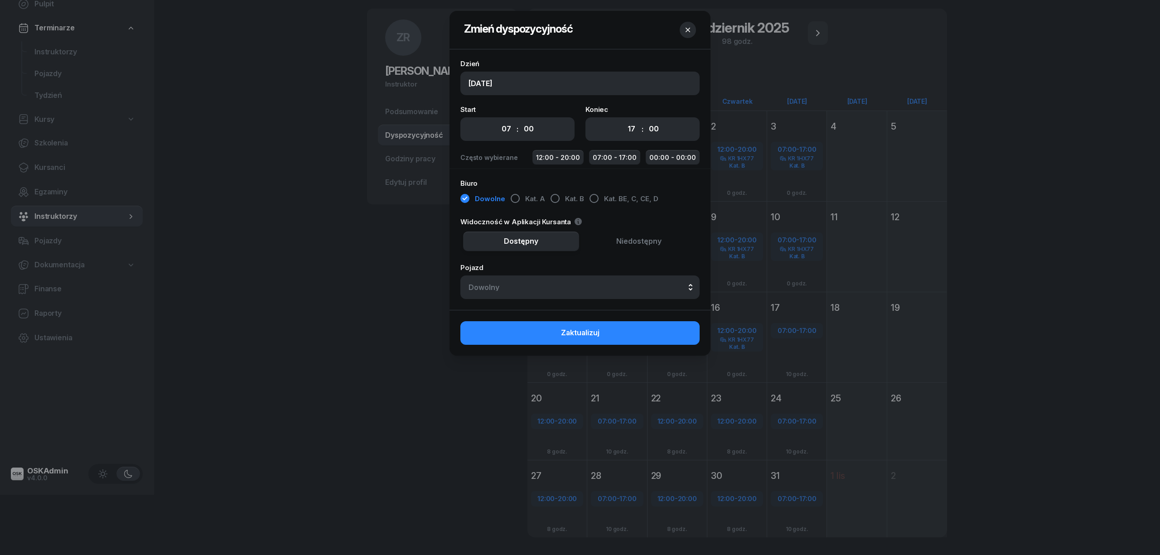
click at [547, 197] on div "Dowolne Kat. A Kat. B Kat. BE, C, CE, D" at bounding box center [579, 199] width 239 height 16
click at [552, 197] on div "button" at bounding box center [554, 198] width 9 height 9
click at [551, 289] on div "Dowolny" at bounding box center [579, 287] width 223 height 7
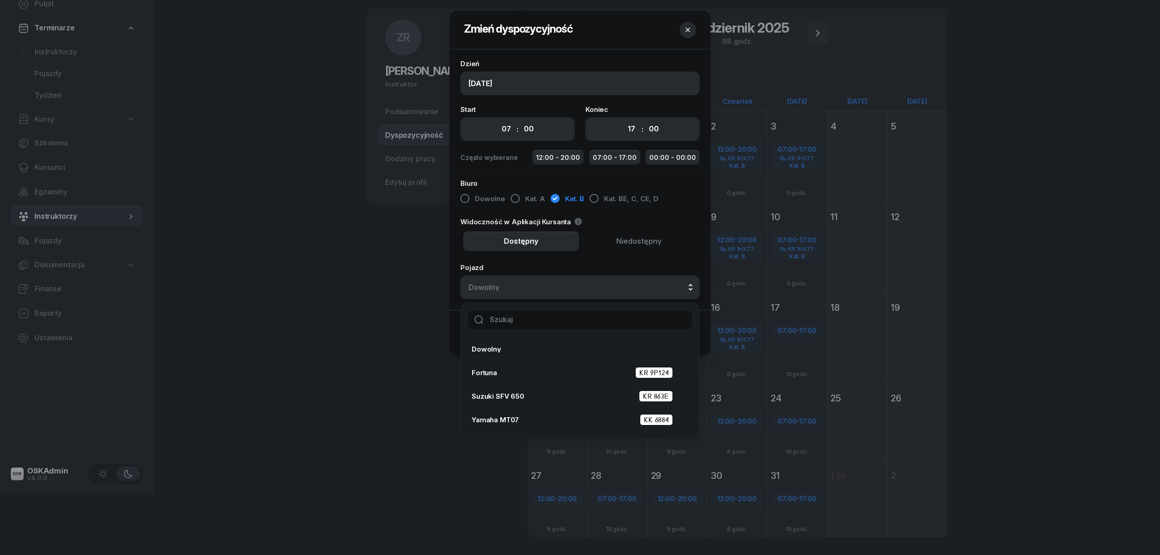
click at [540, 316] on input "text" at bounding box center [580, 319] width 224 height 19
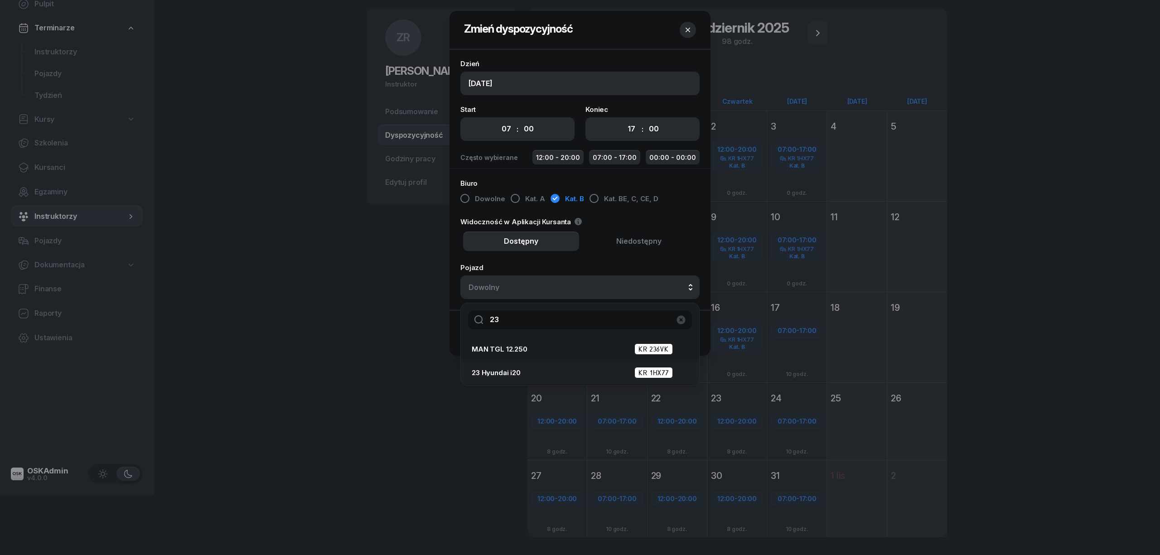
type input "23"
drag, startPoint x: 554, startPoint y: 369, endPoint x: 594, endPoint y: 355, distance: 43.0
click at [554, 369] on div "23 Hyundai i20 KR 1HX77" at bounding box center [577, 372] width 211 height 11
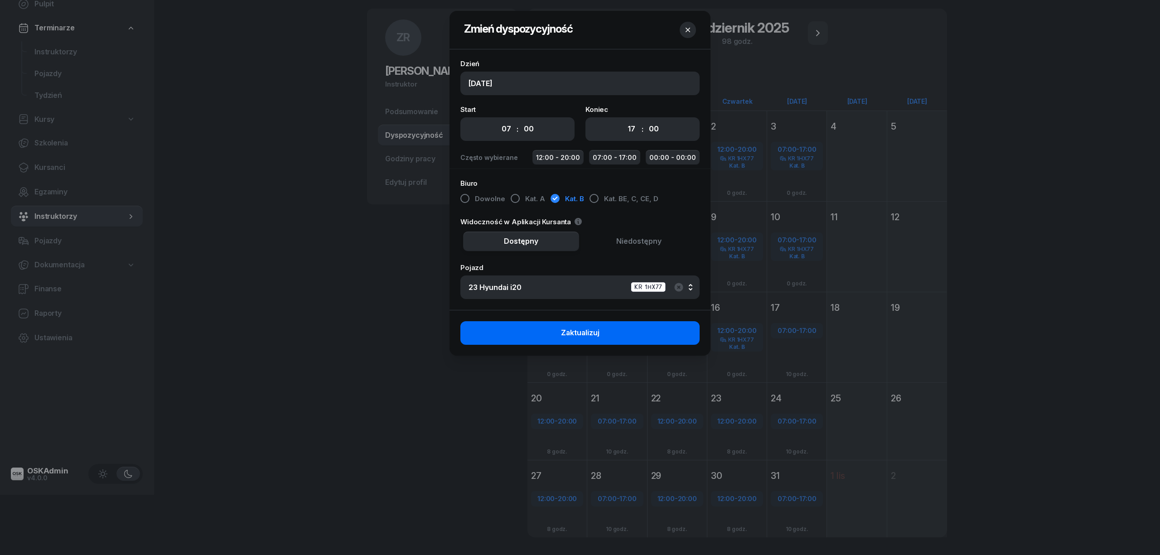
click at [597, 335] on span "Zaktualizuj" at bounding box center [580, 333] width 39 height 12
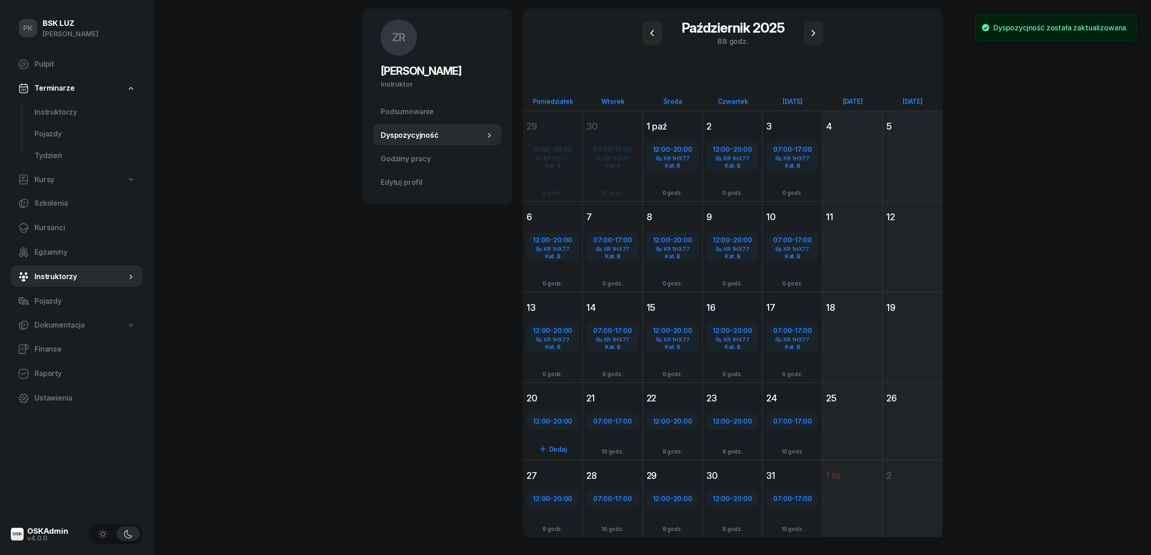
click at [578, 413] on div "12:00 - 20:00 Dodaj 8 godz." at bounding box center [552, 437] width 59 height 63
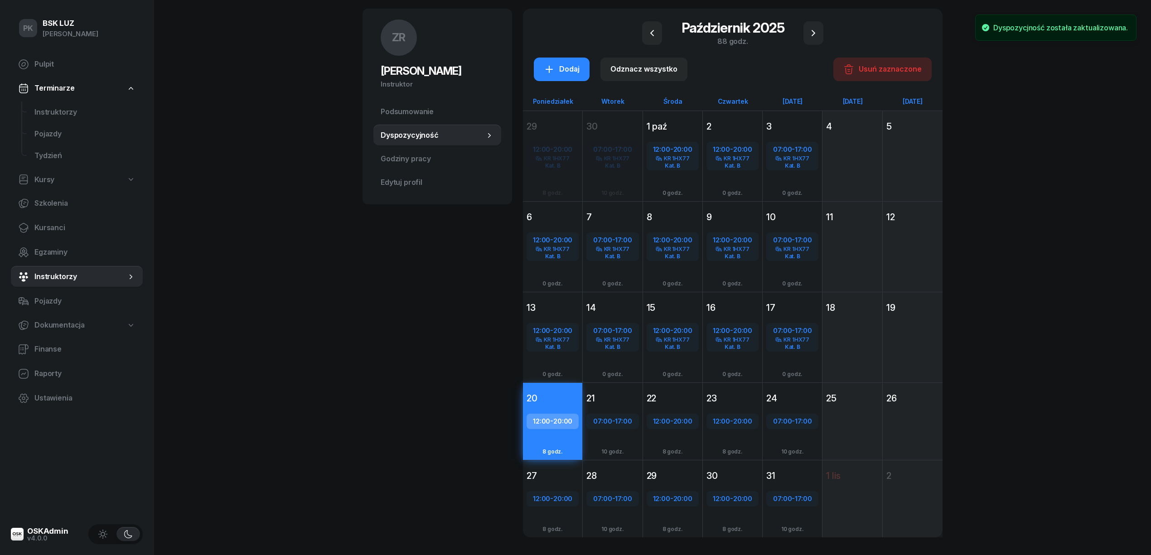
click at [549, 417] on div "12:00 - 20:00" at bounding box center [552, 421] width 50 height 12
select select "12"
select select "20"
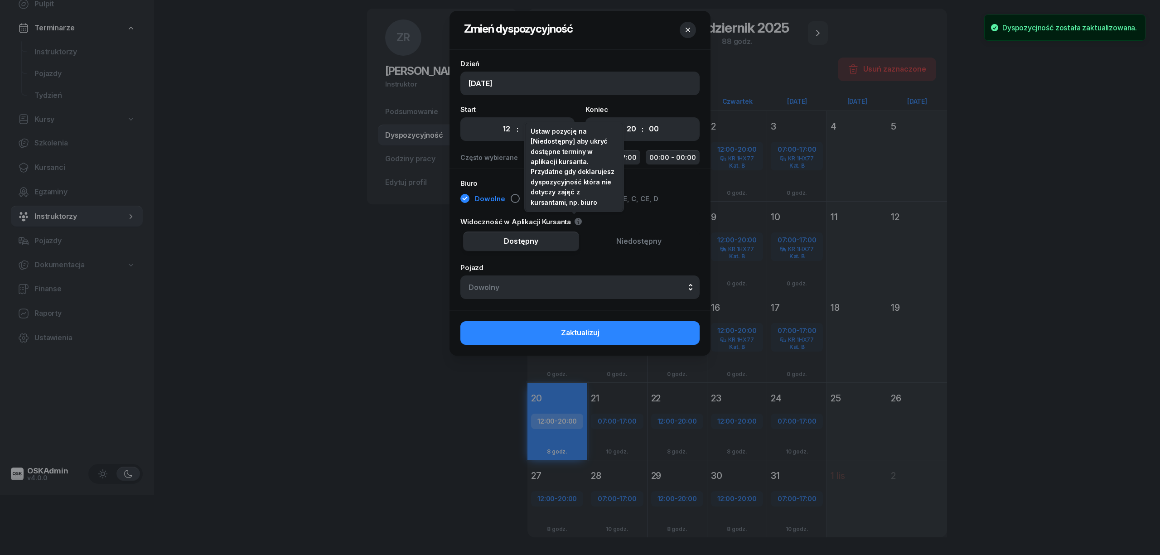
click at [564, 195] on div "Ustaw pozycję na [Niedostępny] aby ukryć dostępne terminy w aplikacji kursanta.…" at bounding box center [573, 166] width 87 height 81
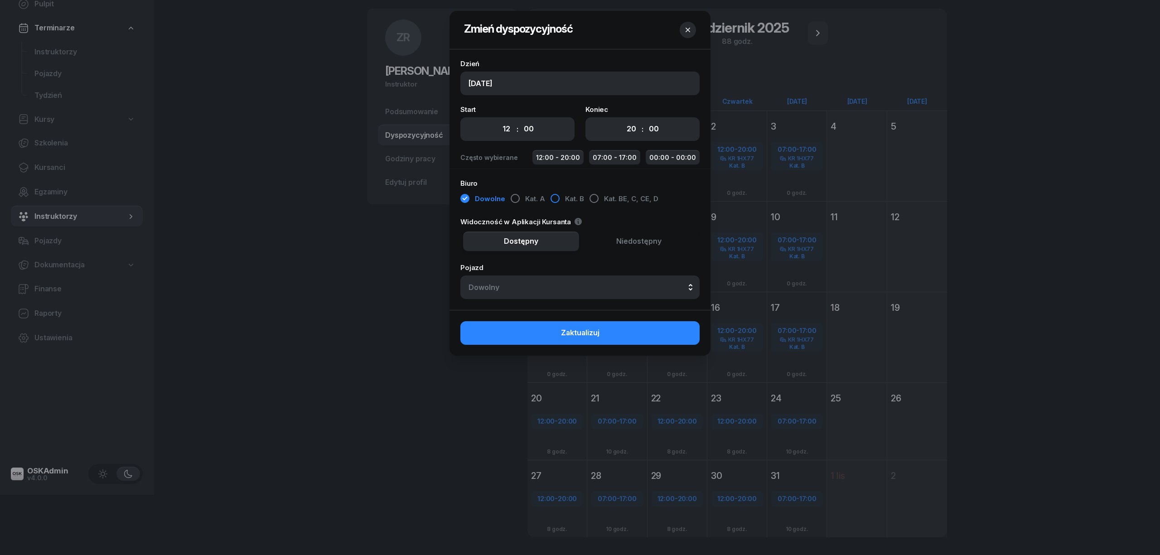
click at [554, 197] on div "button" at bounding box center [554, 198] width 9 height 9
click at [558, 278] on button "Dowolny" at bounding box center [579, 287] width 239 height 24
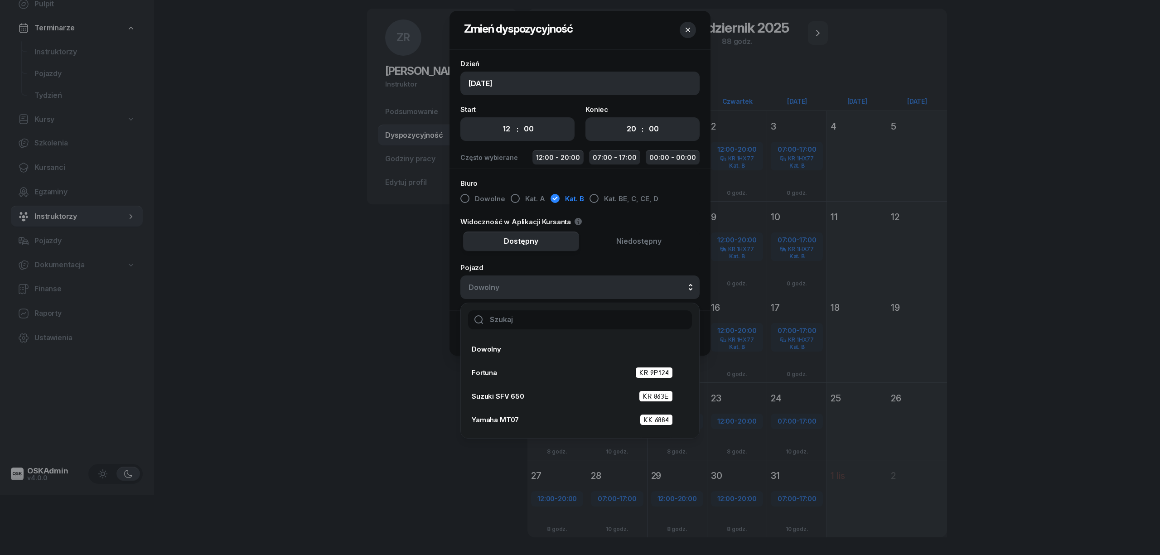
click at [575, 322] on input "text" at bounding box center [580, 319] width 224 height 19
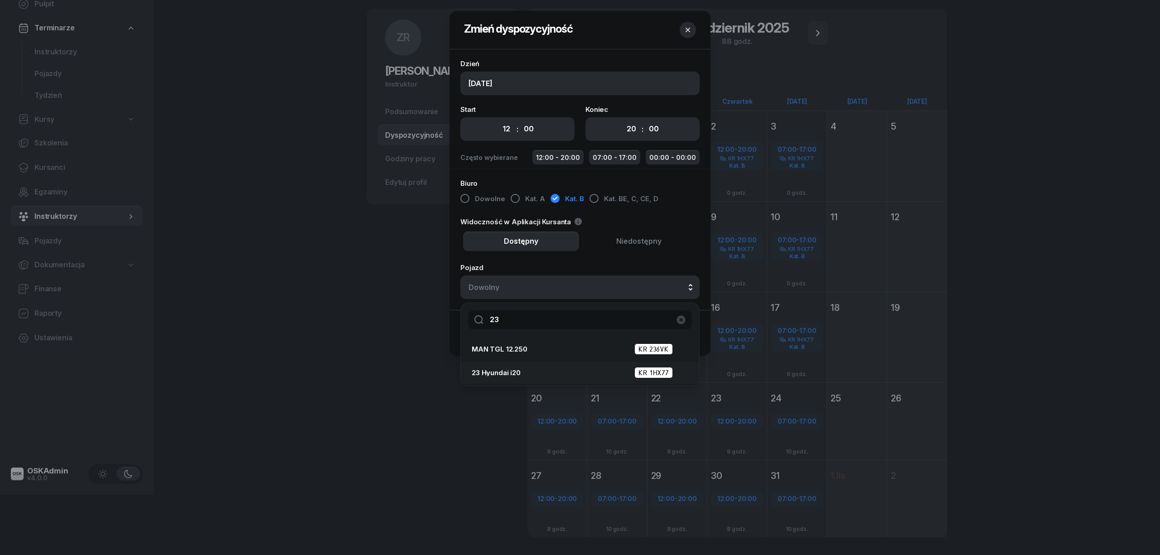
type input "23"
click at [561, 369] on div "23 Hyundai i20 KR 1HX77" at bounding box center [577, 372] width 211 height 11
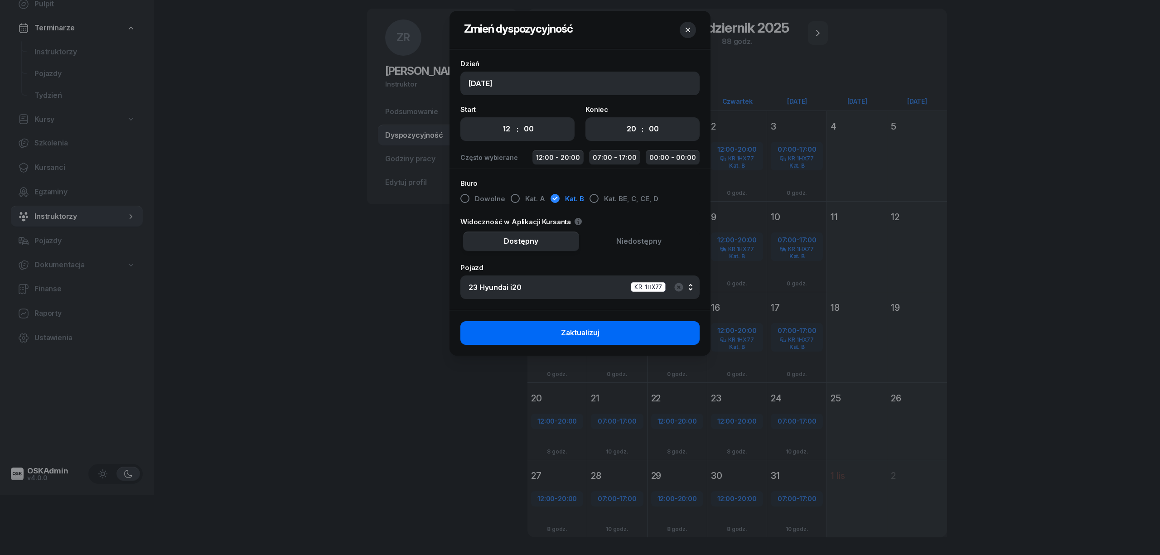
click at [611, 330] on button "Zaktualizuj" at bounding box center [579, 333] width 239 height 24
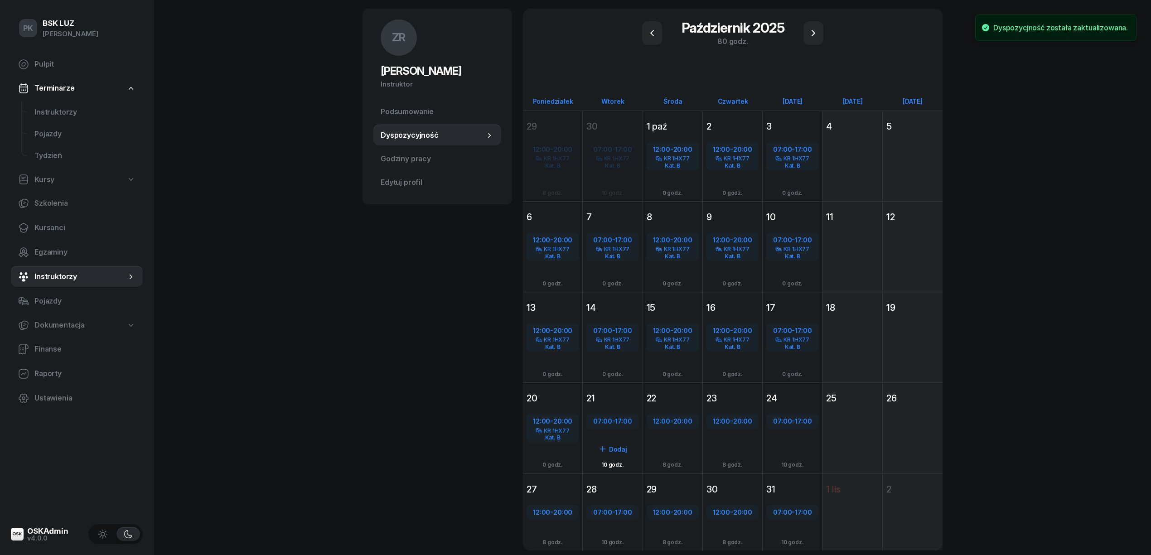
click at [618, 419] on span "17:00" at bounding box center [623, 421] width 17 height 9
select select "07"
select select "17"
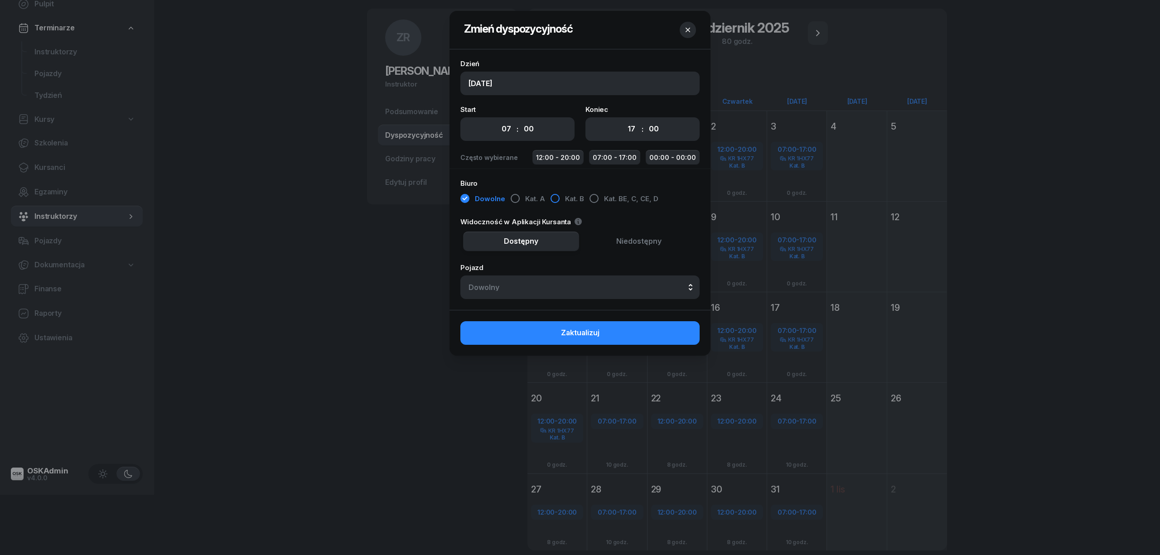
click at [556, 197] on div "button" at bounding box center [554, 198] width 9 height 9
click at [559, 294] on button "Dowolny" at bounding box center [579, 287] width 239 height 24
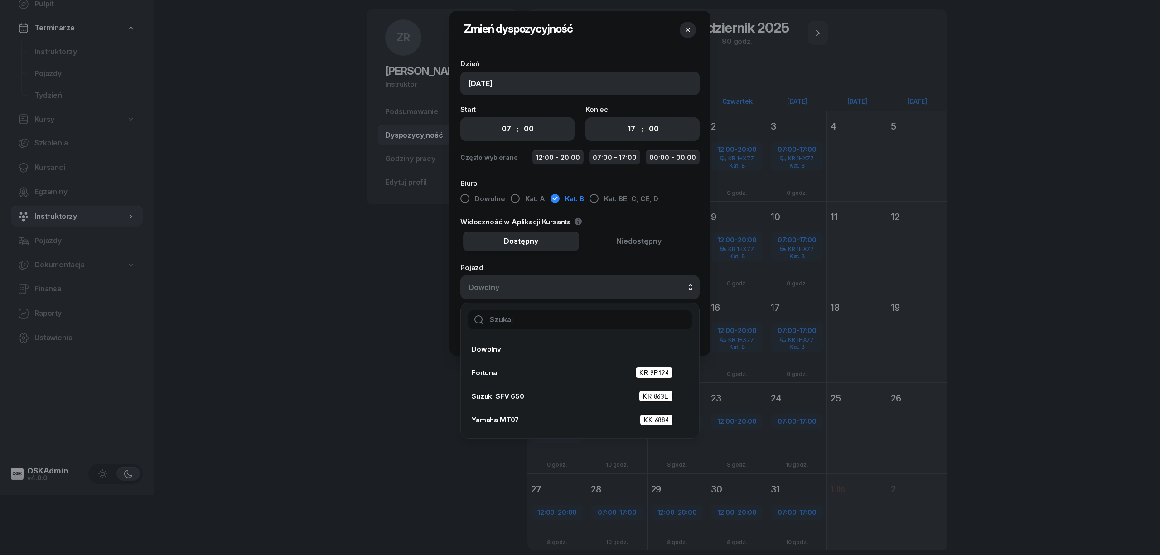
click at [563, 319] on input "text" at bounding box center [580, 319] width 224 height 19
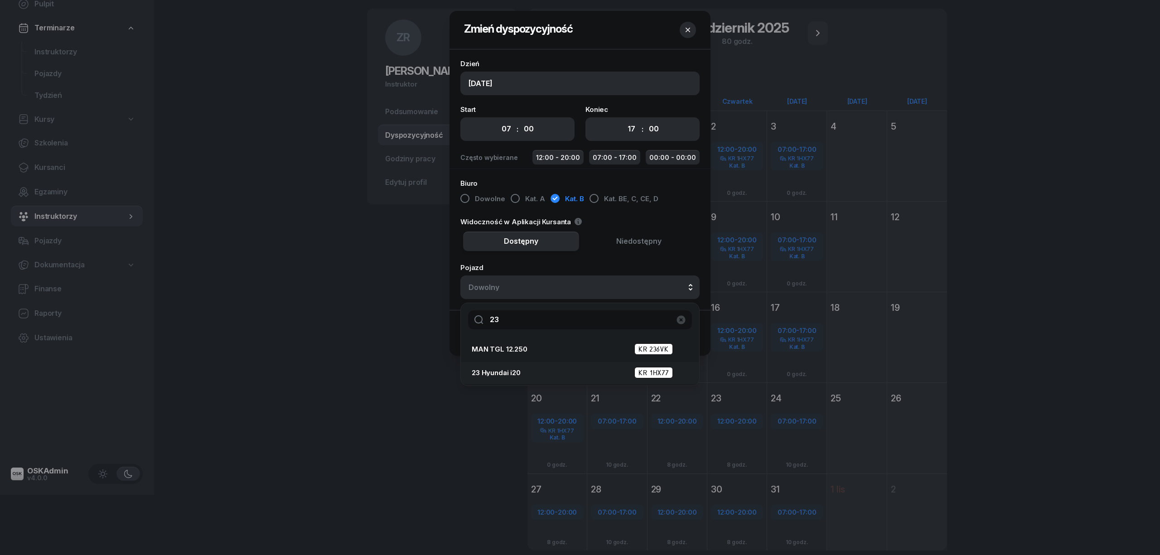
type input "23"
click at [561, 371] on div "23 Hyundai i20 KR 1HX77" at bounding box center [577, 372] width 211 height 11
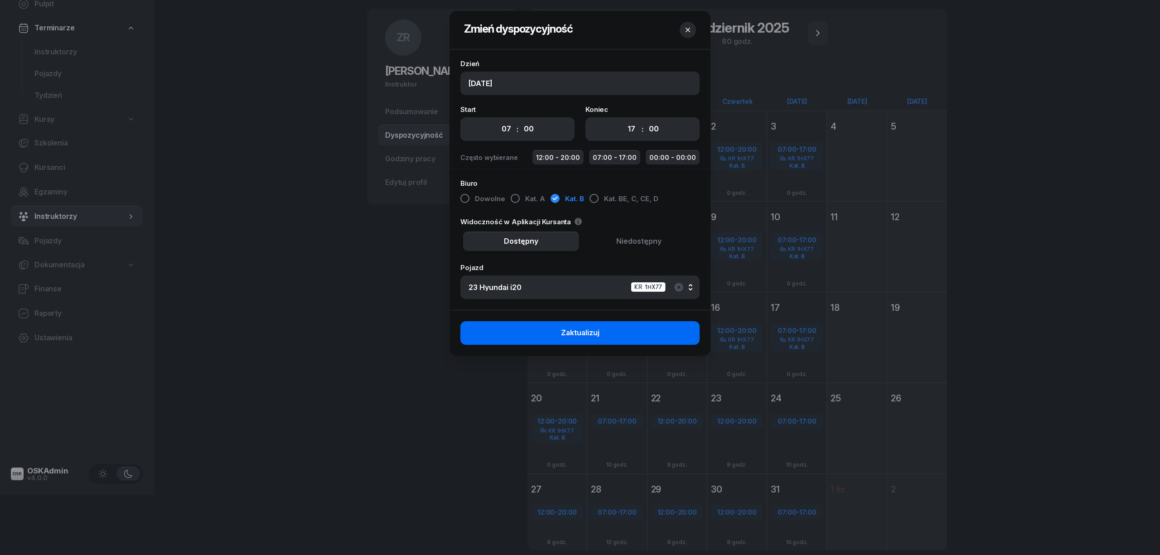
click at [591, 339] on button "Zaktualizuj" at bounding box center [579, 333] width 239 height 24
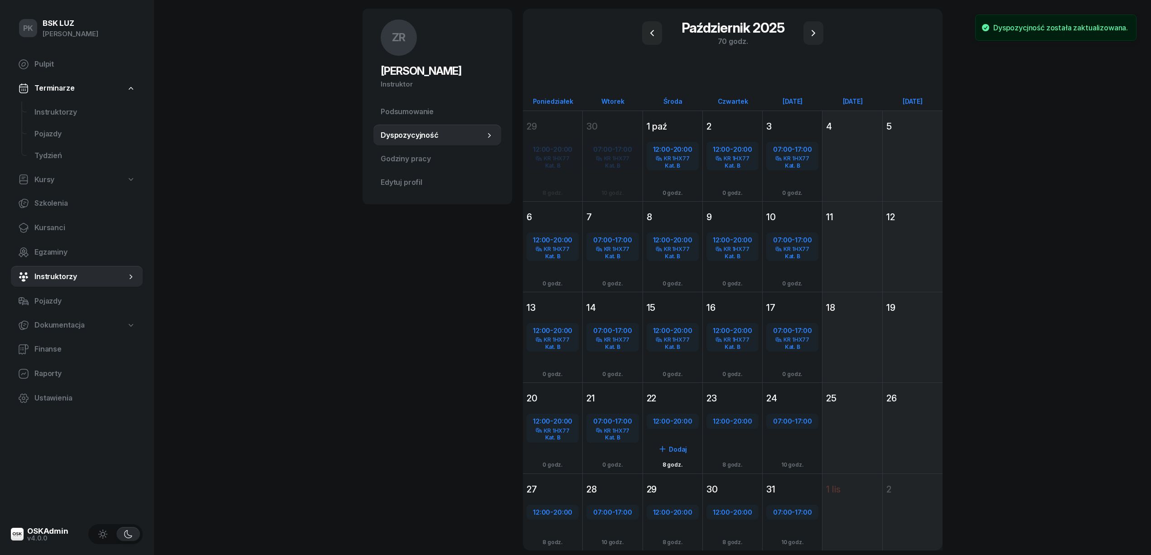
click at [669, 415] on div "12:00 - 20:00" at bounding box center [672, 421] width 50 height 12
select select "12"
select select "20"
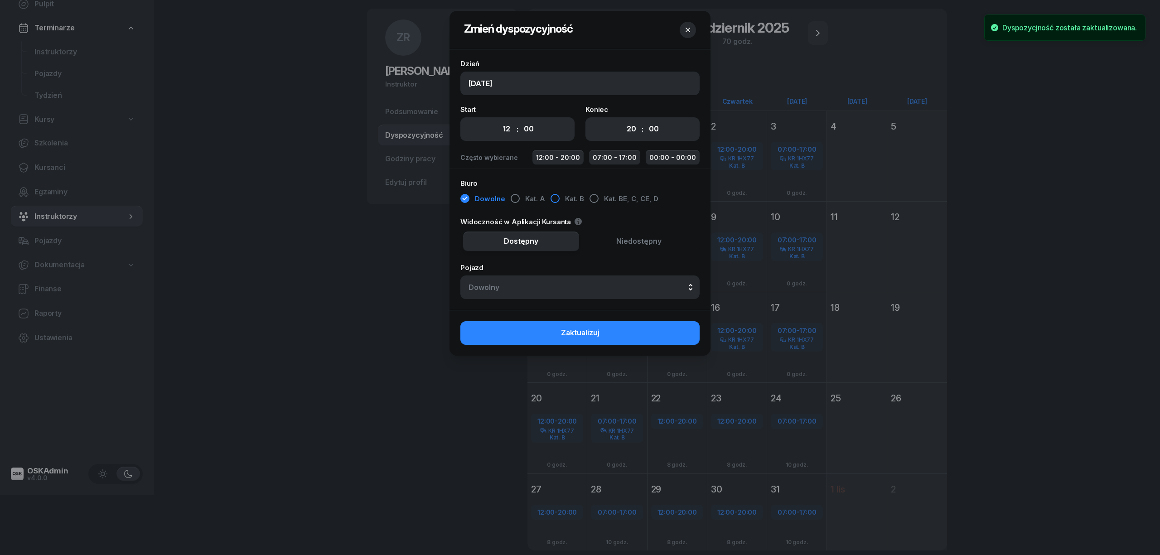
click at [560, 199] on button "Kat. B" at bounding box center [567, 199] width 34 height 16
click at [570, 290] on div "Dowolny" at bounding box center [579, 287] width 223 height 7
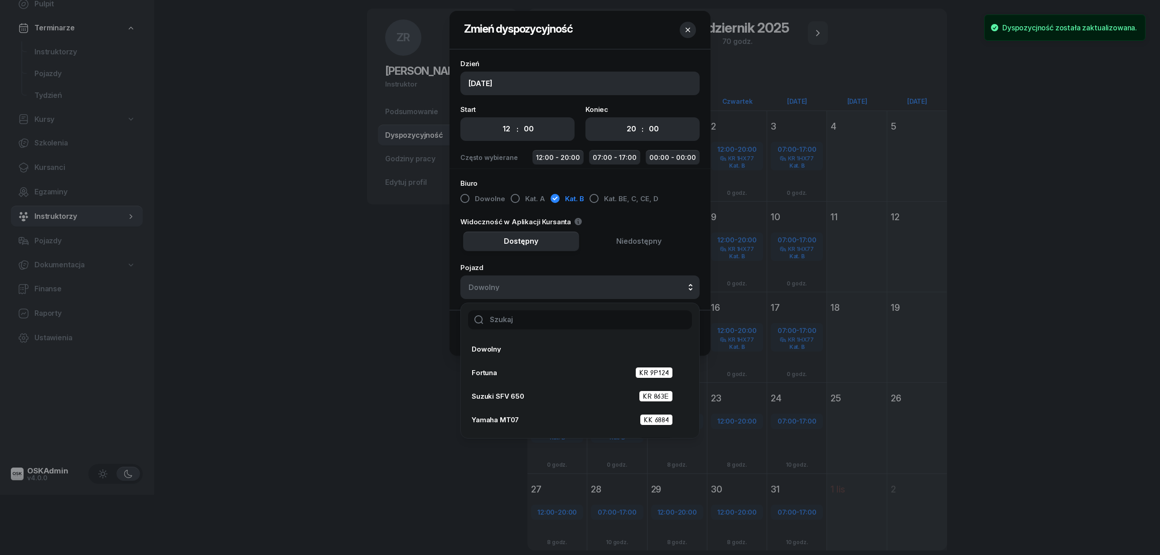
click at [576, 323] on input "text" at bounding box center [580, 319] width 224 height 19
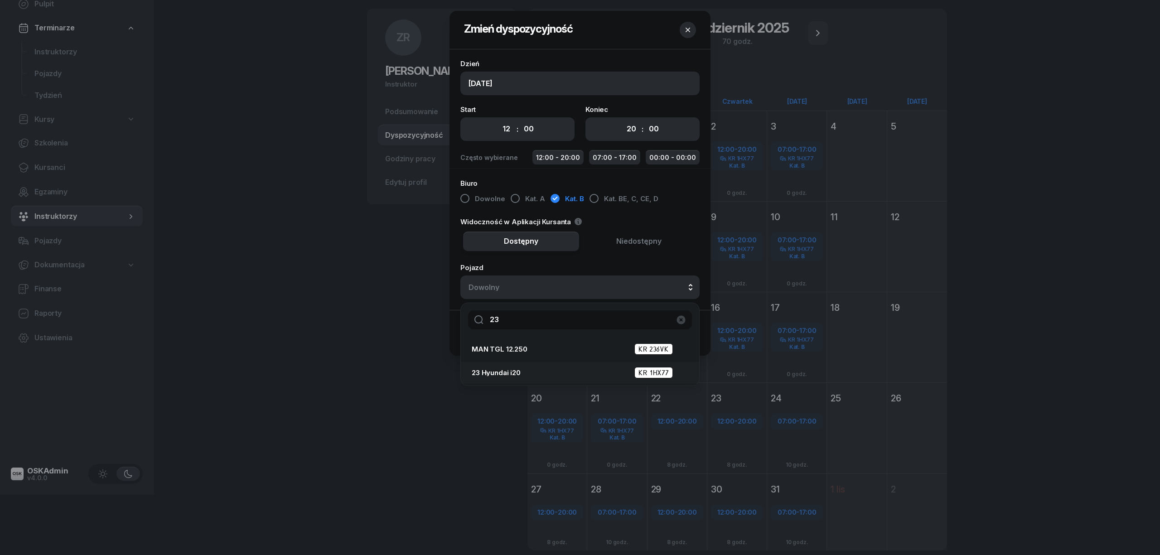
type input "23"
click at [542, 366] on div "23 Hyundai i20 KR 1HX77" at bounding box center [577, 373] width 211 height 14
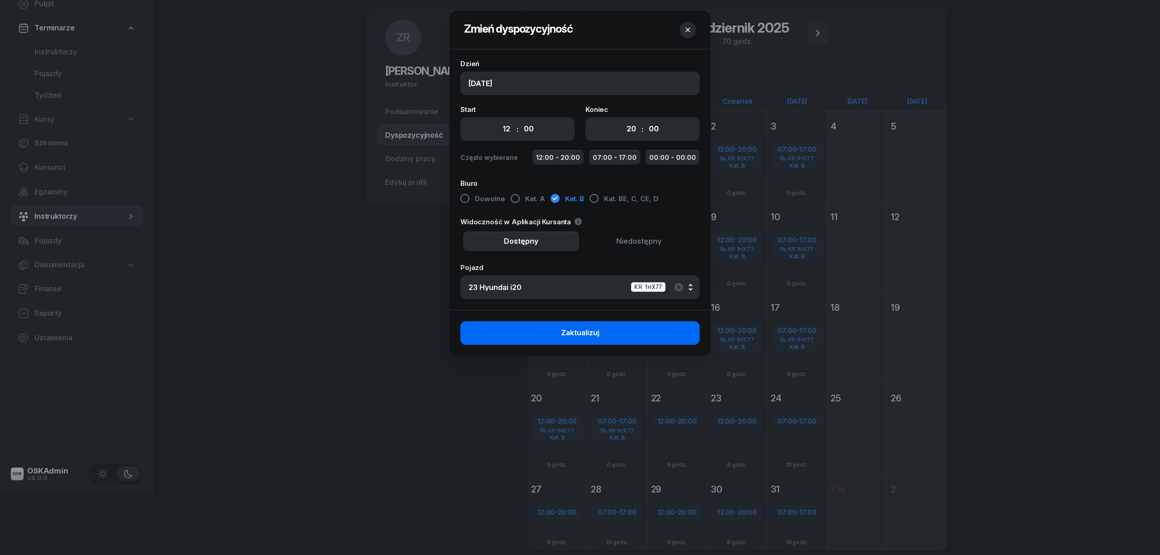
click at [562, 343] on button "Zaktualizuj" at bounding box center [579, 333] width 239 height 24
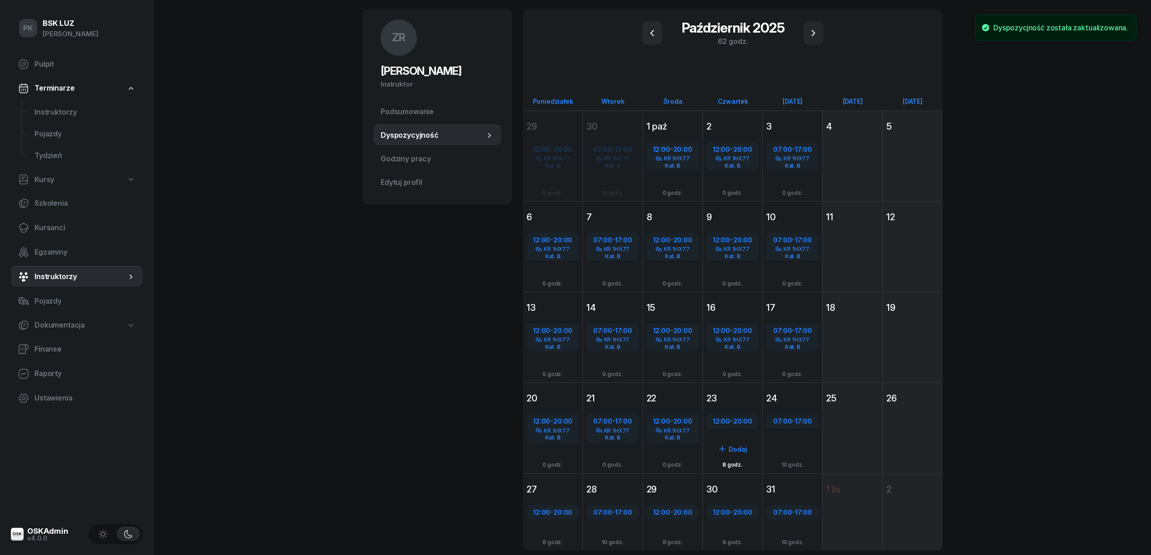
click at [719, 417] on span "12:00" at bounding box center [721, 421] width 17 height 9
select select "12"
select select "20"
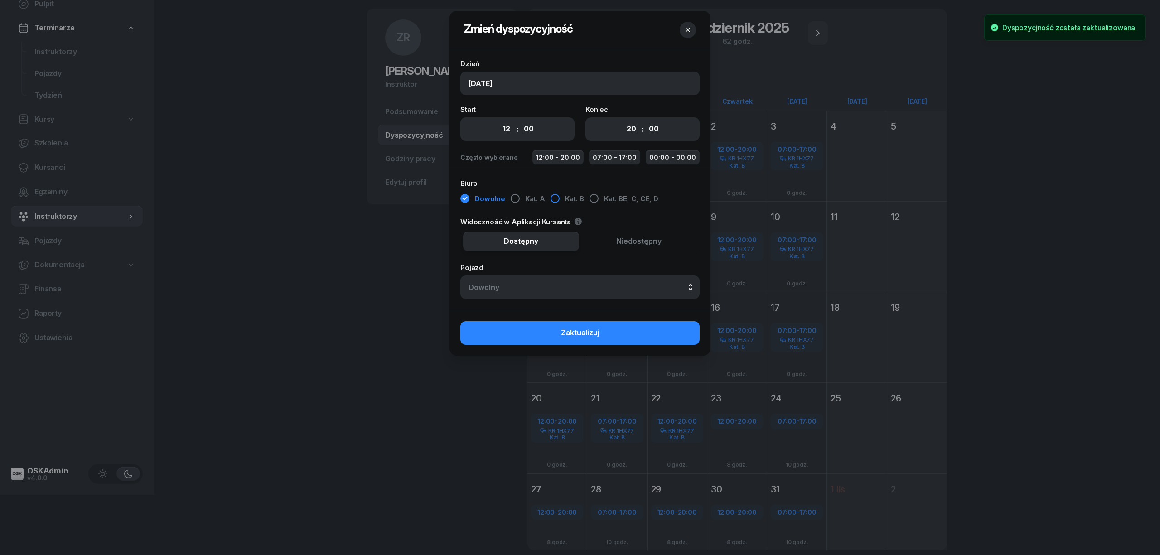
click at [550, 203] on button "Kat. B" at bounding box center [567, 199] width 34 height 16
click at [553, 299] on button "Dowolny" at bounding box center [579, 287] width 239 height 24
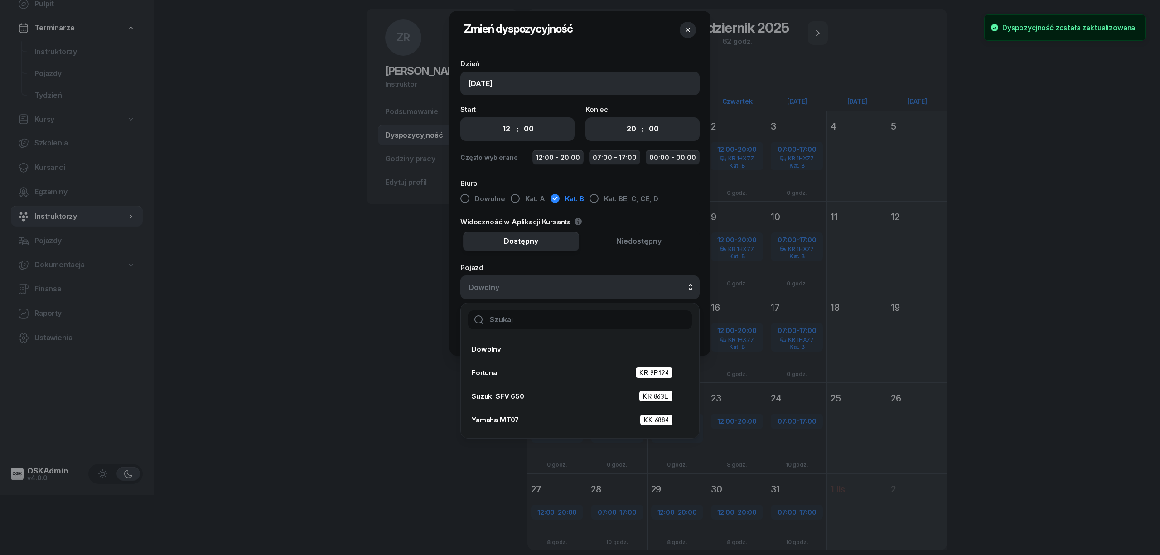
click at [573, 323] on input "text" at bounding box center [580, 319] width 224 height 19
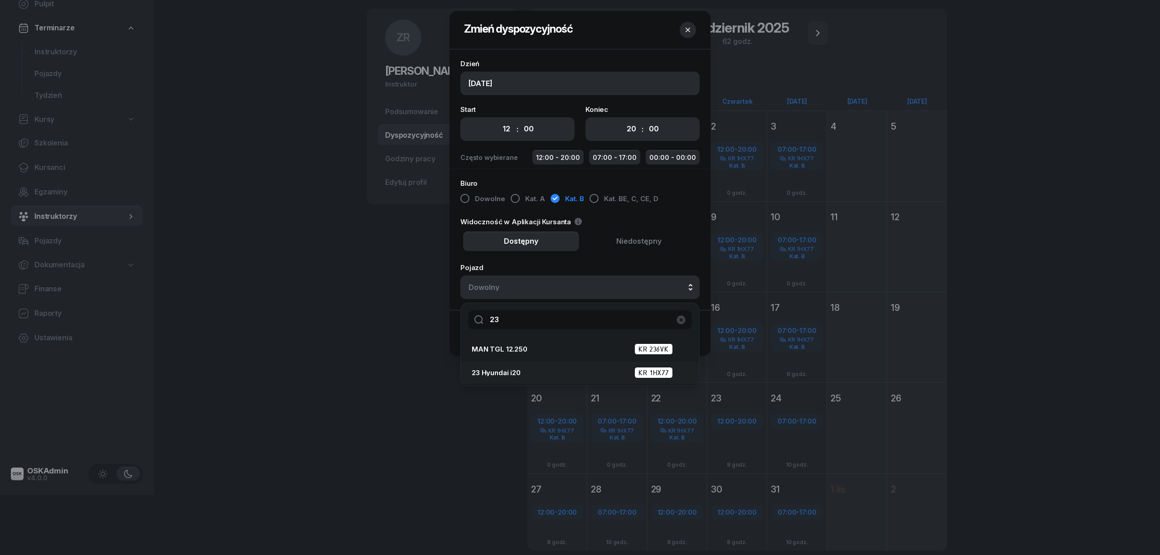
type input "23"
click at [588, 369] on div "23 Hyundai i20 KR 1HX77" at bounding box center [577, 372] width 211 height 11
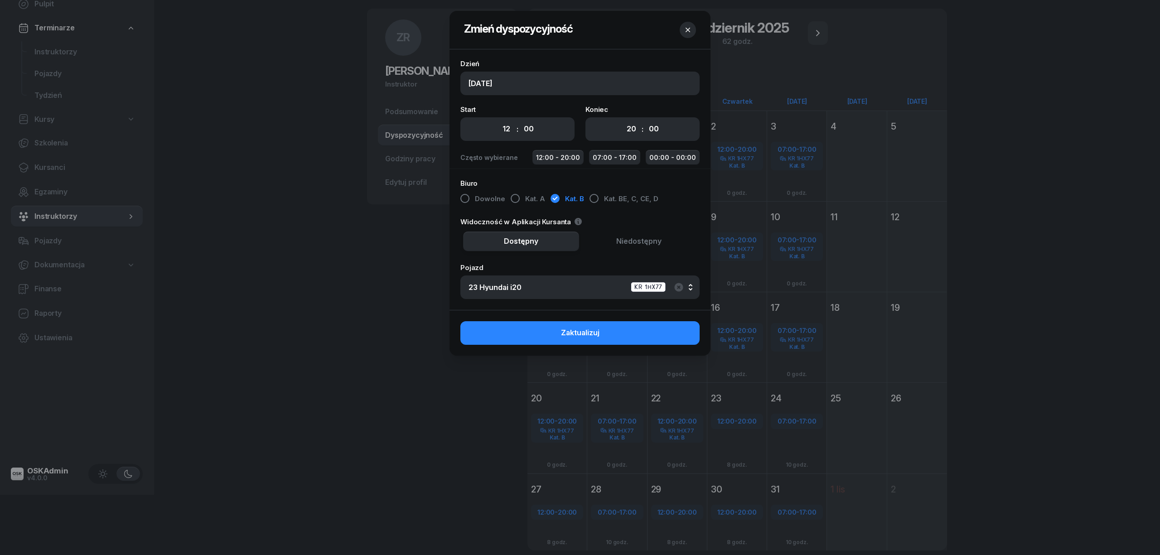
click at [604, 339] on button "Zaktualizuj" at bounding box center [579, 333] width 239 height 24
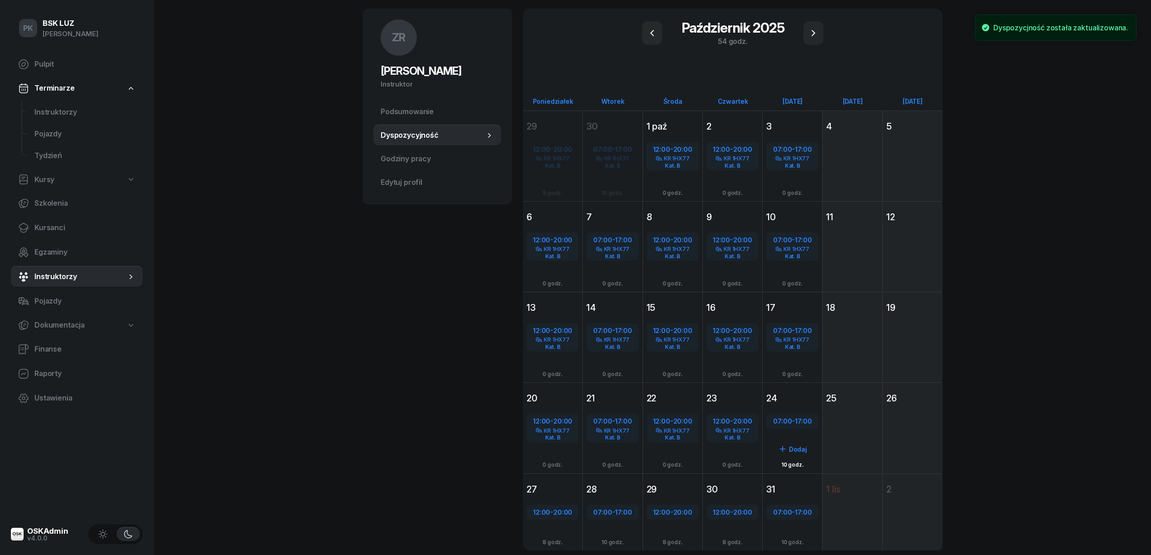
click at [787, 415] on div "07:00 - 17:00" at bounding box center [792, 421] width 50 height 12
select select "07"
select select "17"
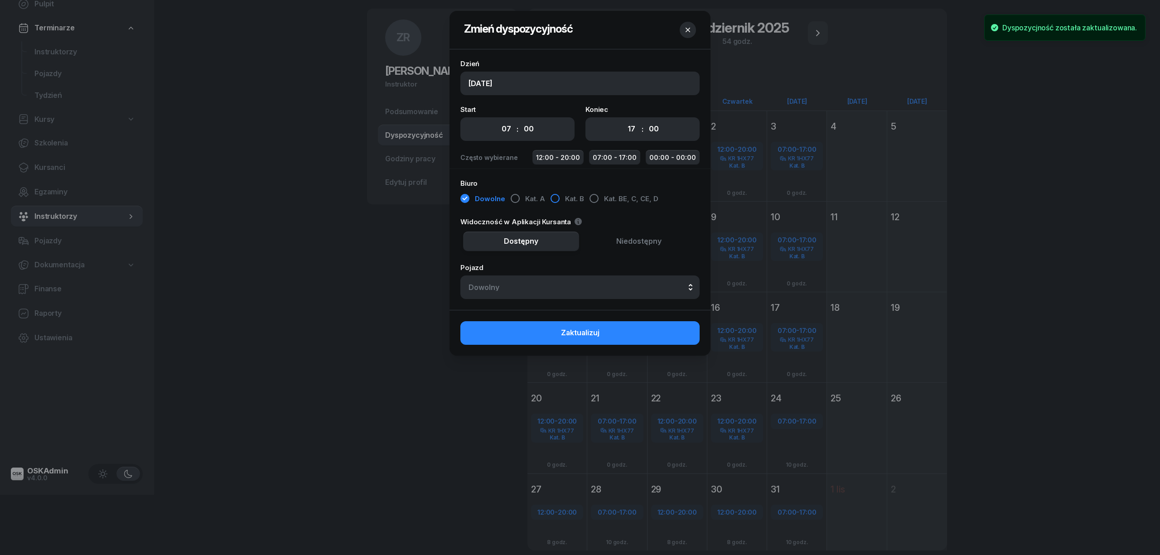
click at [553, 202] on div "button" at bounding box center [554, 198] width 9 height 9
click at [557, 289] on div "Dowolny" at bounding box center [579, 287] width 223 height 7
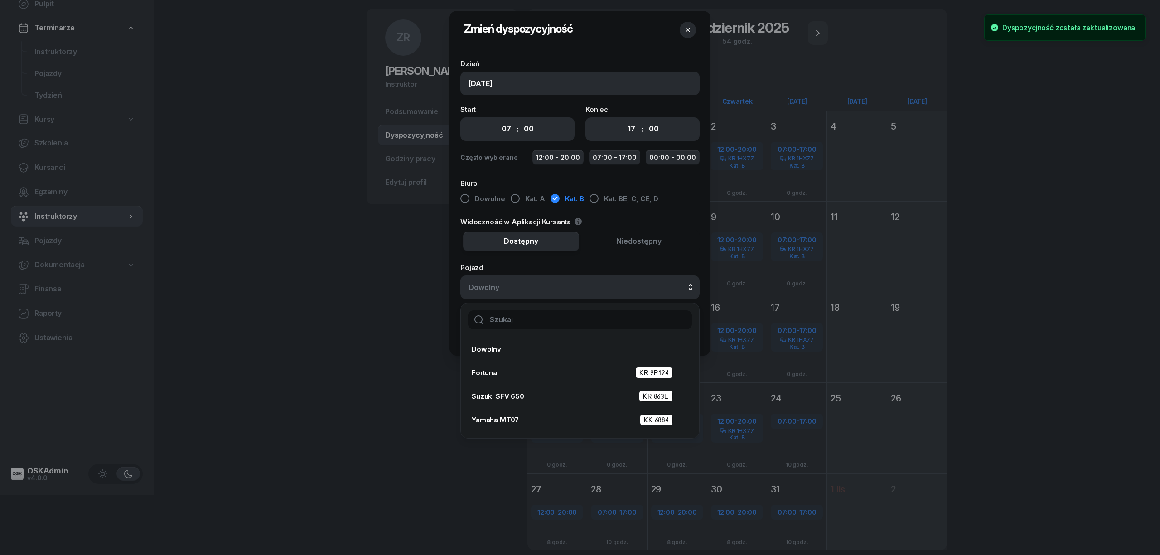
click at [559, 318] on input "text" at bounding box center [580, 319] width 224 height 19
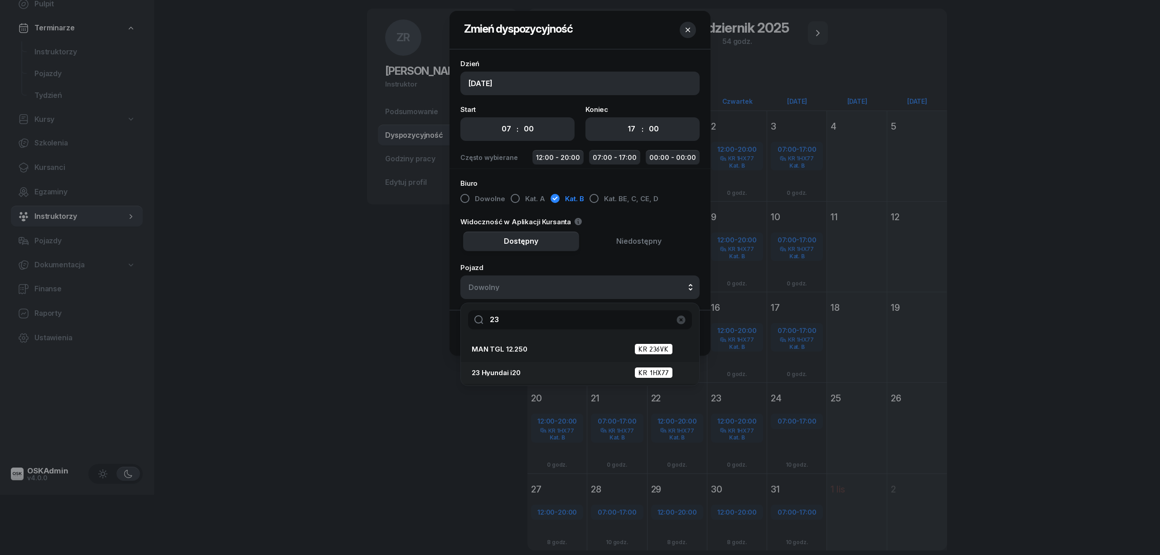
type input "23"
drag, startPoint x: 560, startPoint y: 366, endPoint x: 575, endPoint y: 361, distance: 15.2
click at [560, 366] on div "23 Hyundai i20 KR 1HX77" at bounding box center [577, 373] width 211 height 14
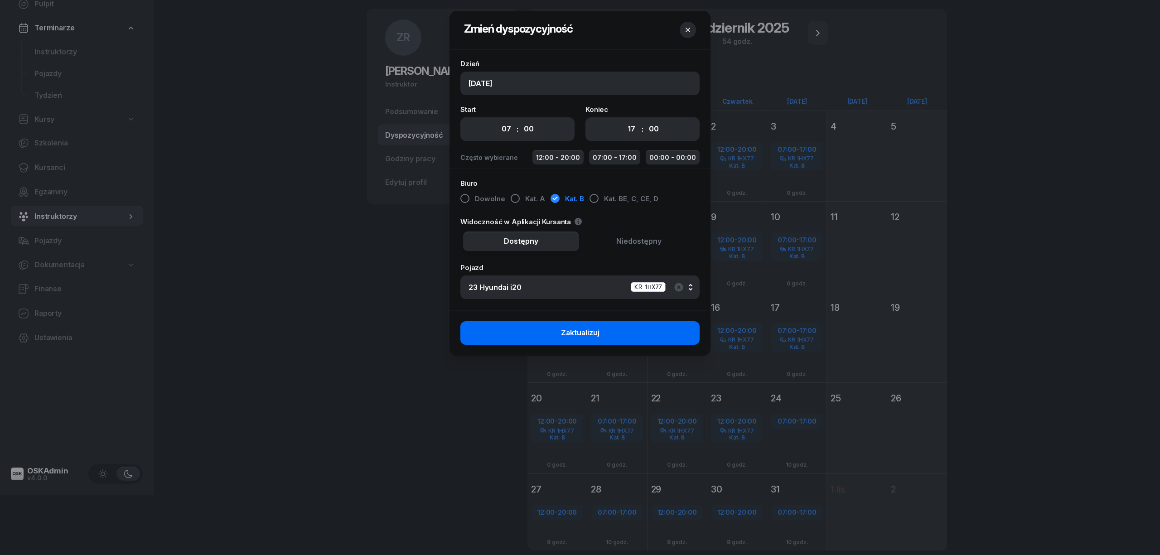
click at [602, 340] on button "Zaktualizuj" at bounding box center [579, 333] width 239 height 24
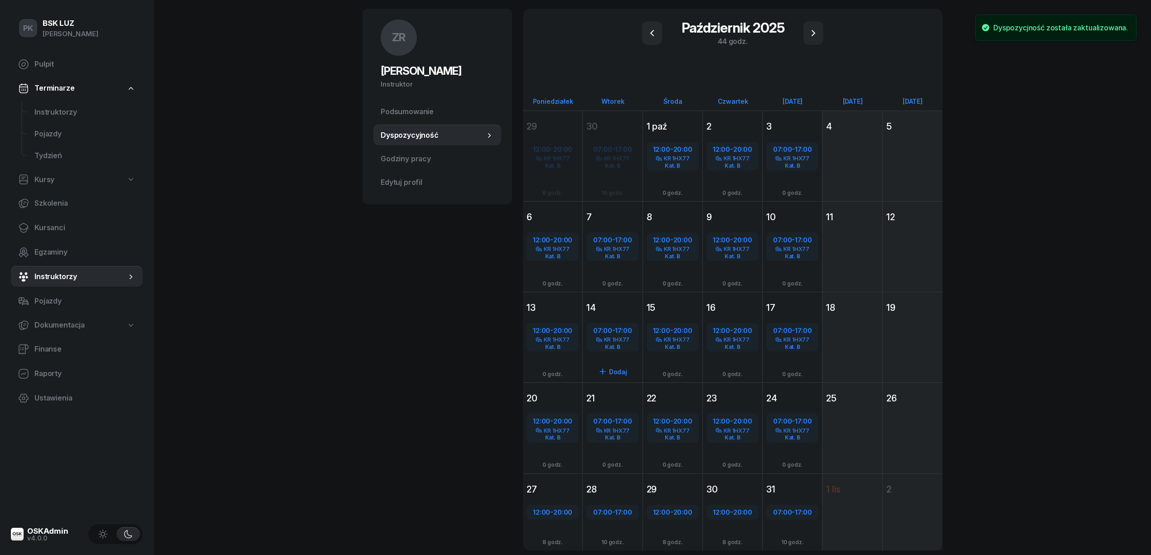
scroll to position [93, 0]
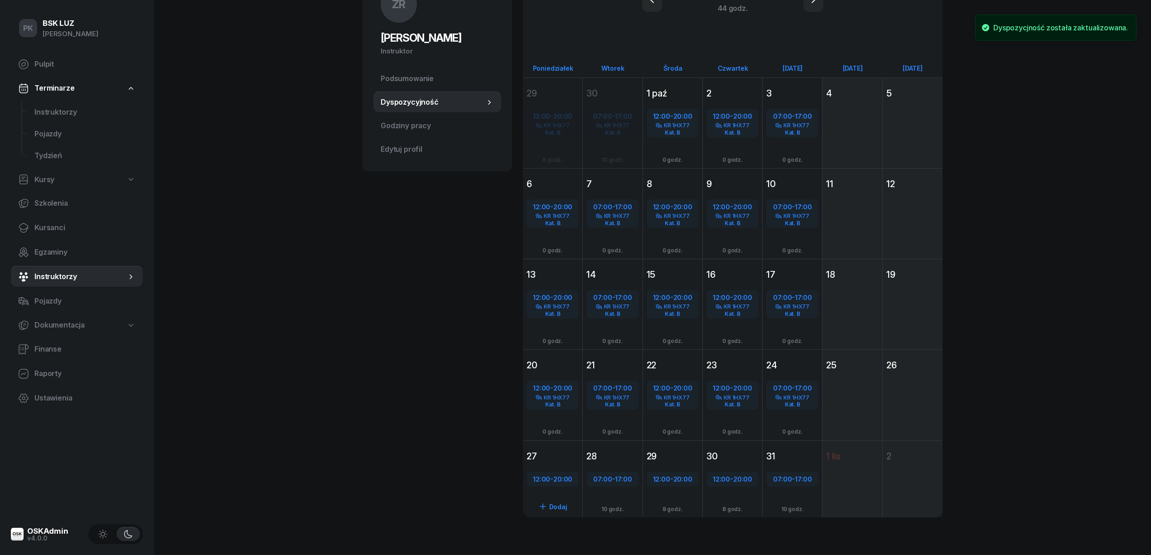
click at [565, 477] on span "20:00" at bounding box center [562, 479] width 19 height 9
select select "12"
select select "20"
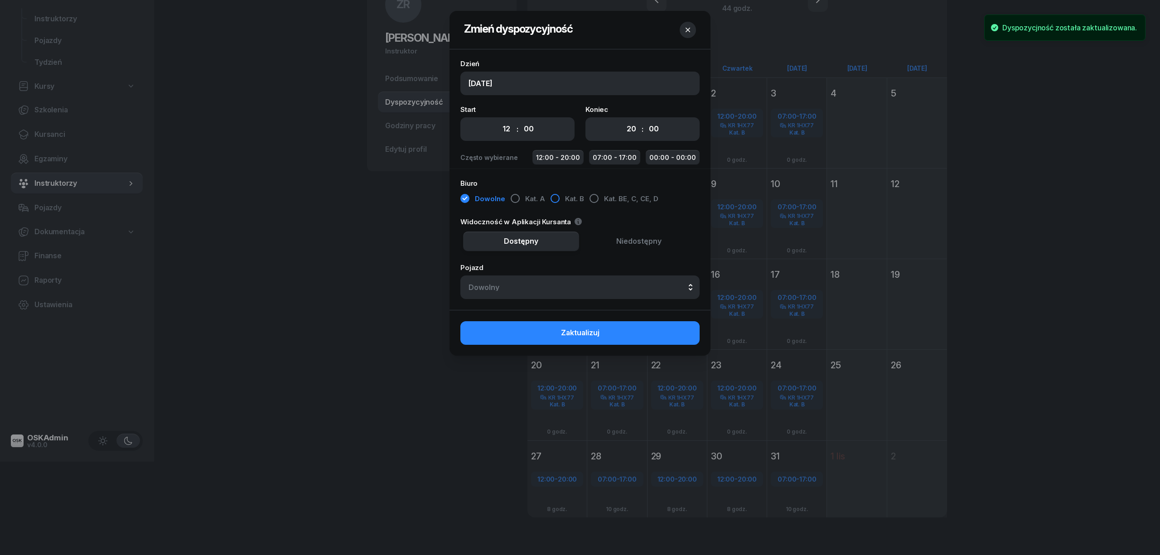
click at [554, 200] on div "button" at bounding box center [554, 198] width 9 height 9
click at [566, 290] on div "Dowolny" at bounding box center [579, 287] width 223 height 7
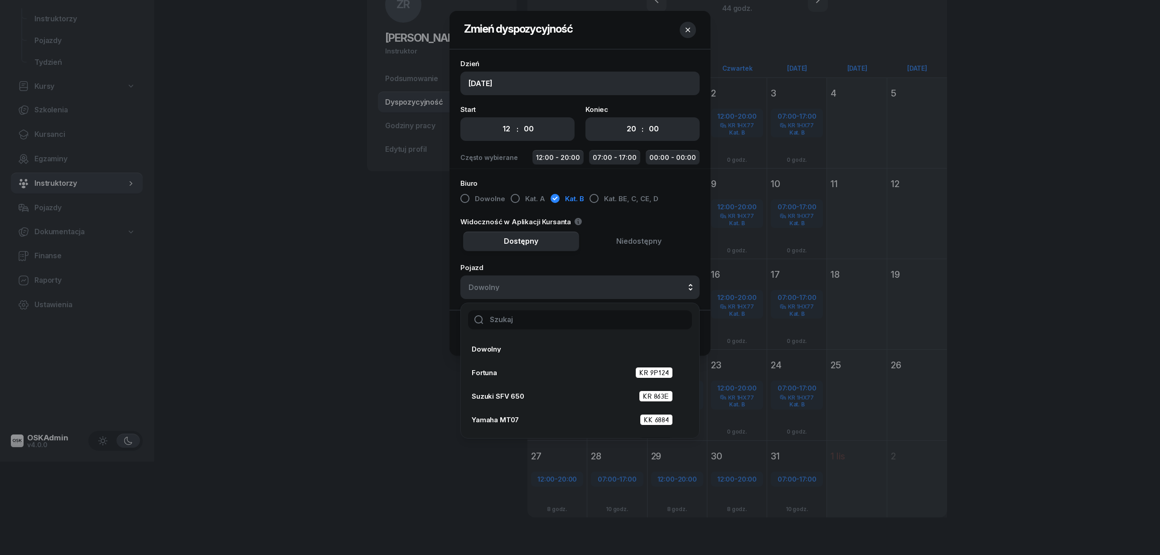
click at [571, 323] on input "text" at bounding box center [580, 319] width 224 height 19
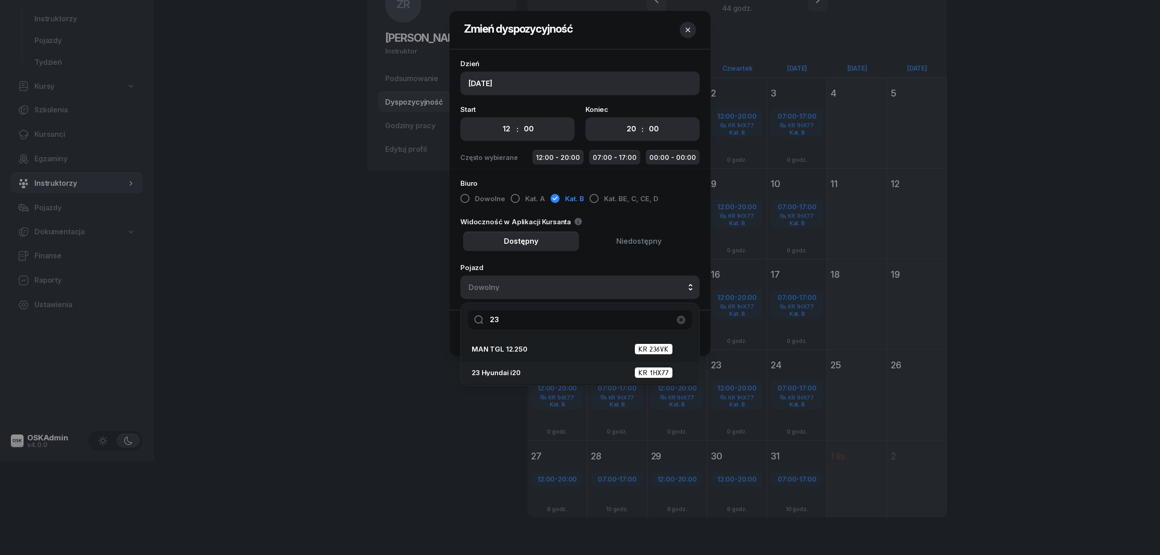
type input "23"
click at [577, 368] on div "23 Hyundai i20 KR 1HX77" at bounding box center [577, 372] width 211 height 11
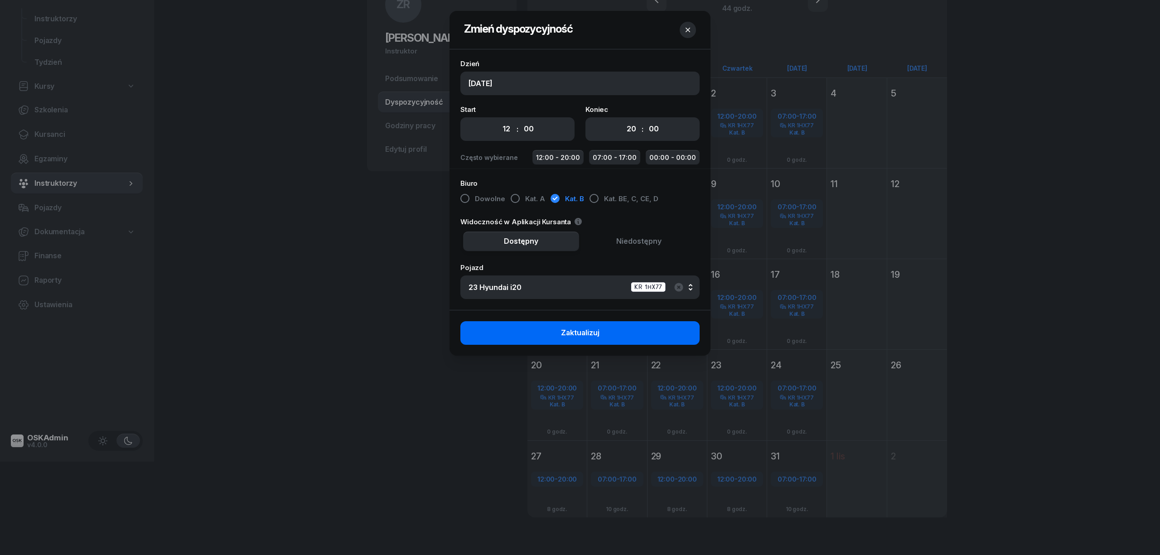
click at [598, 336] on span "Zaktualizuj" at bounding box center [580, 333] width 39 height 12
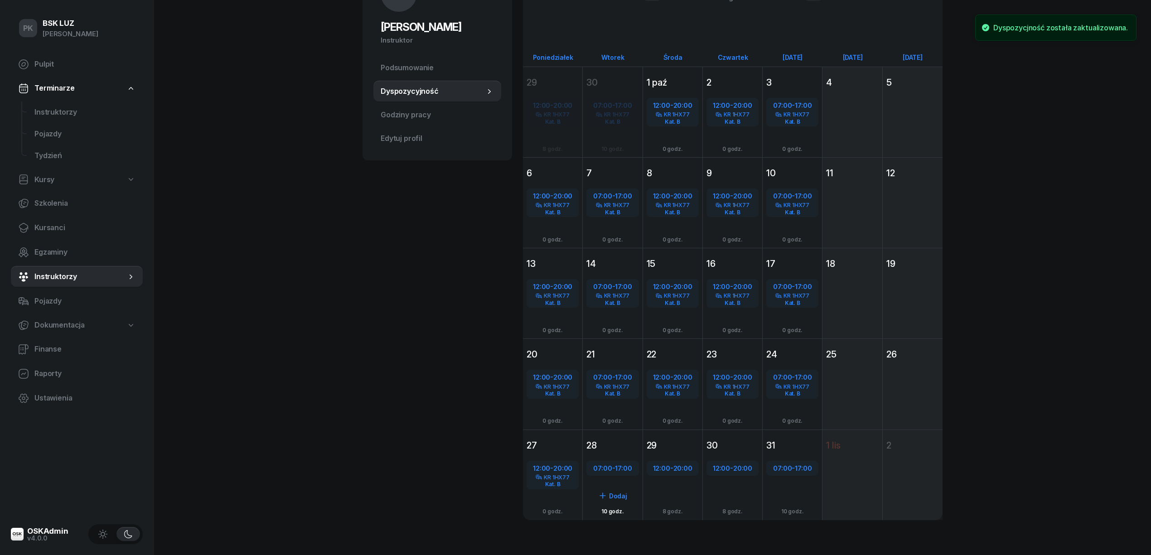
scroll to position [107, 0]
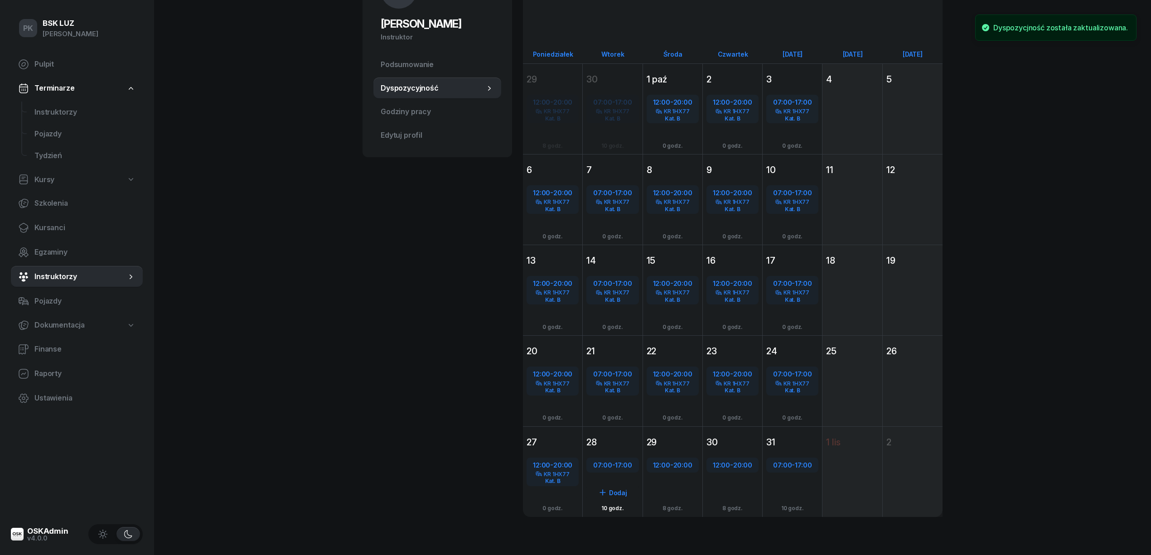
click at [621, 461] on span "17:00" at bounding box center [623, 465] width 17 height 9
select select "07"
select select "17"
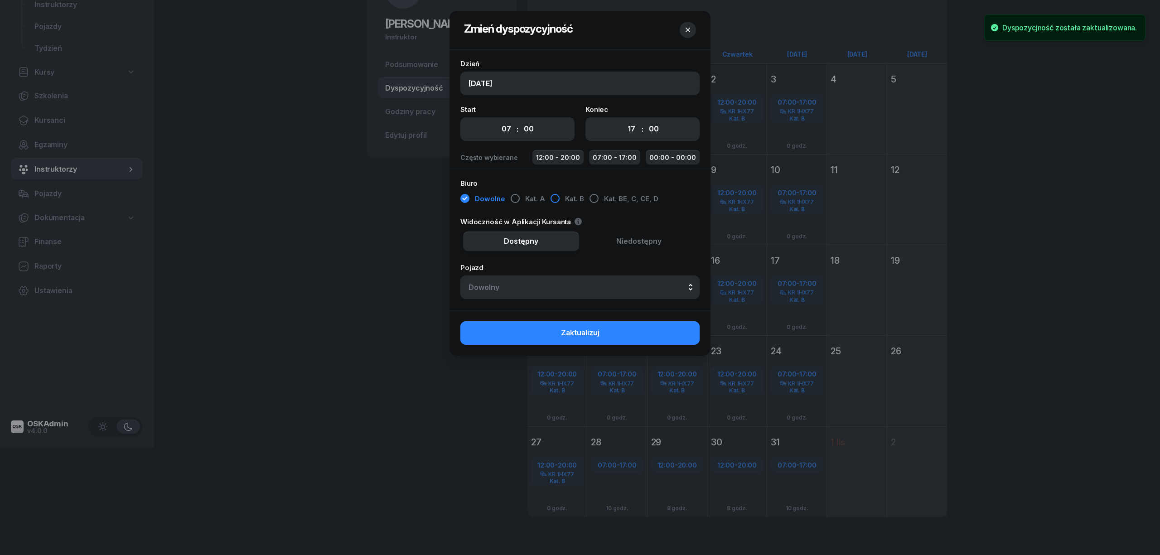
click at [553, 198] on div "button" at bounding box center [554, 198] width 9 height 9
click at [575, 282] on button "Dowolny" at bounding box center [579, 287] width 239 height 24
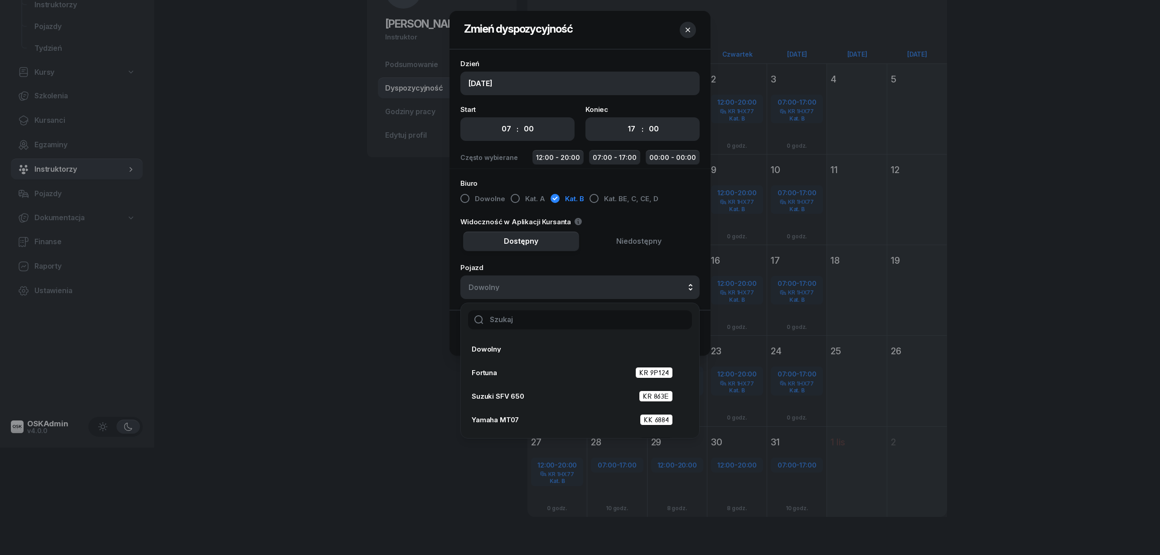
click at [573, 325] on input "text" at bounding box center [580, 319] width 224 height 19
type input "23"
click at [583, 372] on div "23 Hyundai i20 KR 1HX77" at bounding box center [577, 372] width 211 height 11
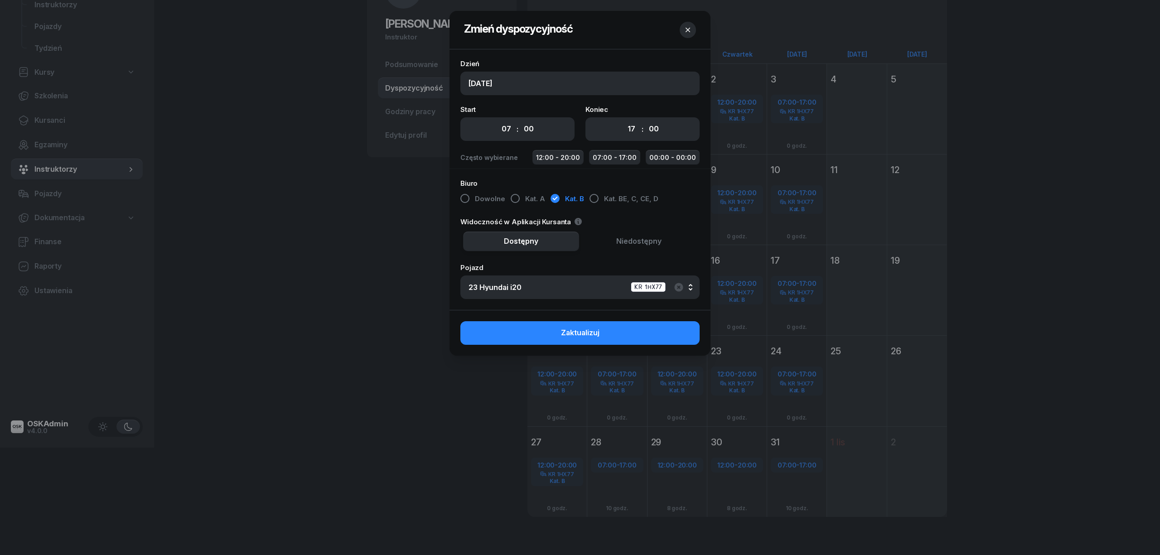
click at [624, 337] on button "Zaktualizuj" at bounding box center [579, 333] width 239 height 24
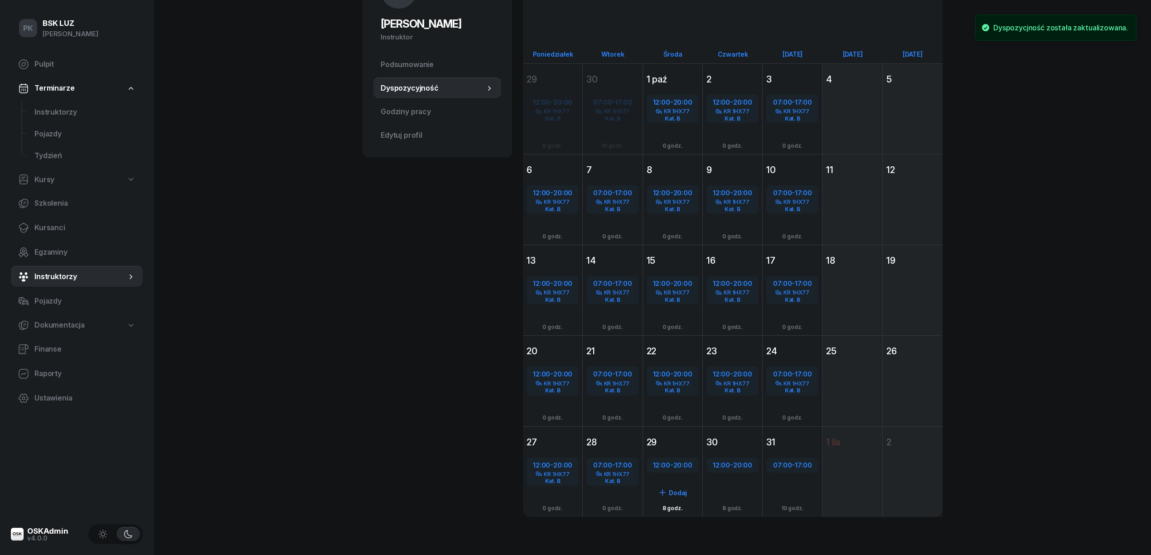
click at [676, 466] on span "20:00" at bounding box center [682, 465] width 19 height 9
select select "12"
select select "20"
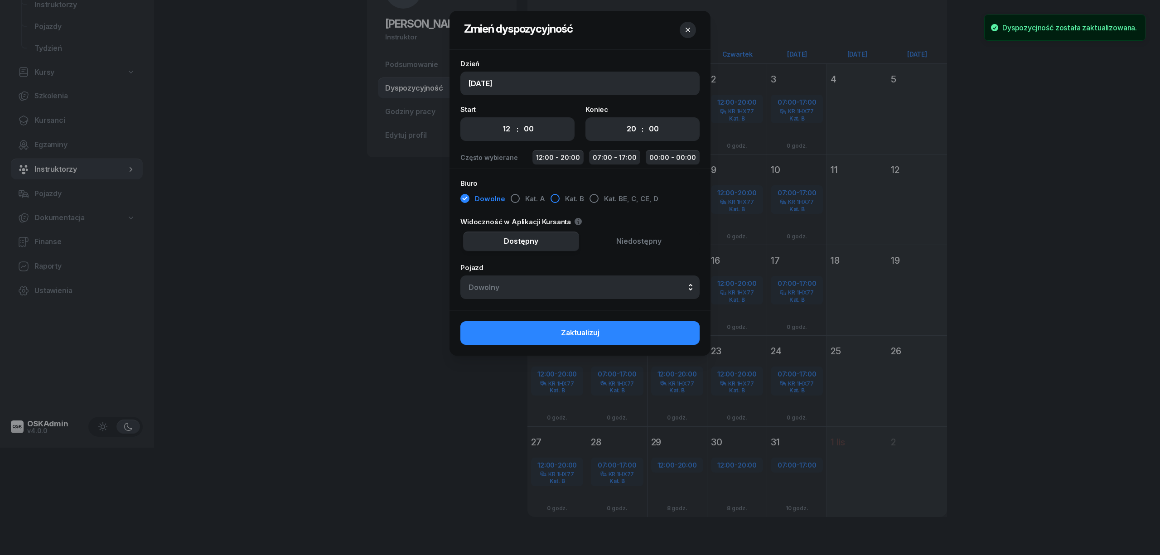
click at [566, 202] on span "Kat. B" at bounding box center [574, 199] width 19 height 12
drag, startPoint x: 569, startPoint y: 269, endPoint x: 578, endPoint y: 274, distance: 10.6
click at [569, 269] on div "Pojazd Dowolny Dowolny Fortuna KR 9P124 Suzuki SFV 650 KR 863E Yamaha MT07 KK 6…" at bounding box center [579, 281] width 239 height 35
click at [578, 280] on button "Dowolny" at bounding box center [579, 287] width 239 height 24
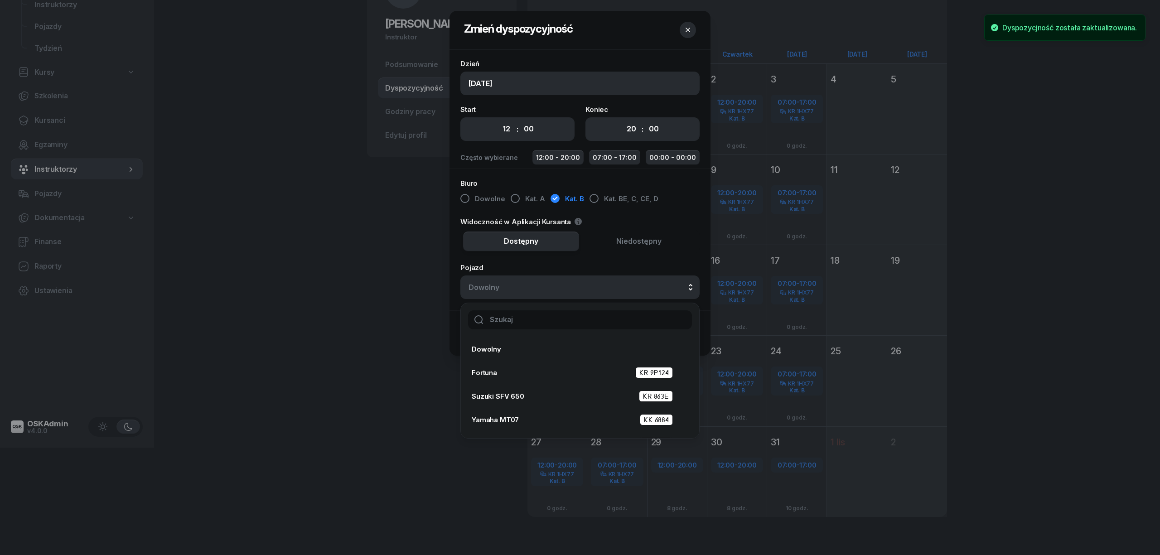
click at [575, 318] on input "text" at bounding box center [580, 319] width 224 height 19
click at [585, 323] on input "text" at bounding box center [580, 319] width 224 height 19
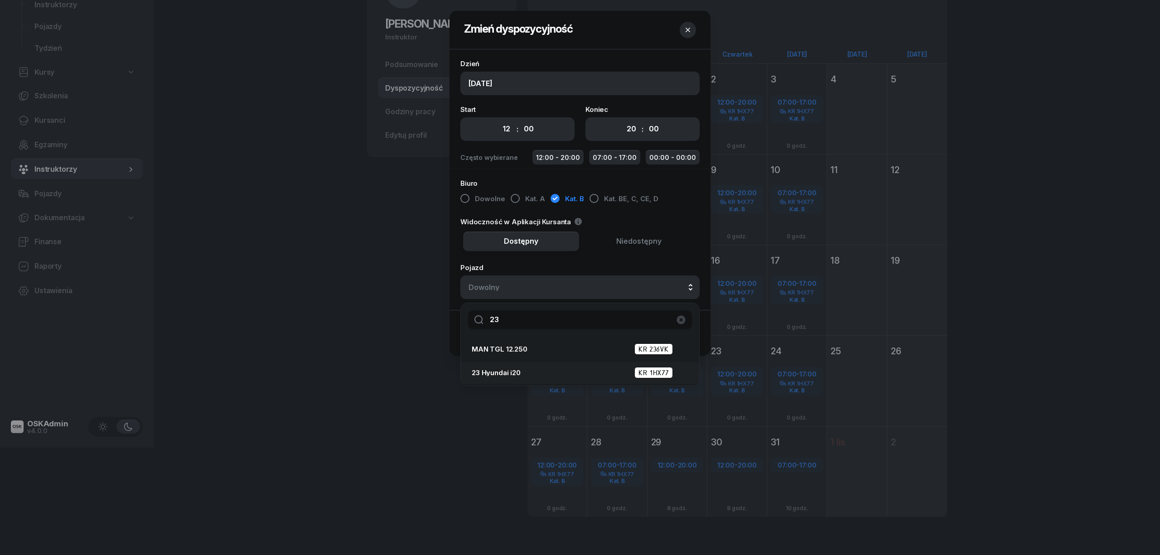
type input "23"
click at [555, 367] on div "23 Hyundai i20 KR 1HX77" at bounding box center [577, 372] width 211 height 11
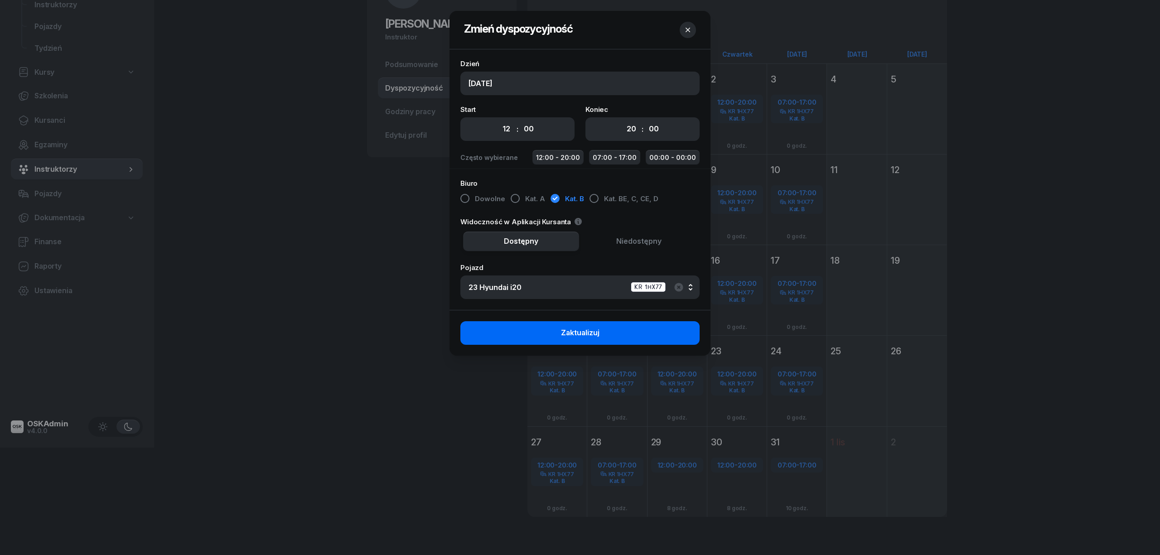
click at [626, 332] on button "Zaktualizuj" at bounding box center [579, 333] width 239 height 24
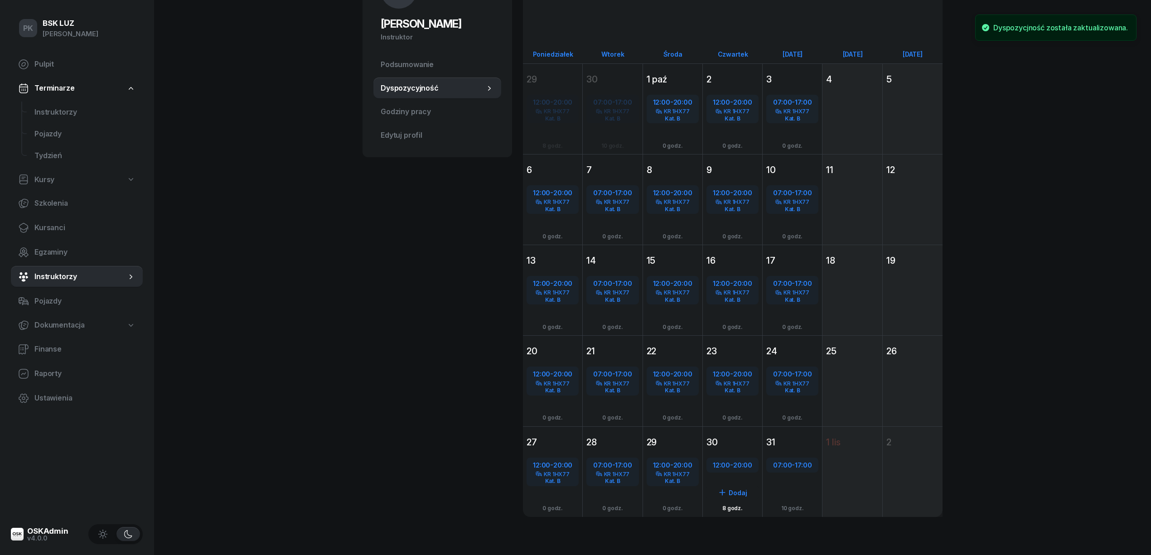
click at [728, 466] on div "12:00 - 20:00" at bounding box center [732, 465] width 50 height 12
select select "12"
select select "20"
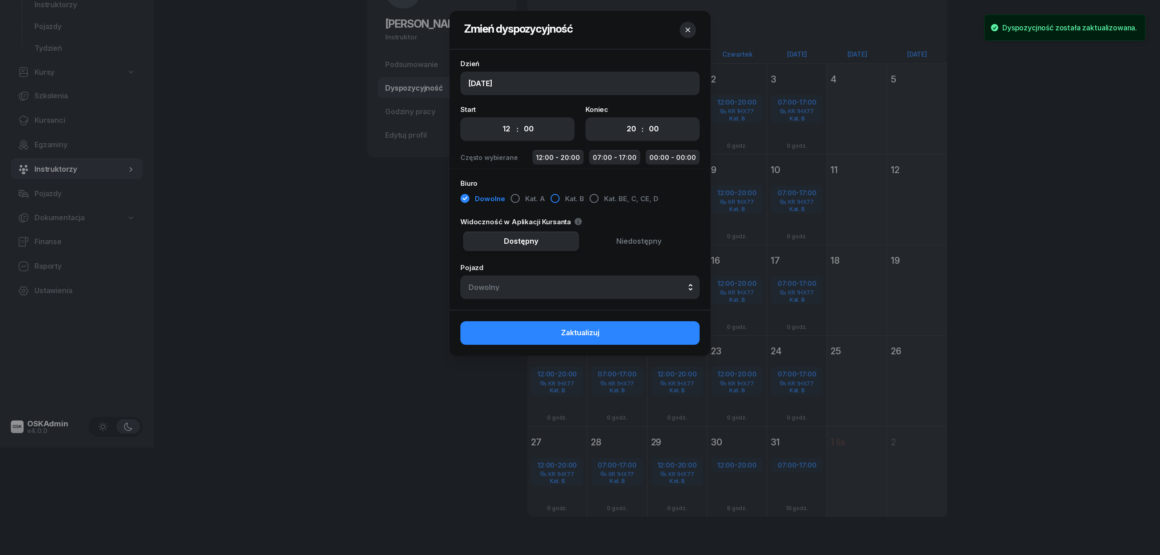
click at [551, 198] on div "button" at bounding box center [554, 198] width 9 height 9
click at [559, 283] on button "Dowolny" at bounding box center [579, 287] width 239 height 24
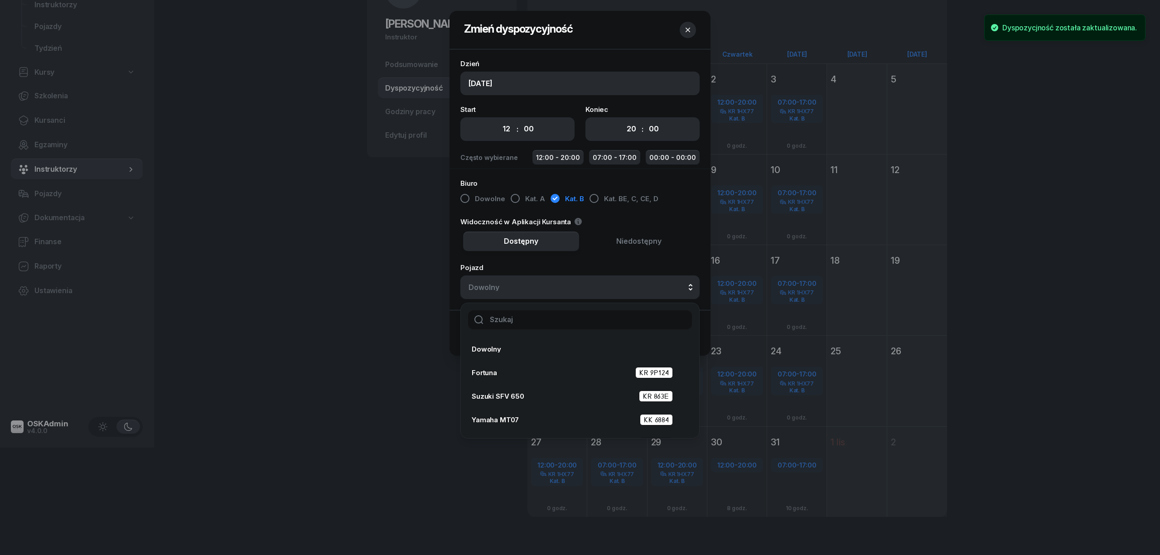
click at [543, 325] on input "text" at bounding box center [580, 319] width 224 height 19
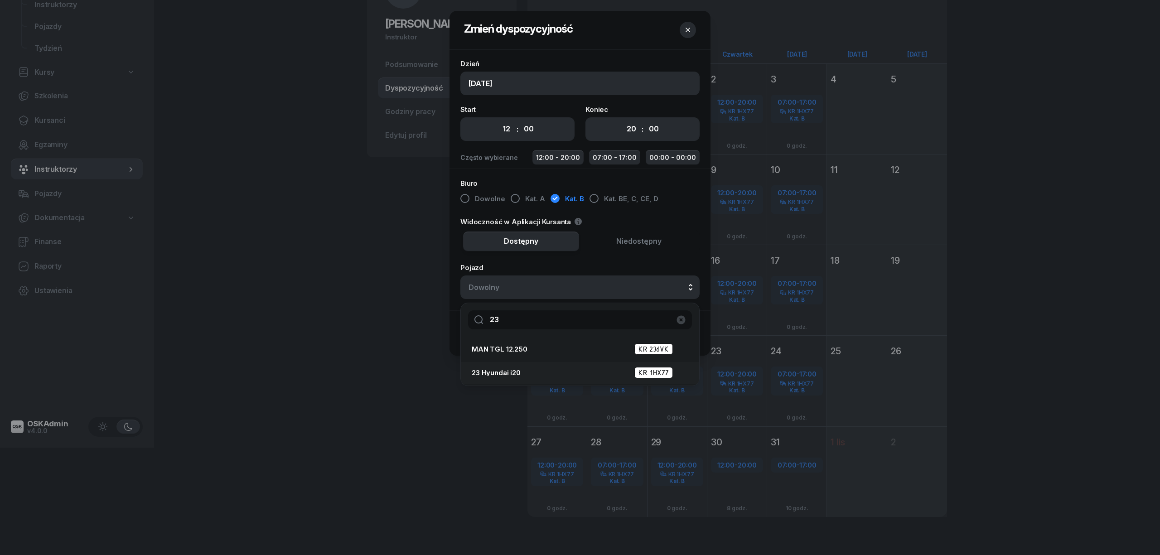
type input "23"
click at [546, 370] on div "23 Hyundai i20 KR 1HX77" at bounding box center [577, 372] width 211 height 11
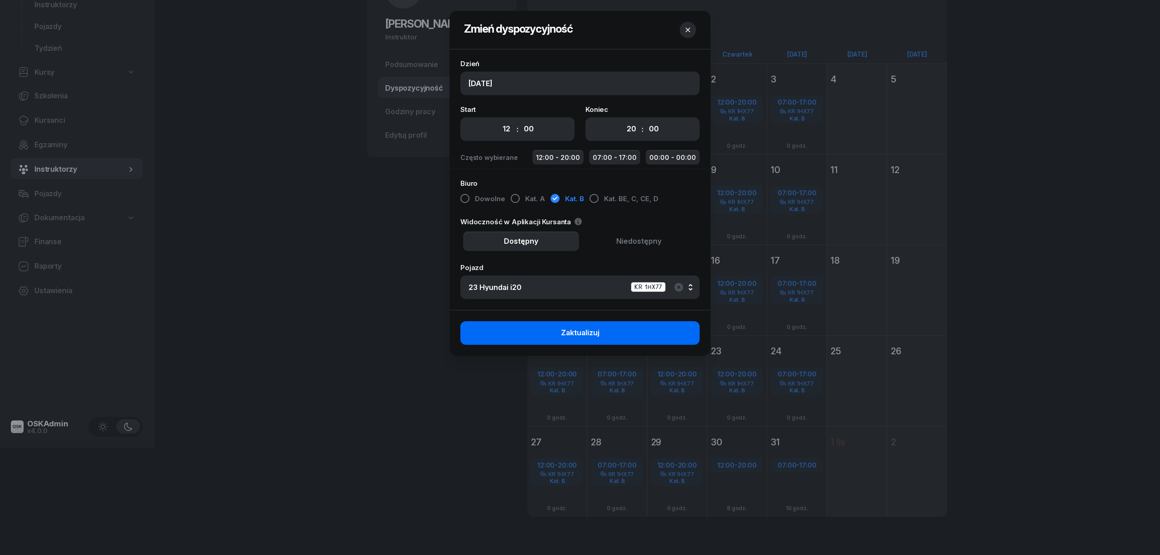
click at [603, 344] on button "Zaktualizuj" at bounding box center [579, 333] width 239 height 24
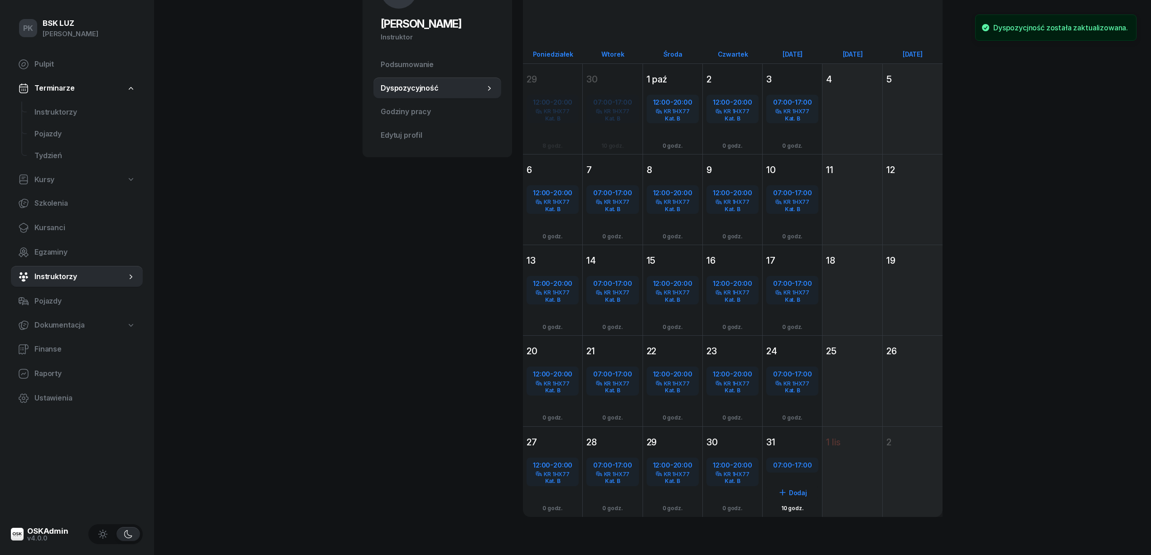
click at [788, 462] on span "07:00" at bounding box center [782, 465] width 19 height 9
select select "07"
select select "17"
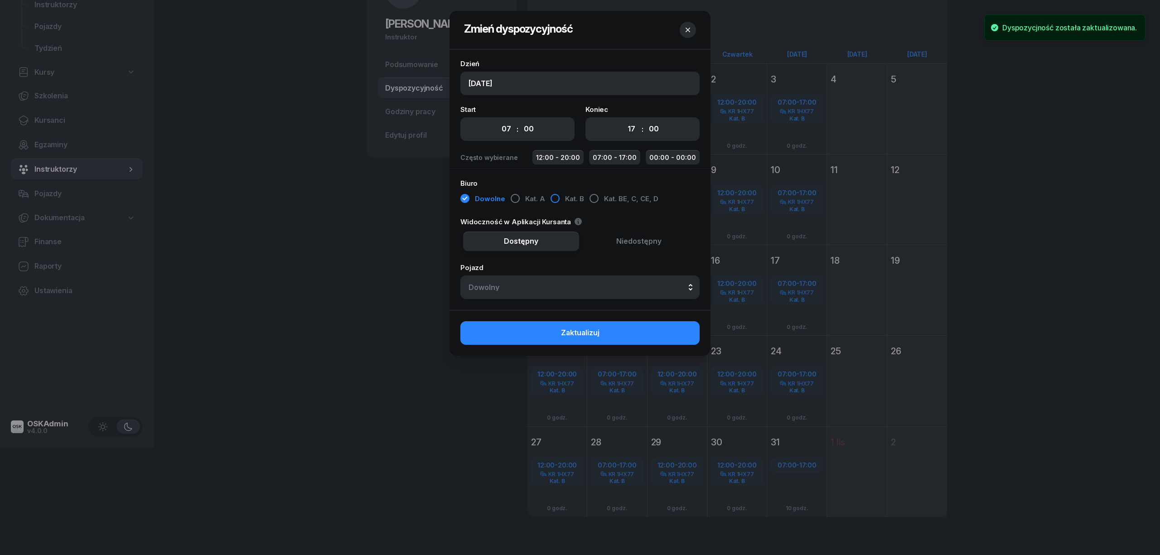
click at [550, 198] on div "button" at bounding box center [554, 198] width 9 height 9
click at [572, 295] on button "Dowolny" at bounding box center [579, 287] width 239 height 24
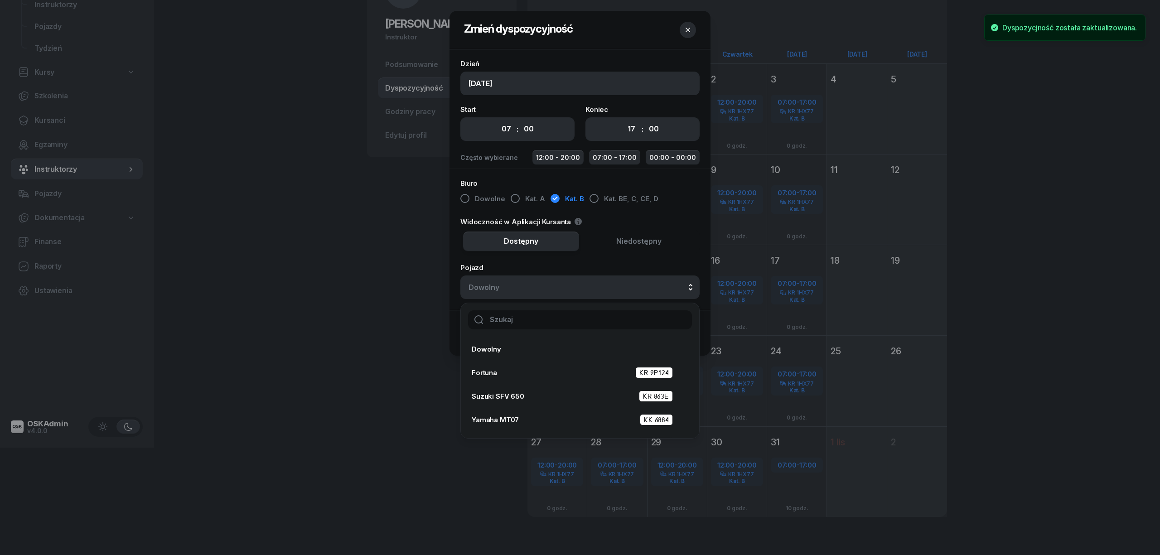
click at [595, 330] on div at bounding box center [580, 320] width 238 height 34
click at [589, 310] on input "text" at bounding box center [580, 319] width 224 height 19
click at [586, 319] on input "text" at bounding box center [580, 319] width 224 height 19
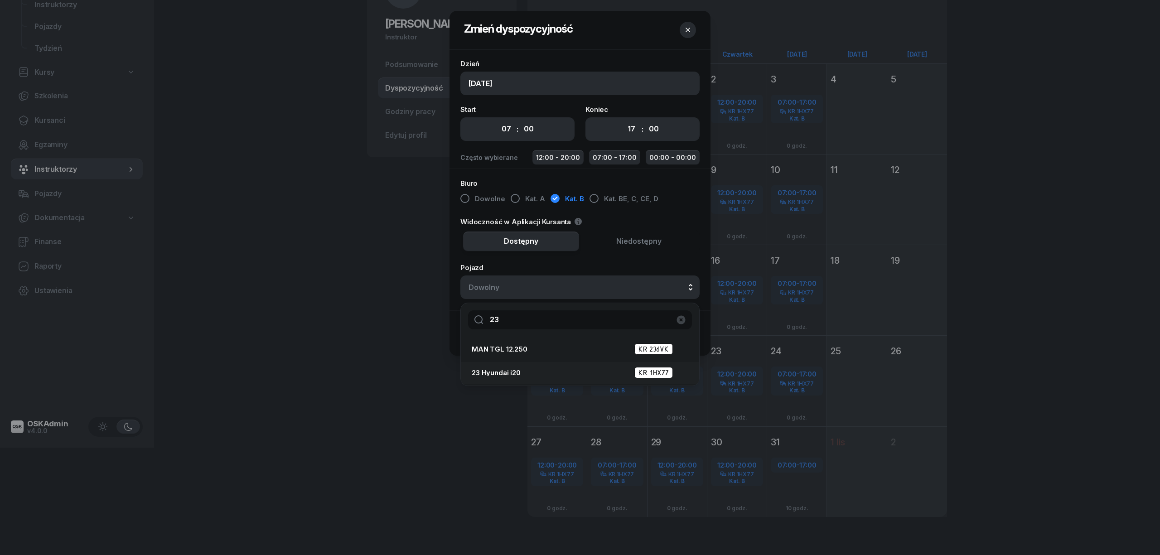
type input "23"
click at [572, 370] on div "23 Hyundai i20 KR 1HX77" at bounding box center [577, 372] width 211 height 11
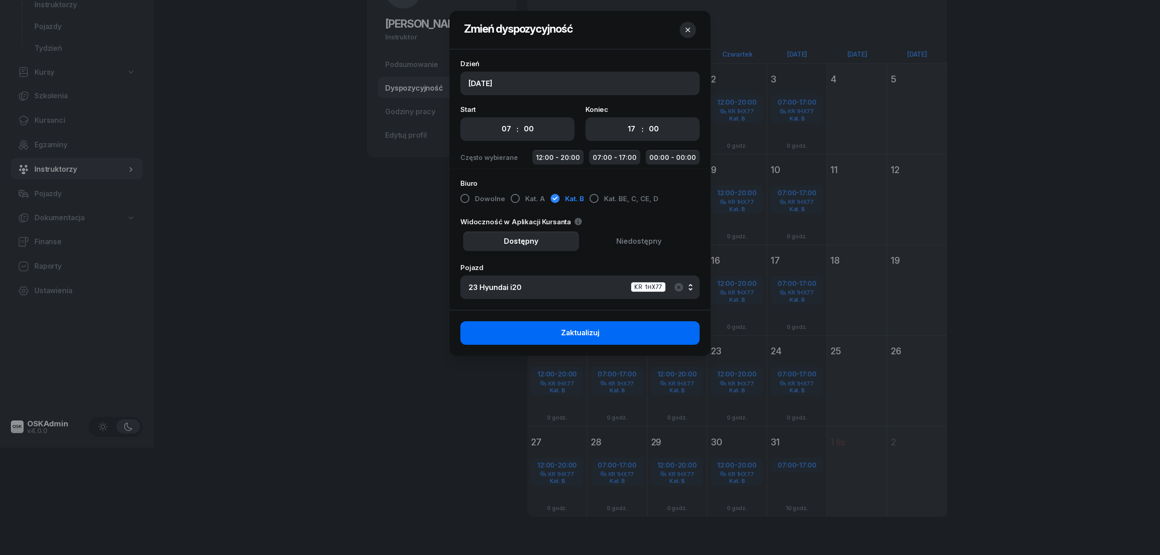
click at [617, 339] on button "Zaktualizuj" at bounding box center [579, 333] width 239 height 24
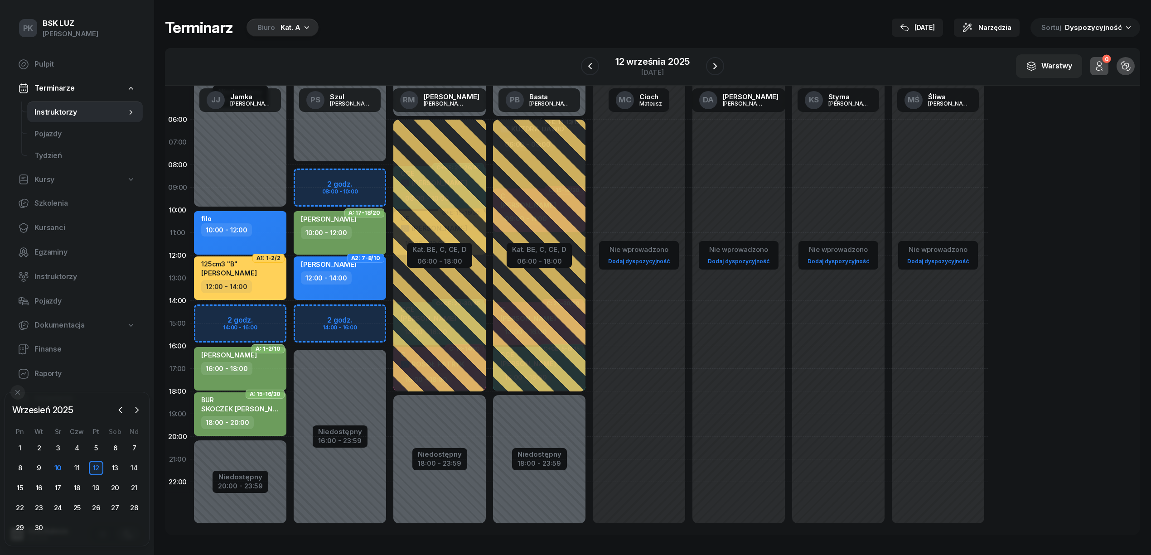
click at [265, 24] on div "Biuro" at bounding box center [266, 27] width 18 height 11
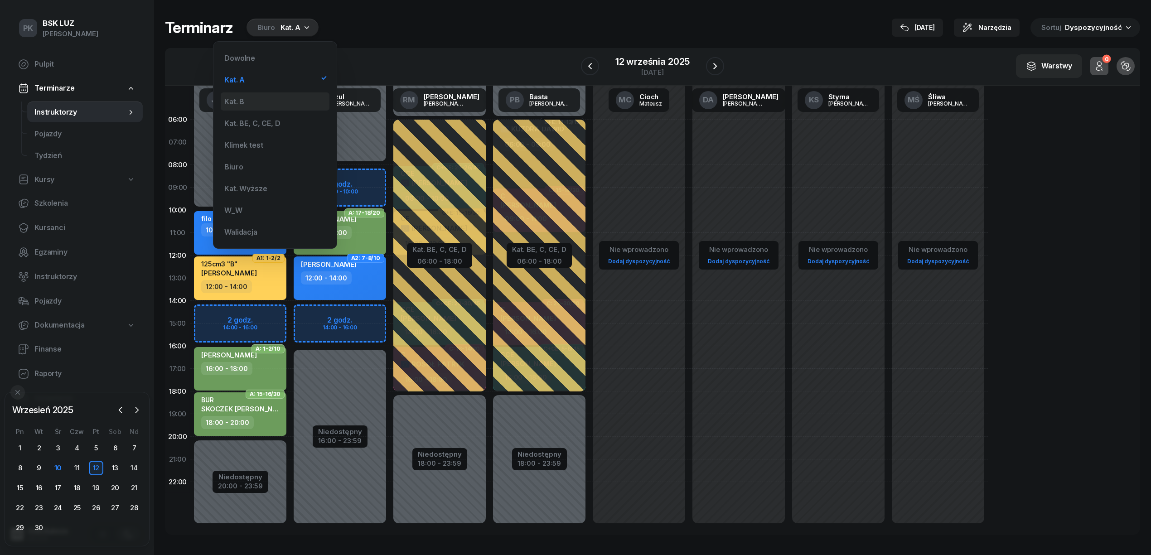
click at [276, 101] on div "Kat. B" at bounding box center [275, 101] width 109 height 18
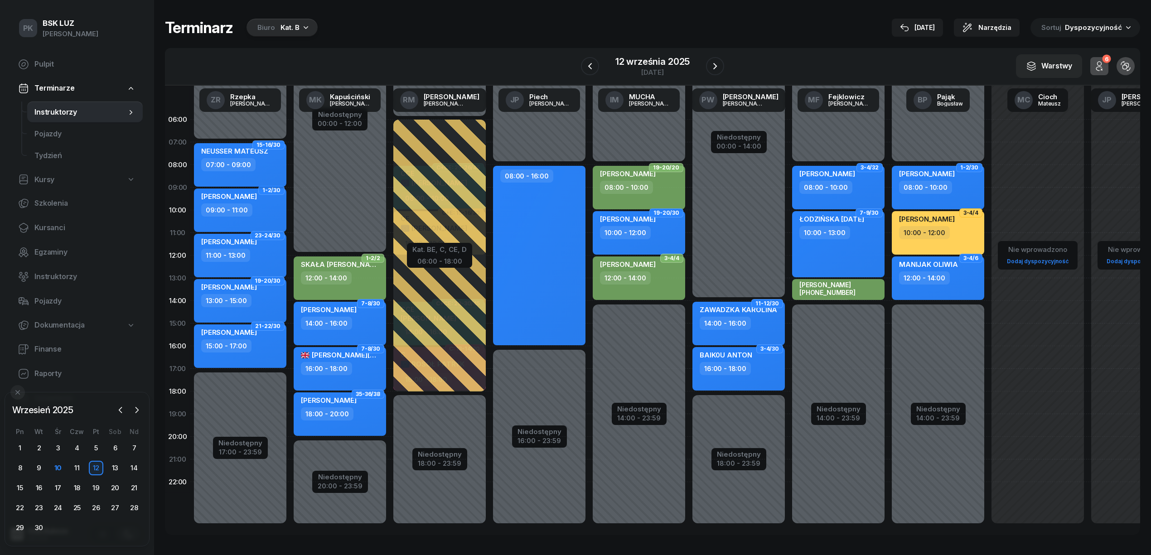
click at [274, 178] on div "NEUSSER MATEUSZ 07:00 - 09:00" at bounding box center [240, 164] width 92 height 43
select select "07"
select select "09"
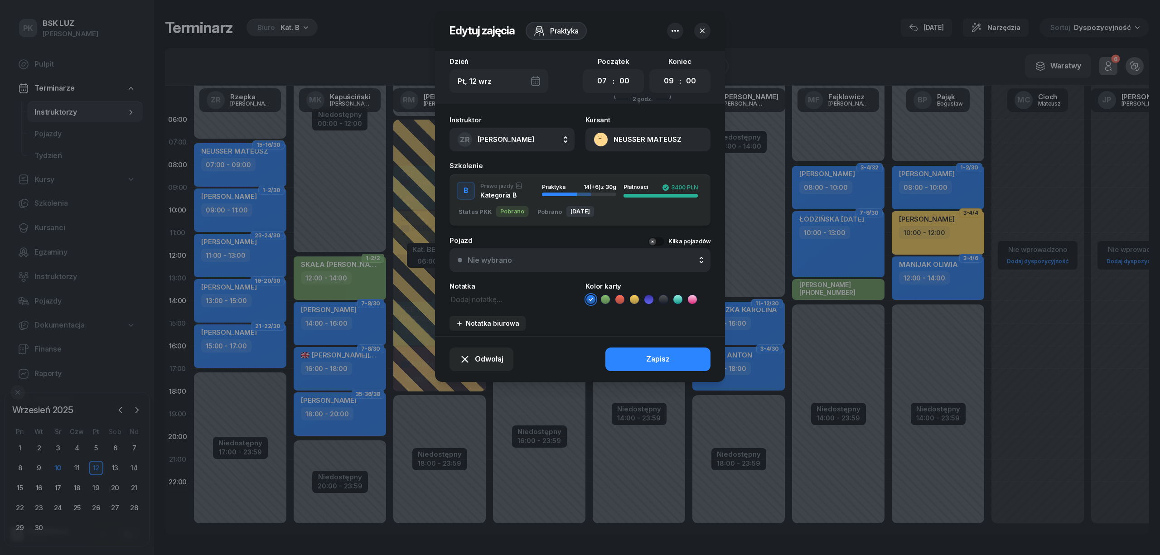
click at [275, 174] on div at bounding box center [580, 277] width 1160 height 555
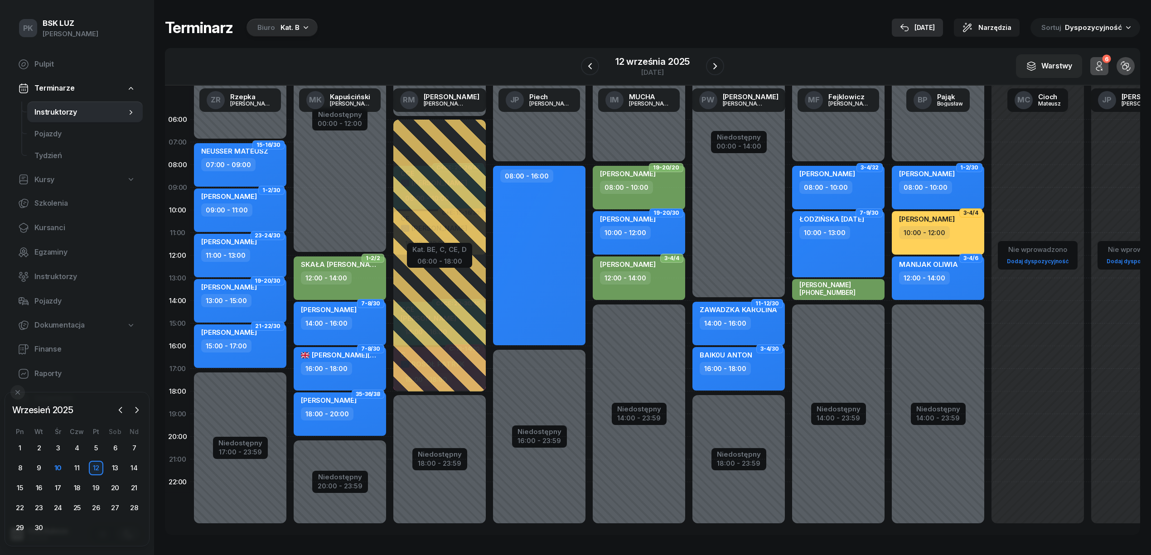
click at [926, 26] on div "[DATE]" at bounding box center [917, 27] width 35 height 11
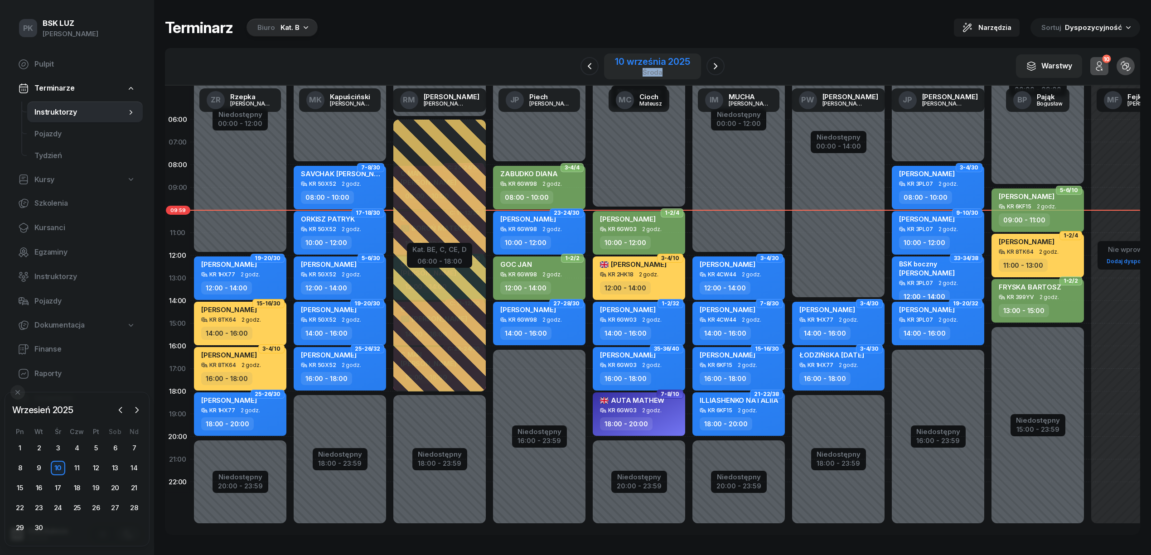
click at [687, 66] on div "10 września 2025 środa" at bounding box center [652, 66] width 75 height 19
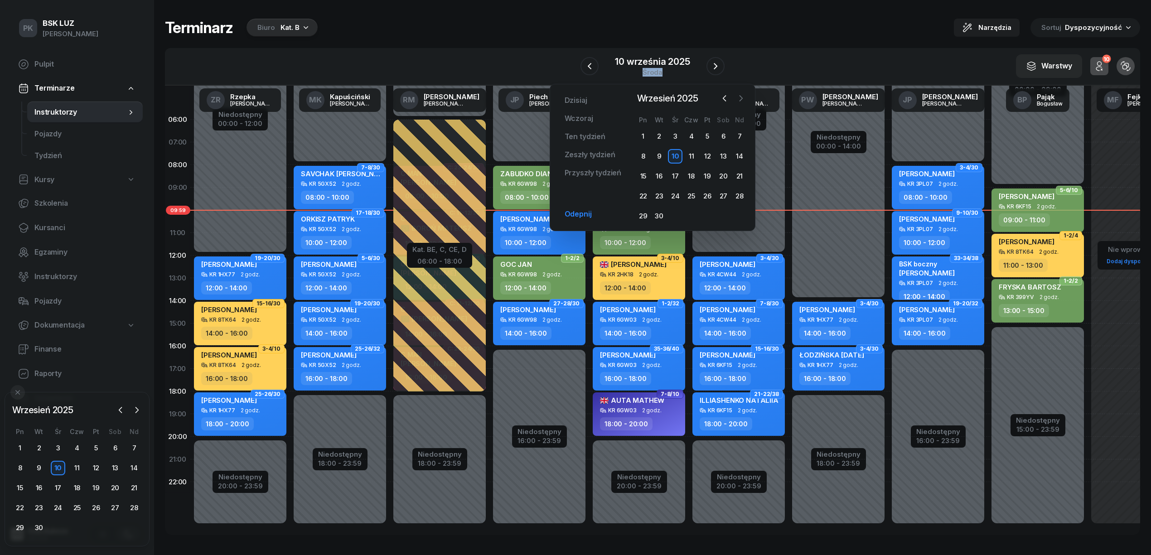
click at [740, 102] on icon "button" at bounding box center [740, 98] width 9 height 9
click at [673, 193] on div "22" at bounding box center [675, 196] width 14 height 14
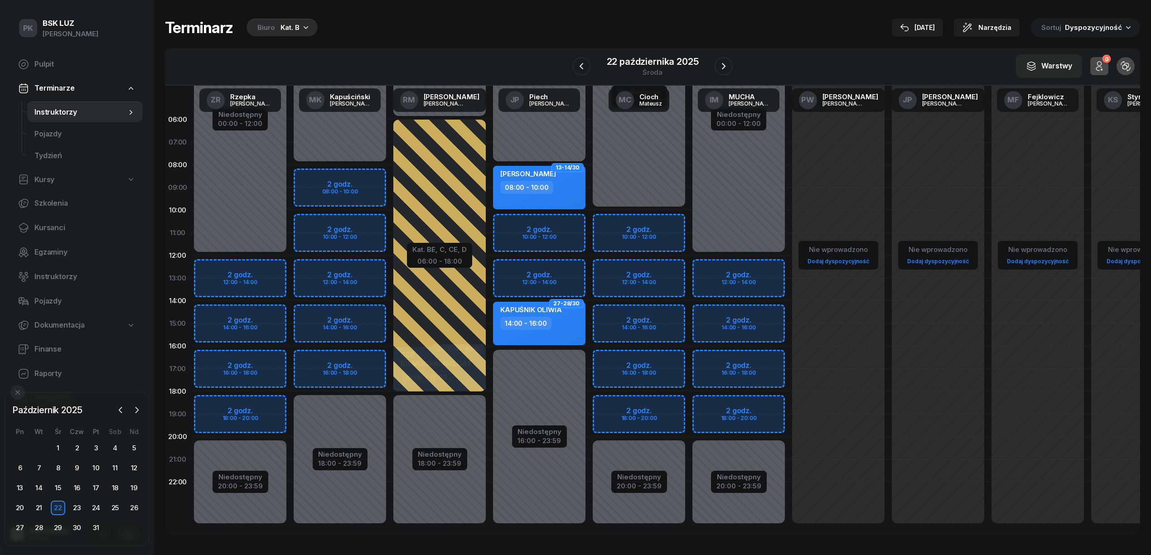
drag, startPoint x: 262, startPoint y: 270, endPoint x: 267, endPoint y: 272, distance: 5.9
click at [266, 272] on div "Niedostępny 00:00 - 12:00 Niedostępny 20:00 - 23:59 2 godz. 12:00 - 14:00 2 god…" at bounding box center [240, 323] width 100 height 430
select select "12"
select select "14"
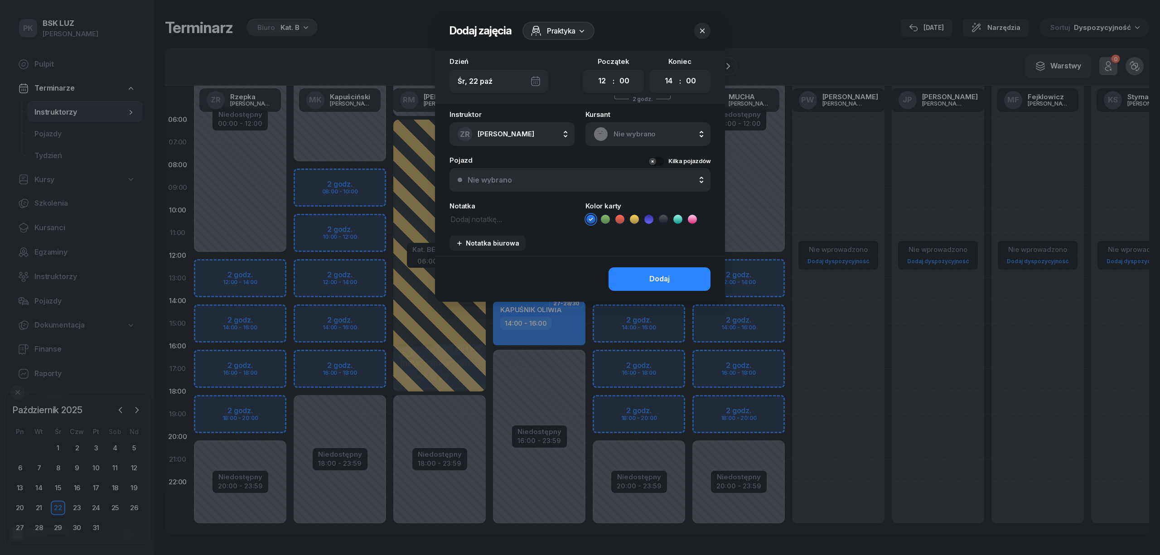
click at [614, 140] on div "Nie wybrano" at bounding box center [647, 134] width 109 height 14
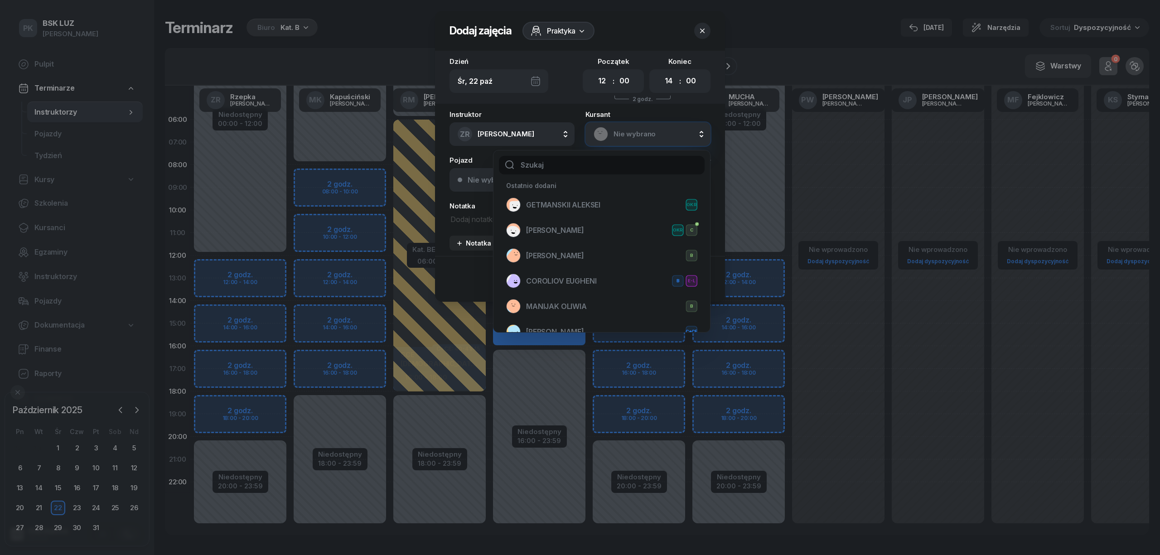
click at [390, 18] on div at bounding box center [580, 277] width 1160 height 555
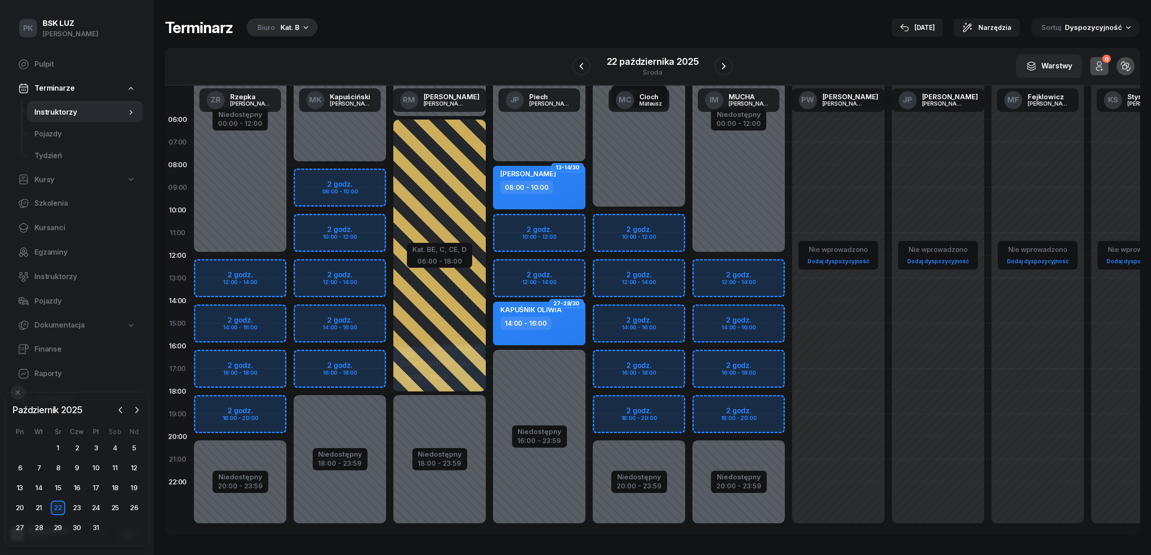
click at [268, 273] on div "Niedostępny 00:00 - 12:00 Niedostępny 20:00 - 23:59 2 godz. 12:00 - 14:00 2 god…" at bounding box center [240, 323] width 100 height 430
select select "12"
select select "14"
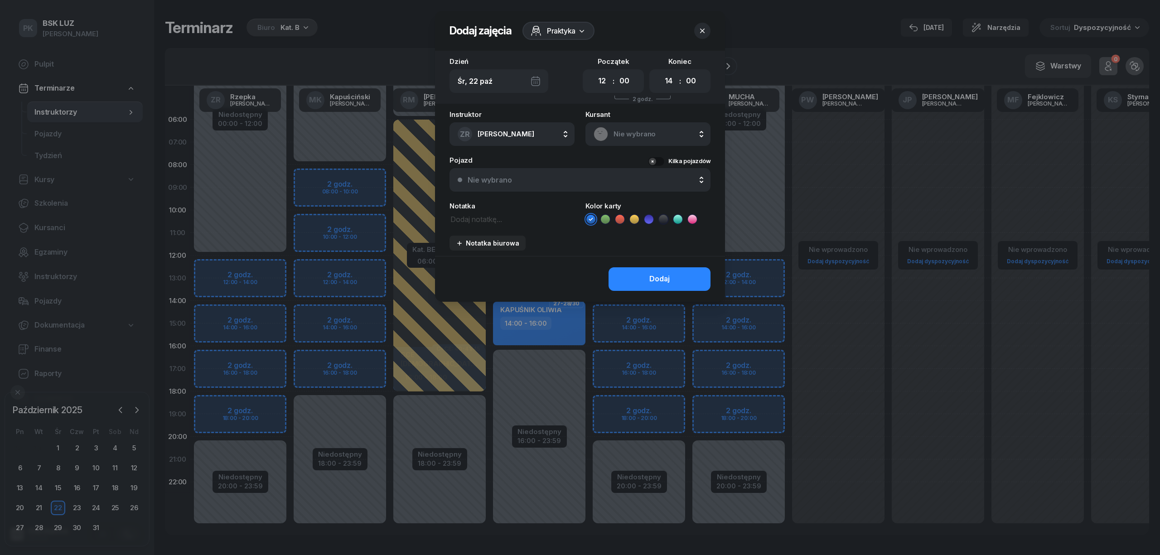
click at [602, 134] on rect at bounding box center [600, 133] width 19 height 19
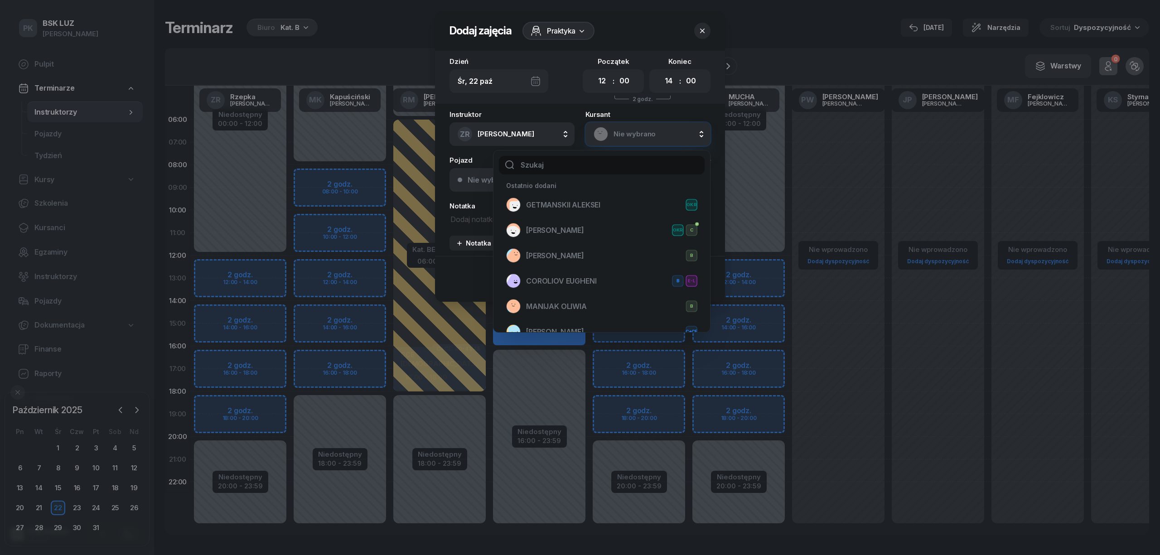
click at [778, 46] on div at bounding box center [580, 277] width 1160 height 555
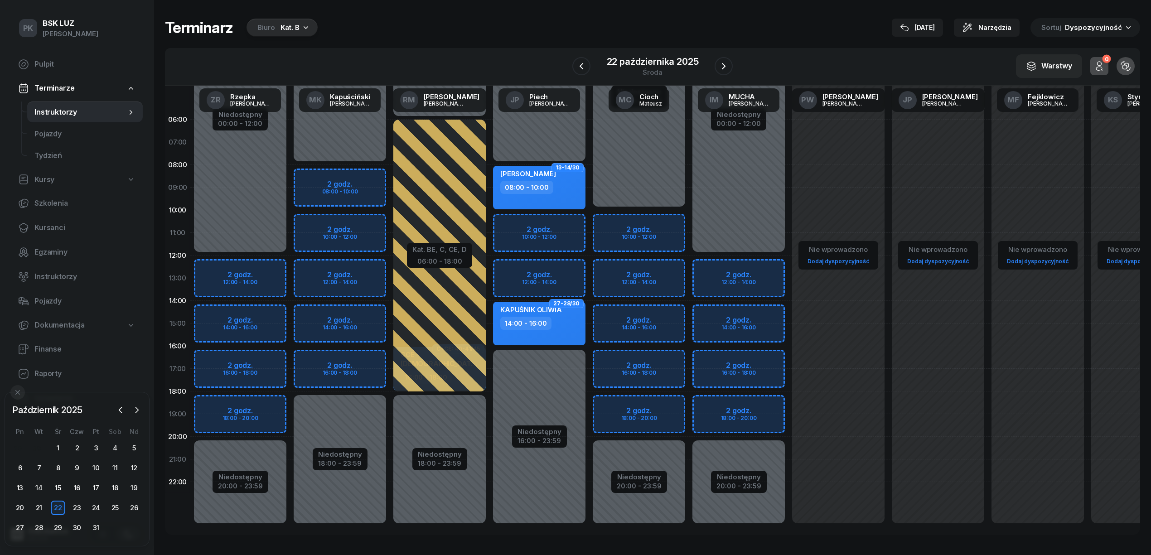
click at [261, 272] on div "Niedostępny 00:00 - 12:00 Niedostępny 20:00 - 23:59 2 godz. 12:00 - 14:00 2 god…" at bounding box center [240, 323] width 100 height 430
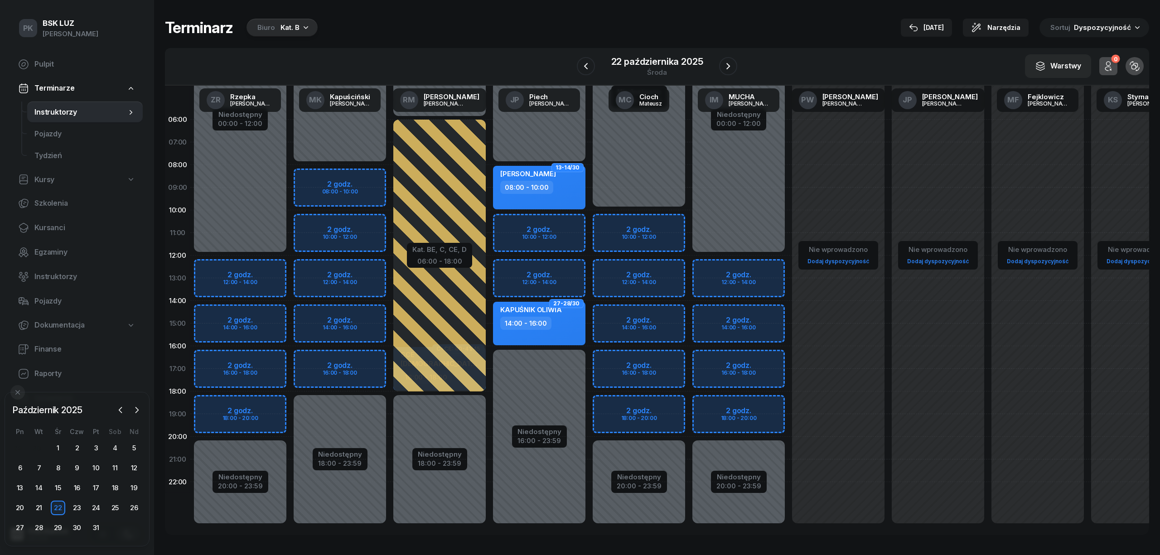
select select "12"
select select "14"
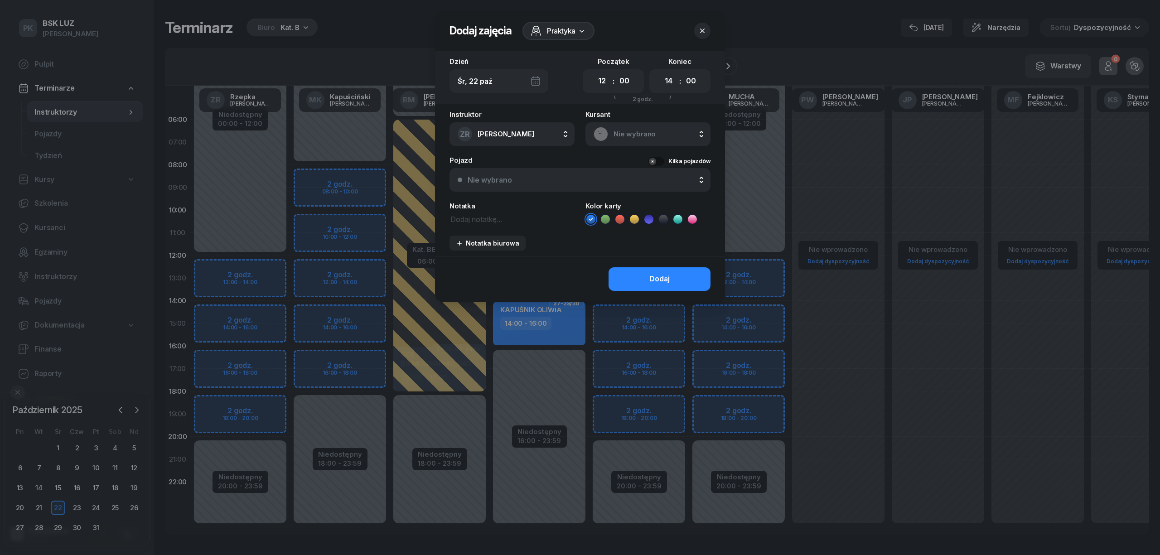
click at [622, 132] on span "Nie wybrano" at bounding box center [657, 134] width 89 height 12
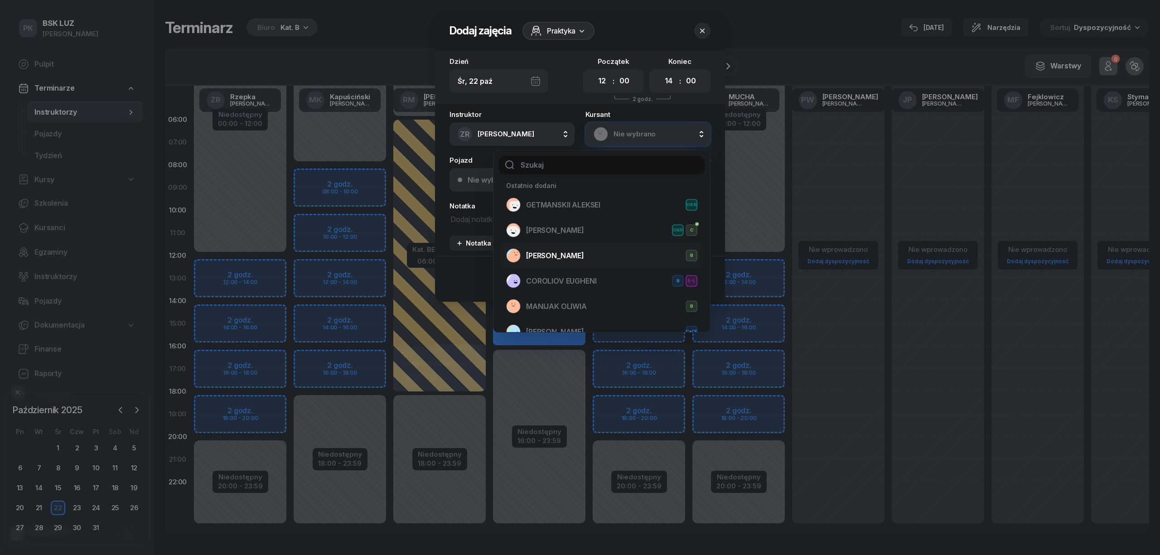
click at [577, 253] on span "[PERSON_NAME]" at bounding box center [555, 256] width 58 height 12
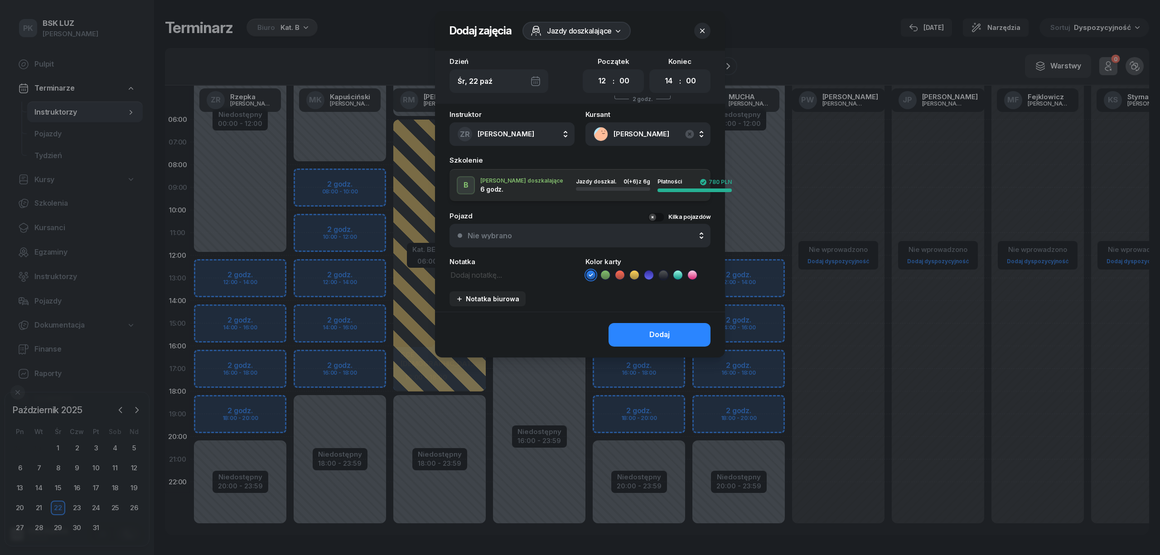
click at [651, 340] on button "Dodaj" at bounding box center [659, 335] width 102 height 24
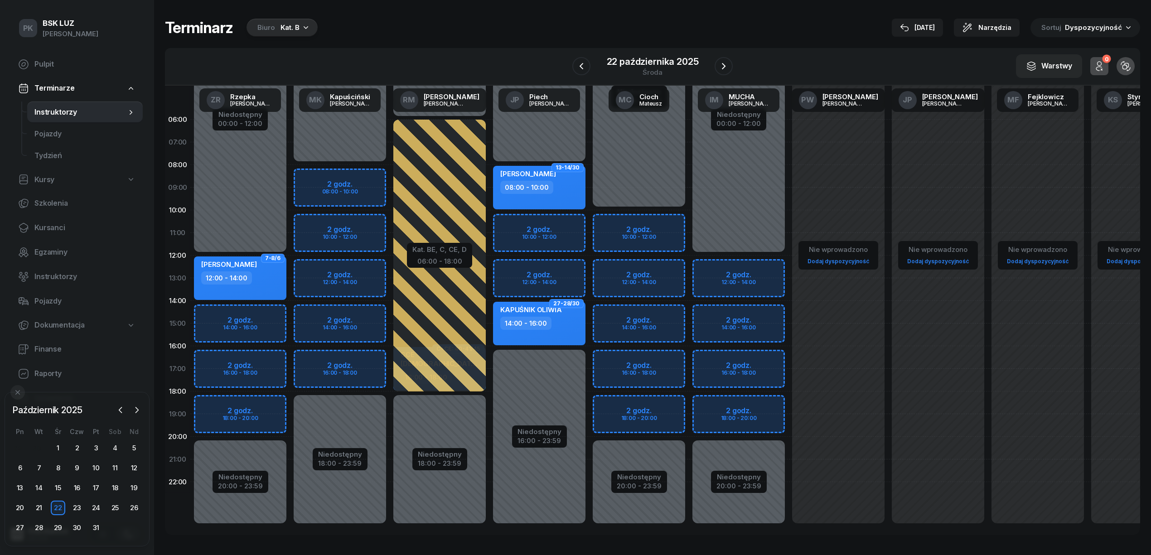
click at [251, 292] on div "KATARZYNA KRÓLAK 12:00 - 14:00" at bounding box center [240, 277] width 92 height 43
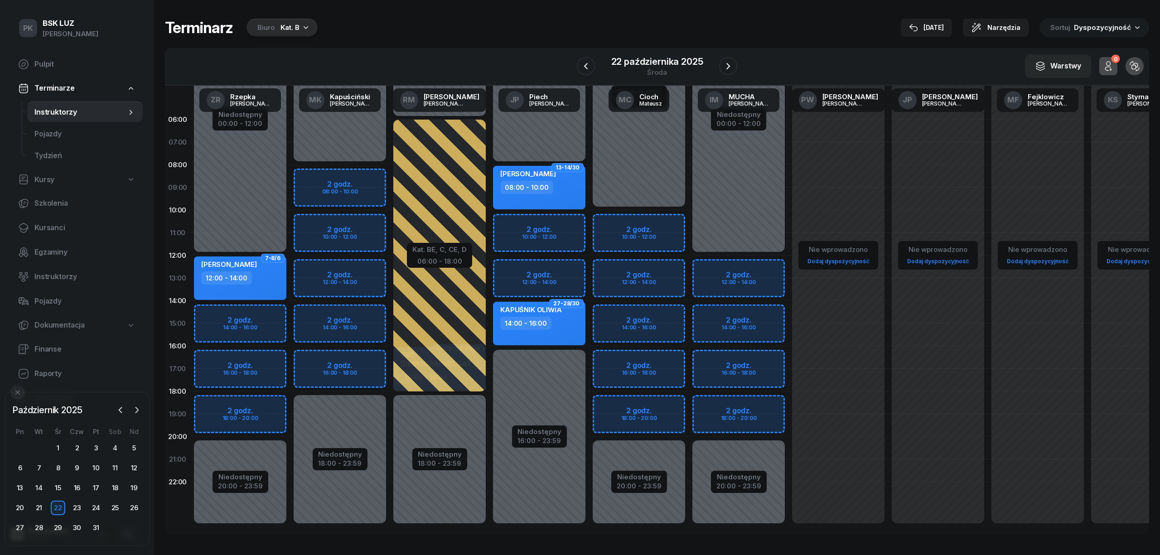
select select "12"
select select "14"
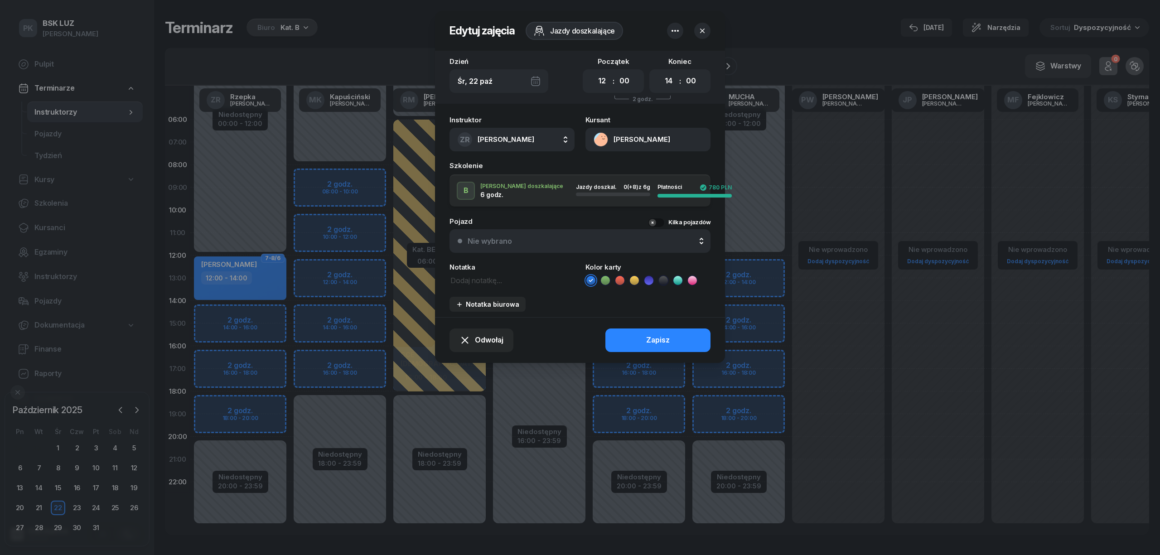
click at [676, 31] on icon "button" at bounding box center [674, 30] width 11 height 11
click at [647, 52] on link "Usuń" at bounding box center [670, 59] width 119 height 23
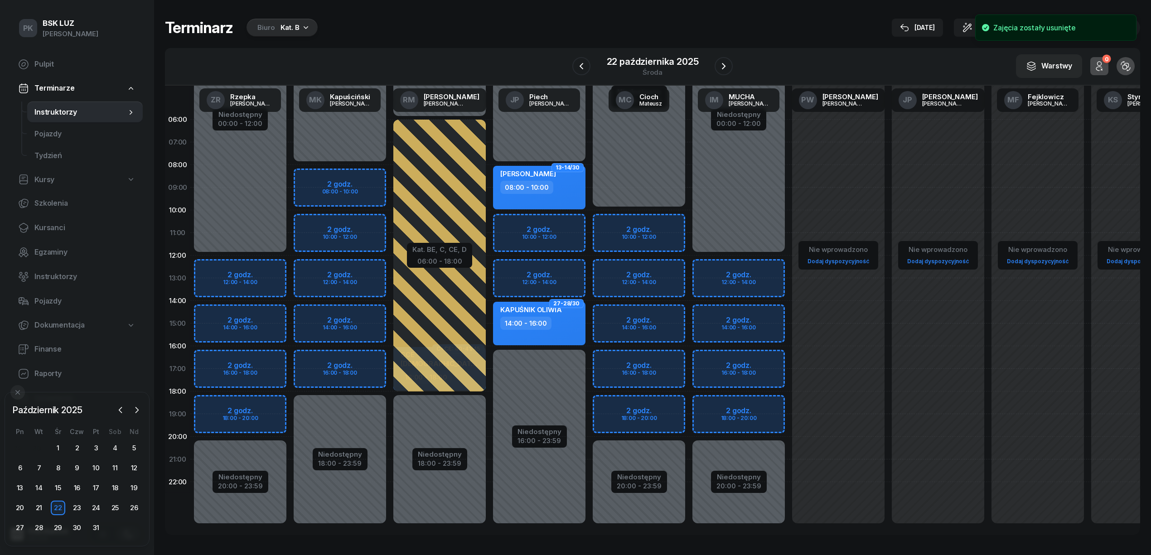
click at [720, 13] on div "Terminarz Biuro Kat. B 10 wrz Narzędzia Sortuj Dyspozycyjność W Wybierz AK Kory…" at bounding box center [652, 276] width 975 height 553
click at [23, 388] on button "button" at bounding box center [17, 392] width 14 height 14
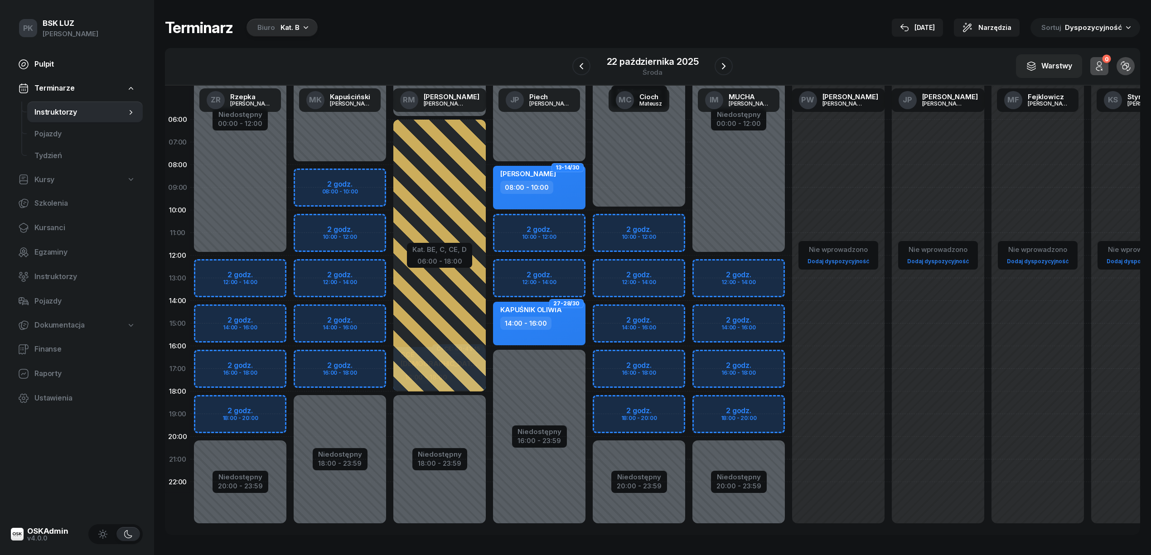
click at [33, 66] on link "Pulpit" at bounding box center [77, 64] width 132 height 22
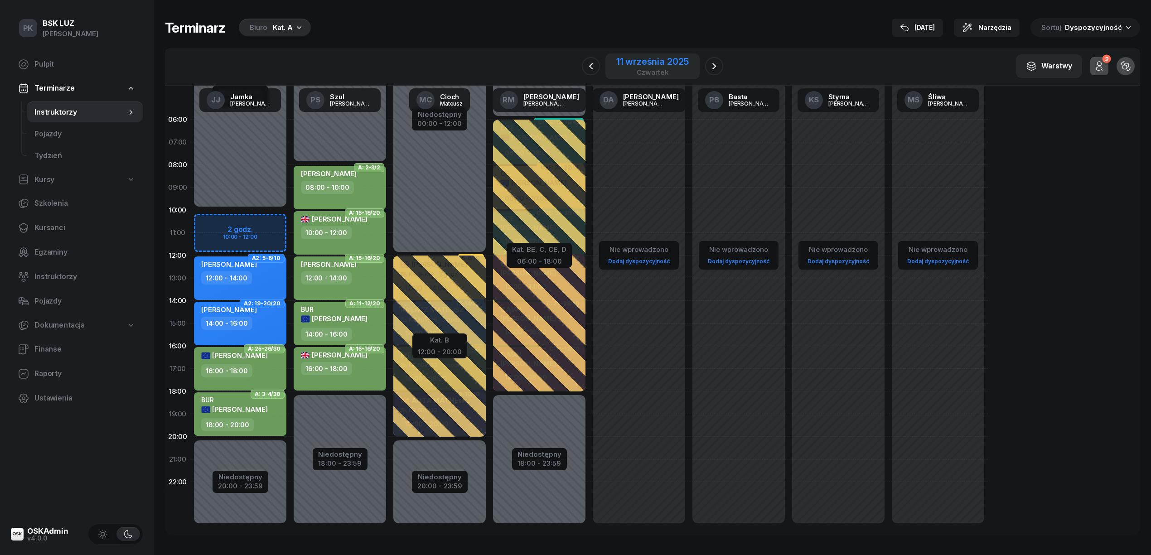
click at [620, 61] on div "11 września 2025" at bounding box center [652, 61] width 72 height 9
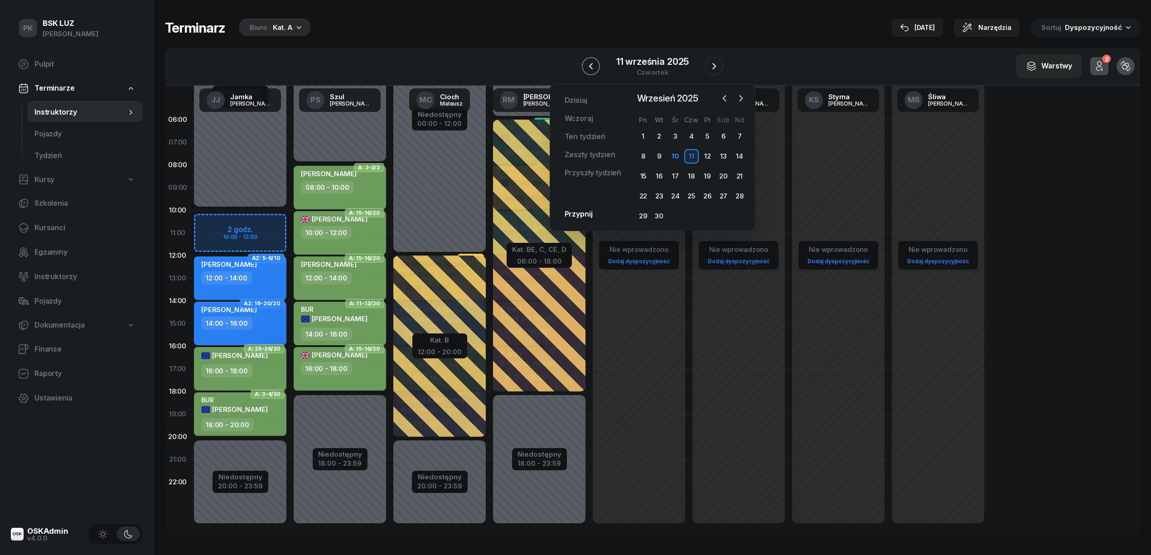
click at [592, 62] on icon "button" at bounding box center [590, 66] width 11 height 11
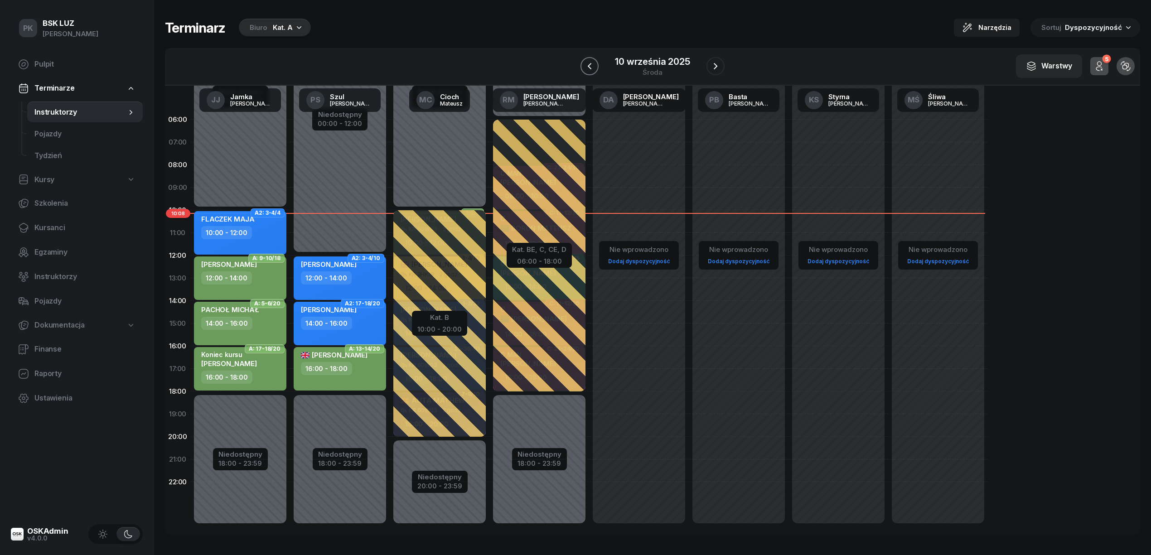
click at [592, 62] on icon "button" at bounding box center [589, 66] width 11 height 11
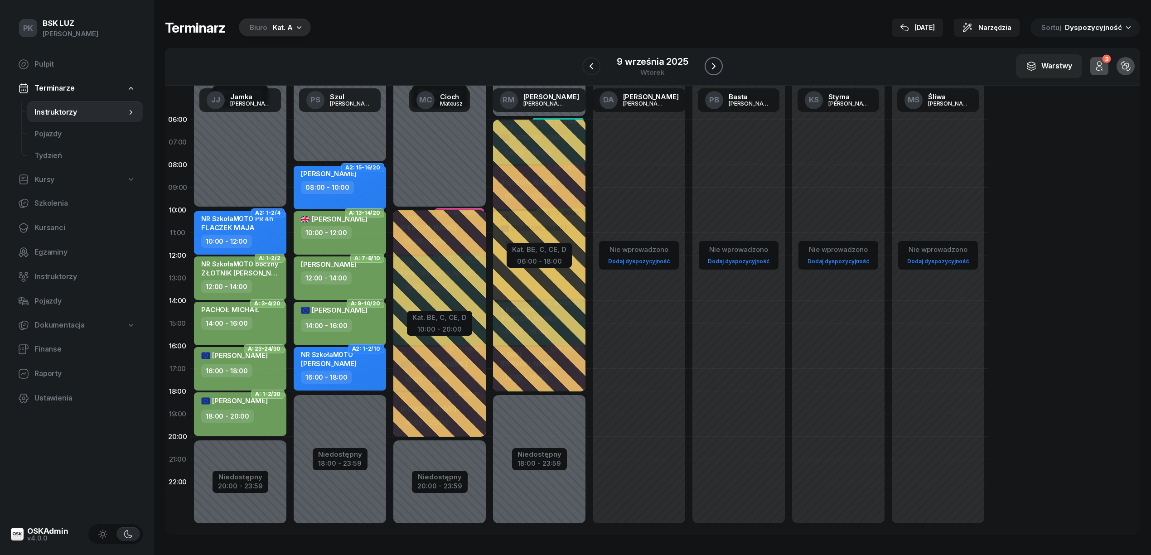
click at [714, 67] on icon "button" at bounding box center [714, 66] width 4 height 6
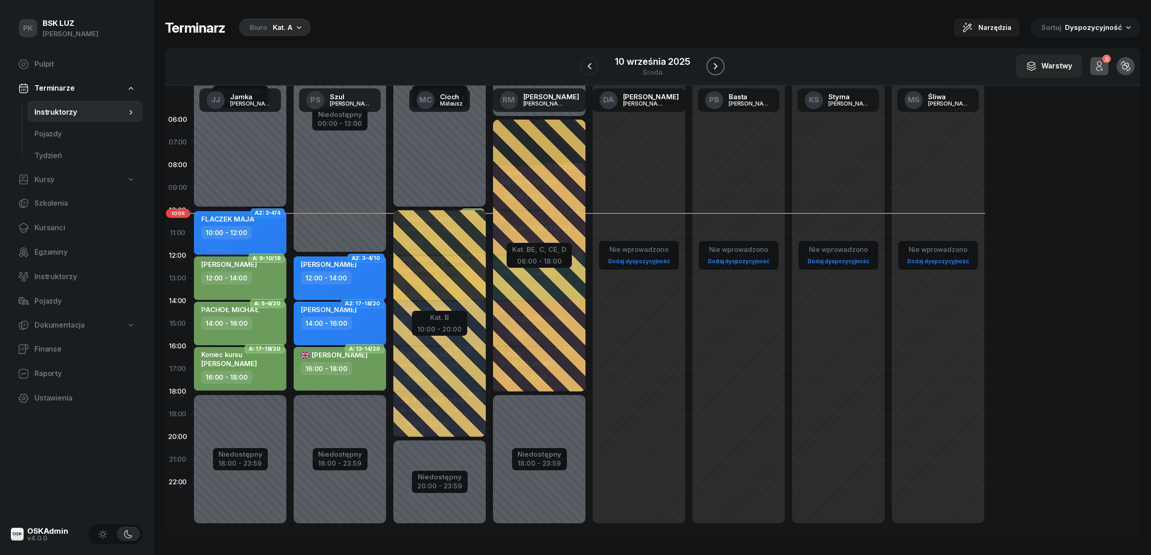
click at [711, 65] on icon "button" at bounding box center [715, 66] width 11 height 11
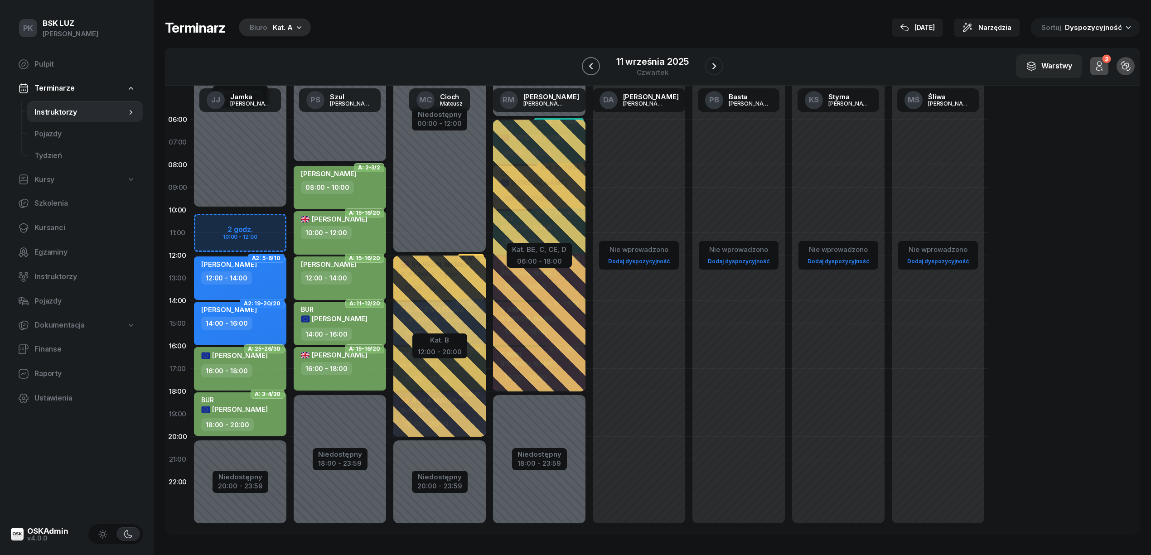
click at [590, 64] on icon "button" at bounding box center [590, 66] width 11 height 11
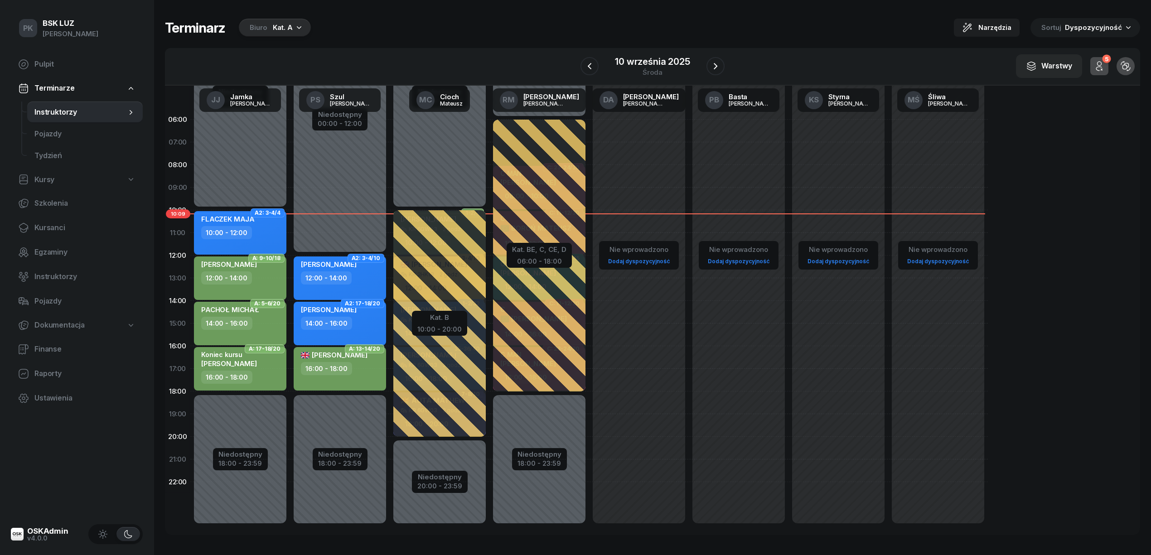
click at [1084, 61] on div "5 Odwołane zajęcia" at bounding box center [1098, 66] width 29 height 29
click at [1097, 61] on icon "button" at bounding box center [1098, 66] width 11 height 11
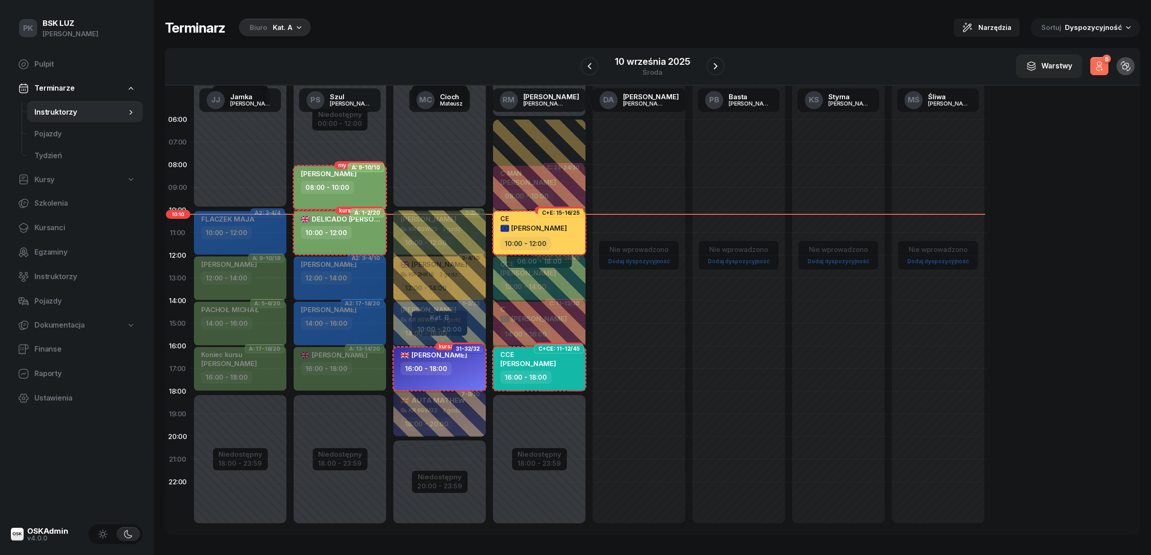
click at [1097, 61] on icon "button" at bounding box center [1098, 66] width 11 height 11
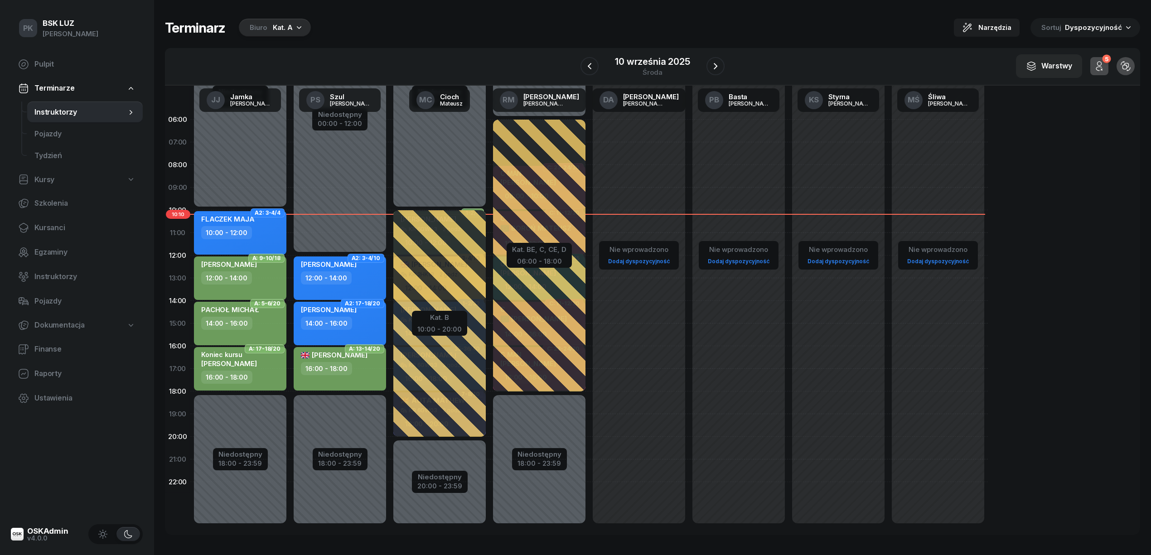
click at [370, 215] on div "Niedostępny 00:00 - 12:00 Niedostępny 18:00 - 23:59 A: 9-10/10 my odwołaliśmy […" at bounding box center [340, 323] width 100 height 430
select select "10"
select select "12"
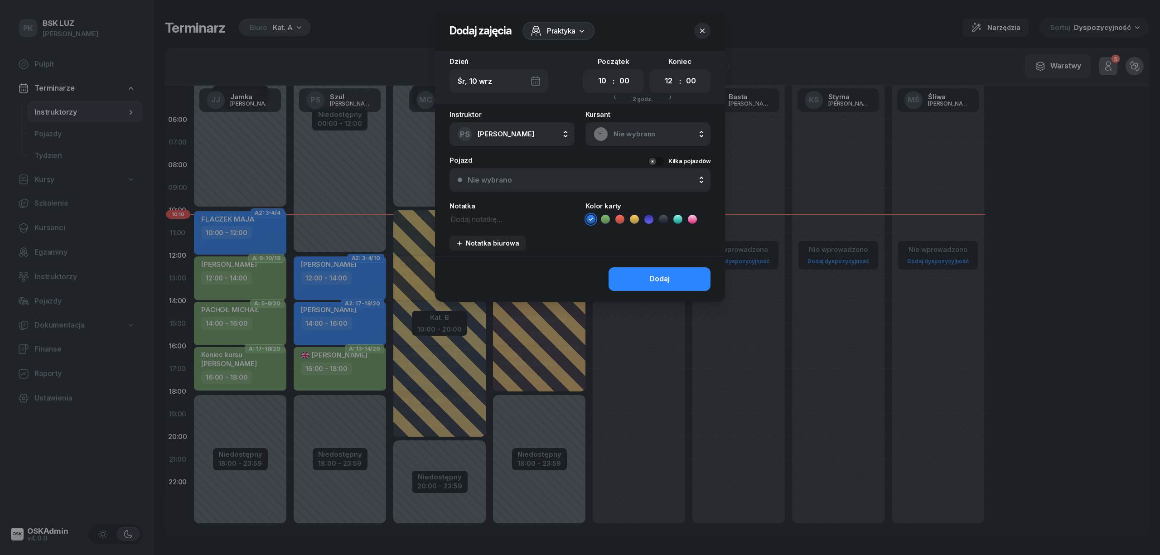
click at [617, 131] on span "Nie wybrano" at bounding box center [657, 134] width 89 height 12
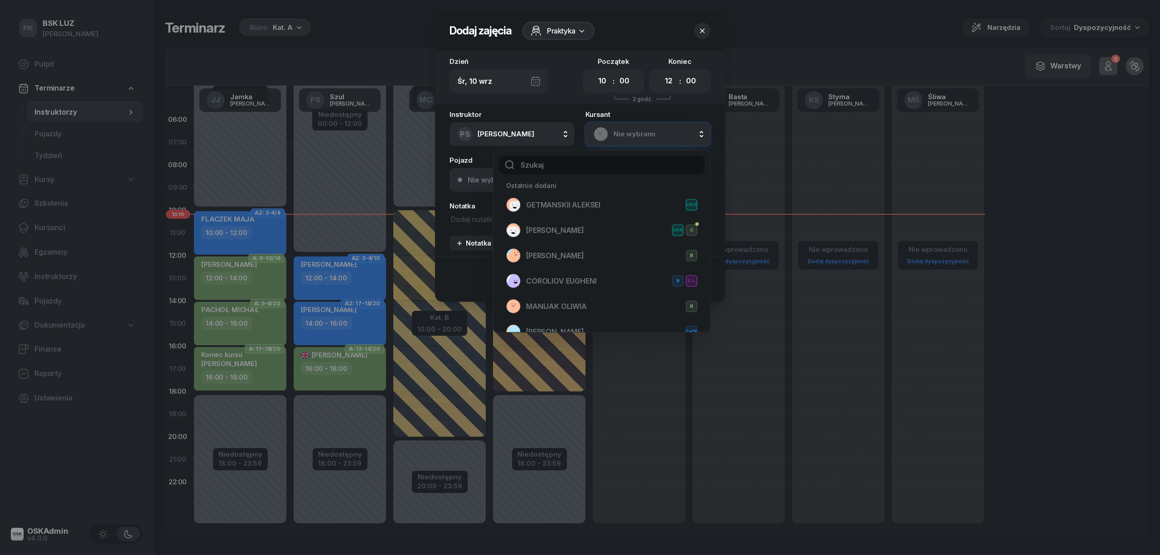
click at [552, 167] on input "text" at bounding box center [602, 165] width 206 height 19
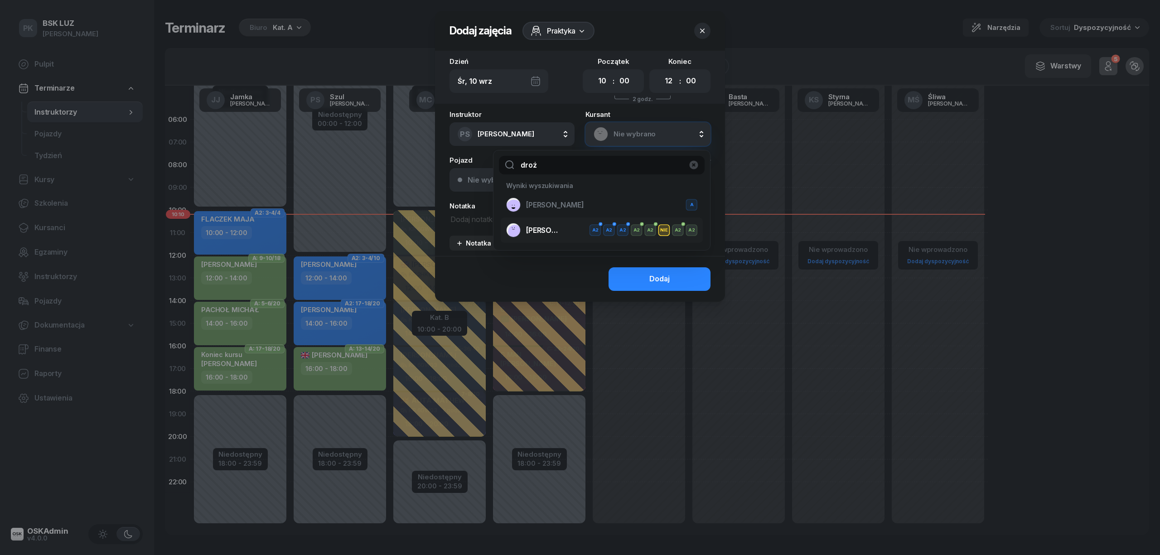
type input "droż"
click at [555, 227] on span "[PERSON_NAME]" at bounding box center [544, 231] width 36 height 12
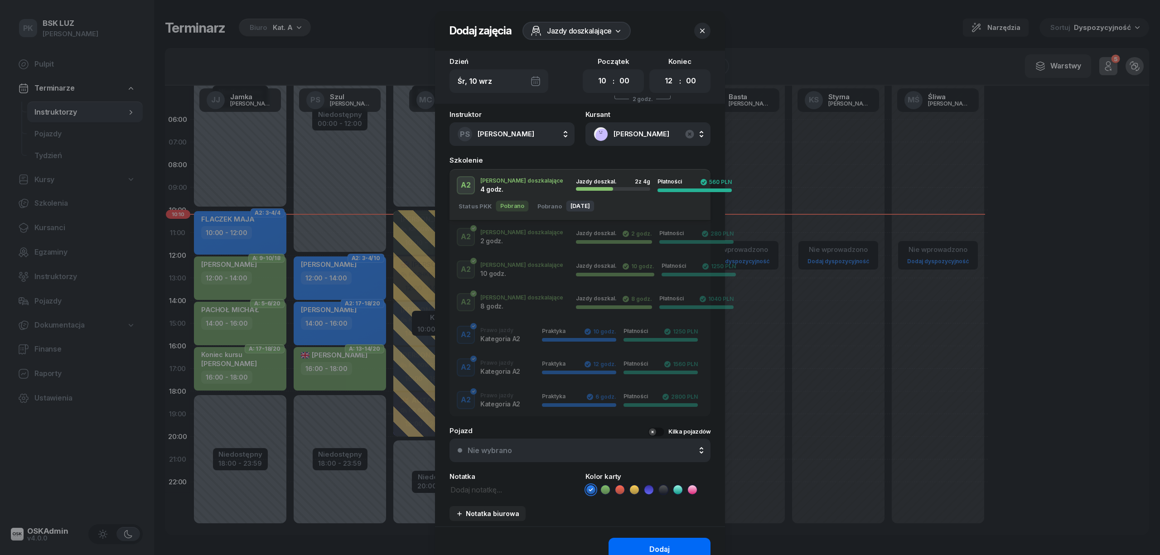
click at [640, 542] on button "Dodaj" at bounding box center [659, 550] width 102 height 24
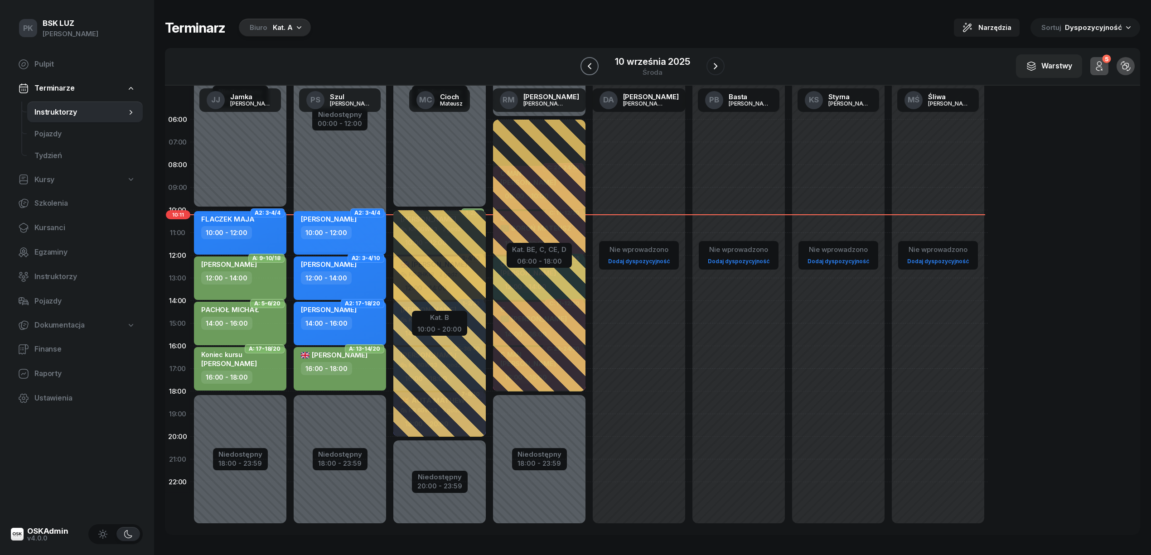
click at [583, 68] on button "button" at bounding box center [589, 66] width 18 height 18
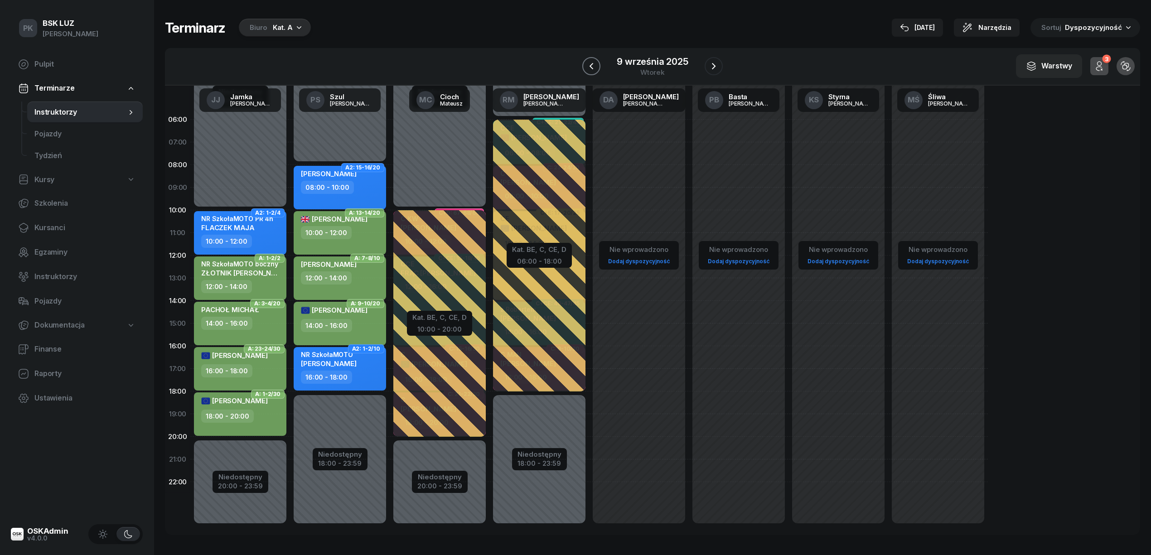
click at [590, 67] on icon "button" at bounding box center [591, 66] width 11 height 11
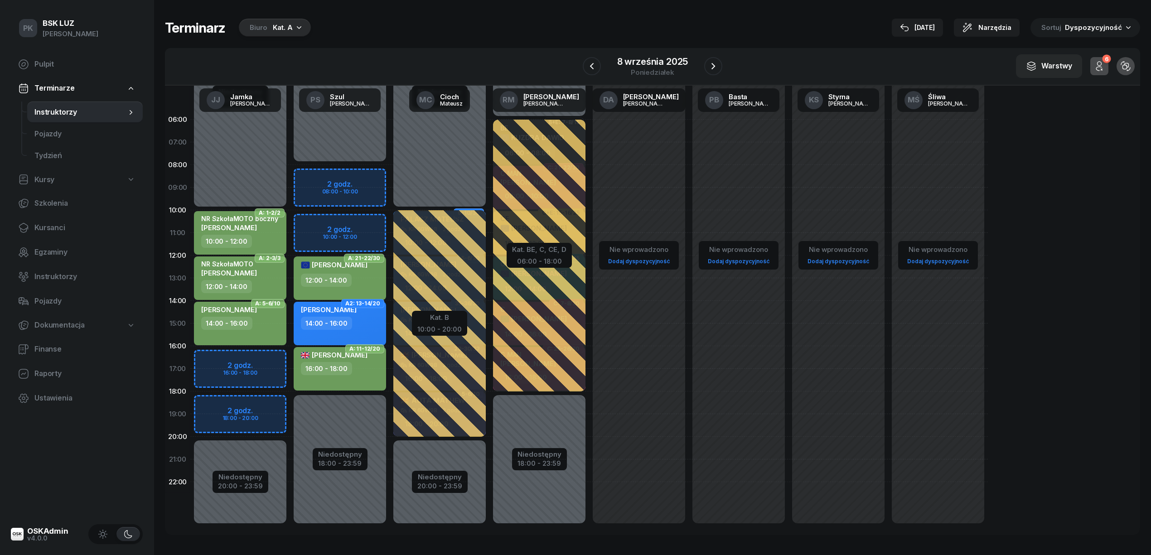
click at [367, 357] on span "[PERSON_NAME]" at bounding box center [334, 355] width 67 height 9
select select "16"
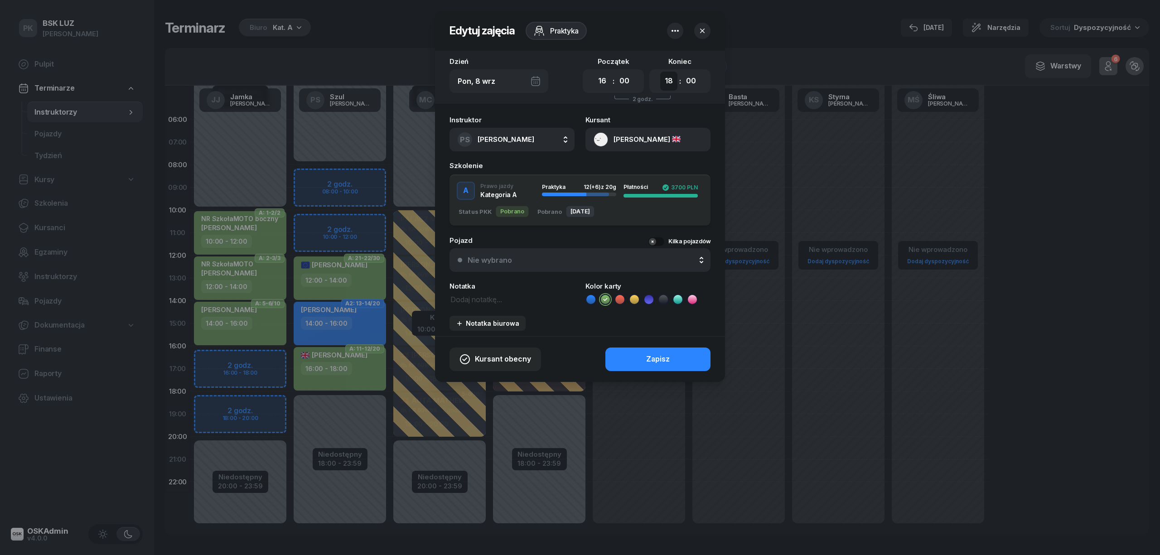
click at [666, 80] on select "00 01 02 03 04 05 06 07 08 09 10 11 12 13 14 15 16 17 18 19 20 21 22 23" at bounding box center [668, 81] width 17 height 19
select select "17"
click at [660, 72] on select "00 01 02 03 04 05 06 07 08 09 10 11 12 13 14 15 16 17 18 19 20 21 22 23" at bounding box center [668, 81] width 17 height 19
click at [676, 359] on button "Zapisz" at bounding box center [657, 359] width 105 height 24
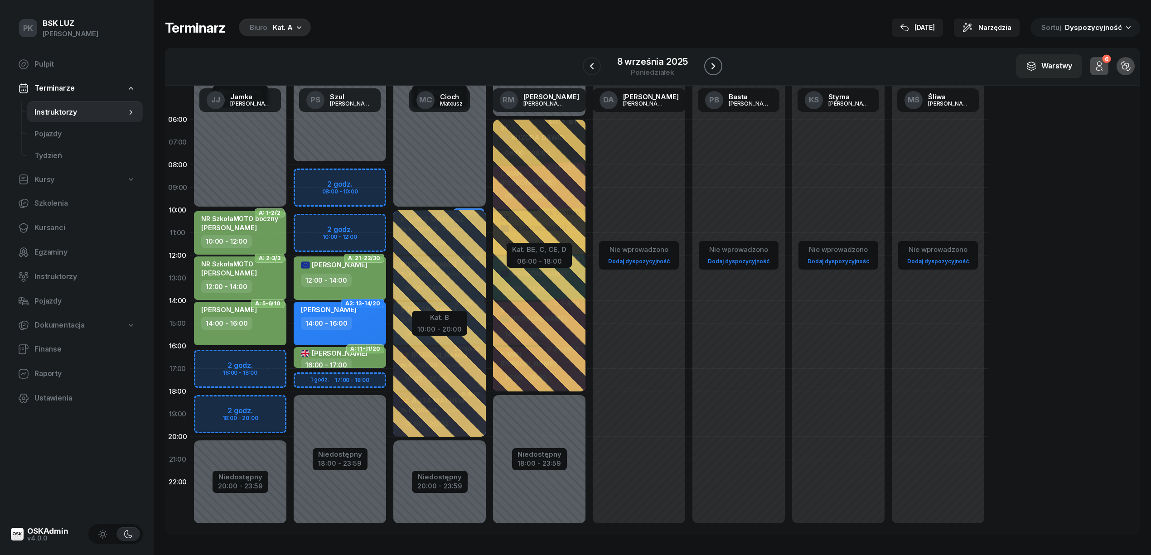
click at [711, 66] on icon "button" at bounding box center [713, 66] width 11 height 11
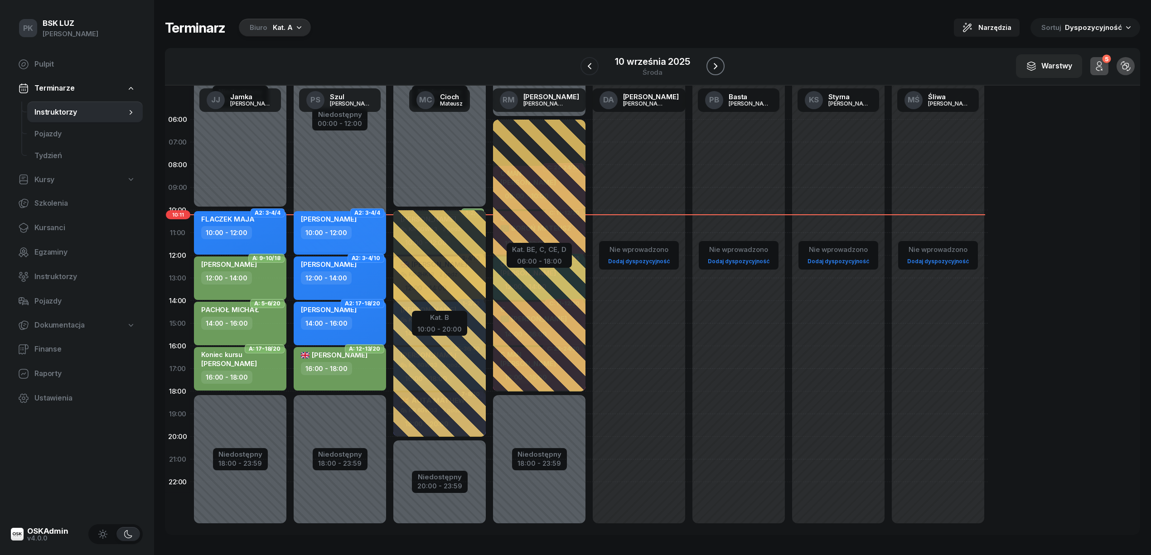
click at [711, 66] on icon "button" at bounding box center [715, 66] width 11 height 11
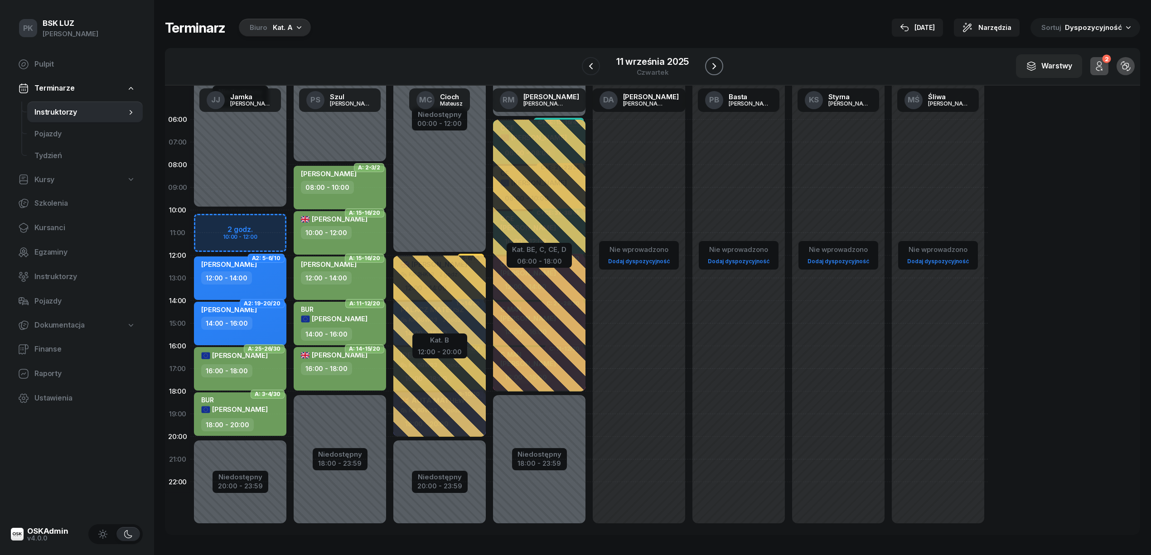
click at [711, 66] on icon "button" at bounding box center [713, 66] width 11 height 11
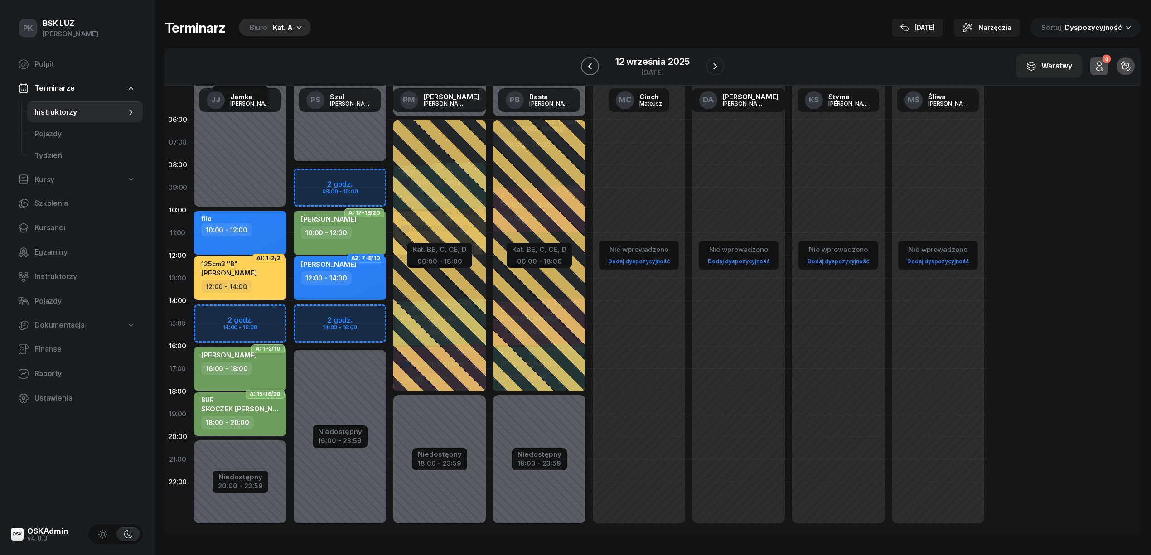
click at [590, 66] on icon "button" at bounding box center [589, 66] width 11 height 11
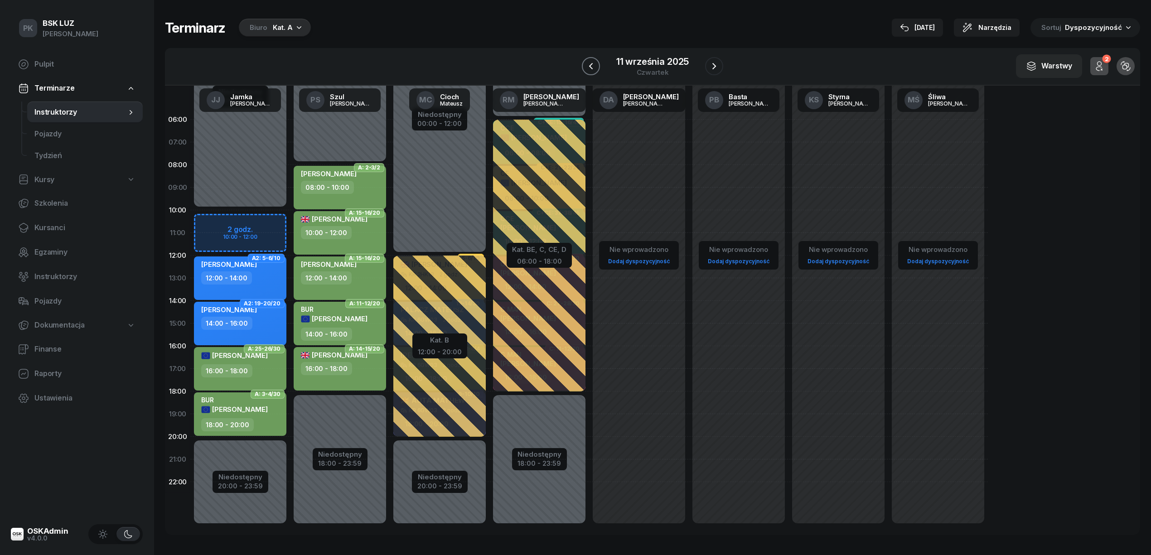
click at [595, 65] on icon "button" at bounding box center [590, 66] width 11 height 11
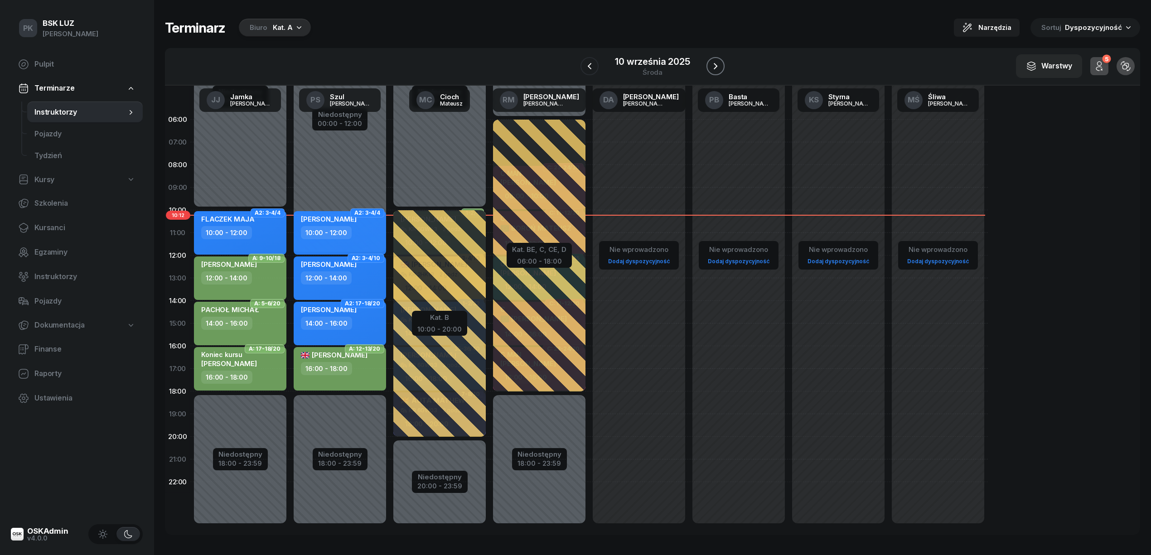
click at [713, 66] on icon "button" at bounding box center [715, 66] width 11 height 11
click at [713, 66] on icon "button" at bounding box center [713, 66] width 11 height 11
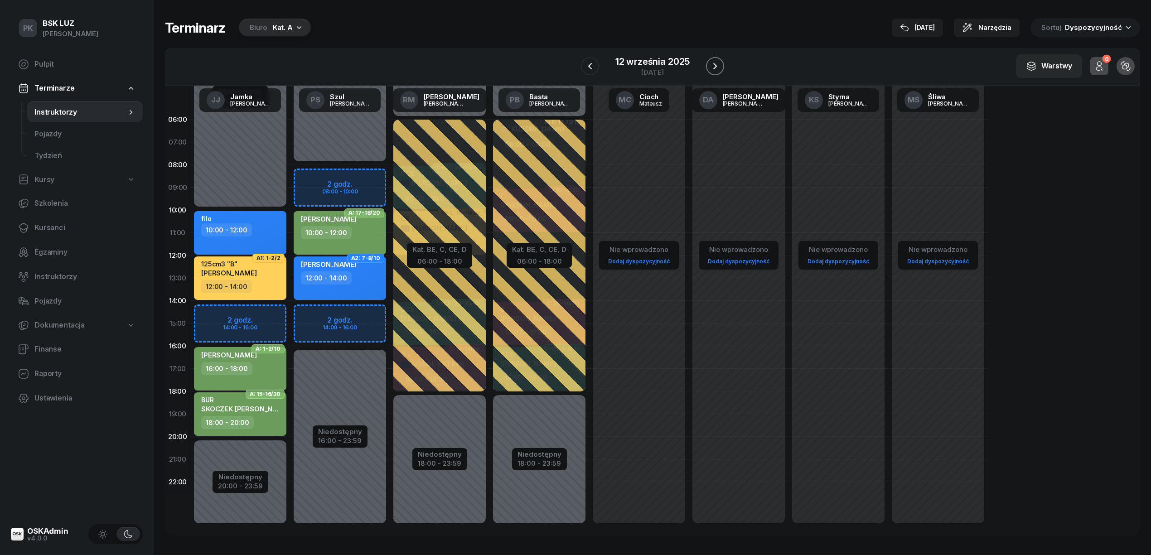
click at [713, 66] on icon "button" at bounding box center [714, 66] width 11 height 11
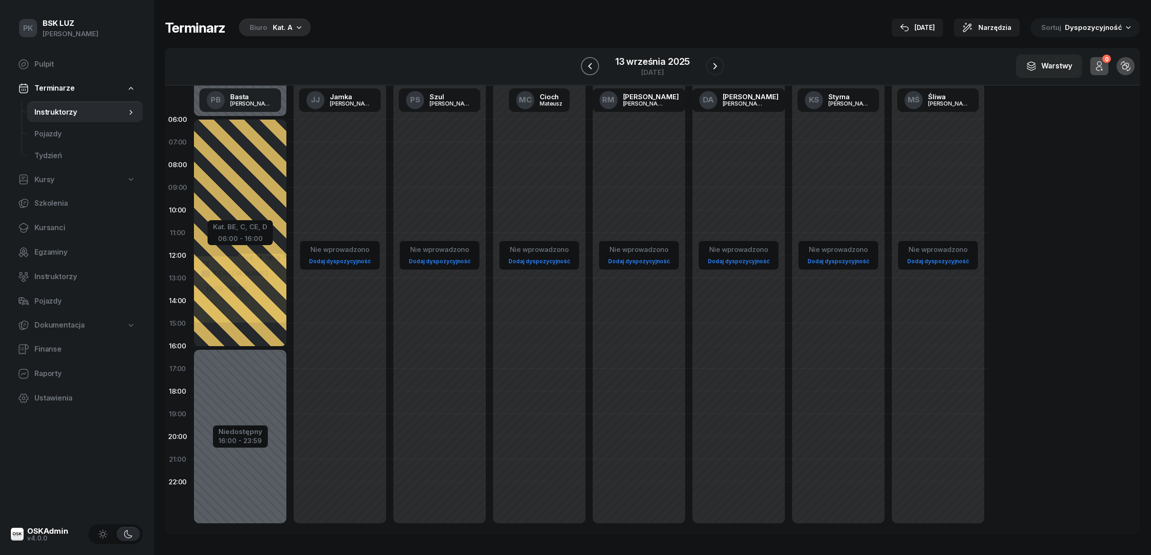
click at [594, 69] on icon "button" at bounding box center [589, 66] width 11 height 11
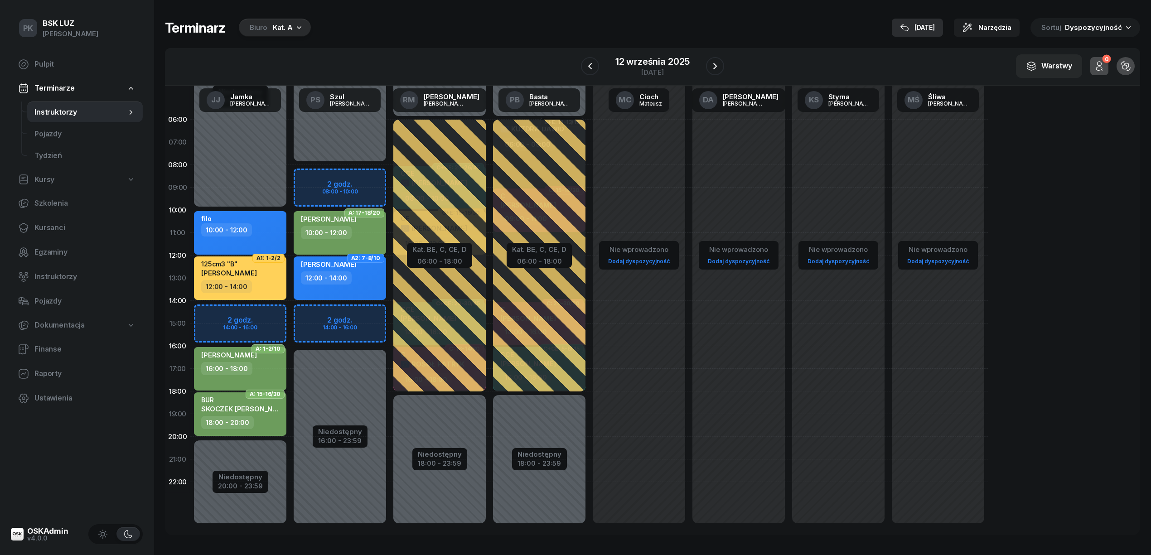
click at [931, 26] on div "[DATE]" at bounding box center [917, 27] width 35 height 11
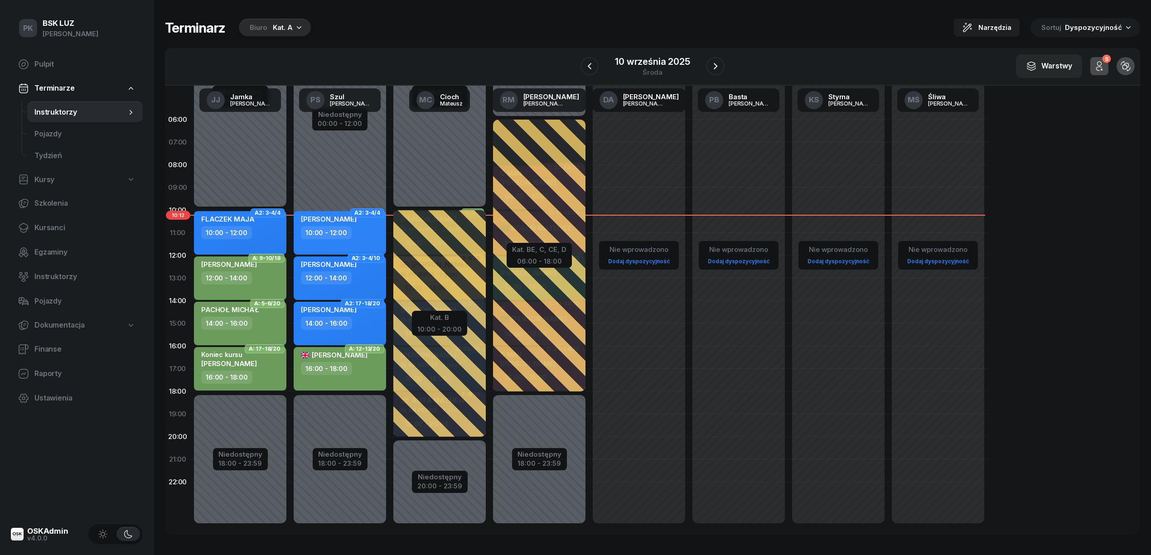
click at [1093, 67] on icon "button" at bounding box center [1098, 66] width 11 height 11
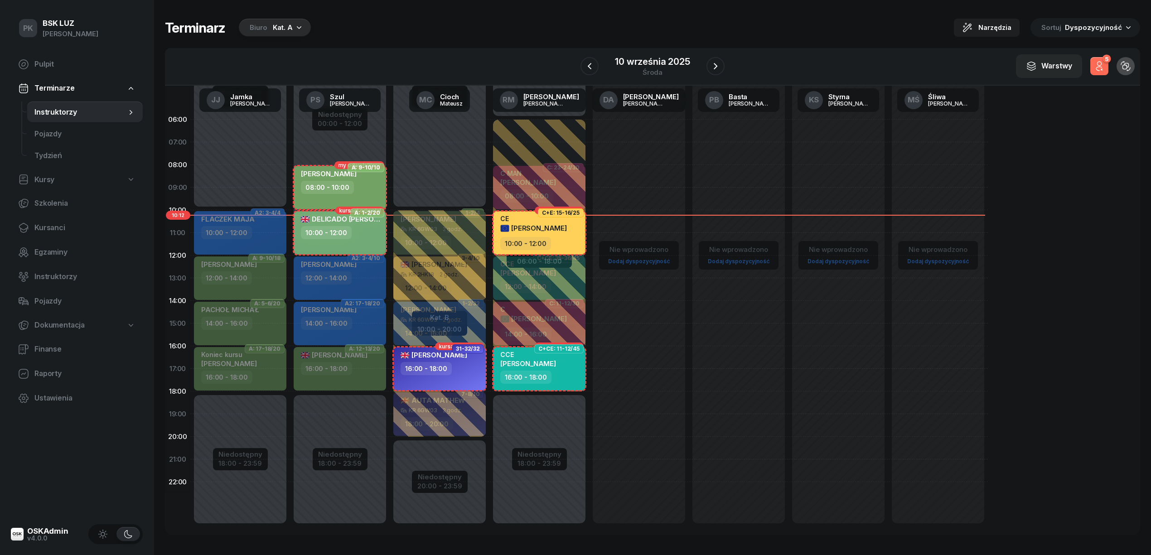
click at [1093, 67] on icon "button" at bounding box center [1098, 66] width 11 height 11
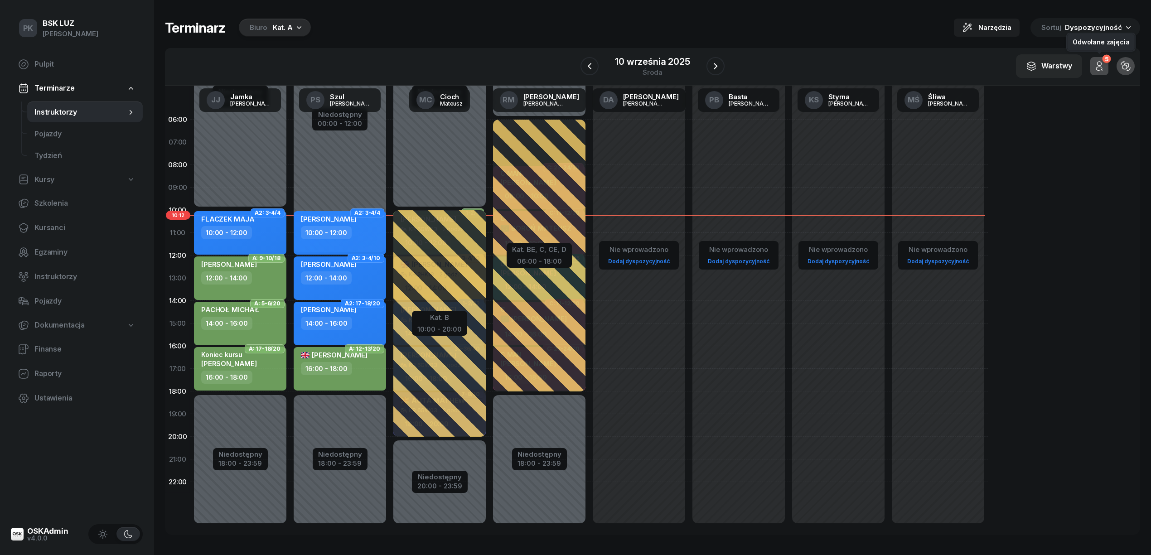
click at [1093, 67] on icon "button" at bounding box center [1098, 66] width 11 height 11
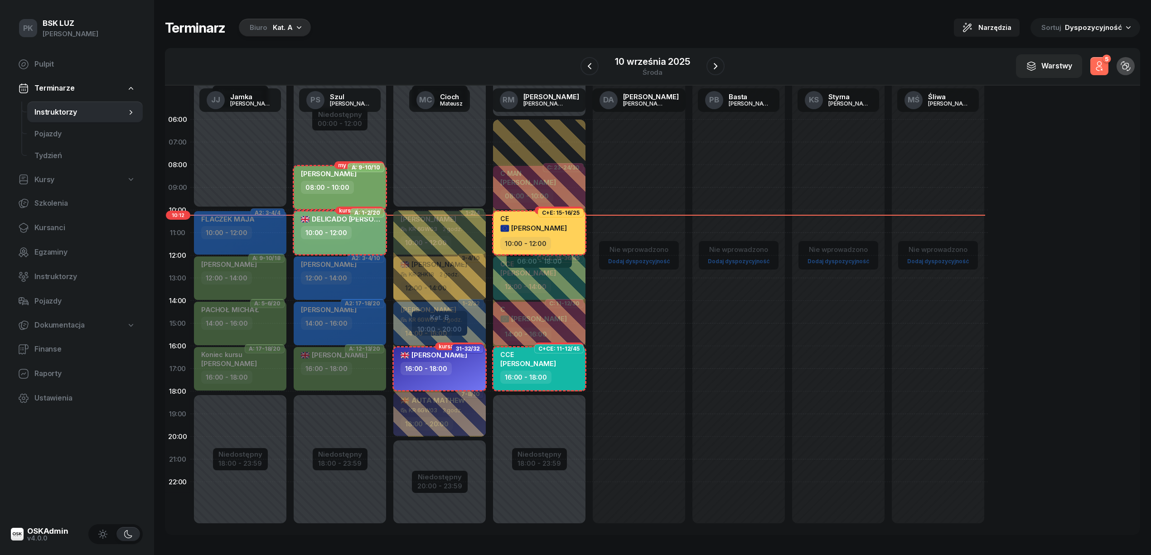
click at [1093, 67] on icon "button" at bounding box center [1098, 66] width 11 height 11
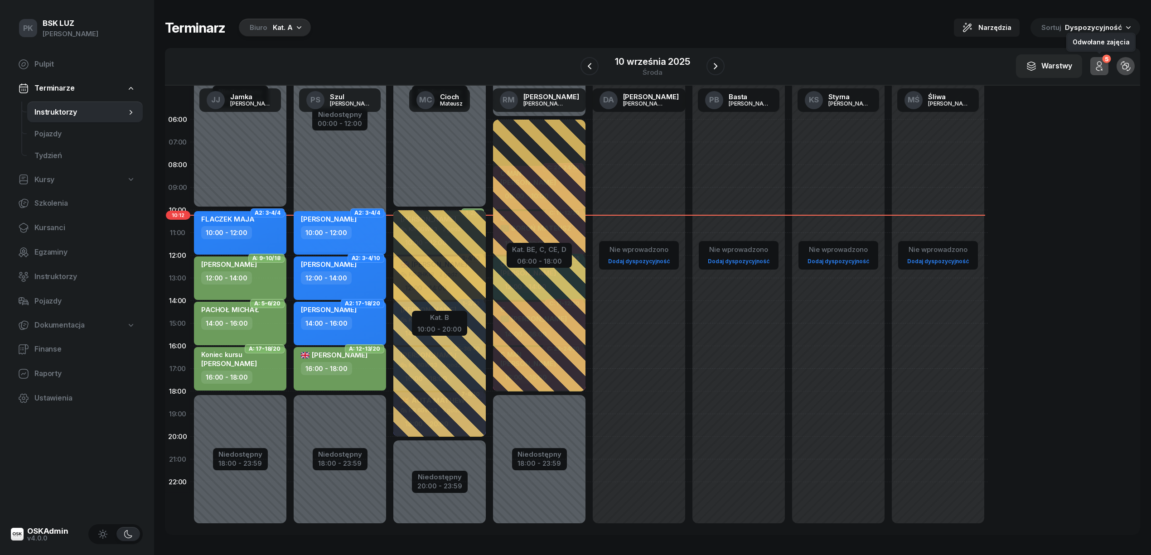
click at [1093, 66] on icon "button" at bounding box center [1098, 66] width 11 height 11
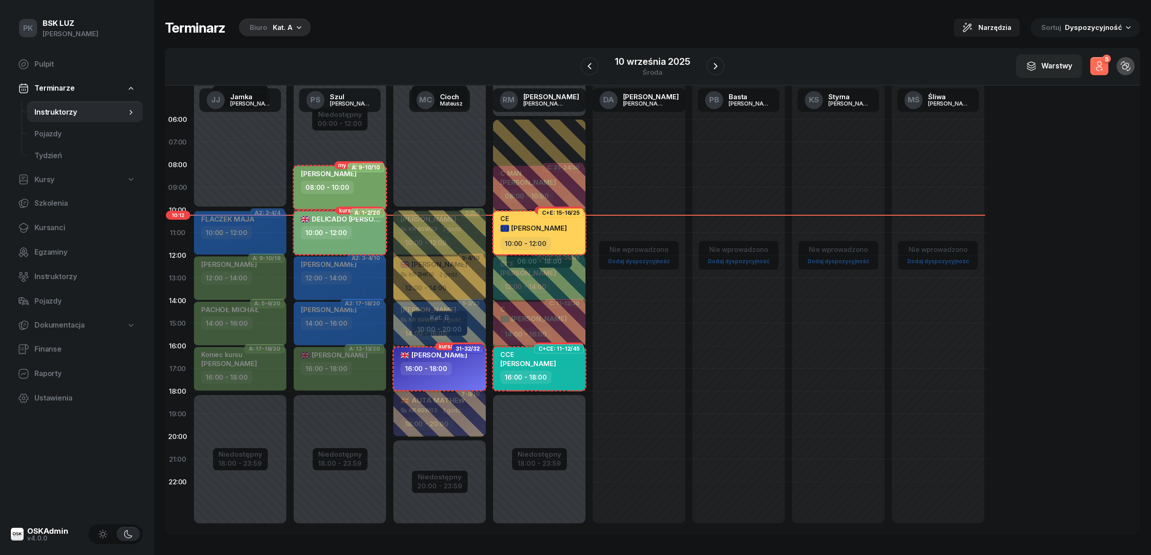
click at [1093, 64] on icon "button" at bounding box center [1098, 66] width 11 height 11
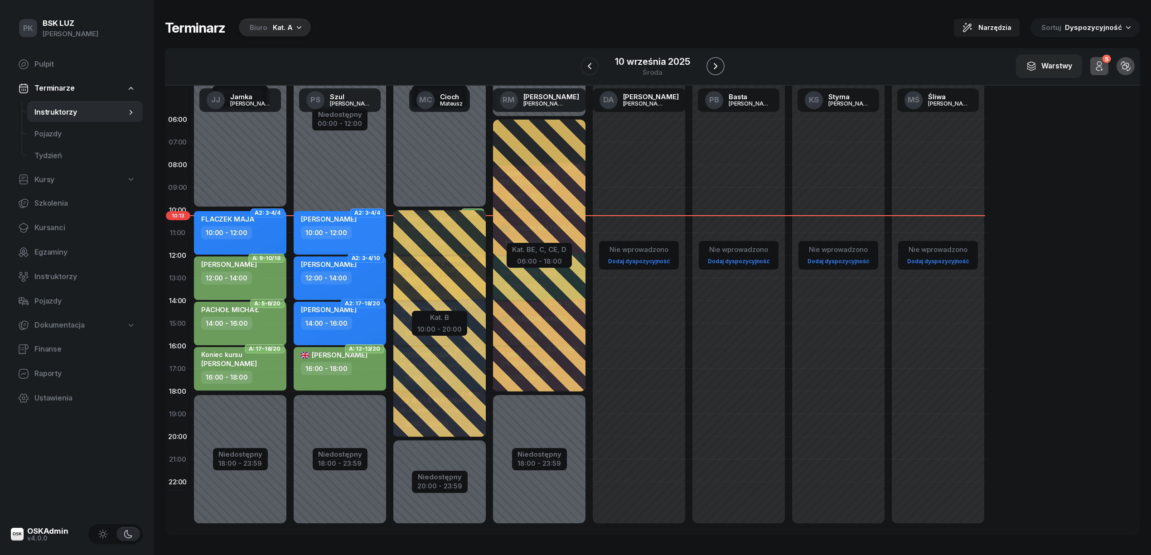
click at [710, 66] on icon "button" at bounding box center [715, 66] width 11 height 11
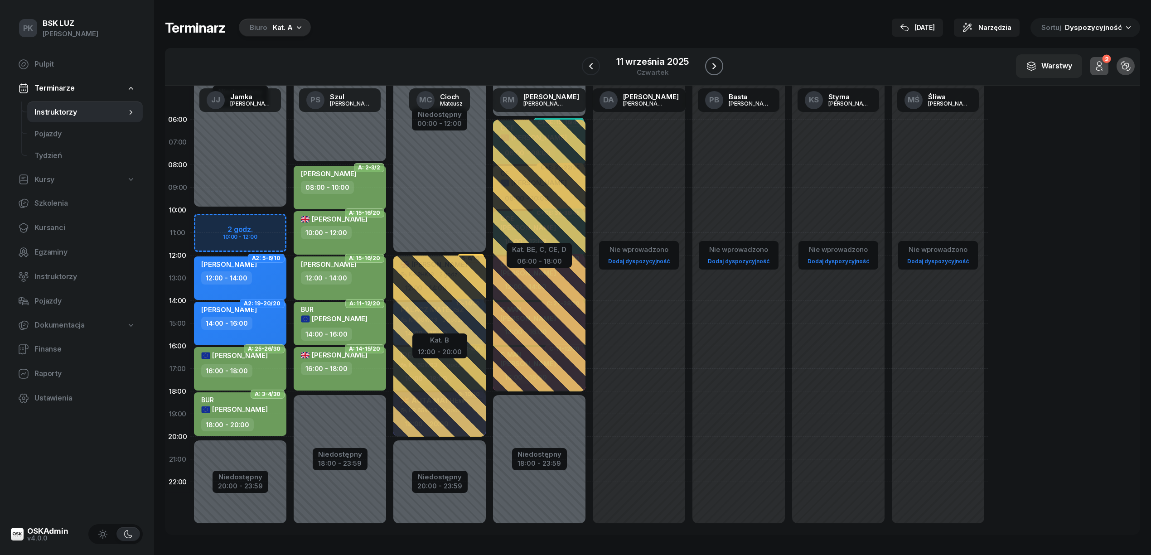
click at [709, 66] on icon "button" at bounding box center [713, 66] width 11 height 11
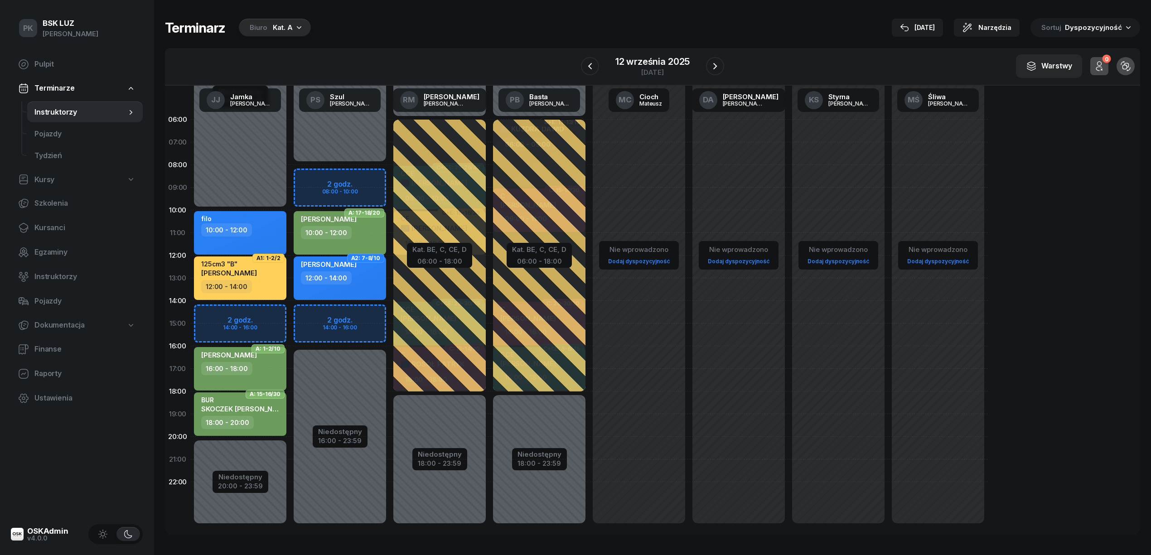
click at [272, 365] on div "16:00 - 18:00" at bounding box center [241, 368] width 80 height 13
select select "16"
select select "18"
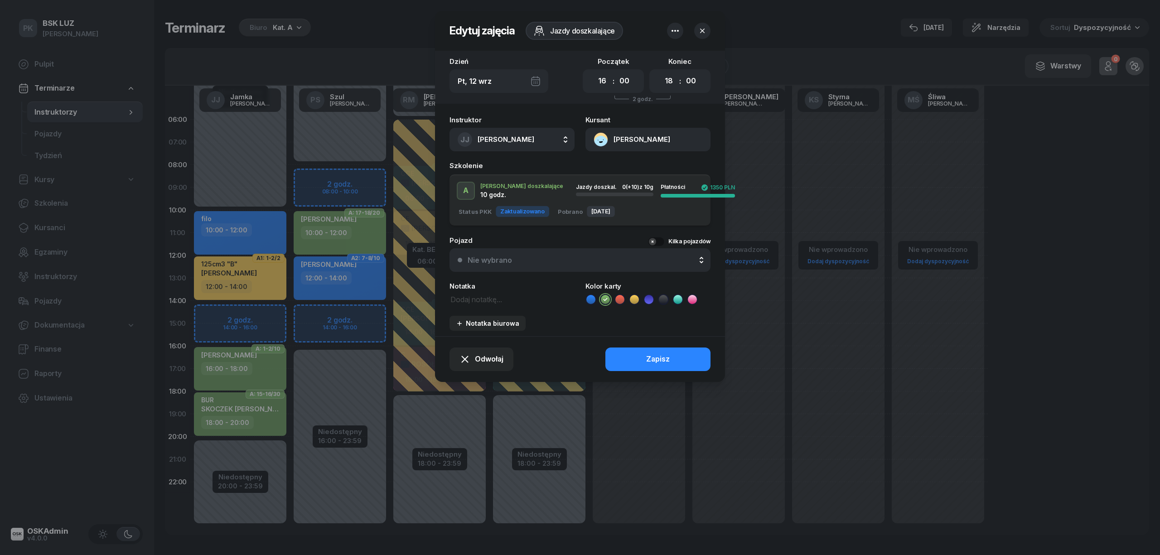
click at [466, 301] on textarea at bounding box center [511, 299] width 125 height 12
type textarea "M"
type textarea "NR SzkołąMOTO"
click at [698, 355] on button "Zapisz" at bounding box center [657, 359] width 105 height 24
